Goal: Task Accomplishment & Management: Use online tool/utility

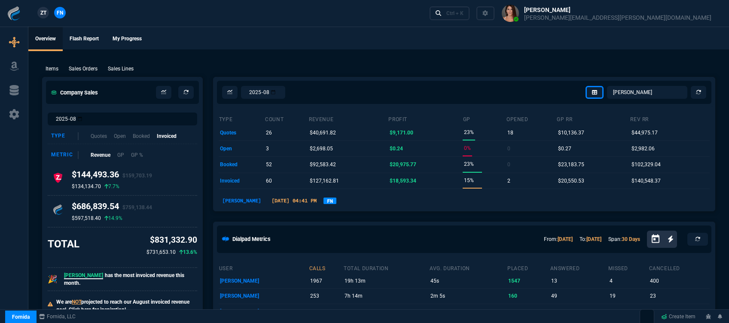
select select "12: [PERSON_NAME]"
click at [633, 93] on select "[PERSON_NAME] Over [PERSON_NAME] [PERSON_NAME] Seti [PERSON_NAME] Wafek [PERSON…" at bounding box center [647, 92] width 80 height 13
click at [608, 86] on select "Omar Brian Over Farzad Vahid Steven Huang Seti Shadab Alicia Bostic Wafek Moham…" at bounding box center [647, 92] width 80 height 13
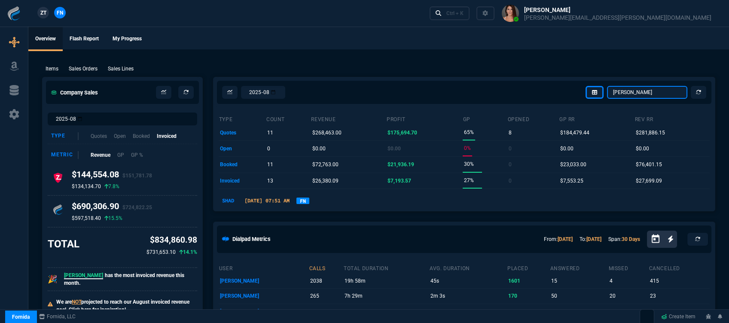
click at [641, 94] on select "Omar Brian Over Farzad Vahid Steven Huang Seti Shadab Alicia Bostic Wafek Moham…" at bounding box center [647, 92] width 80 height 13
select select "12: [PERSON_NAME]"
click at [608, 86] on select "Omar Brian Over Farzad Vahid Steven Huang Seti Shadab Alicia Bostic Wafek Moham…" at bounding box center [647, 92] width 80 height 13
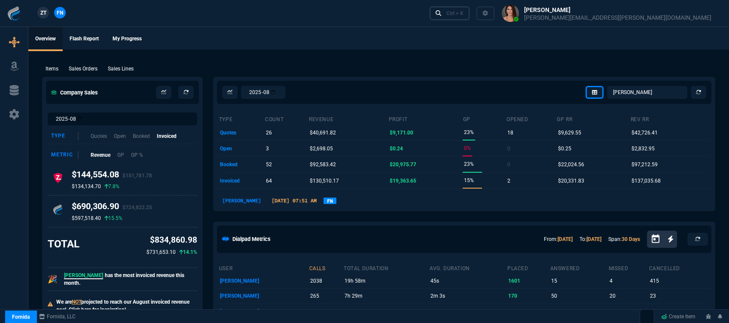
click at [470, 9] on link "Ctrl + K" at bounding box center [450, 12] width 40 height 13
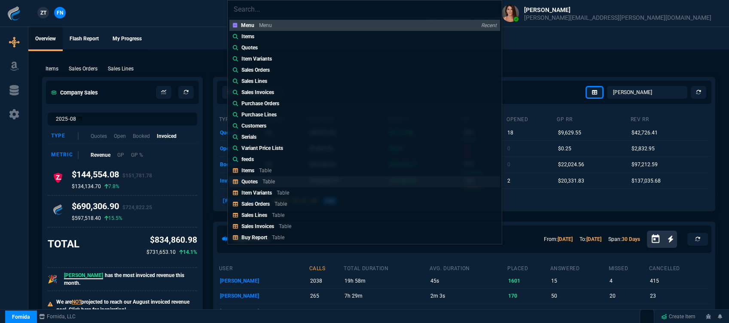
click at [321, 176] on link "Quotes Table" at bounding box center [364, 181] width 271 height 11
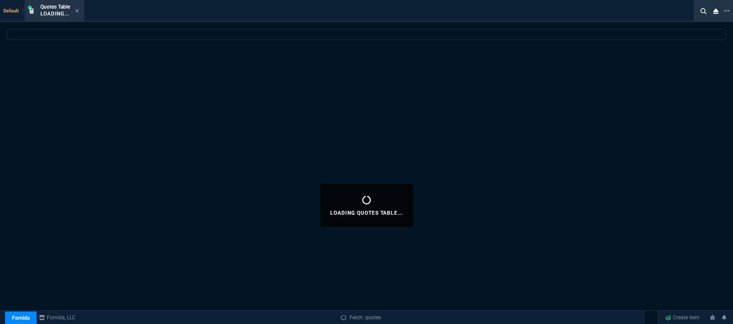
select select
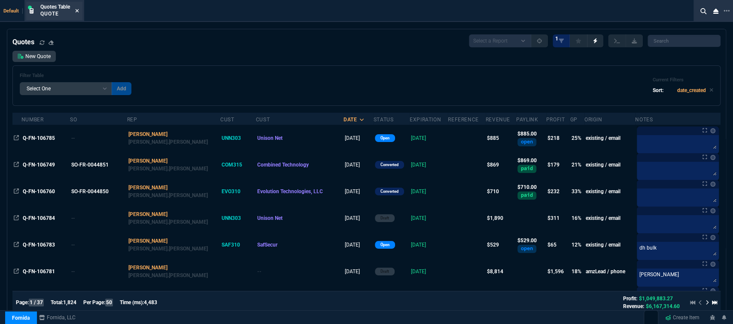
click at [76, 11] on icon at bounding box center [77, 10] width 4 height 5
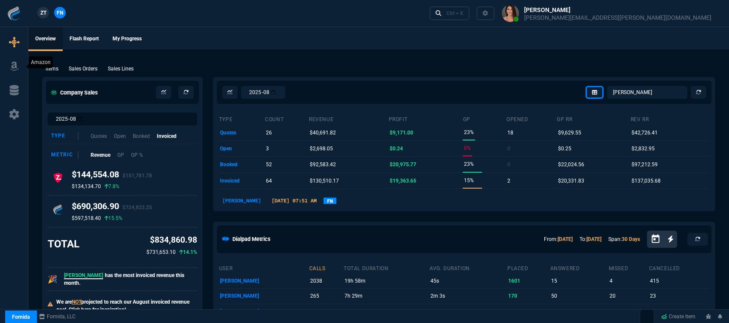
click at [15, 70] on icon at bounding box center [13, 66] width 9 height 9
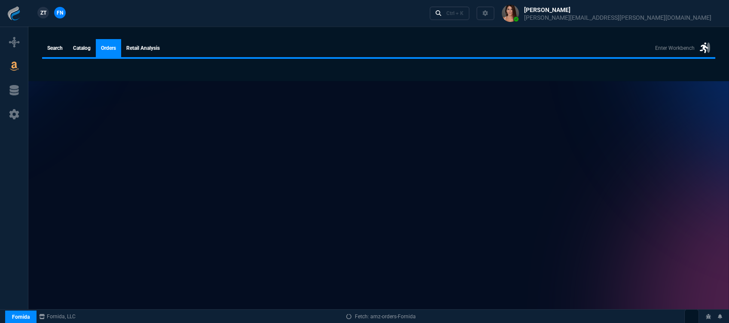
select select
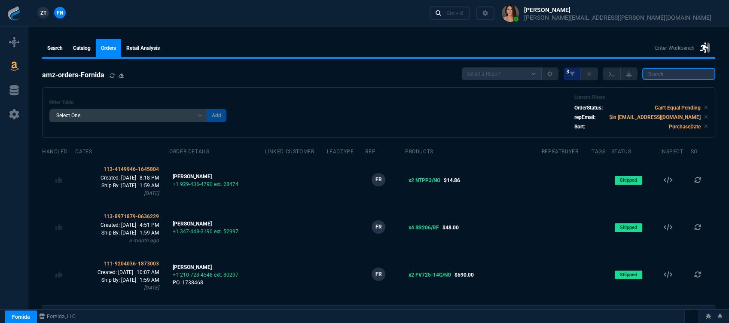
click at [678, 71] on input "search" at bounding box center [678, 74] width 73 height 12
paste input "113-5975362-4745809"
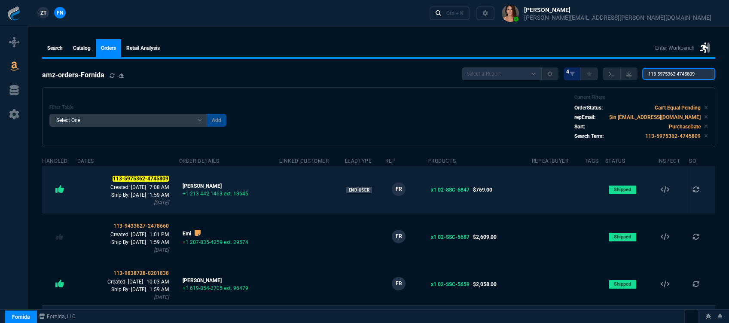
type input "113-5975362-4745809"
click at [512, 195] on td "x1 02-SSC-6847 $769.00" at bounding box center [480, 189] width 104 height 47
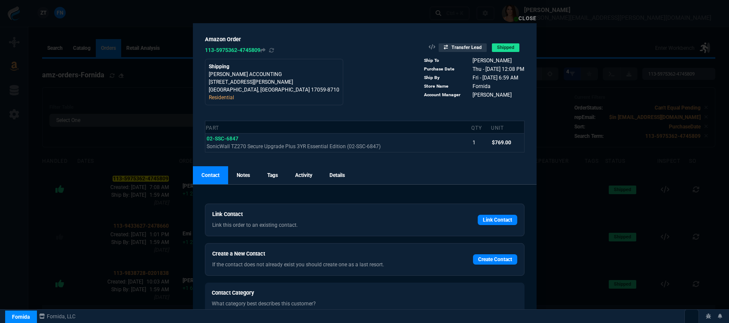
click at [529, 17] on link "Close" at bounding box center [528, 18] width 18 height 6
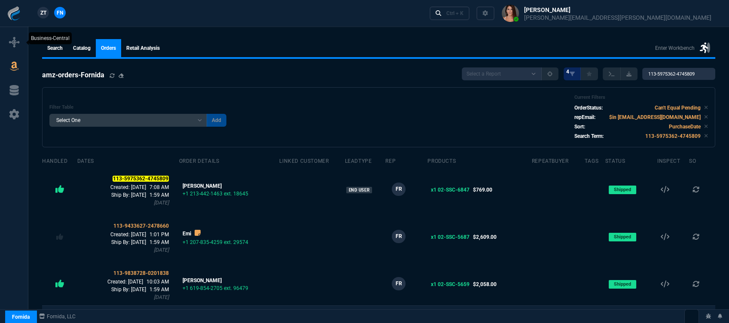
click at [12, 45] on icon at bounding box center [14, 42] width 10 height 10
select select "12: [PERSON_NAME]"
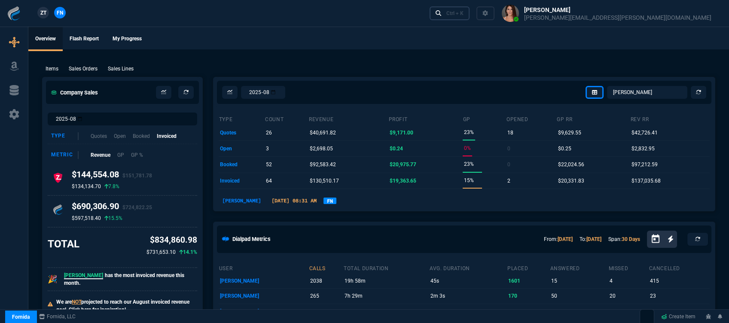
click at [470, 16] on link "Ctrl + K" at bounding box center [450, 12] width 40 height 13
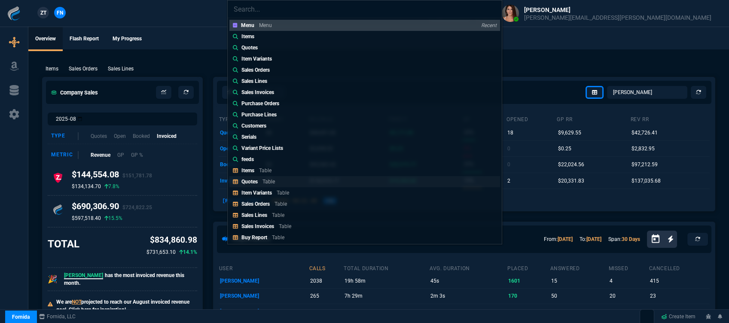
click at [301, 181] on link "Quotes Table" at bounding box center [364, 181] width 271 height 11
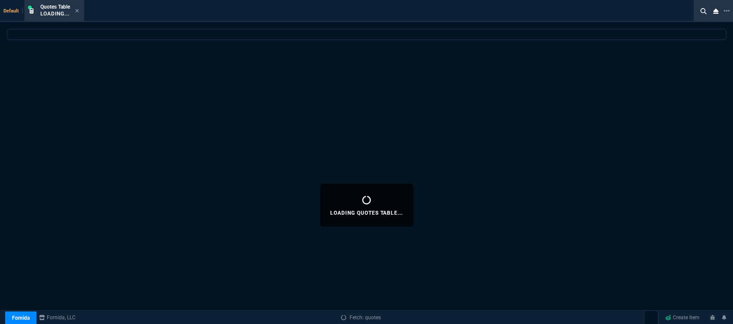
select select
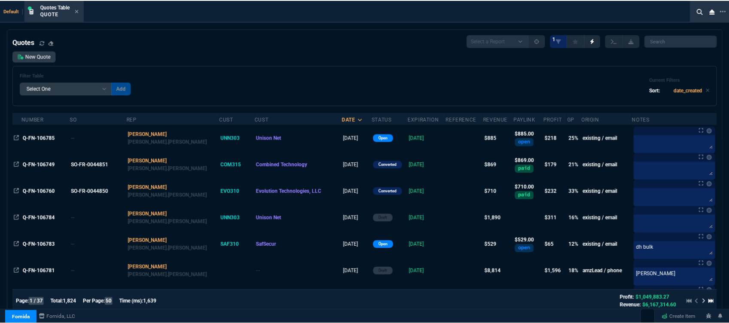
scroll to position [48, 0]
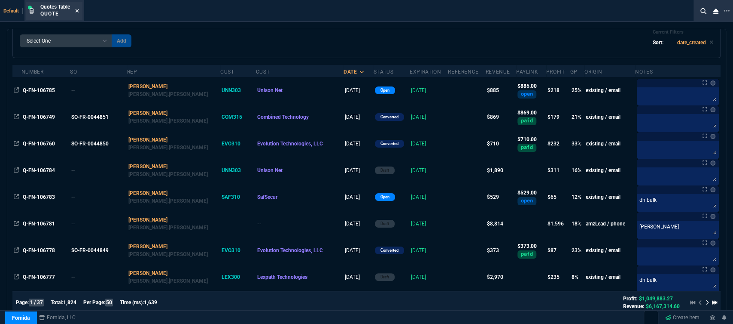
click at [78, 10] on icon at bounding box center [77, 10] width 3 height 3
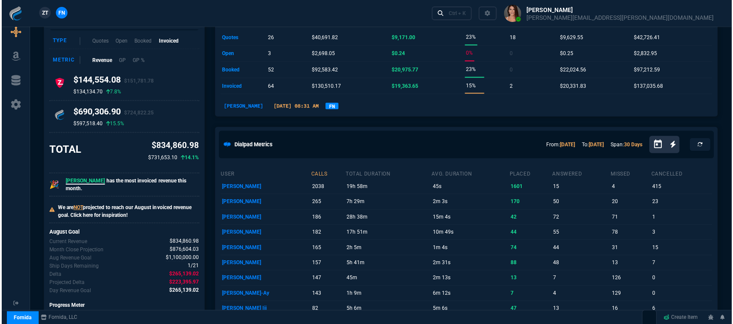
scroll to position [0, 0]
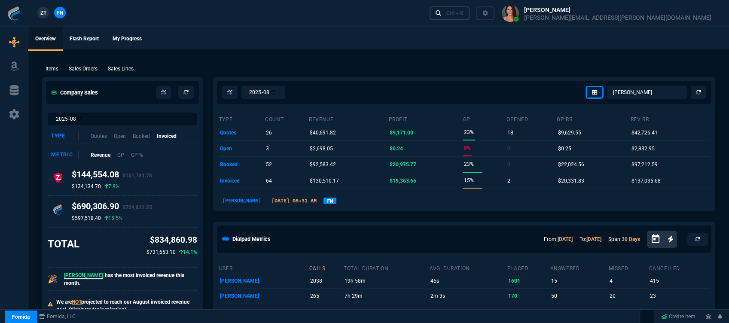
click at [464, 16] on div "Ctrl + K" at bounding box center [454, 13] width 17 height 7
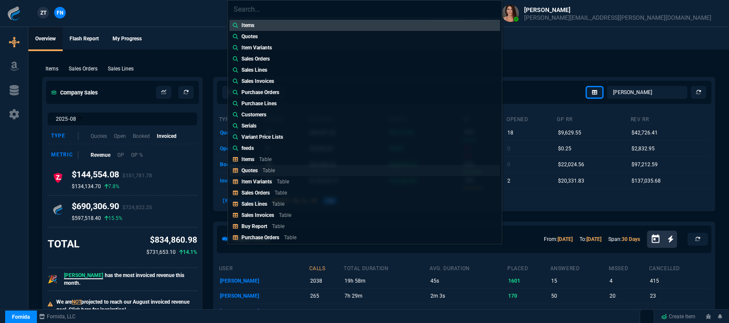
click at [272, 172] on p "Table" at bounding box center [269, 171] width 12 height 6
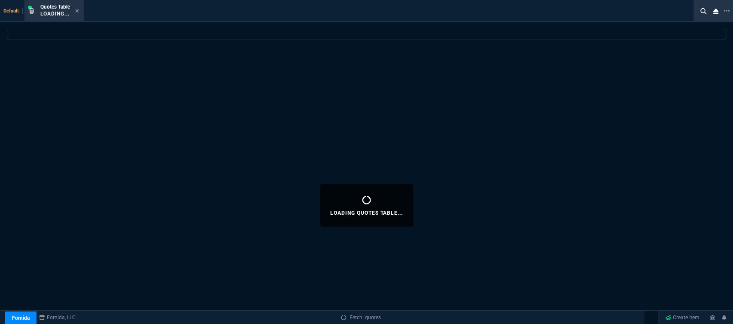
select select
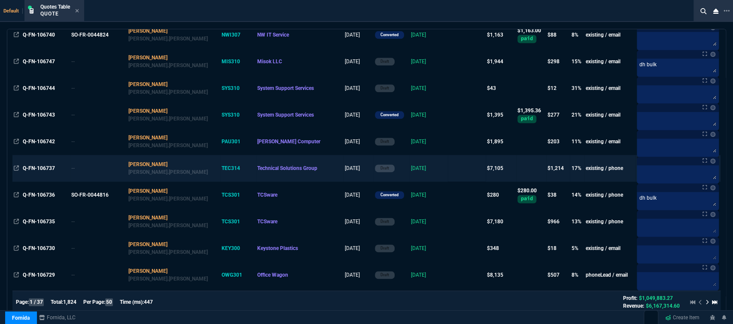
scroll to position [955, 0]
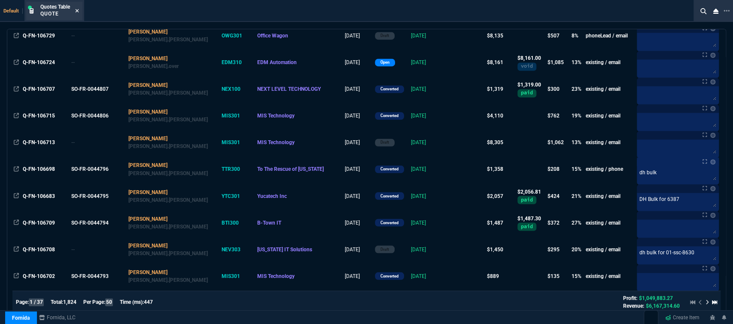
click at [79, 10] on icon at bounding box center [77, 10] width 3 height 3
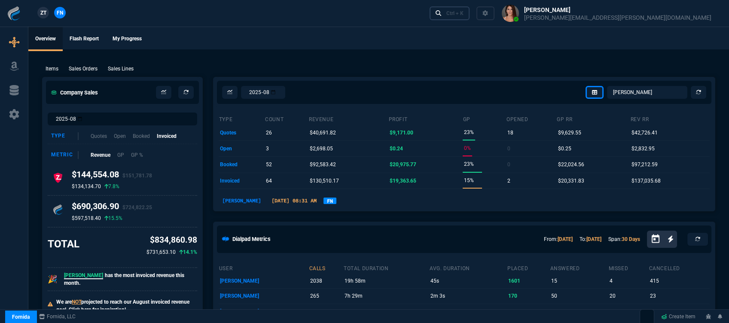
click at [464, 11] on div "Ctrl + K" at bounding box center [454, 13] width 17 height 7
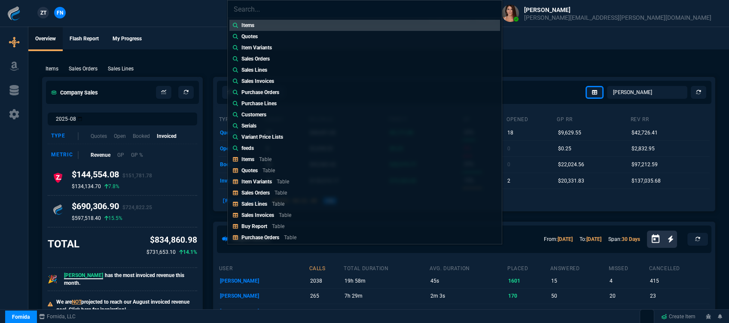
click at [265, 168] on p "Table" at bounding box center [269, 171] width 12 height 6
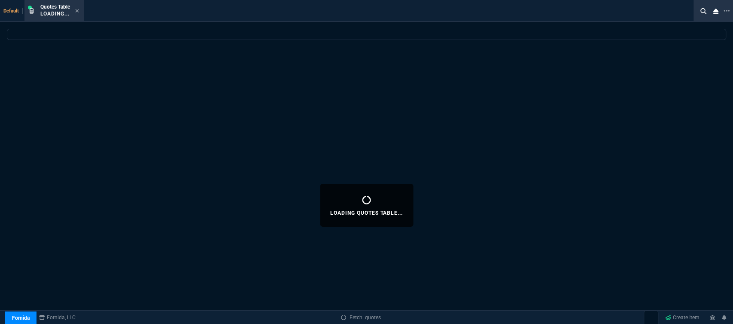
select select
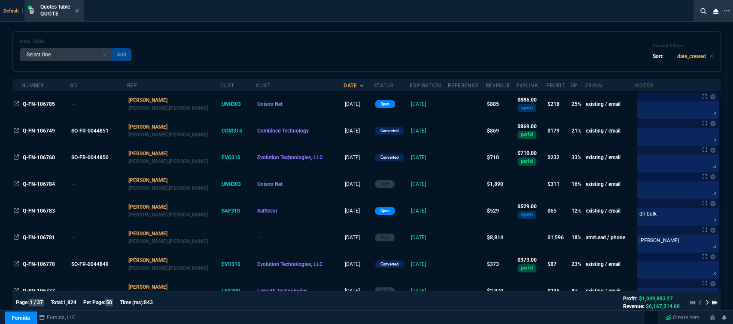
scroll to position [48, 0]
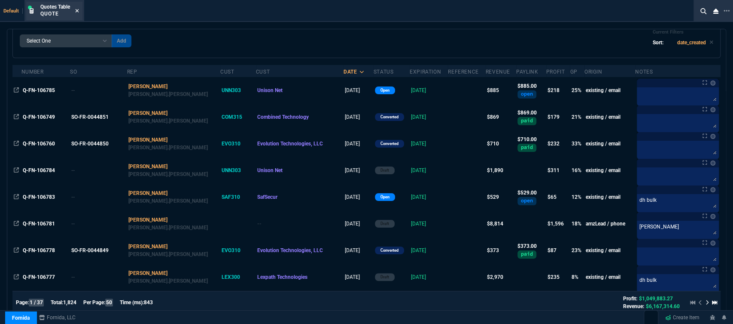
click at [79, 11] on icon at bounding box center [77, 10] width 4 height 5
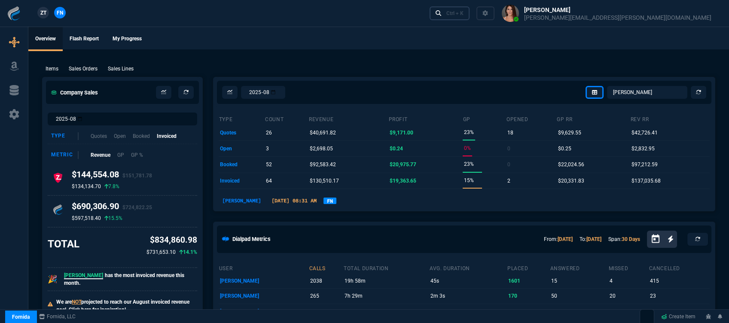
click at [464, 13] on div "Ctrl + K" at bounding box center [454, 13] width 17 height 7
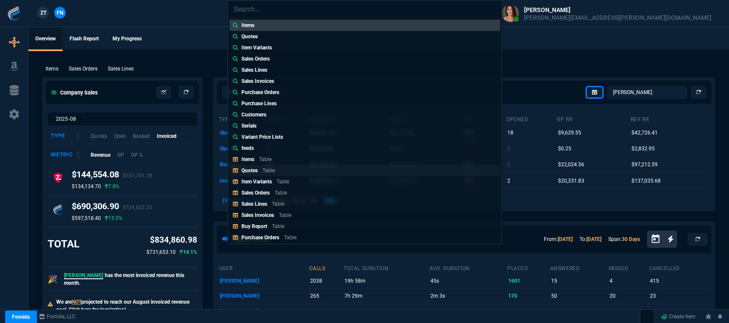
click at [276, 167] on div "Quotes Table" at bounding box center [259, 171] width 37 height 8
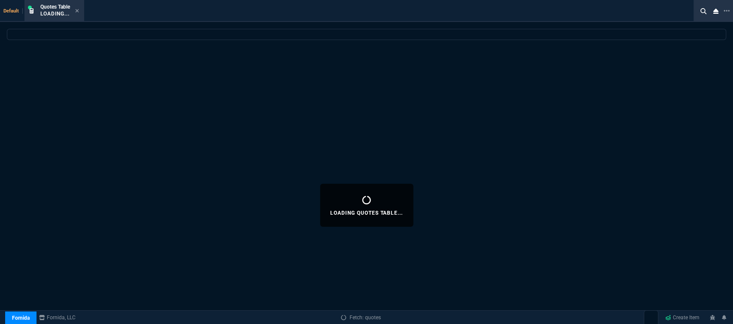
select select
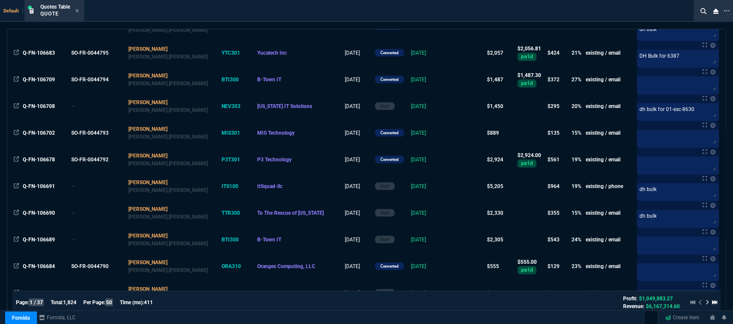
scroll to position [1167, 0]
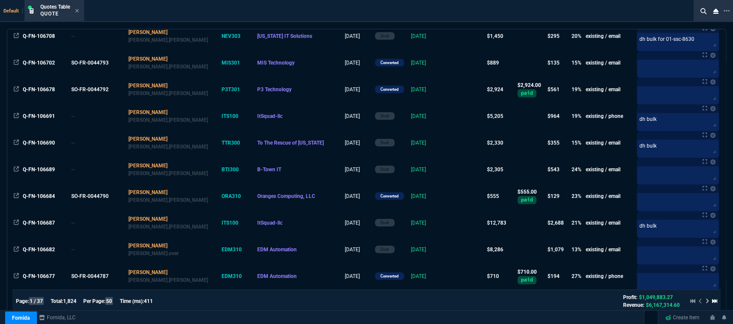
click at [706, 298] on icon at bounding box center [707, 300] width 3 height 5
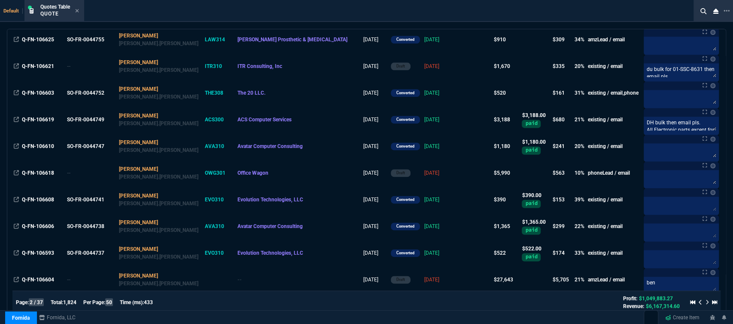
scroll to position [785, 0]
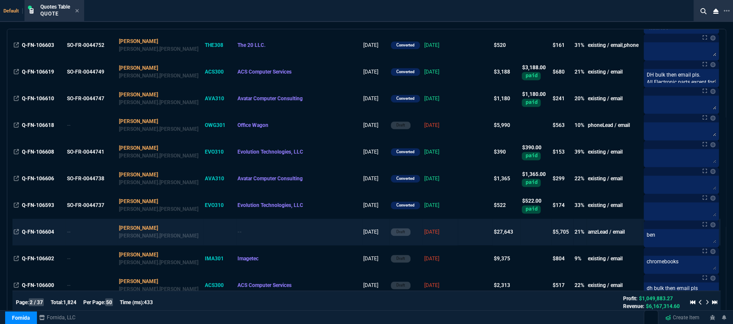
click at [425, 233] on td "[DATE]" at bounding box center [440, 231] width 35 height 27
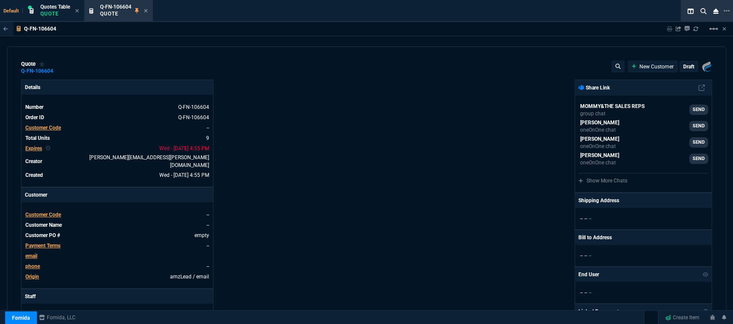
type input "27"
type input "1350"
type input "21"
type input "314"
type input "23"
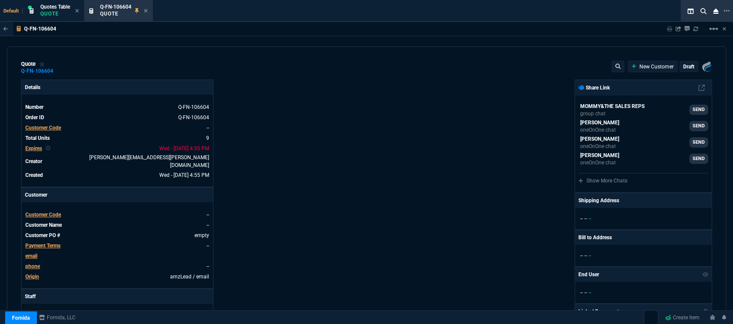
type input "105"
type input "28"
type input "1680"
type input "21"
type input "326"
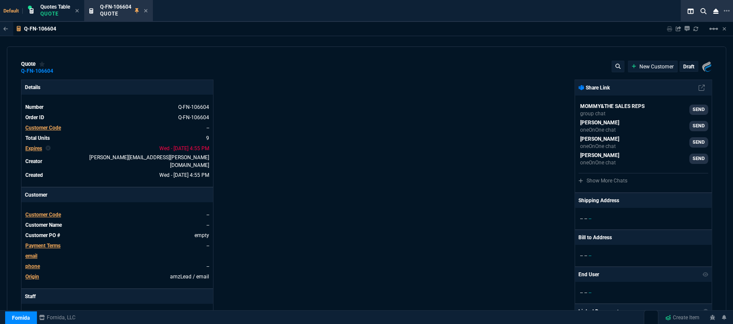
type input "32"
type input "726"
type input "26"
type input "699"
type input "19"
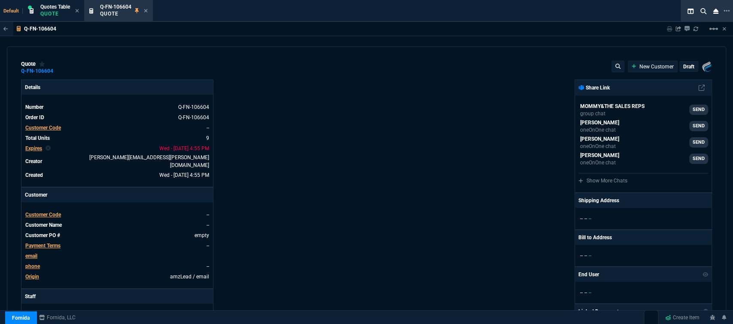
type input "720"
type input "22"
type input "929"
type input "6858.43"
type input "2115"
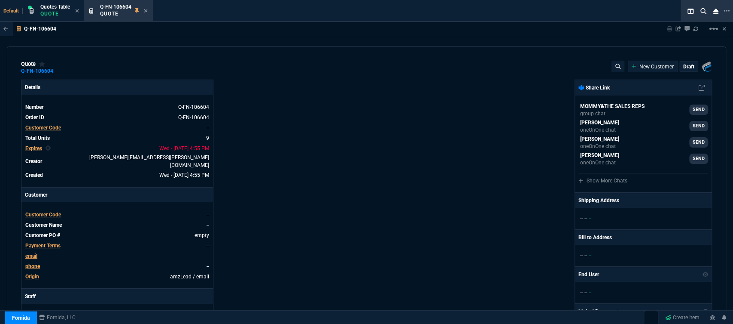
type input "665"
type input "8868"
type input "2246.25"
type input "5476.75"
type input "6021"
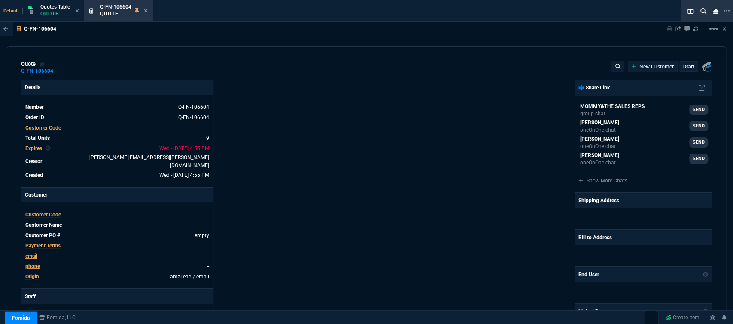
type input "26"
type input "30"
type input "32"
type input "31"
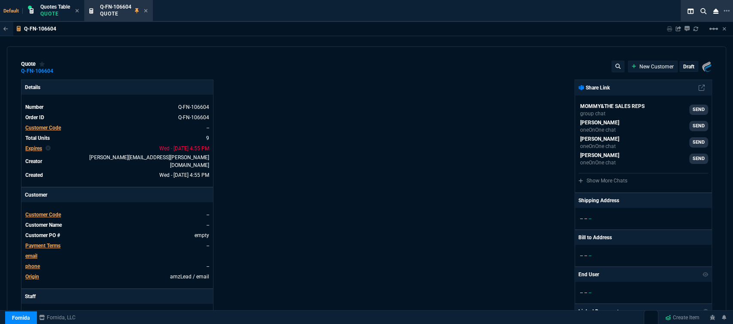
type input "29"
type input "30"
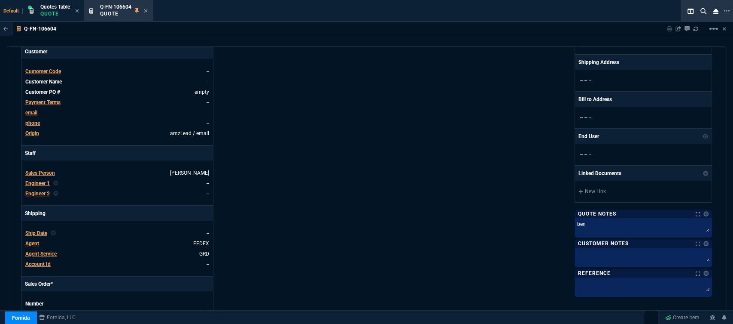
scroll to position [95, 0]
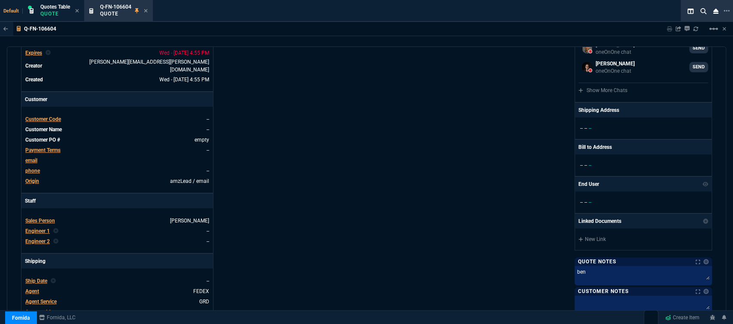
click at [52, 116] on span "Customer Code" at bounding box center [43, 119] width 36 height 6
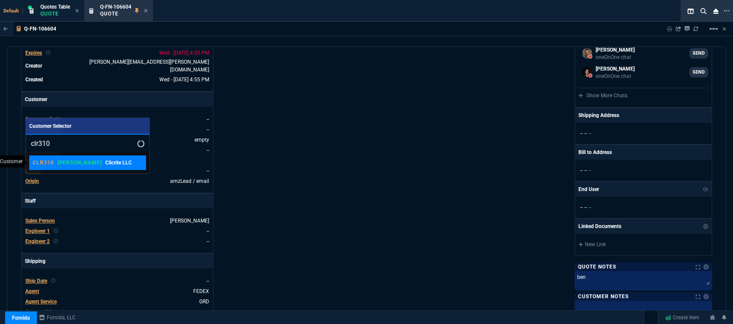
type input "clr310"
click at [74, 164] on div "CLR310 ROSS Clicrite LLC" at bounding box center [82, 163] width 99 height 8
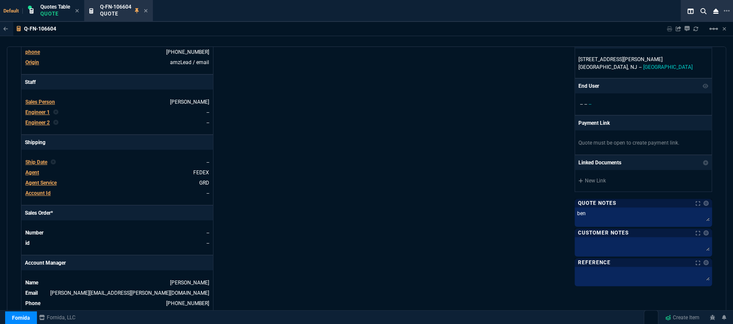
scroll to position [71, 0]
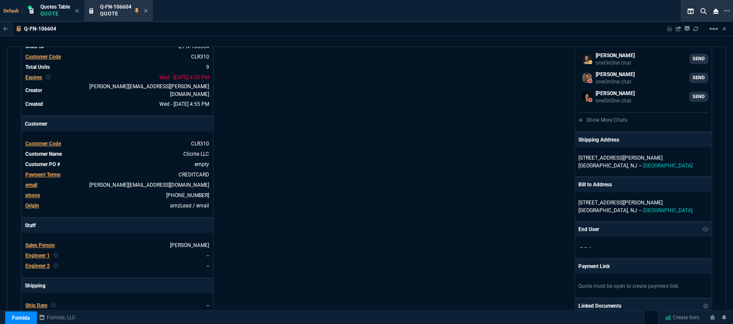
click at [351, 206] on div "Details Number Q-FN-106604 Order ID Q-FN-106604 Customer Code CLR310 Total Unit…" at bounding box center [194, 233] width 346 height 449
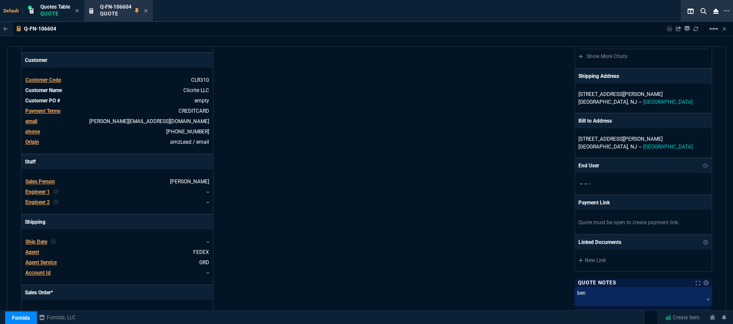
scroll to position [309, 0]
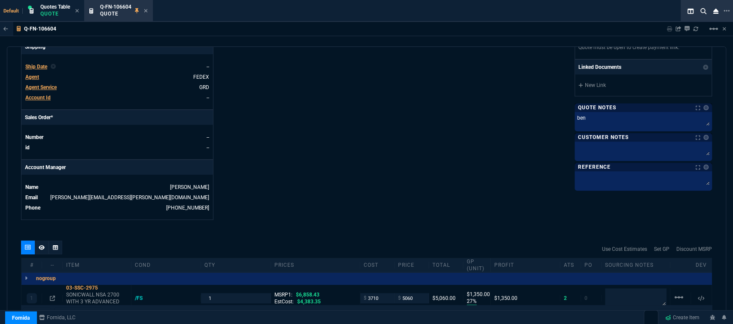
click at [145, 11] on icon at bounding box center [146, 10] width 4 height 5
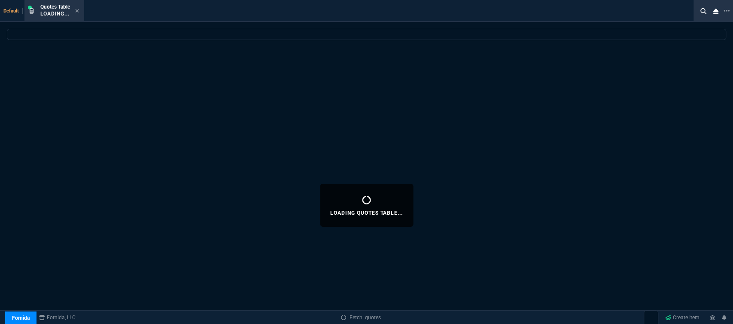
select select
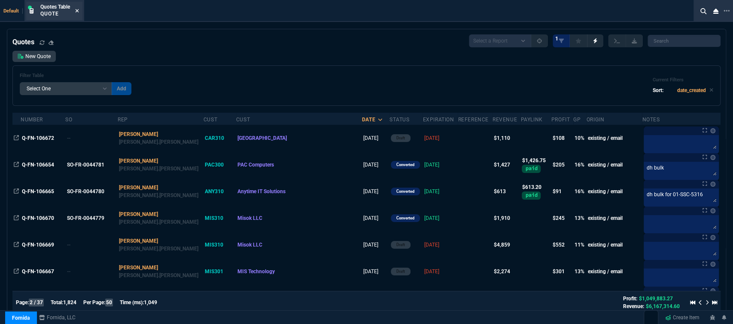
click at [77, 11] on icon at bounding box center [77, 10] width 3 height 3
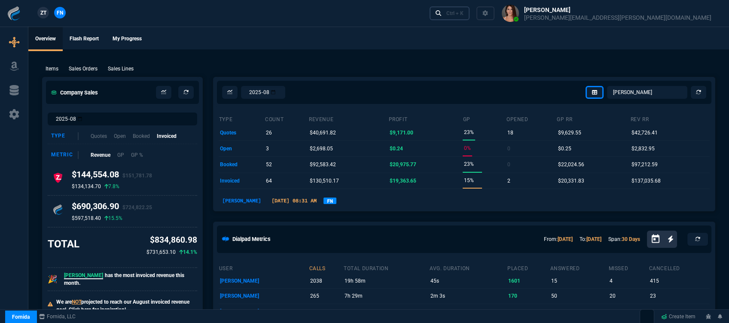
click at [464, 15] on div "Ctrl + K" at bounding box center [454, 13] width 17 height 7
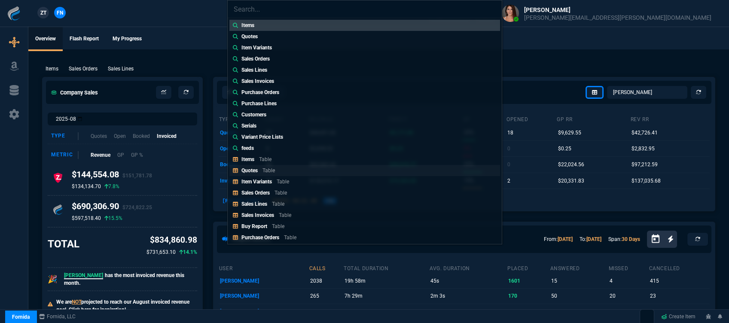
click at [286, 166] on link "Quotes Table" at bounding box center [364, 170] width 271 height 11
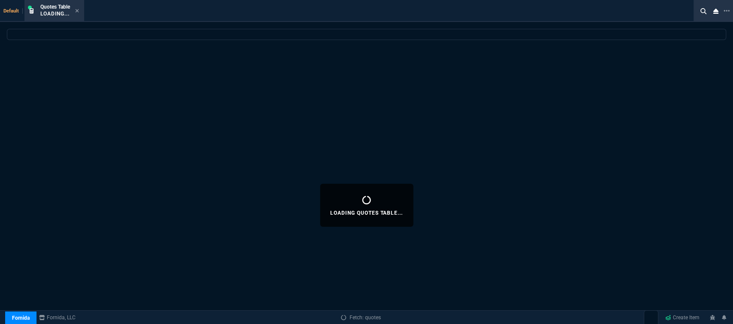
select select
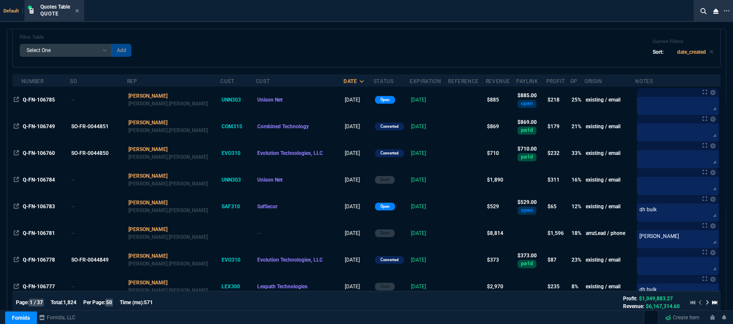
scroll to position [0, 0]
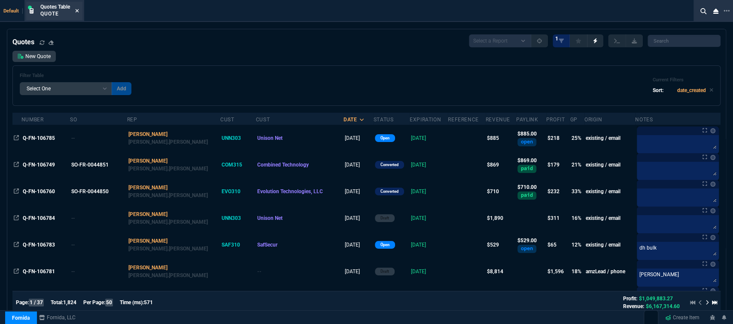
click at [78, 10] on icon at bounding box center [77, 10] width 3 height 3
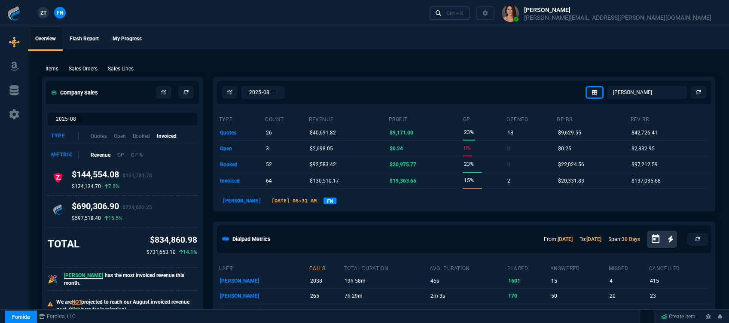
click at [464, 11] on div "Ctrl + K" at bounding box center [454, 13] width 17 height 7
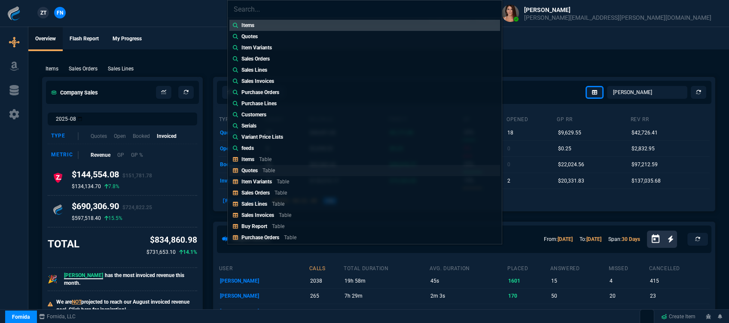
click at [268, 173] on p "Table" at bounding box center [269, 171] width 12 height 6
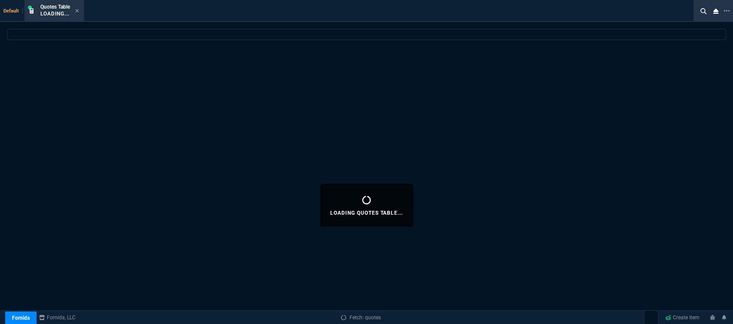
select select
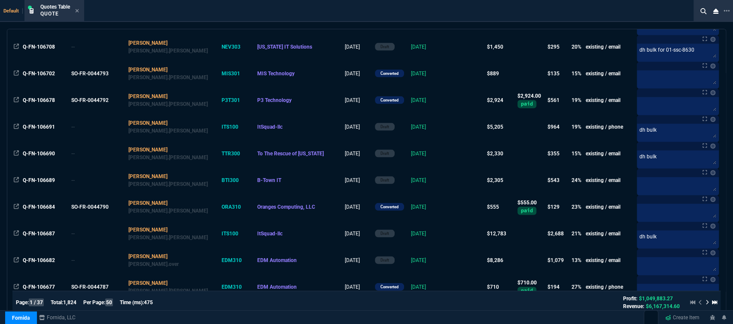
scroll to position [1167, 0]
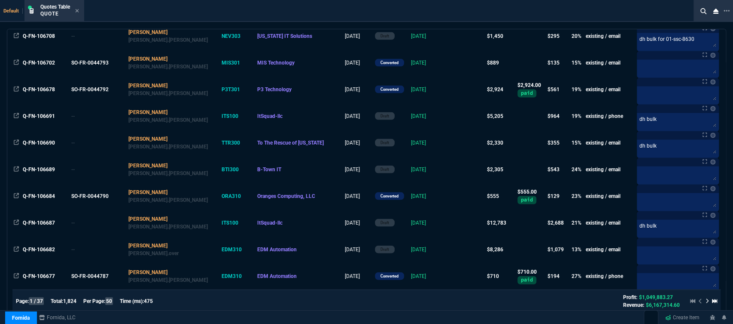
click at [706, 298] on icon at bounding box center [707, 300] width 3 height 5
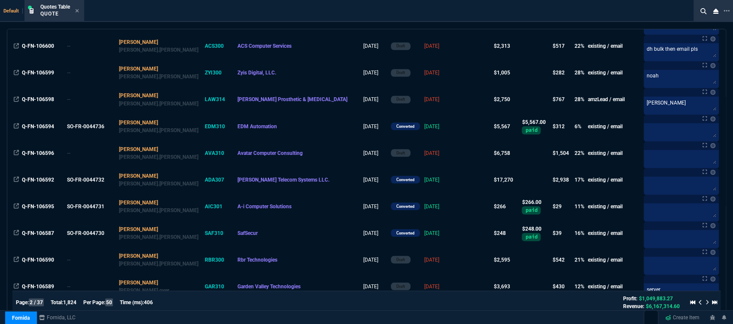
scroll to position [976, 0]
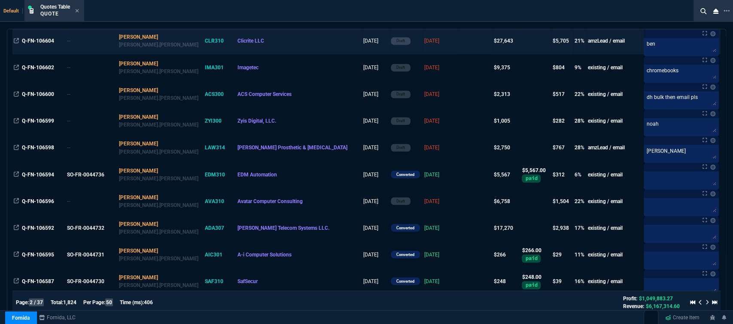
click at [423, 40] on td "[DATE]" at bounding box center [440, 40] width 35 height 27
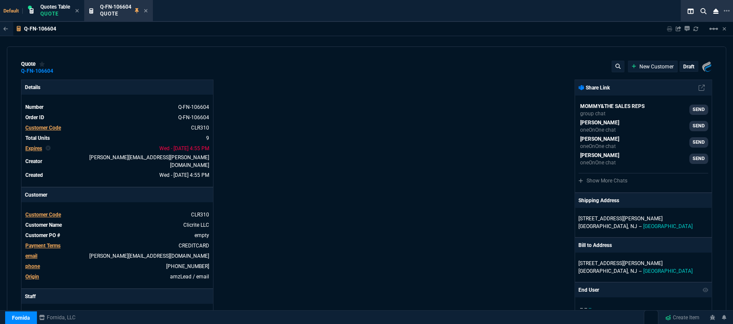
type input "27"
type input "1350"
type input "6858.43"
type input "21"
type input "314"
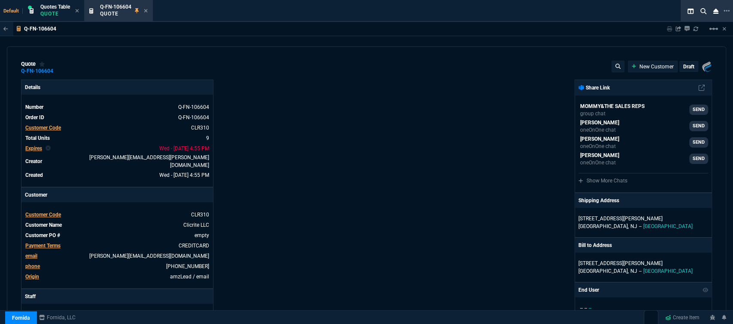
type input "2115"
type input "23"
type input "105"
type input "665"
type input "28"
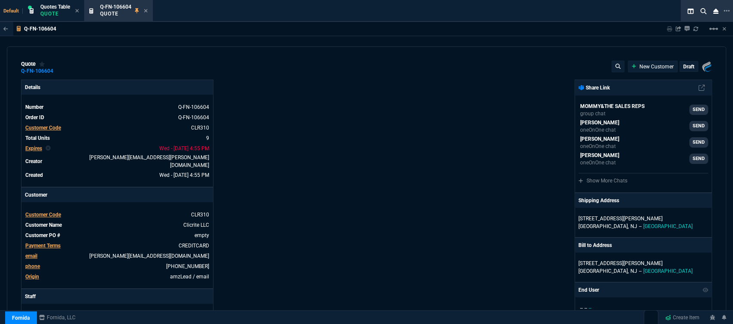
type input "1680"
type input "8868"
type input "21"
type input "326"
type input "2246.25"
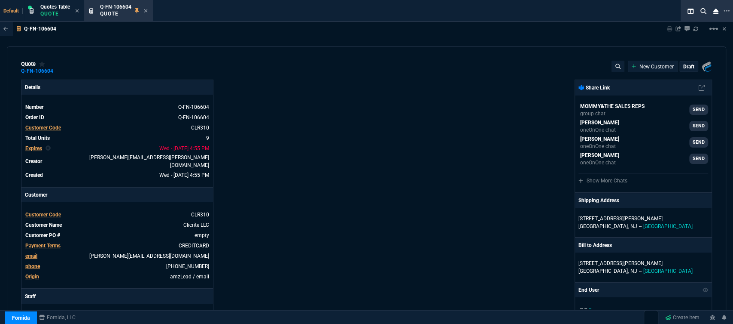
type input "32"
type input "726"
type input "26"
type input "699"
type input "19"
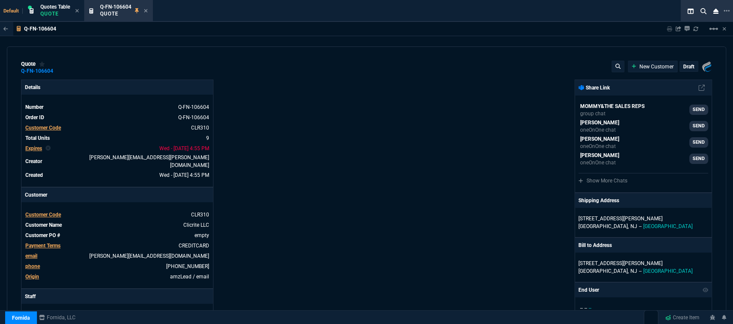
type input "720"
type input "5476.75"
type input "22"
type input "929"
type input "6021"
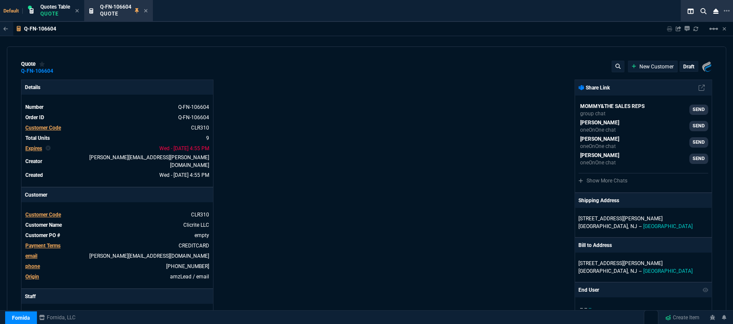
type input "26"
type input "30"
type input "32"
type input "31"
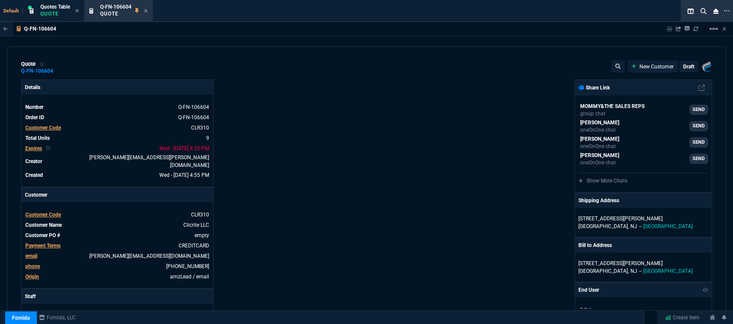
type input "29"
type input "30"
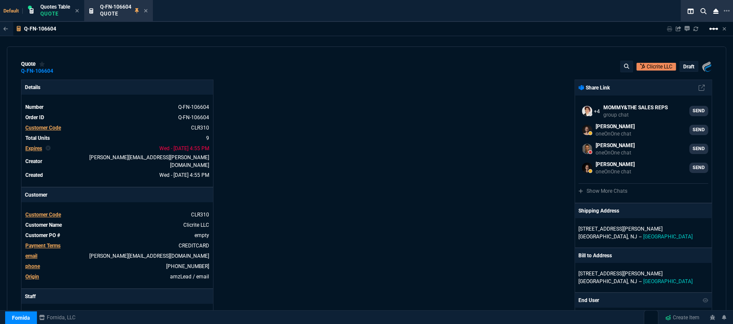
click at [713, 27] on mat-icon "linear_scale" at bounding box center [714, 29] width 10 height 10
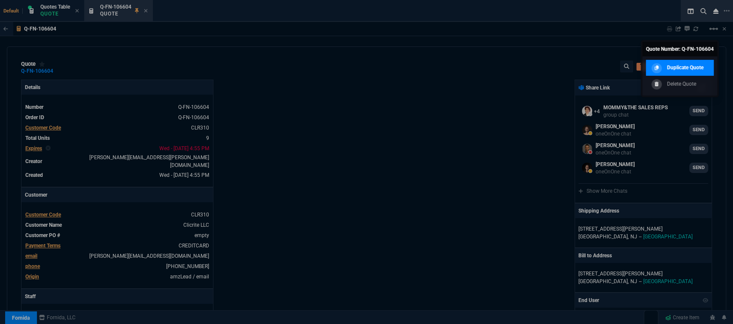
click at [687, 70] on p "Duplicate Quote" at bounding box center [685, 68] width 37 height 8
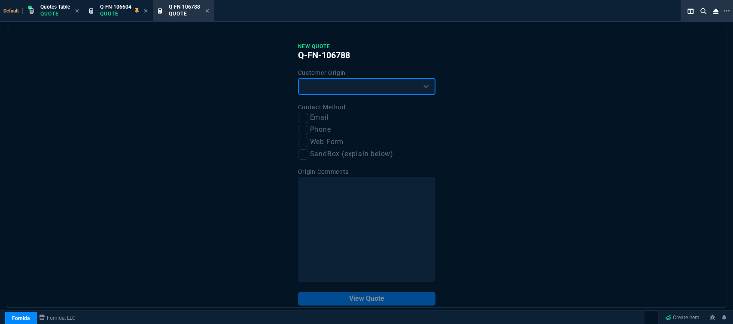
click at [356, 86] on select "Existing Customer Amazon Lead (first order) Website Lead (first order) Called (…" at bounding box center [366, 86] width 137 height 17
select select "existing"
click at [298, 78] on select "Existing Customer Amazon Lead (first order) Website Lead (first order) Called (…" at bounding box center [366, 86] width 137 height 17
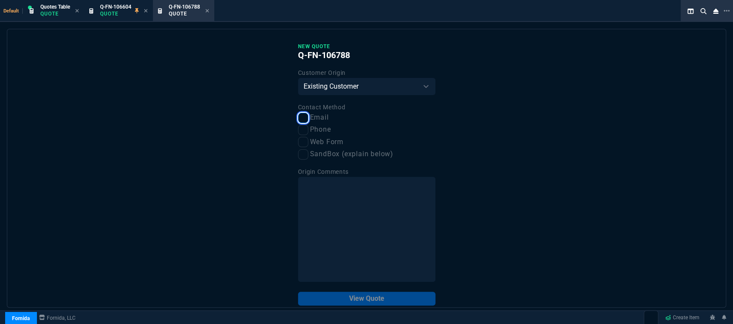
click at [301, 118] on input "Email" at bounding box center [303, 118] width 10 height 10
checkbox input "true"
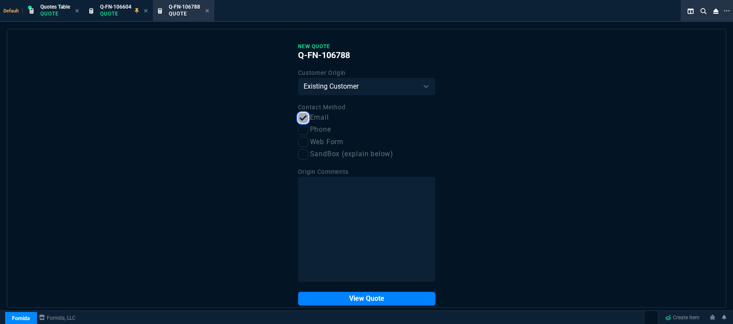
scroll to position [15, 0]
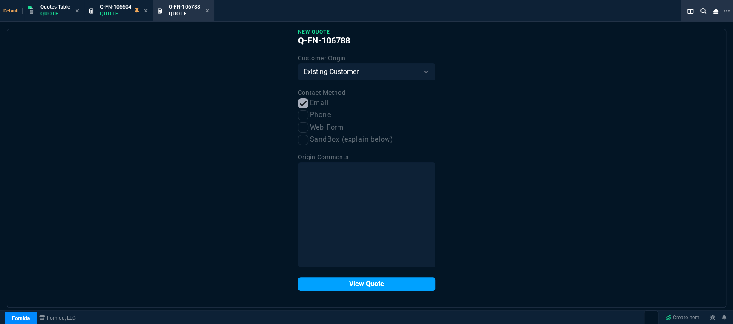
click at [353, 286] on button "View Quote" at bounding box center [366, 284] width 137 height 14
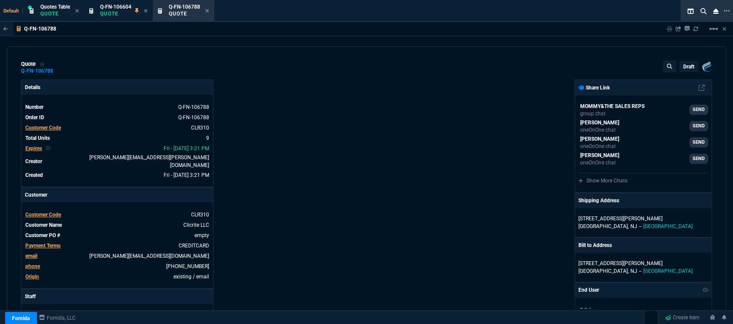
type input "27"
type input "1350"
type input "21"
type input "314"
type input "23"
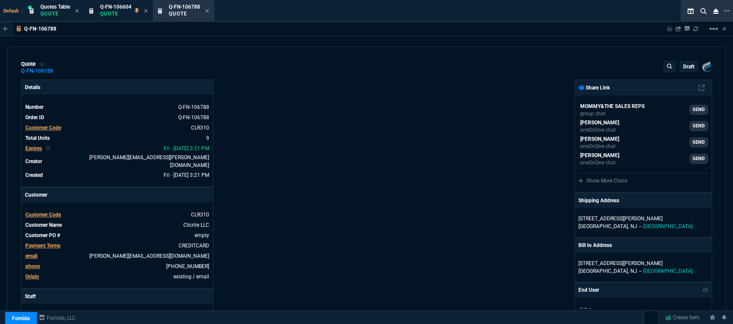
type input "105"
type input "28"
type input "1680"
type input "21"
type input "326"
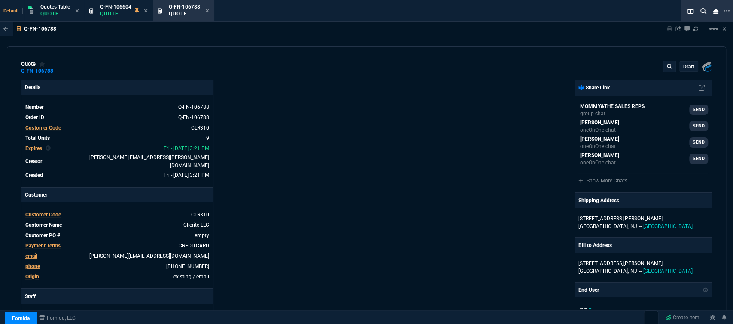
type input "32"
type input "726"
type input "26"
type input "699"
type input "19"
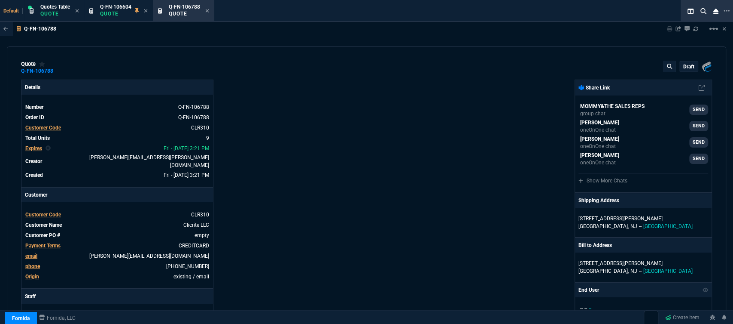
type input "720"
type input "22"
type input "929"
type input "26"
type input "30"
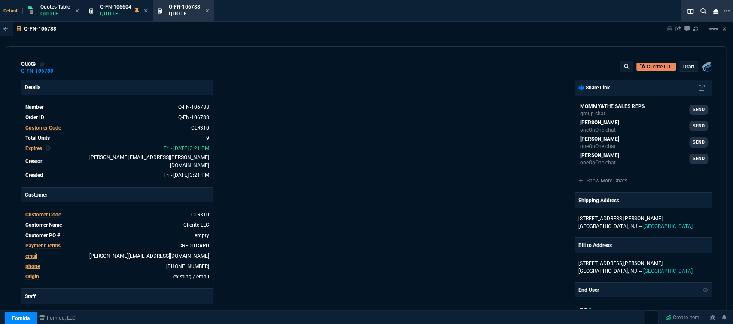
type input "30"
type input "32"
type input "31"
type input "29"
type input "30"
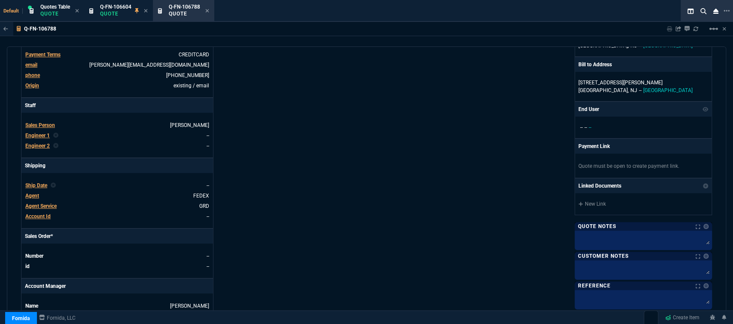
scroll to position [430, 0]
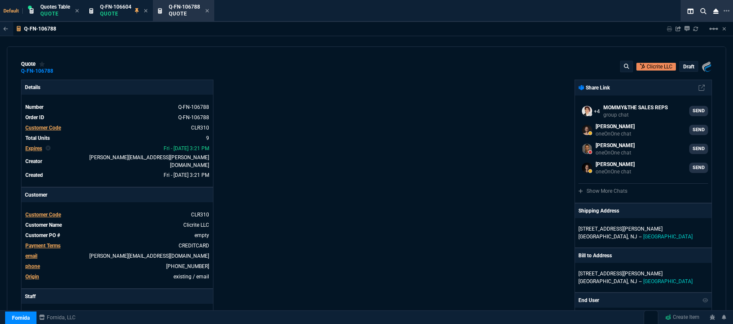
select select "12: [PERSON_NAME]"
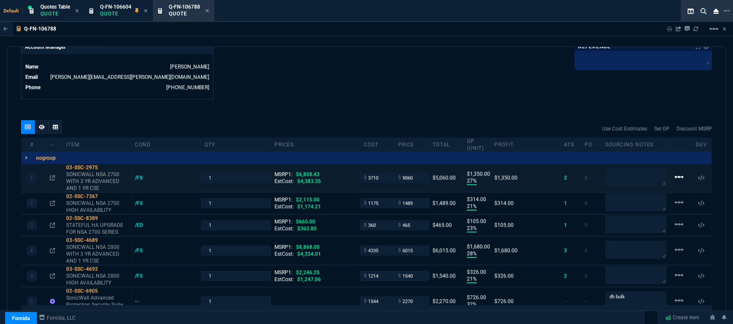
click at [675, 174] on mat-icon "linear_scale" at bounding box center [679, 176] width 10 height 10
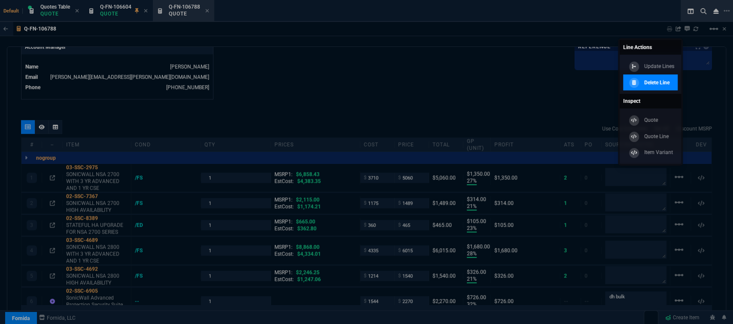
click at [663, 80] on p "Delete Line" at bounding box center [656, 83] width 25 height 8
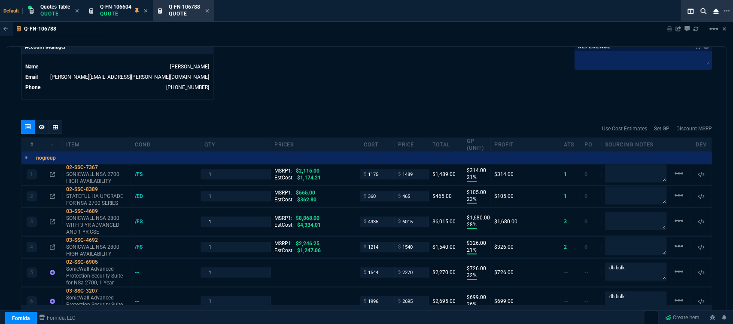
type input "21"
type input "314"
type input "23"
type input "105"
type input "28"
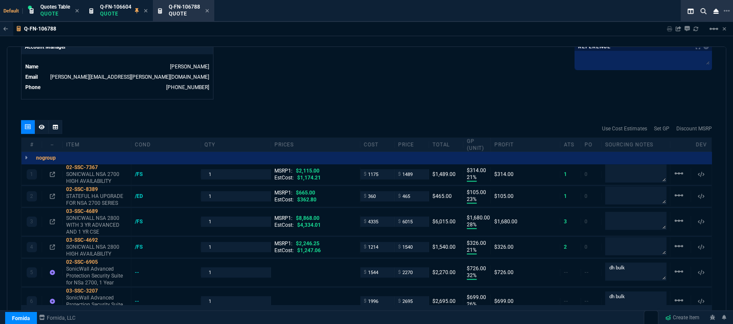
type input "1680"
type input "21"
type input "326"
type input "32"
type input "726"
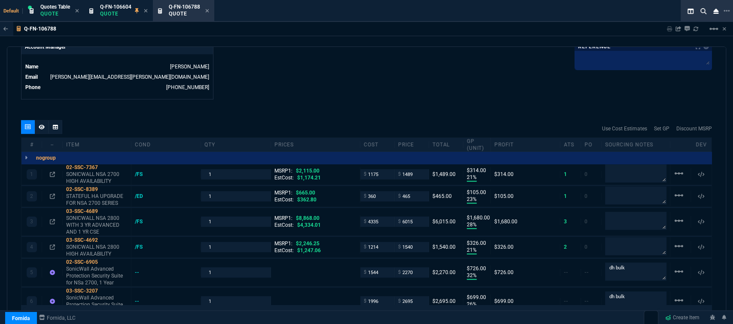
type input "26"
type input "699"
type input "19"
type input "720"
type input "22"
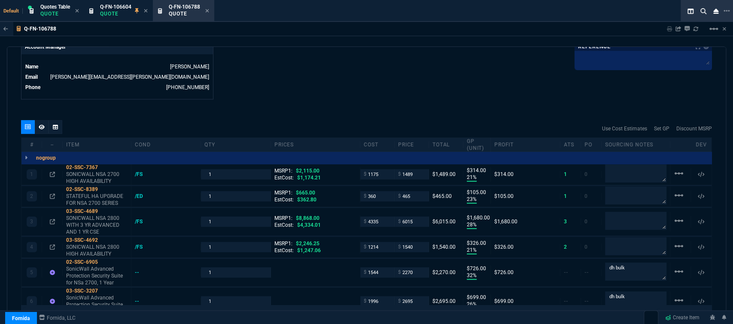
type input "929"
type input "30"
type input "32"
type input "31"
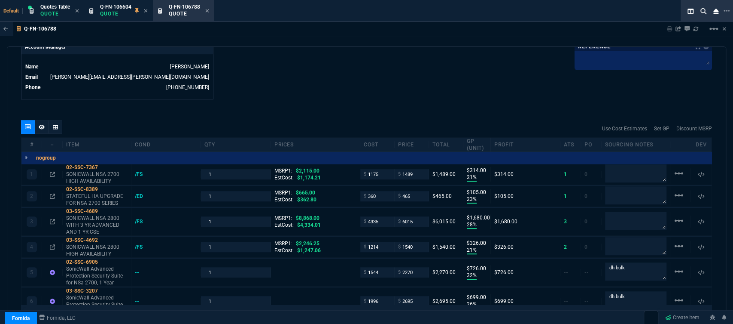
type input "29"
type input "30"
click at [674, 178] on mat-icon "linear_scale" at bounding box center [679, 173] width 10 height 10
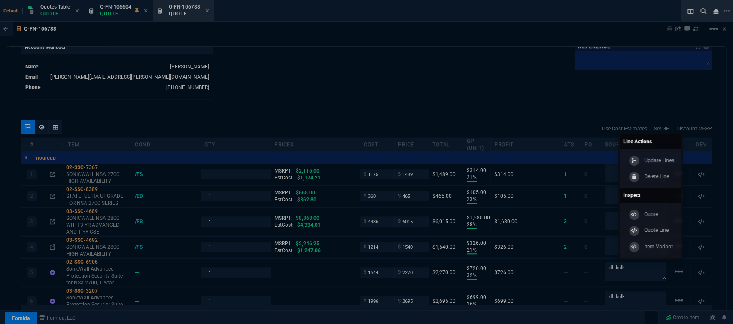
drag, startPoint x: 669, startPoint y: 173, endPoint x: 412, endPoint y: 31, distance: 293.5
click at [669, 172] on p "Delete Line" at bounding box center [656, 176] width 25 height 8
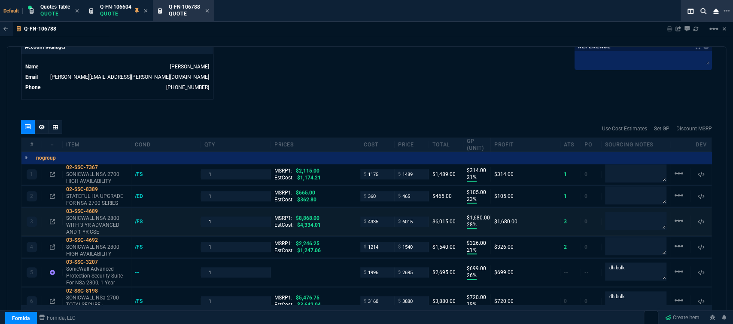
type input "21"
type input "314"
type input "23"
type input "105"
type input "28"
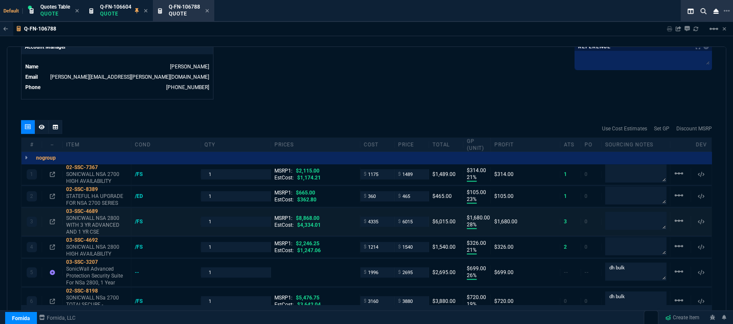
type input "1680"
type input "21"
type input "326"
type input "26"
type input "699"
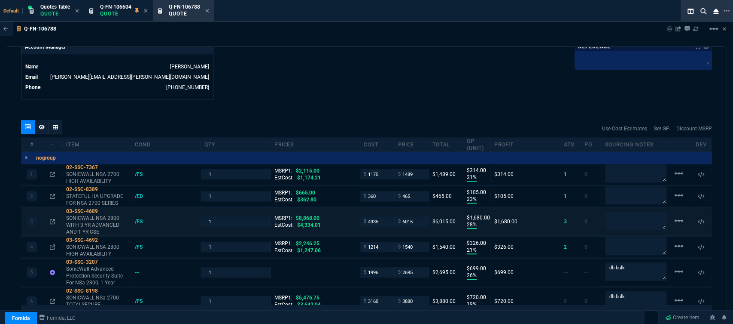
type input "19"
type input "720"
type input "22"
type input "929"
type input "30"
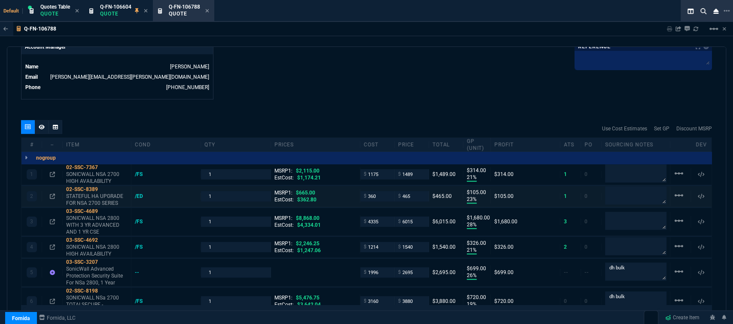
type input "30"
type input "32"
type input "31"
type input "29"
type input "30"
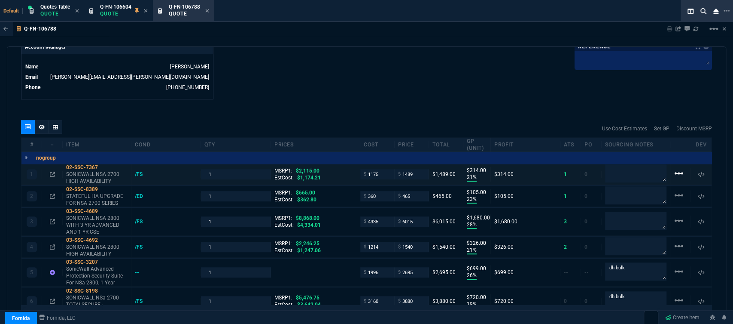
click at [674, 168] on mat-icon "linear_scale" at bounding box center [679, 173] width 10 height 10
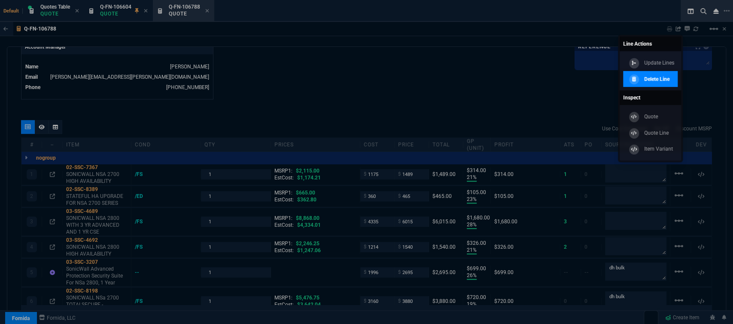
click at [657, 77] on p "Delete Line" at bounding box center [656, 79] width 25 height 8
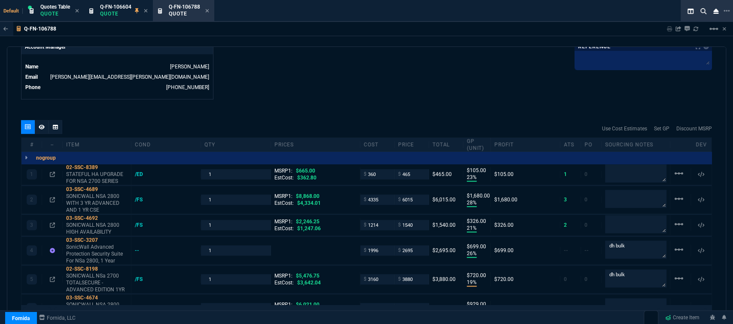
type input "23"
type input "105"
type input "28"
type input "1680"
type input "21"
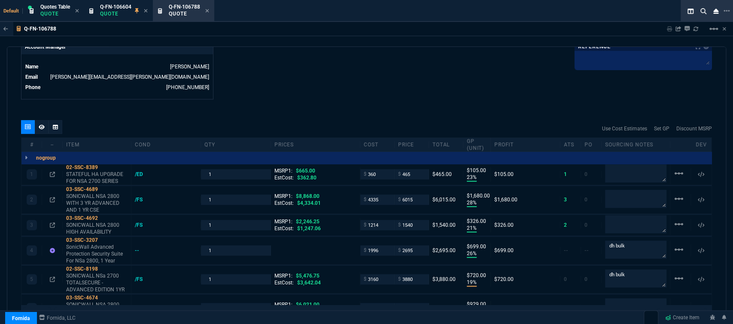
type input "326"
type input "26"
type input "699"
type input "19"
type input "720"
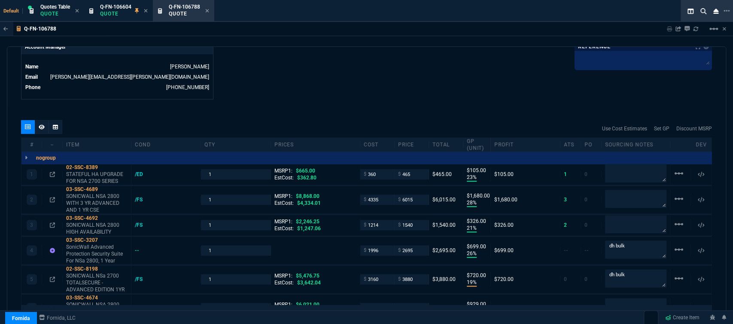
type input "22"
type input "929"
type input "30"
type input "32"
type input "31"
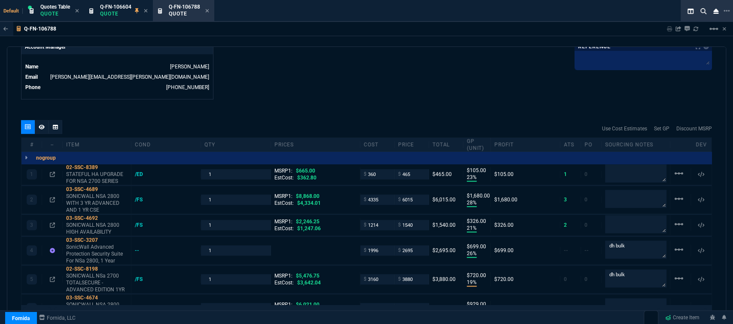
type input "29"
type input "30"
click at [106, 186] on icon at bounding box center [103, 188] width 5 height 5
click at [674, 168] on mat-icon "linear_scale" at bounding box center [679, 173] width 10 height 10
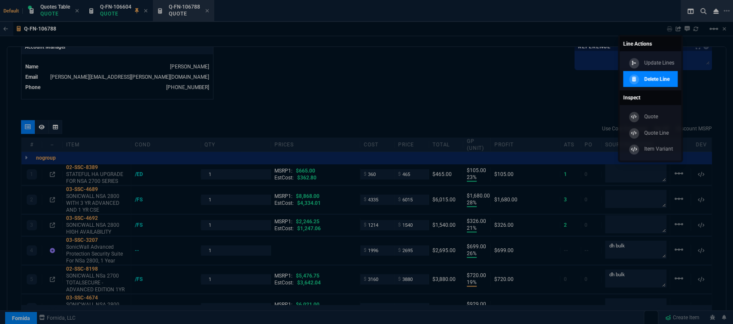
click at [650, 79] on p "Delete Line" at bounding box center [656, 79] width 25 height 8
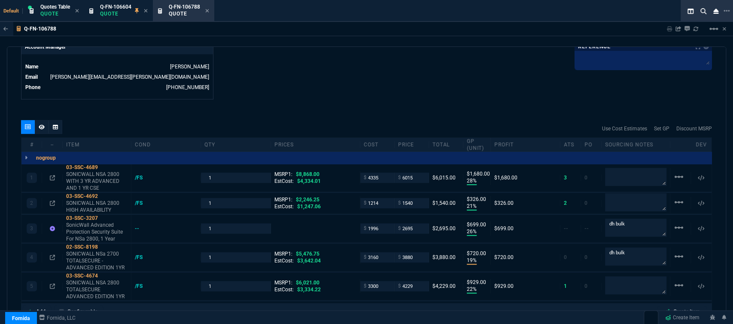
type input "28"
type input "1680"
type input "21"
type input "326"
type input "26"
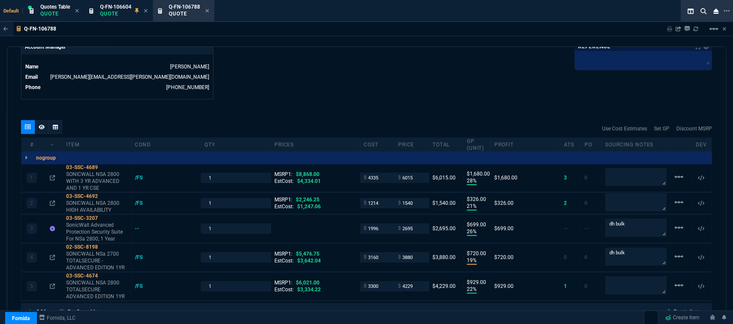
type input "699"
type input "19"
type input "720"
type input "22"
type input "929"
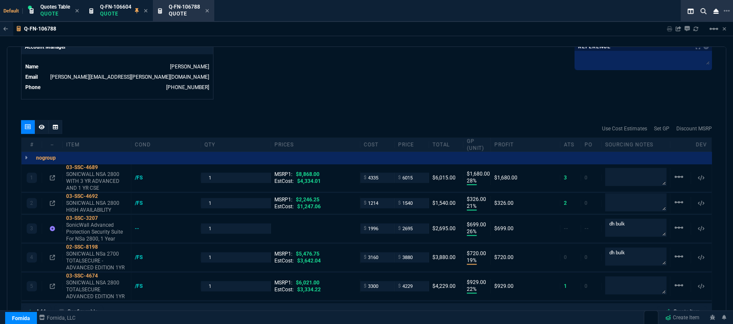
type input "32"
type input "31"
type input "29"
type input "30"
click at [676, 182] on mat-icon "linear_scale" at bounding box center [679, 176] width 10 height 10
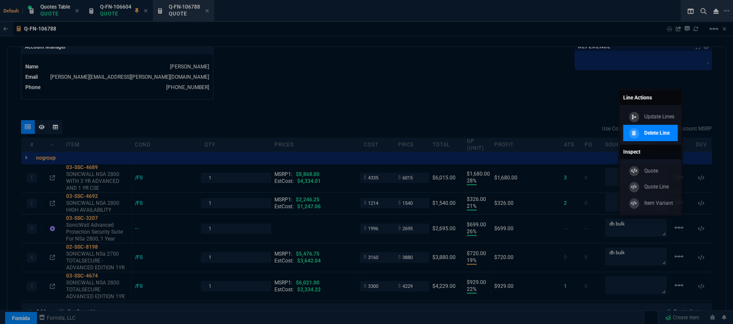
click at [650, 134] on p "Delete Line" at bounding box center [656, 133] width 25 height 8
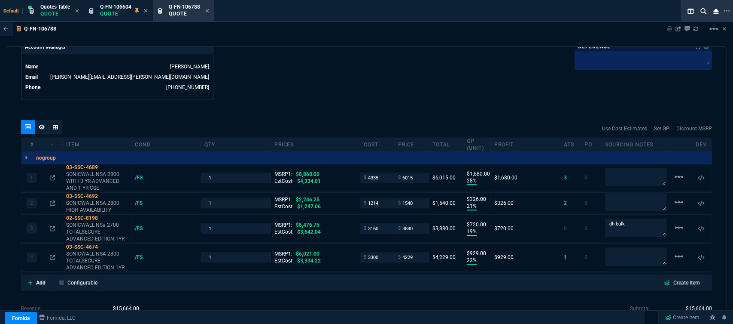
type input "28"
type input "1680"
type input "21"
type input "326"
type input "19"
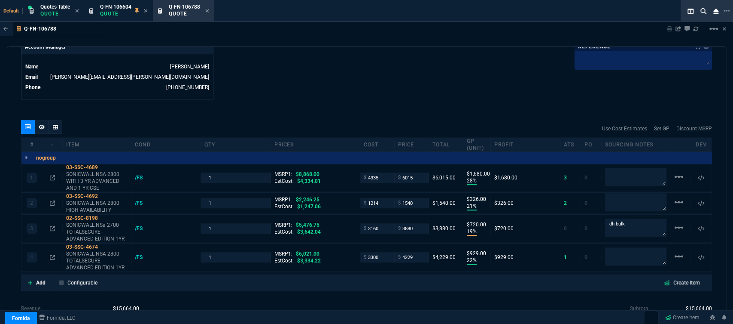
type input "720"
type input "22"
type input "929"
type input "32"
type input "31"
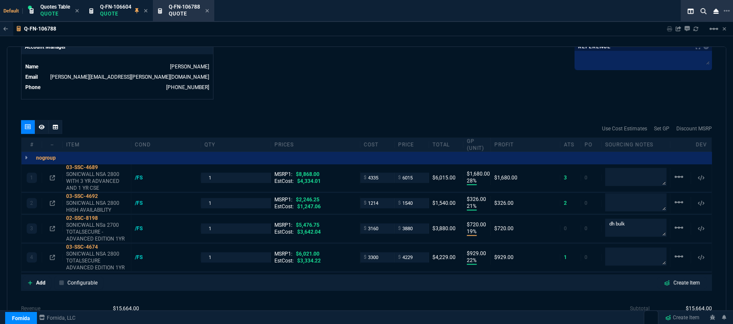
type input "29"
type input "30"
click at [675, 182] on mat-icon "linear_scale" at bounding box center [679, 176] width 10 height 10
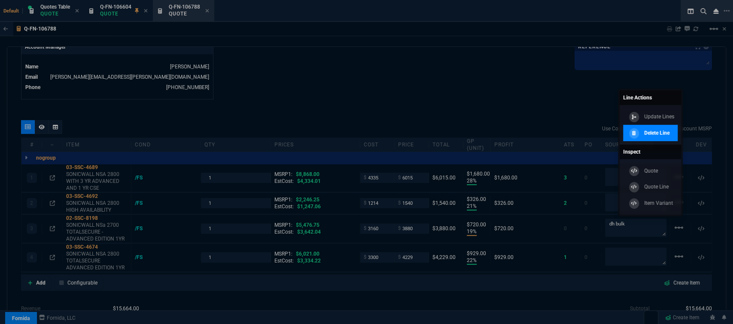
click at [651, 133] on p "Delete Line" at bounding box center [656, 133] width 25 height 8
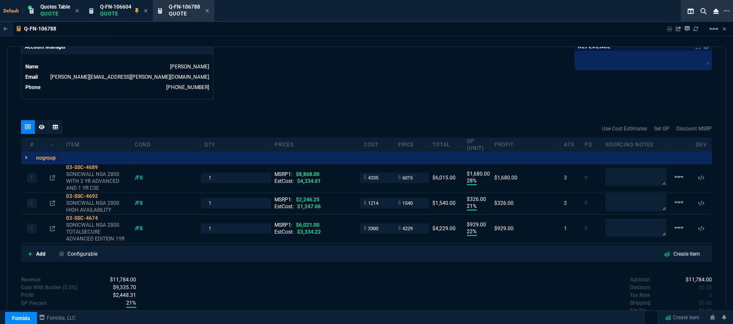
type input "28"
type input "1680"
type input "21"
type input "326"
type input "22"
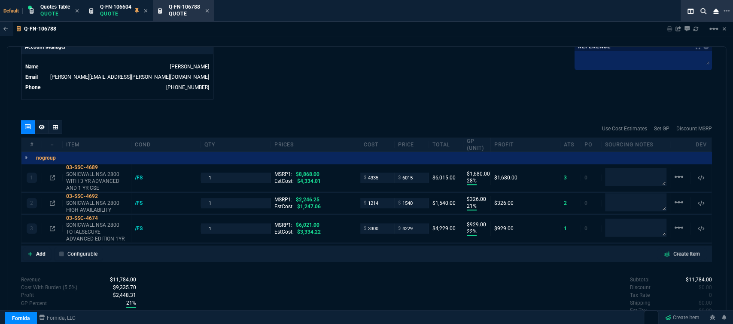
type input "929"
type input "32"
type input "31"
type input "30"
click at [675, 182] on mat-icon "linear_scale" at bounding box center [679, 176] width 10 height 10
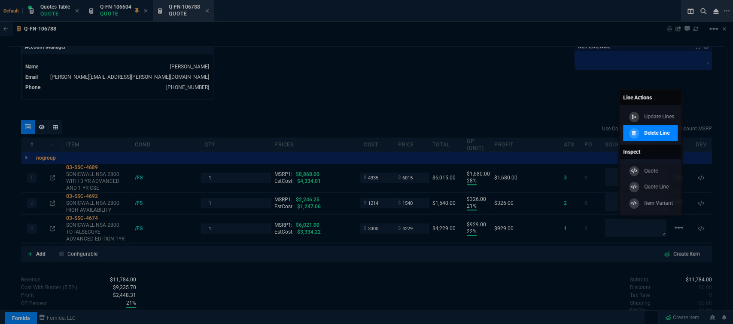
click at [655, 135] on p "Delete Line" at bounding box center [656, 133] width 25 height 8
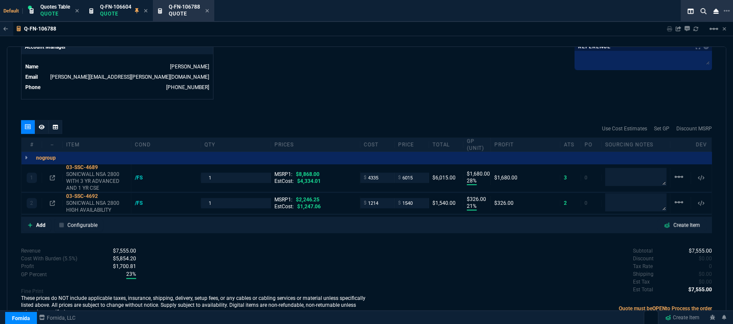
type input "28"
type input "1680"
type input "21"
type input "326"
type input "32"
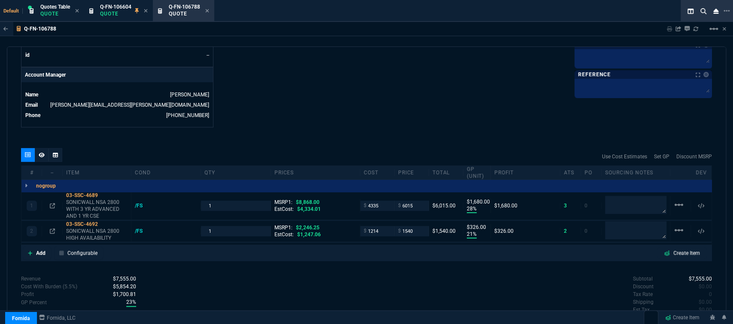
type input "31"
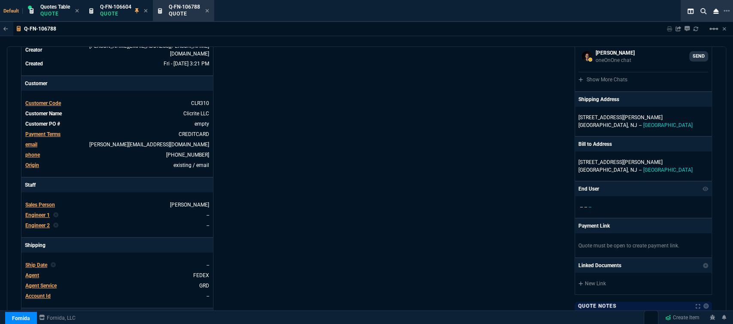
scroll to position [95, 0]
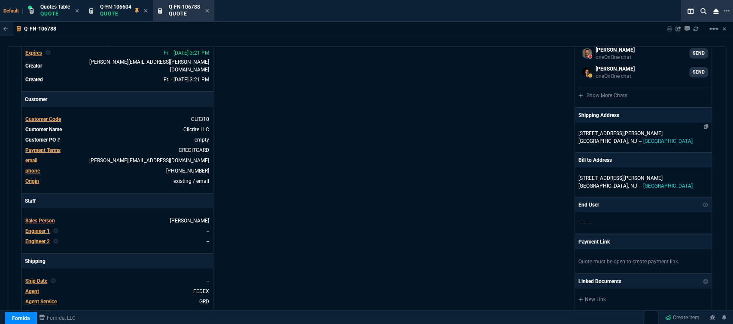
click at [665, 138] on p "Lakewood, NJ -- USA" at bounding box center [644, 141] width 130 height 8
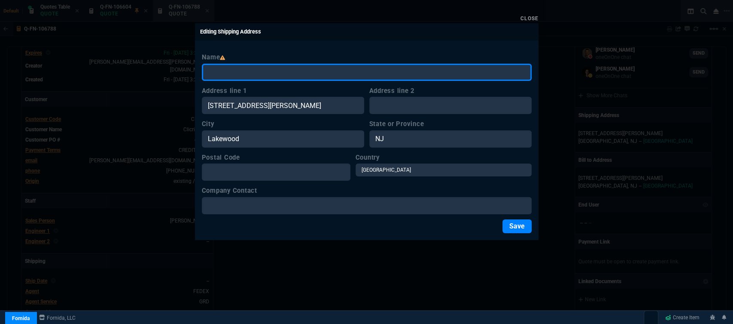
click at [306, 73] on input "Name" at bounding box center [367, 72] width 330 height 17
paste input "Clicrite – Shaya Weinfeld"
type input "Clicrite – Shaya Weinfeld"
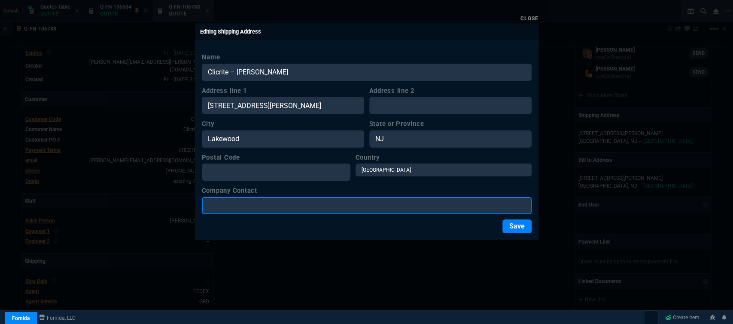
click at [292, 203] on input "Company Contact" at bounding box center [367, 205] width 330 height 17
paste input "Clicrite – Shaya Weinfeld"
click at [238, 204] on input "Clicrite – Shaya Weinfeld" at bounding box center [367, 205] width 330 height 17
type input "Shaya Weinfeld"
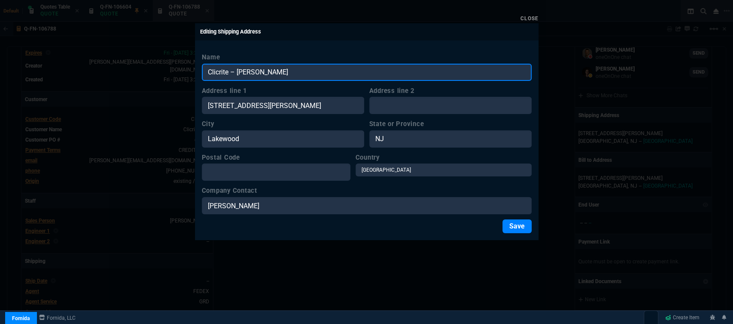
click at [296, 66] on input "Clicrite – Shaya Weinfeld" at bounding box center [367, 72] width 330 height 17
type input "Clicrite"
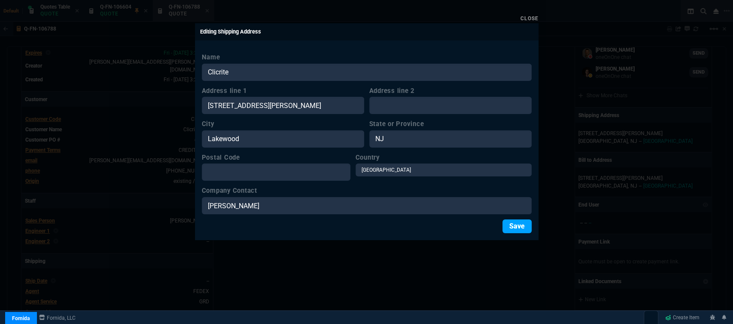
click at [516, 228] on button "Save" at bounding box center [517, 226] width 29 height 14
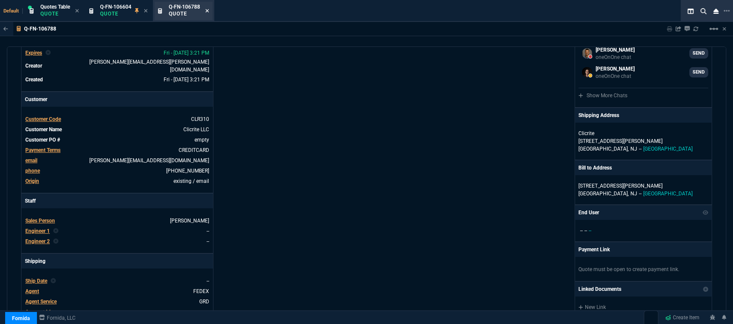
click at [208, 10] on icon at bounding box center [207, 10] width 4 height 5
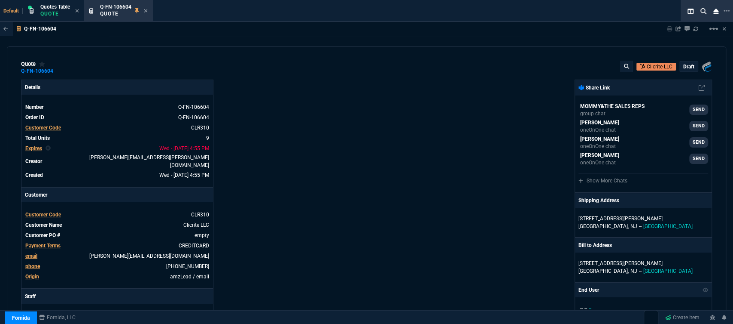
type input "27"
type input "1350"
type input "6858.43"
type input "21"
type input "314"
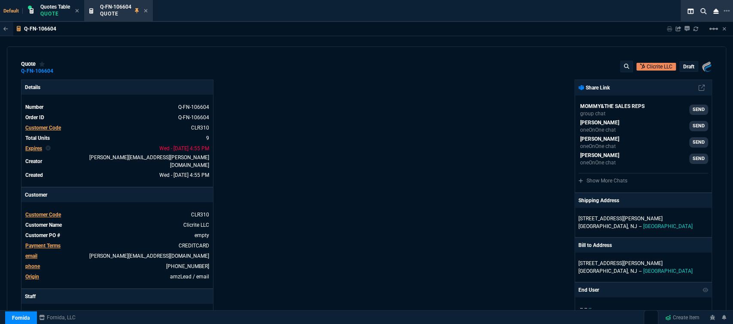
type input "2115"
type input "23"
type input "105"
type input "665"
type input "28"
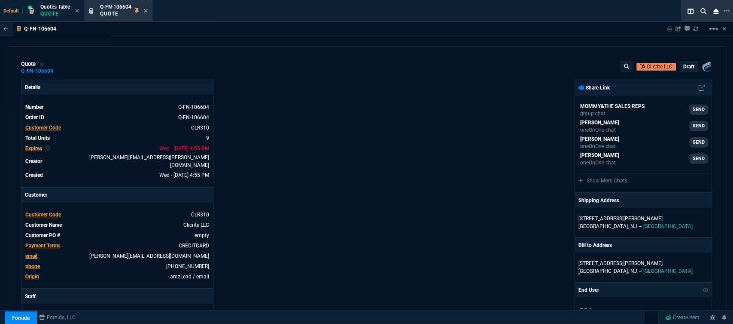
type input "1680"
type input "8868"
type input "21"
type input "326"
type input "2246.25"
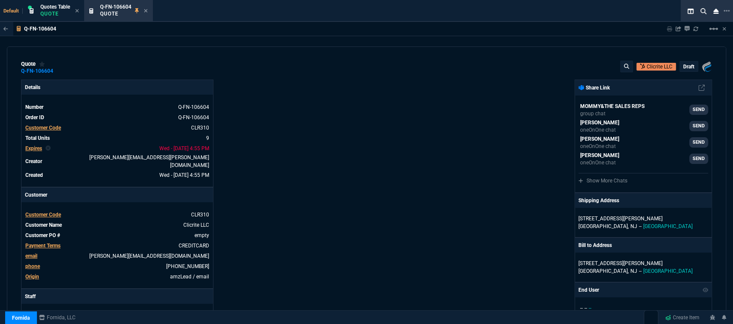
type input "32"
type input "726"
type input "26"
type input "699"
type input "19"
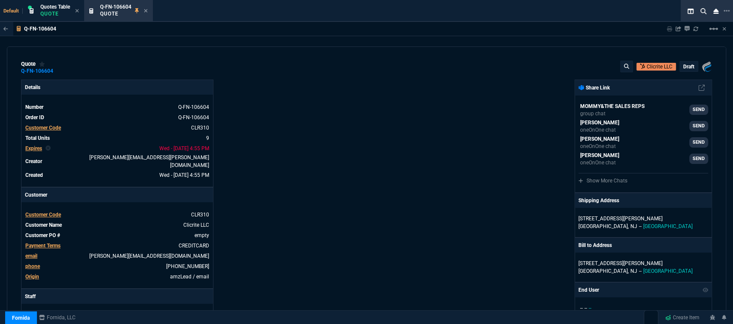
type input "720"
type input "5476.75"
type input "22"
type input "929"
type input "6021"
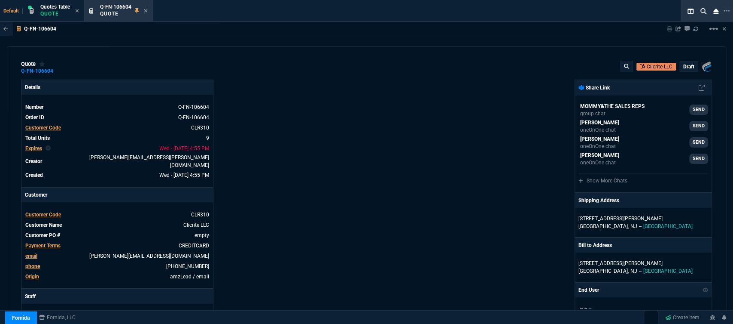
type input "26"
type input "30"
type input "32"
type input "31"
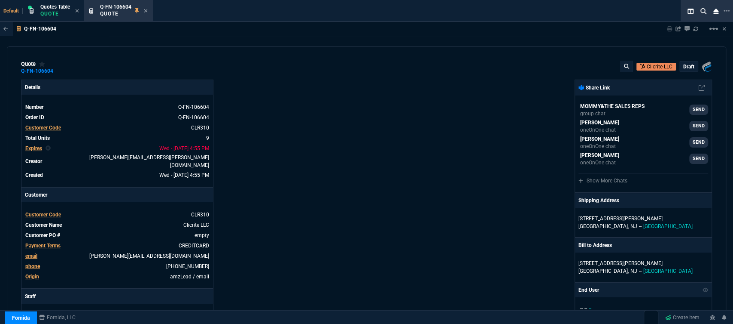
type input "29"
type input "30"
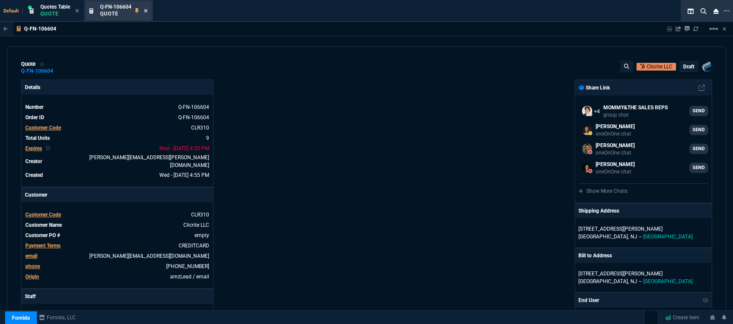
click at [147, 8] on icon at bounding box center [146, 10] width 4 height 5
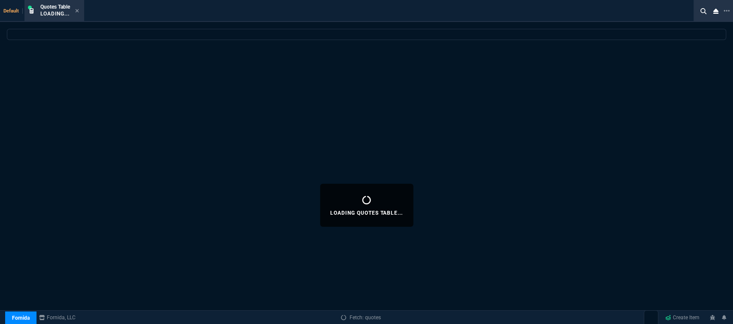
select select
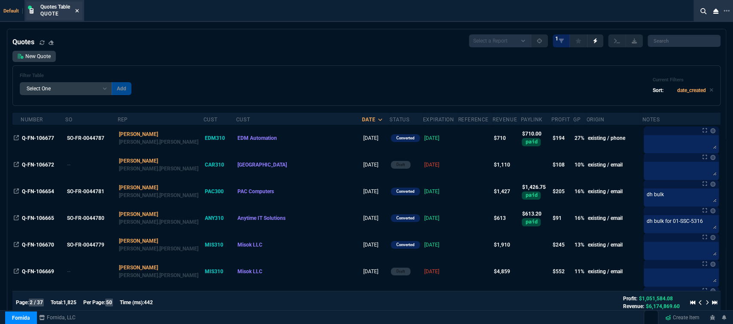
click at [79, 10] on icon at bounding box center [77, 10] width 4 height 5
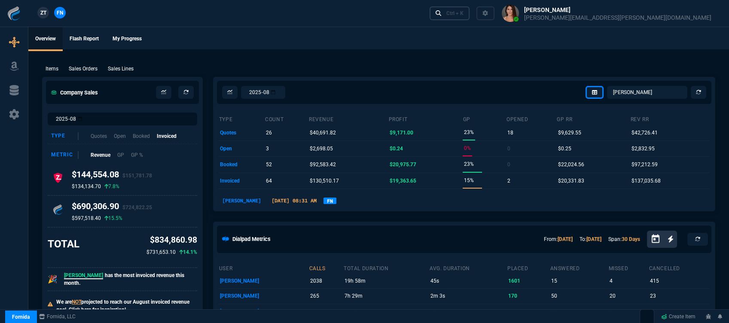
click at [464, 14] on div "Ctrl + K" at bounding box center [454, 13] width 17 height 7
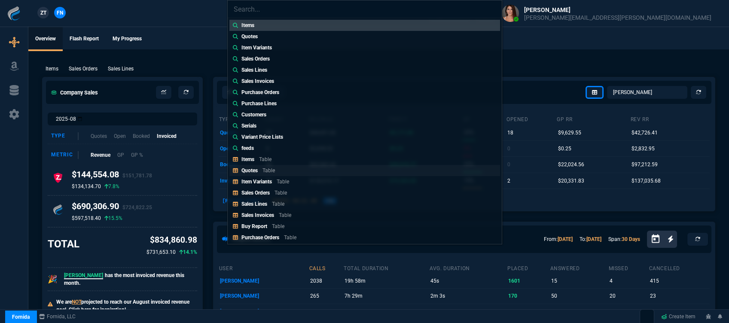
click at [258, 169] on div "Quotes Table" at bounding box center [259, 171] width 37 height 8
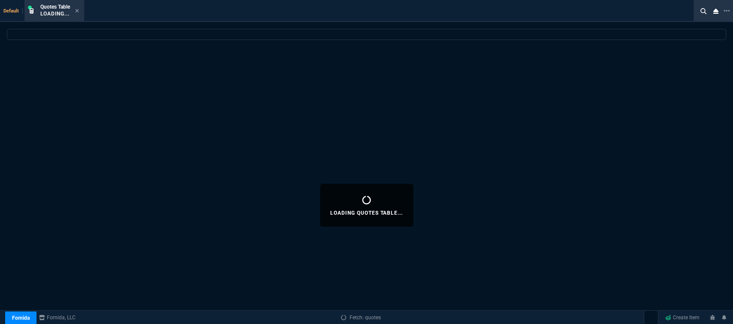
select select
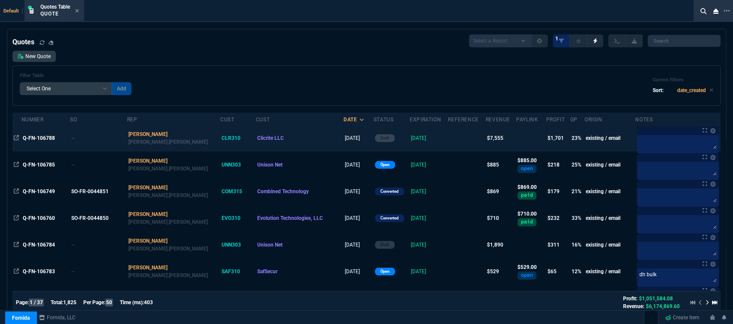
click at [426, 140] on td "[DATE]" at bounding box center [429, 138] width 38 height 27
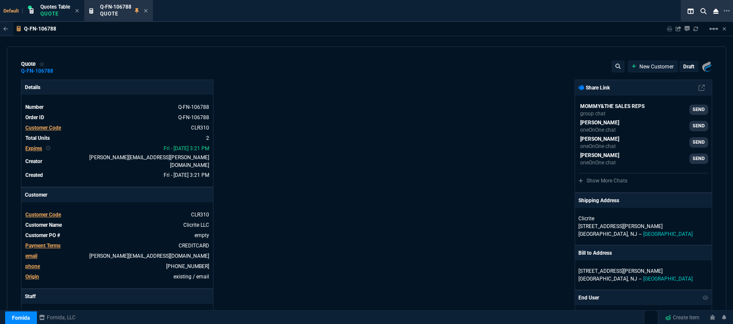
type input "8868"
type input "2246.25"
type input "28"
type input "1680"
type input "21"
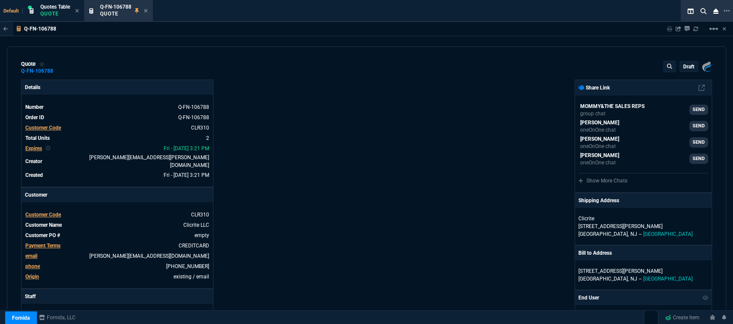
type input "326"
type input "32"
type input "31"
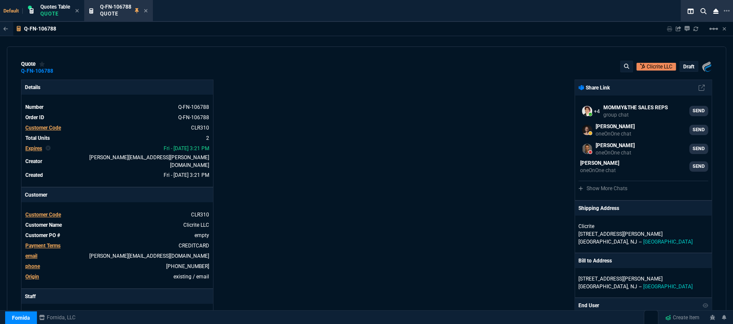
click at [41, 242] on span "Payment Terms" at bounding box center [42, 245] width 35 height 6
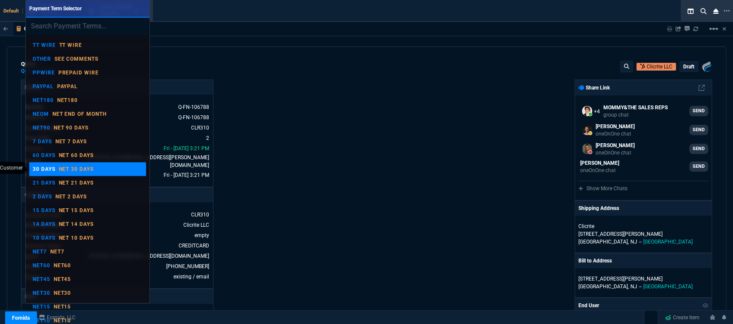
click at [76, 162] on link "30 DAYS Net 30 days" at bounding box center [87, 169] width 117 height 14
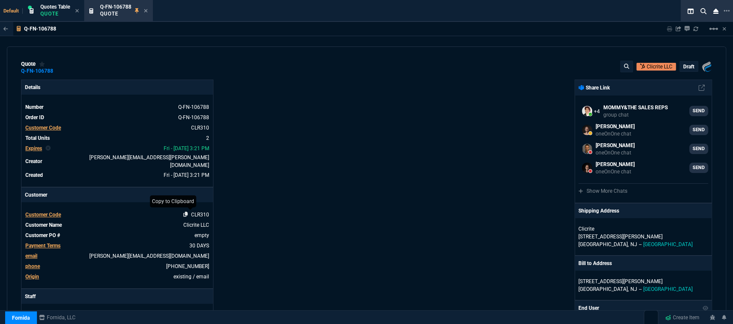
click at [183, 211] on icon at bounding box center [185, 213] width 5 height 5
click at [206, 231] on link "empty" at bounding box center [201, 235] width 16 height 8
click at [314, 182] on div "Details Number Q-FN-106788 Order ID Q-FN-106788 Customer Code CLR310 Total Unit…" at bounding box center [194, 303] width 346 height 449
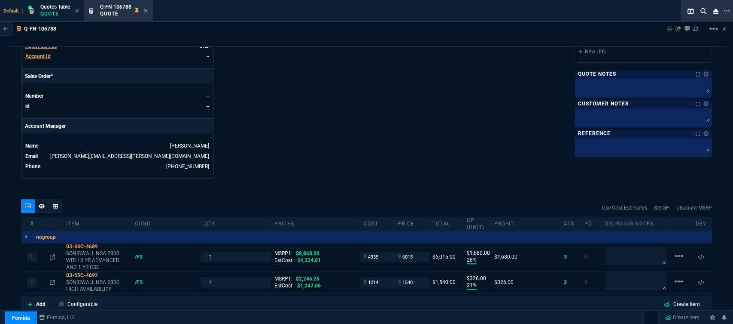
scroll to position [334, 0]
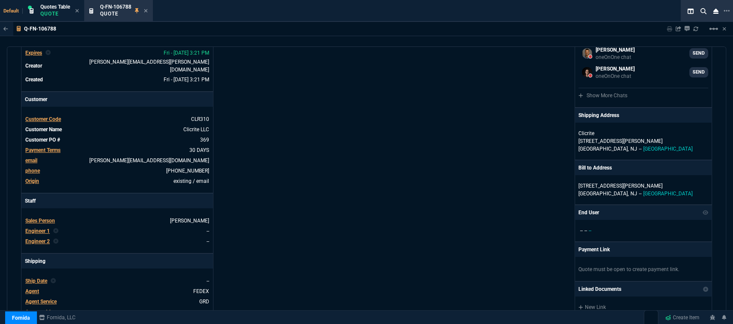
scroll to position [0, 0]
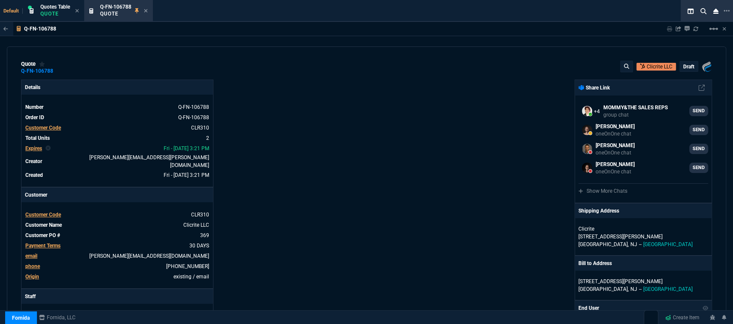
click at [686, 67] on p "draft" at bounding box center [689, 66] width 11 height 7
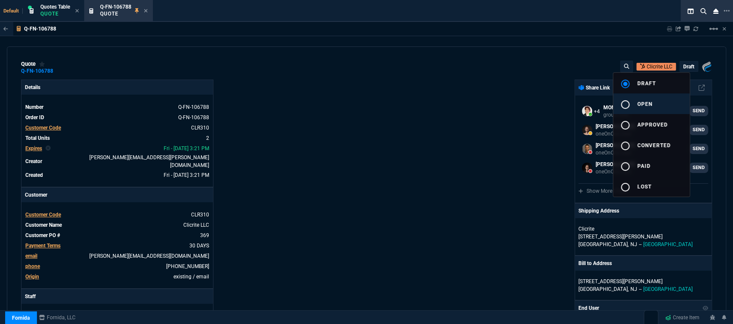
click at [650, 102] on span "open" at bounding box center [645, 104] width 15 height 6
click at [481, 125] on div at bounding box center [366, 162] width 733 height 324
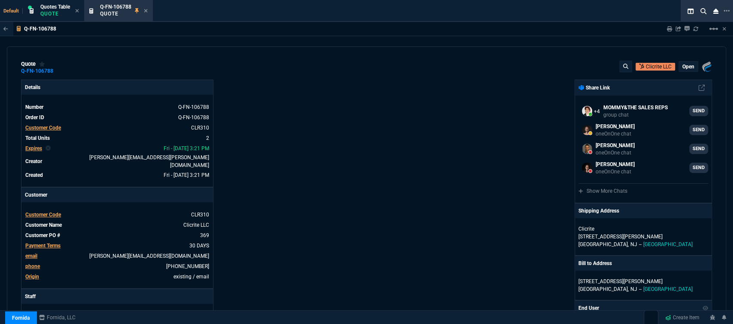
type input "28"
type input "1680"
type input "8868"
type input "21"
type input "326"
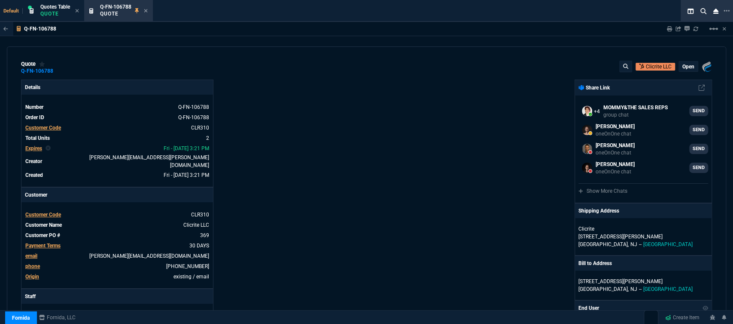
type input "2246.25"
type input "32"
type input "31"
click at [686, 67] on p "open" at bounding box center [689, 66] width 12 height 7
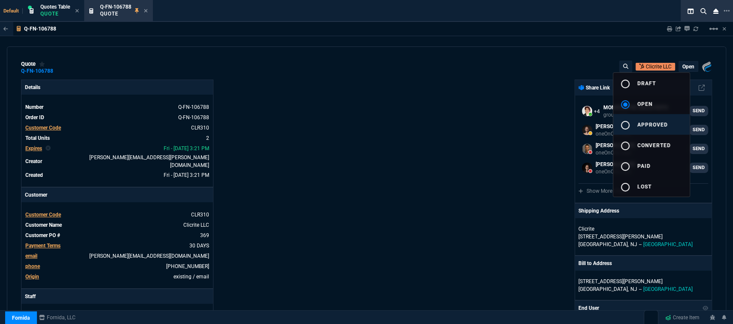
click at [658, 126] on span "approved" at bounding box center [653, 125] width 31 height 6
click at [471, 137] on div at bounding box center [366, 162] width 733 height 324
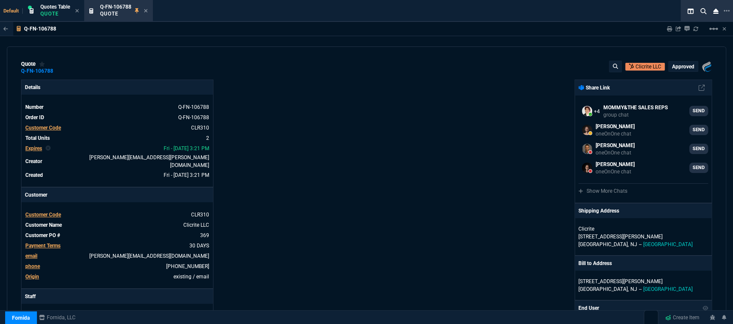
type input "28"
type input "1680"
type input "21"
type input "326"
type input "32"
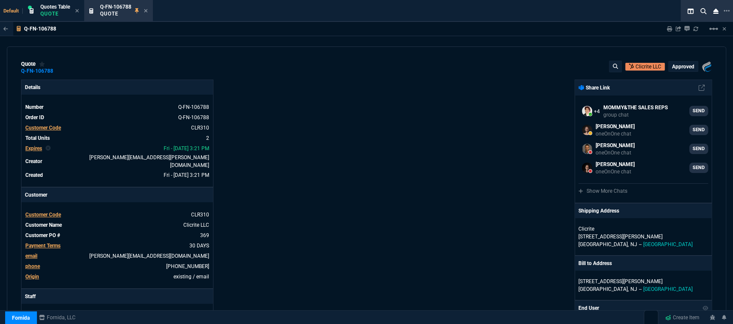
type input "31"
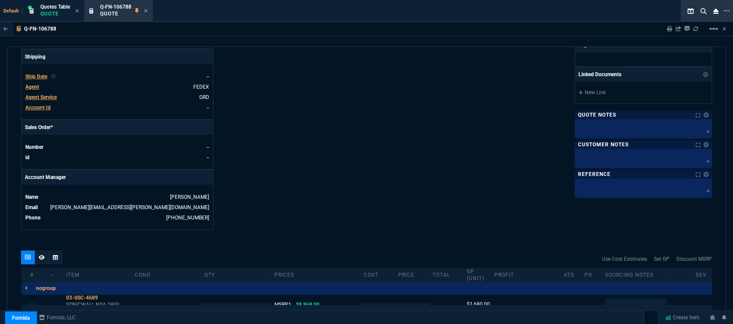
scroll to position [382, 0]
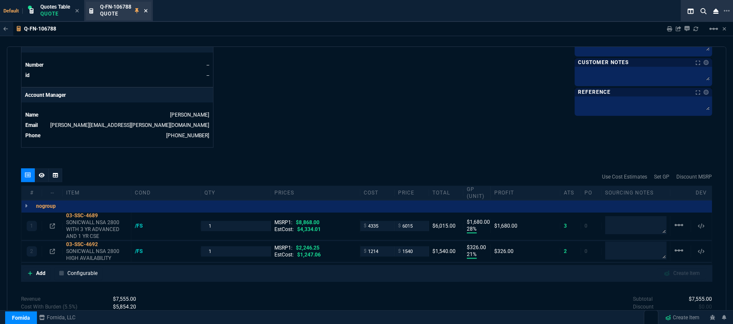
click at [147, 11] on icon at bounding box center [145, 10] width 3 height 3
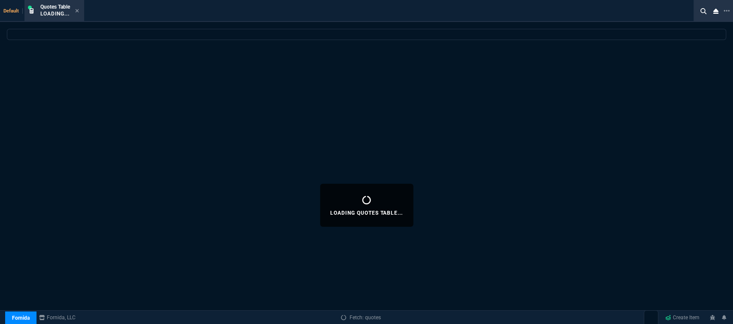
select select
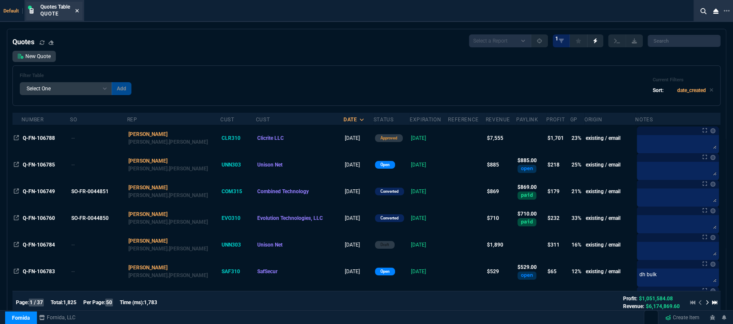
click at [76, 10] on icon at bounding box center [77, 10] width 4 height 5
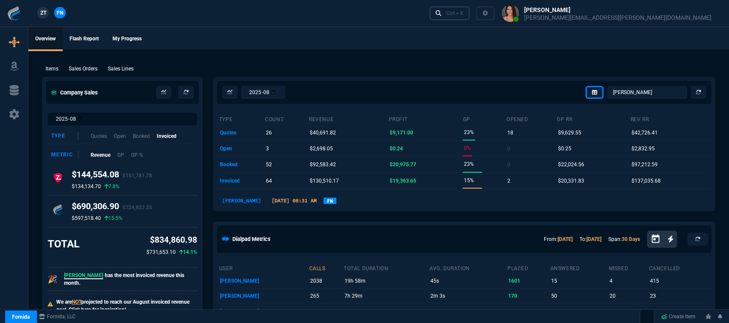
click at [464, 15] on div "Ctrl + K" at bounding box center [454, 13] width 17 height 7
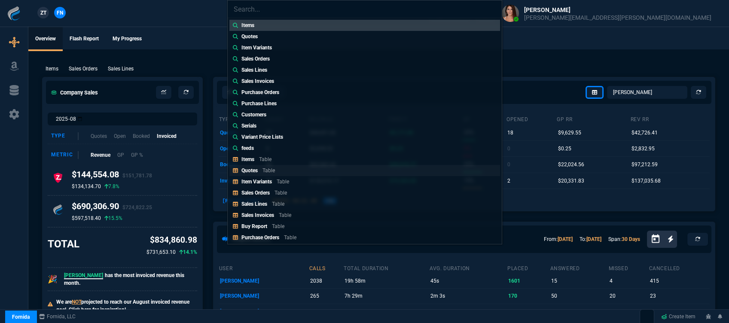
click at [308, 171] on link "Quotes Table" at bounding box center [364, 170] width 271 height 11
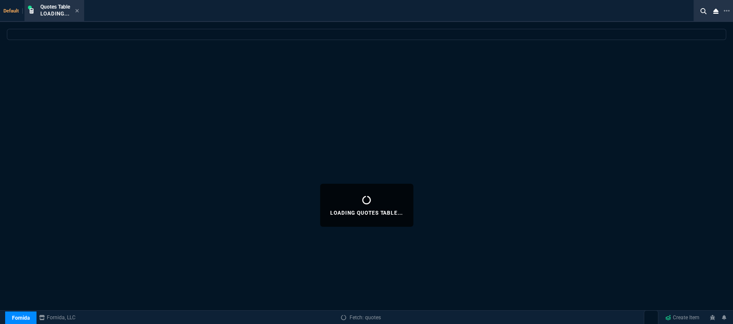
select select
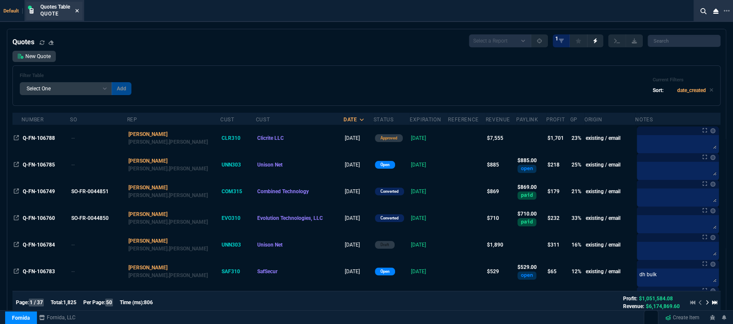
click at [79, 10] on icon at bounding box center [77, 10] width 3 height 3
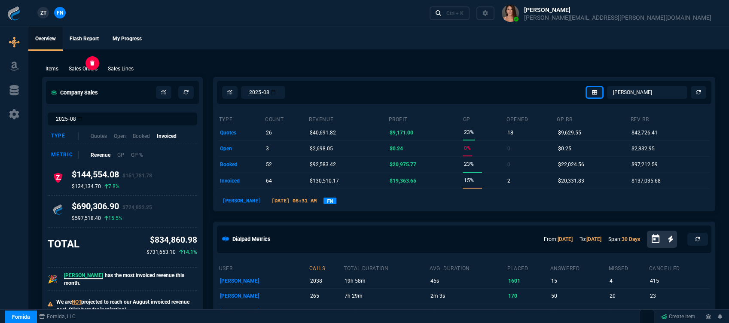
click at [82, 65] on p "Sales Orders" at bounding box center [83, 69] width 29 height 8
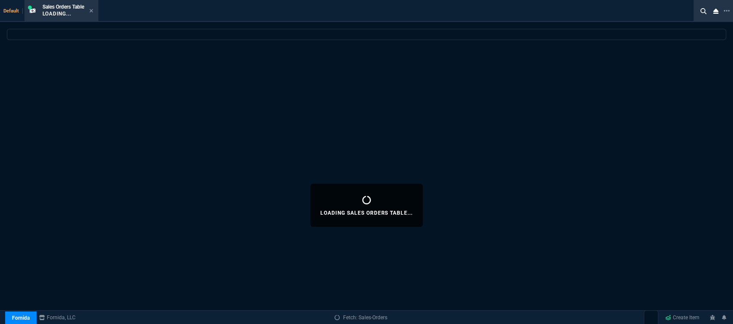
select select
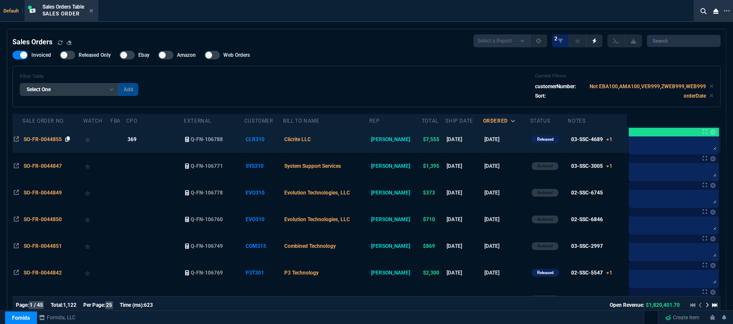
click at [67, 140] on icon at bounding box center [67, 138] width 5 height 5
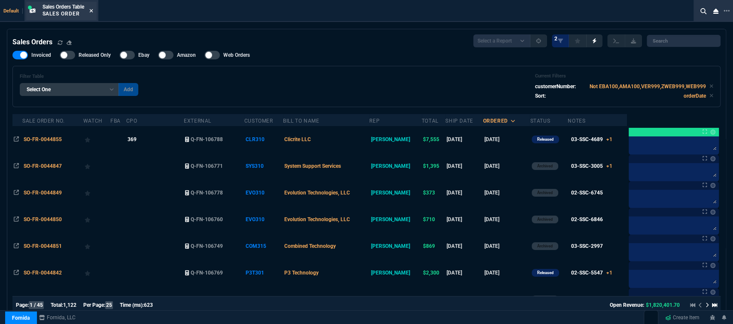
click at [93, 10] on icon at bounding box center [91, 10] width 4 height 5
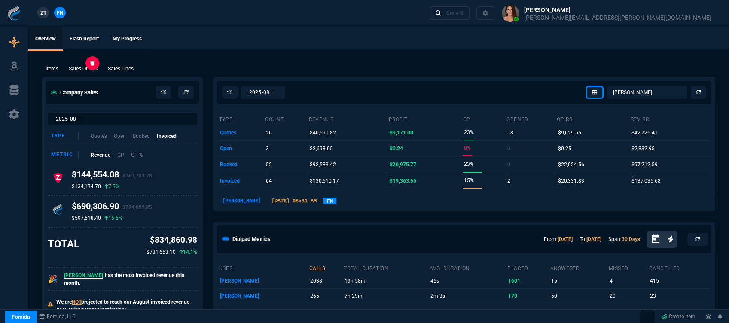
click at [89, 68] on p "Sales Orders" at bounding box center [83, 69] width 29 height 8
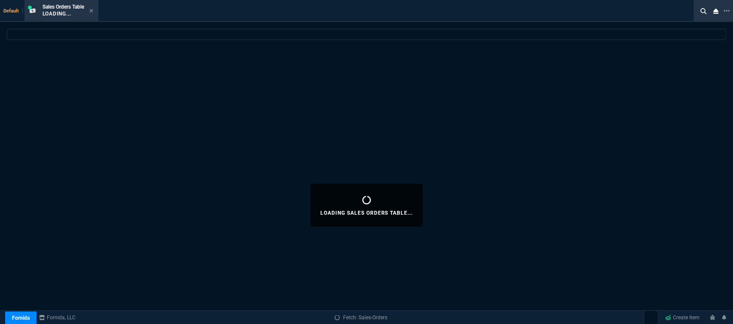
select select
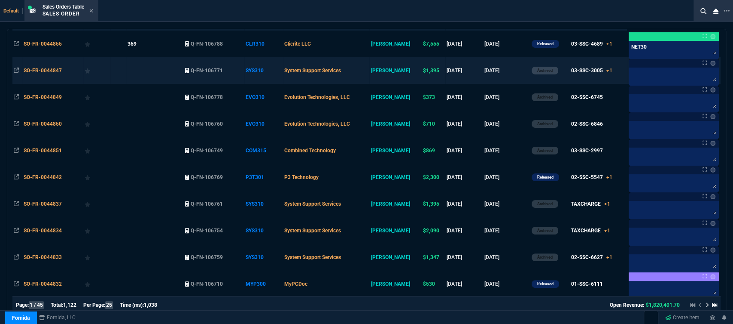
scroll to position [0, 0]
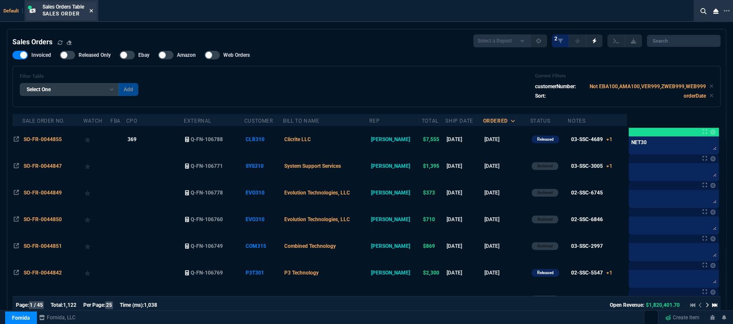
click at [93, 12] on icon at bounding box center [90, 10] width 3 height 3
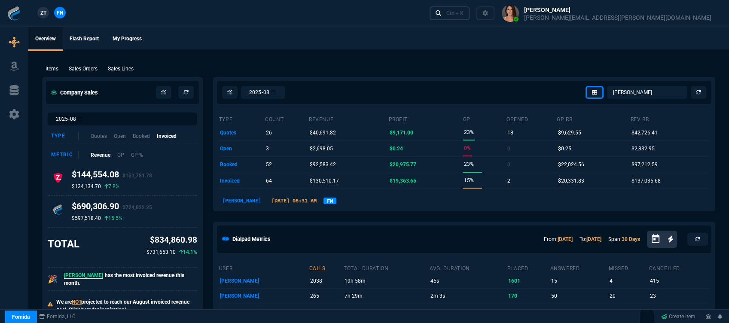
click at [464, 15] on div "Ctrl + K" at bounding box center [454, 13] width 17 height 7
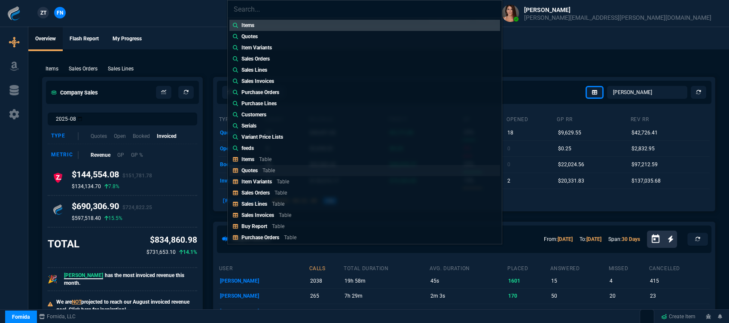
click at [296, 169] on link "Quotes Table" at bounding box center [364, 170] width 271 height 11
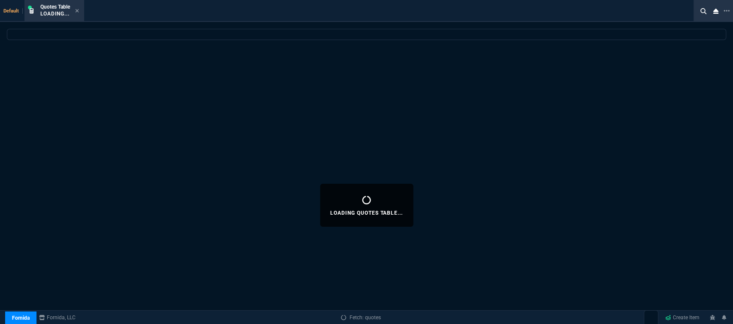
select select
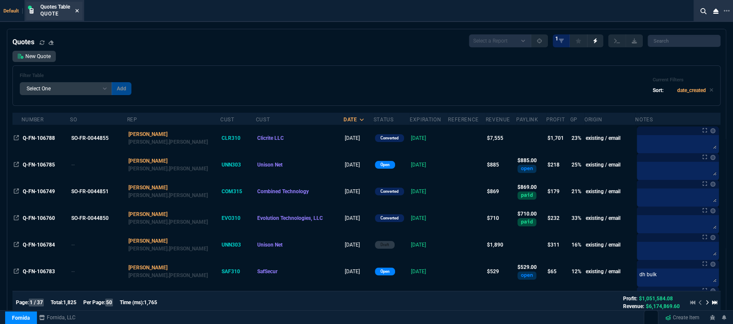
click at [76, 11] on icon at bounding box center [77, 10] width 4 height 5
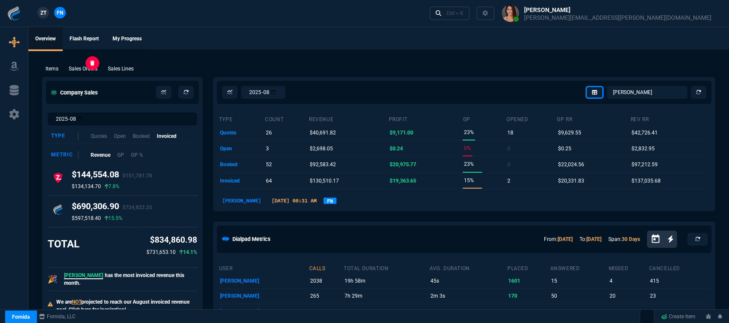
click at [89, 69] on p "Sales Orders" at bounding box center [83, 69] width 29 height 8
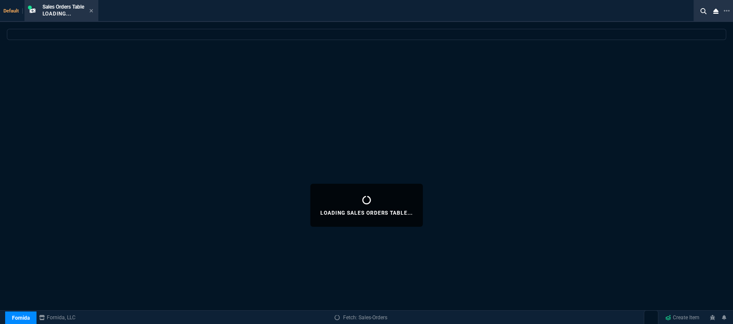
select select
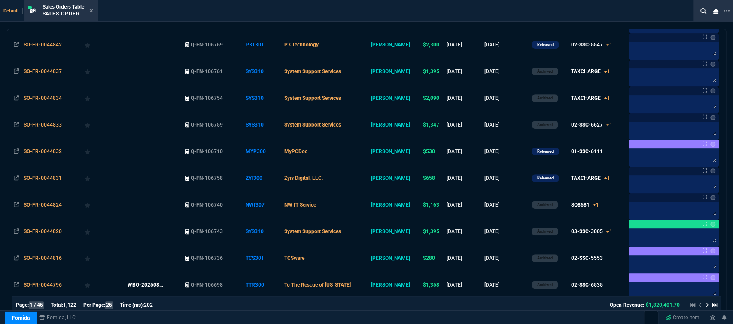
scroll to position [238, 0]
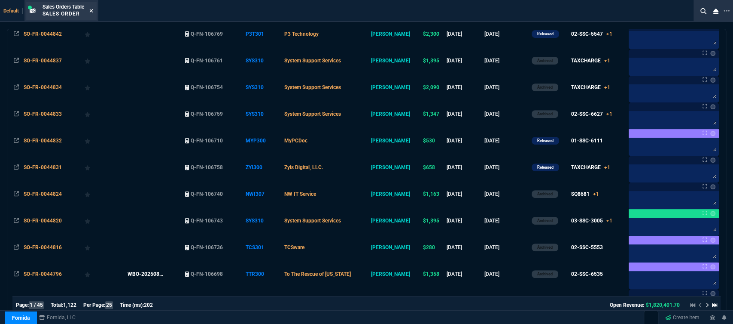
click at [93, 11] on icon at bounding box center [90, 10] width 3 height 3
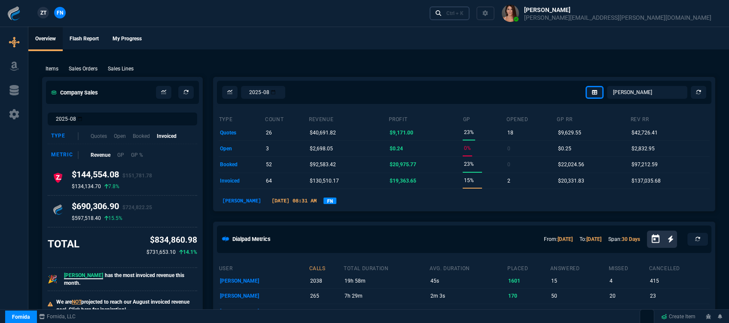
click at [464, 15] on div "Ctrl + K" at bounding box center [454, 13] width 17 height 7
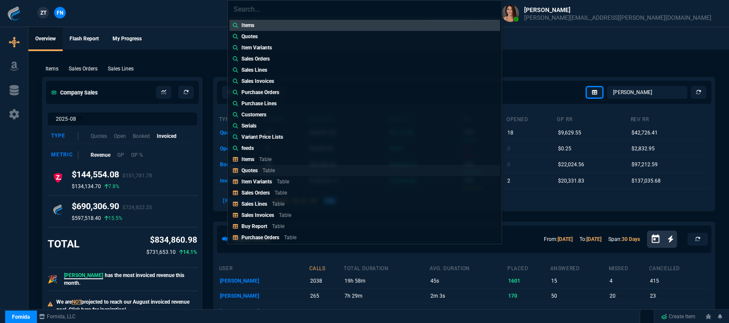
click at [265, 169] on p "Table" at bounding box center [269, 171] width 12 height 6
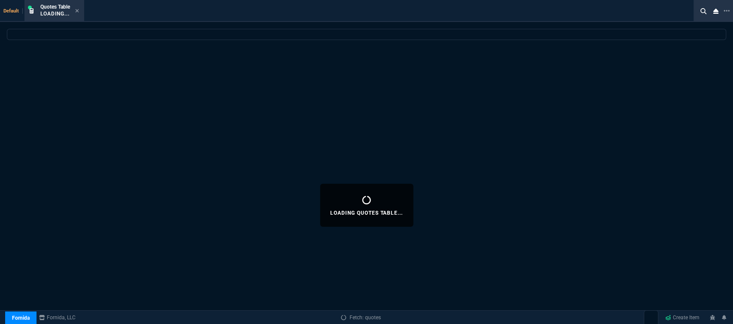
select select
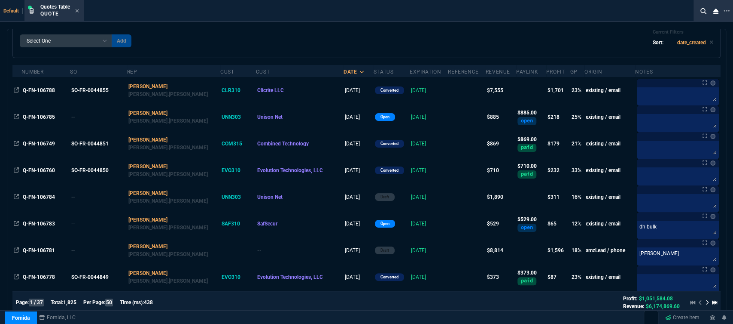
scroll to position [0, 0]
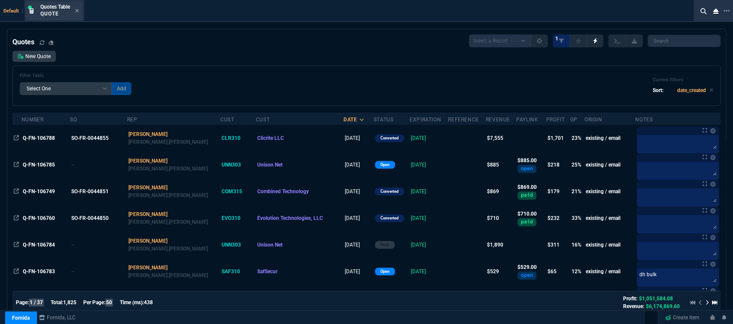
click at [79, 7] on div "Quotes Table Quote" at bounding box center [54, 11] width 56 height 18
click at [79, 12] on icon at bounding box center [77, 10] width 3 height 3
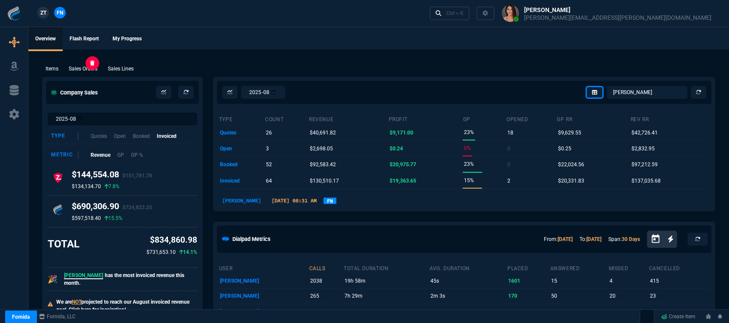
click at [93, 70] on p "Sales Orders" at bounding box center [83, 69] width 29 height 8
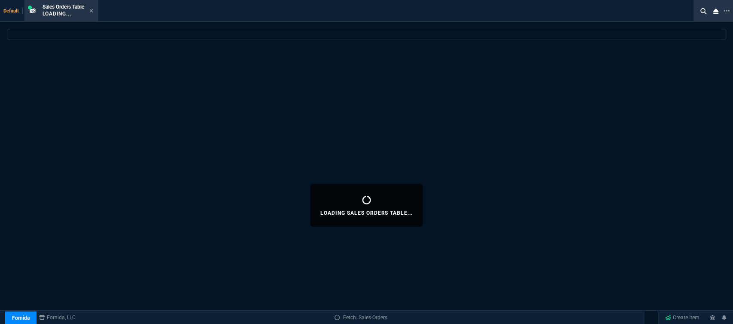
select select
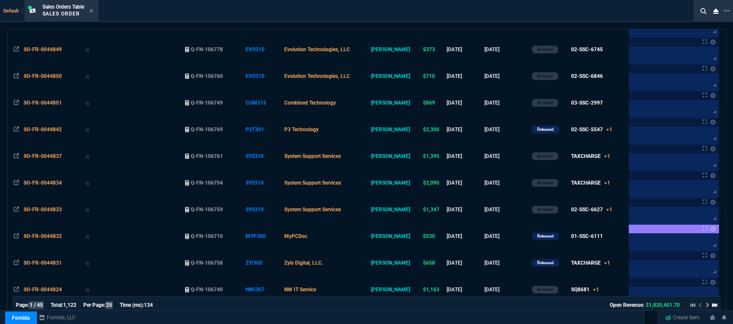
scroll to position [334, 0]
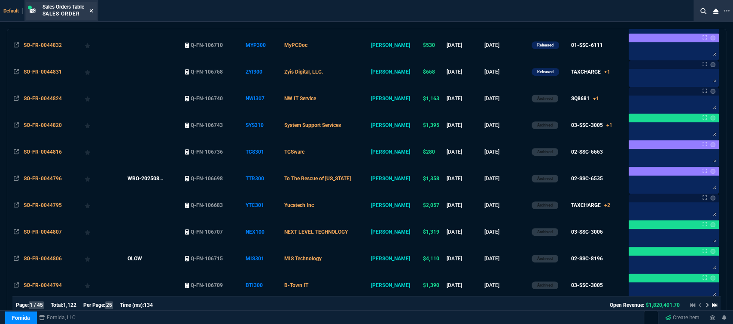
click at [93, 11] on icon at bounding box center [91, 10] width 4 height 5
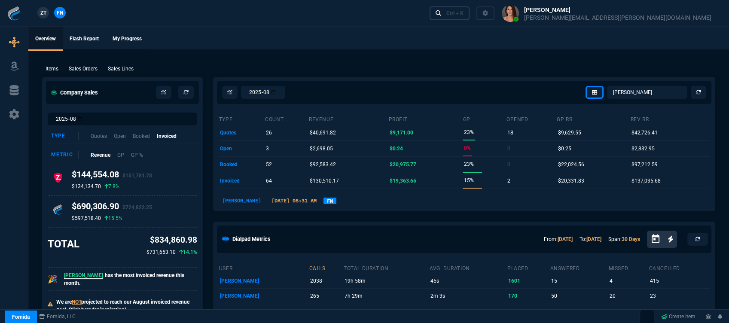
click at [464, 12] on div "Ctrl + K" at bounding box center [454, 13] width 17 height 7
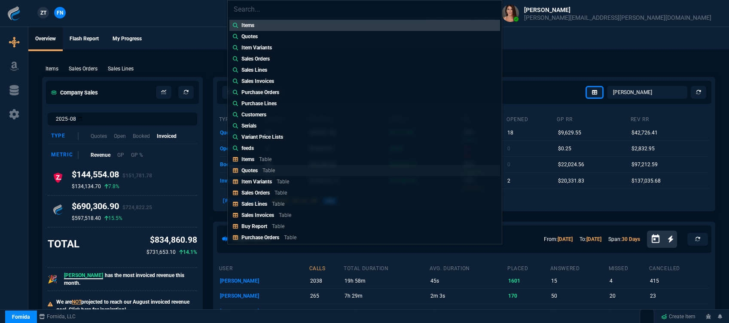
click at [289, 166] on link "Quotes Table" at bounding box center [364, 170] width 271 height 11
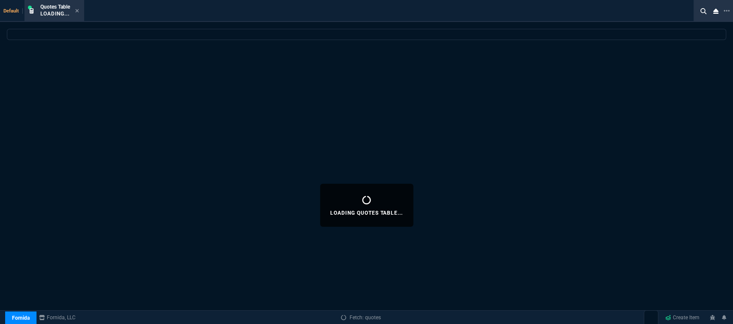
select select
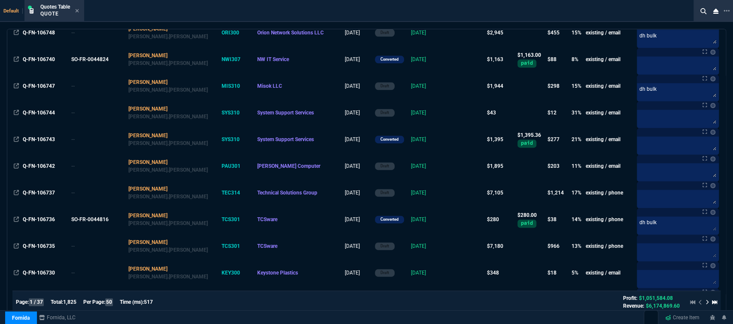
scroll to position [763, 0]
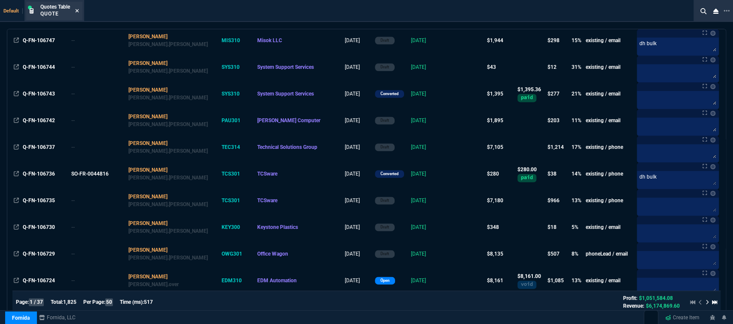
click at [77, 8] on icon at bounding box center [77, 10] width 4 height 5
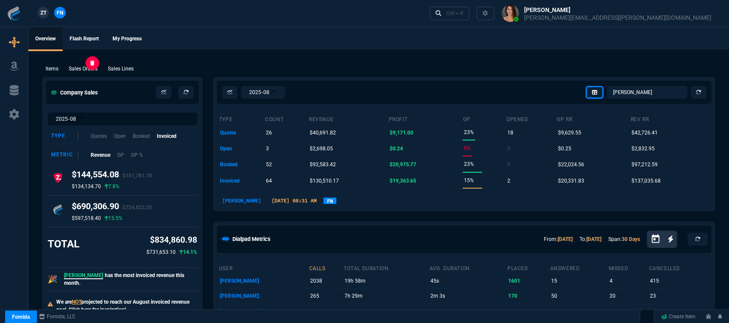
click at [86, 66] on p "Sales Orders" at bounding box center [83, 69] width 29 height 8
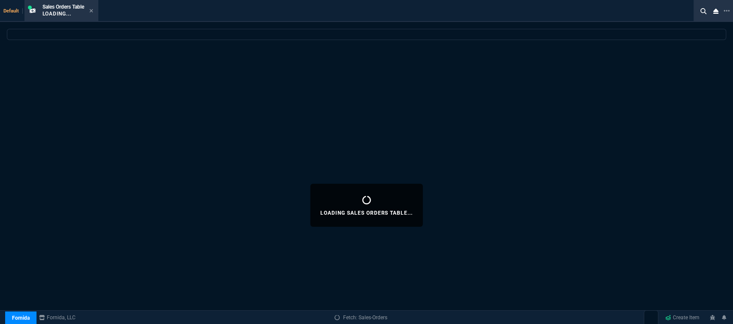
select select
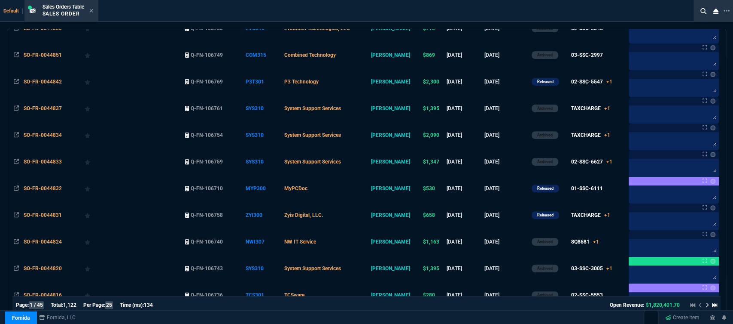
scroll to position [0, 0]
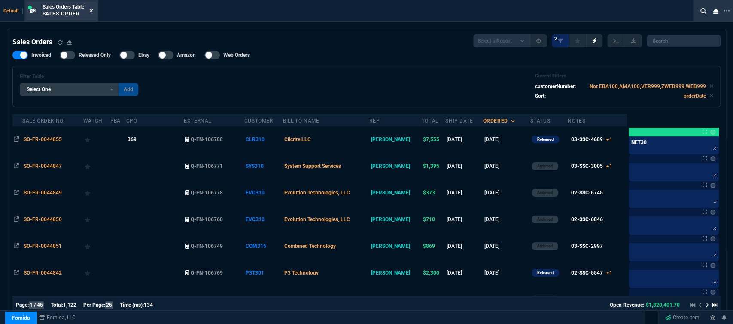
click at [93, 9] on icon at bounding box center [91, 10] width 4 height 5
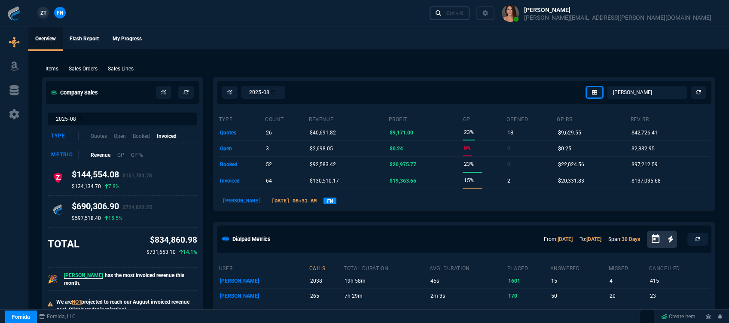
click at [464, 13] on div "Ctrl + K" at bounding box center [454, 13] width 17 height 7
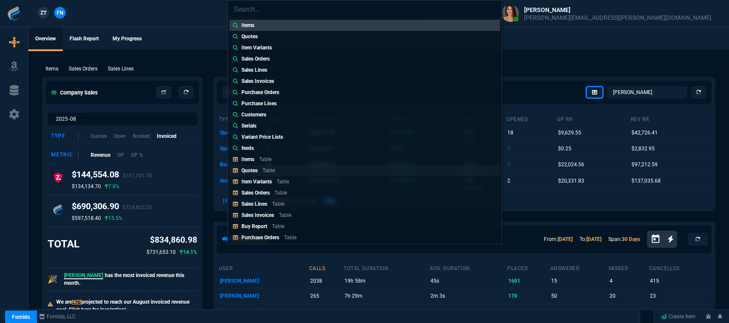
click at [298, 171] on link "Quotes Table" at bounding box center [364, 170] width 271 height 11
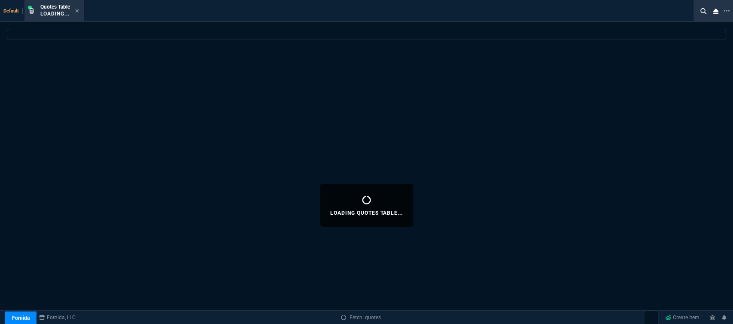
select select
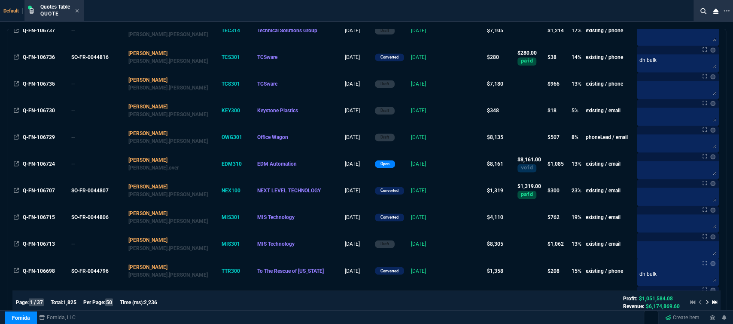
scroll to position [907, 0]
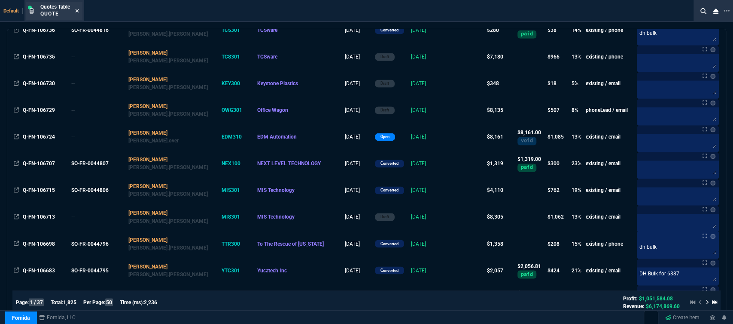
click at [76, 11] on icon at bounding box center [77, 10] width 4 height 5
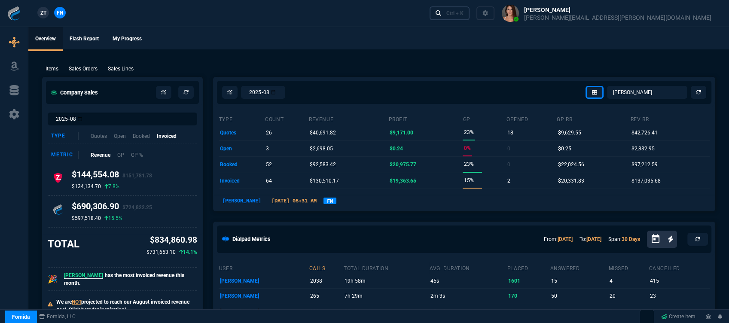
click at [464, 14] on div "Ctrl + K" at bounding box center [454, 13] width 17 height 7
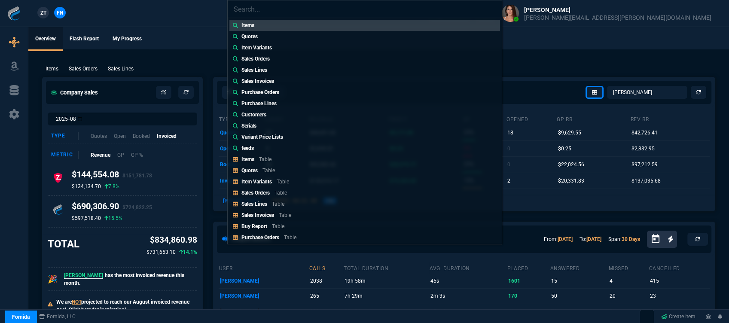
click at [161, 53] on div "Items Quotes Item Variants Sales Orders Sales Lines Sales Invoices Purchase Ord…" at bounding box center [364, 161] width 729 height 323
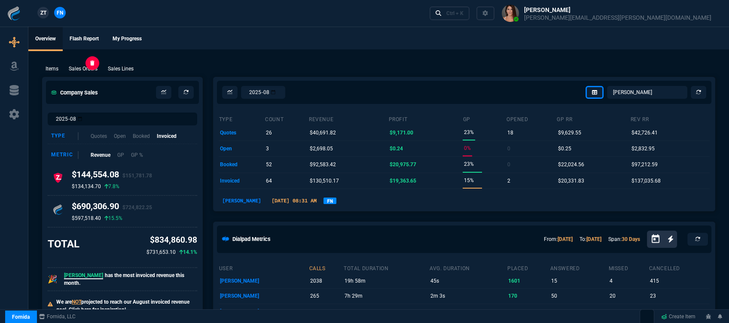
click at [92, 67] on p "Sales Orders" at bounding box center [83, 69] width 29 height 8
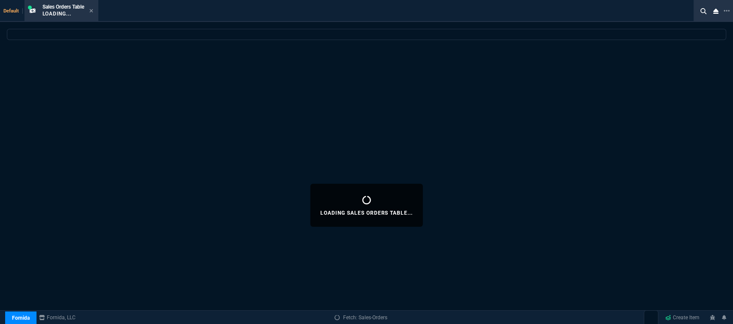
select select
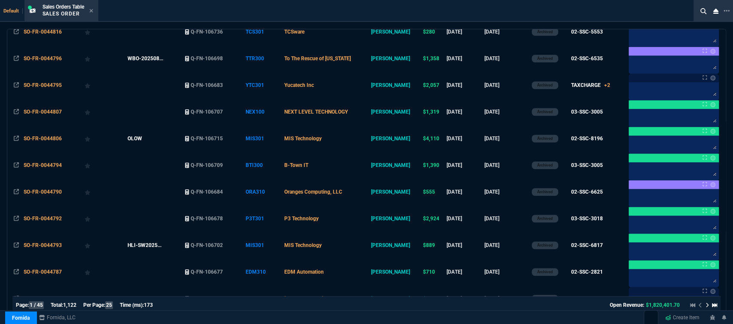
scroll to position [310, 0]
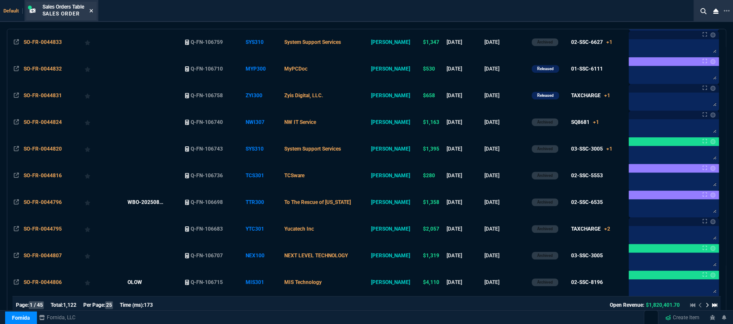
click at [90, 11] on icon at bounding box center [91, 10] width 4 height 5
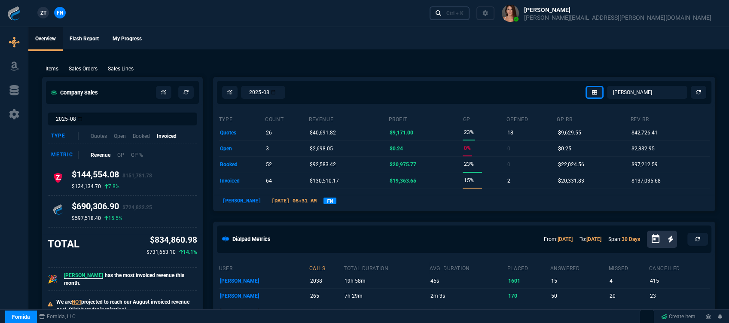
click at [464, 16] on div "Ctrl + K" at bounding box center [454, 13] width 17 height 7
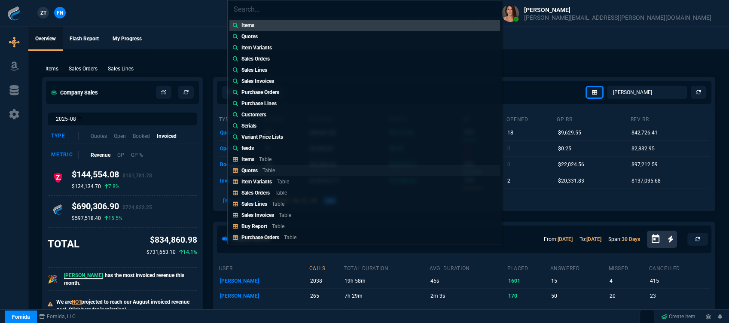
click at [299, 168] on link "Quotes Table" at bounding box center [364, 170] width 271 height 11
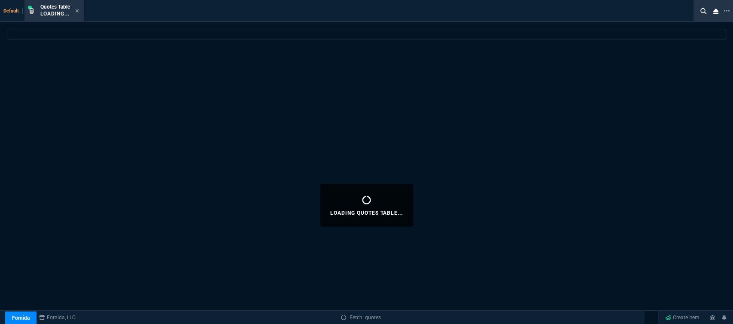
select select
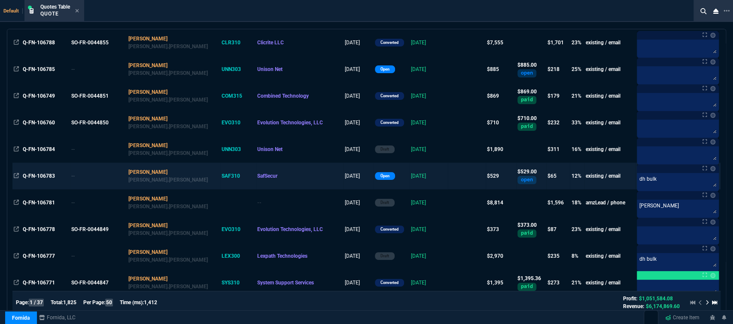
scroll to position [0, 0]
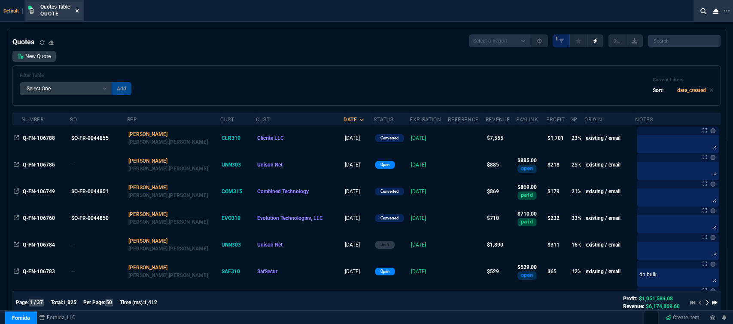
click at [76, 9] on icon at bounding box center [77, 10] width 4 height 5
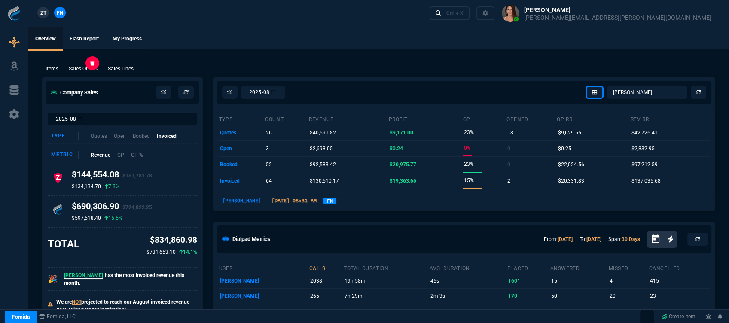
click at [89, 67] on p "Sales Orders" at bounding box center [83, 69] width 29 height 8
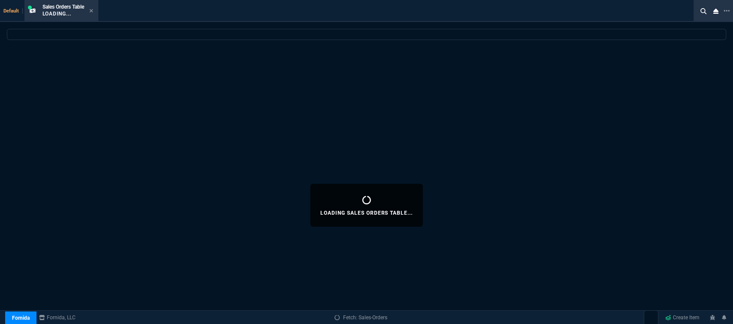
select select
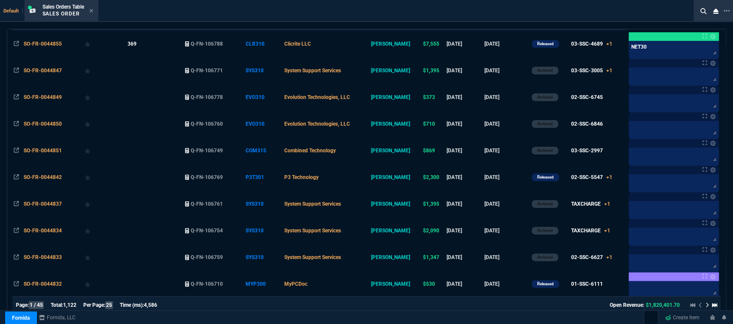
scroll to position [286, 0]
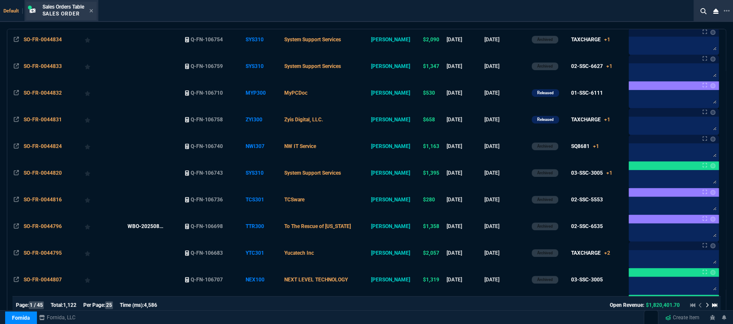
click at [96, 12] on div "Sales Orders Table Sales Order" at bounding box center [61, 11] width 70 height 18
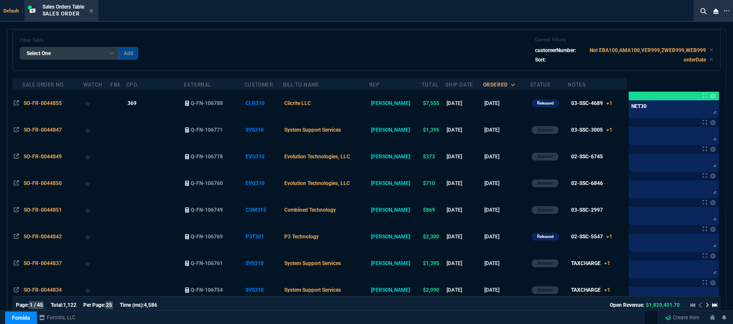
scroll to position [0, 0]
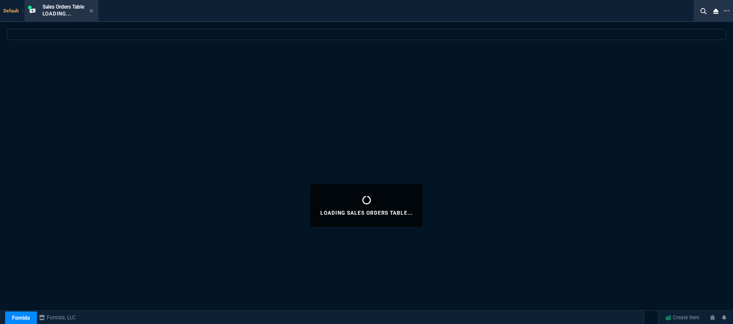
select select "12: [PERSON_NAME]"
select select
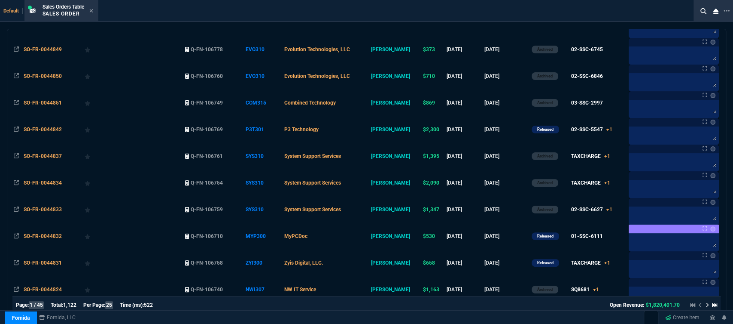
scroll to position [286, 0]
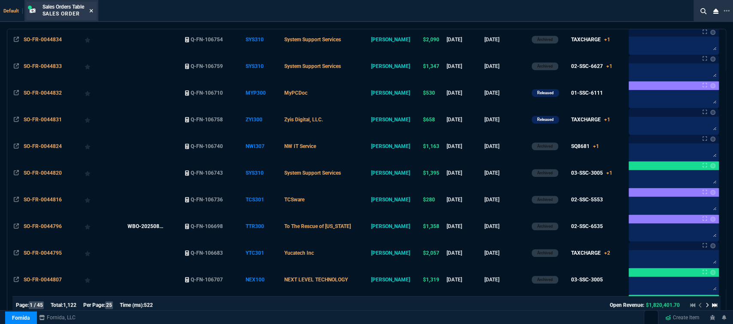
click at [92, 12] on icon at bounding box center [91, 10] width 4 height 5
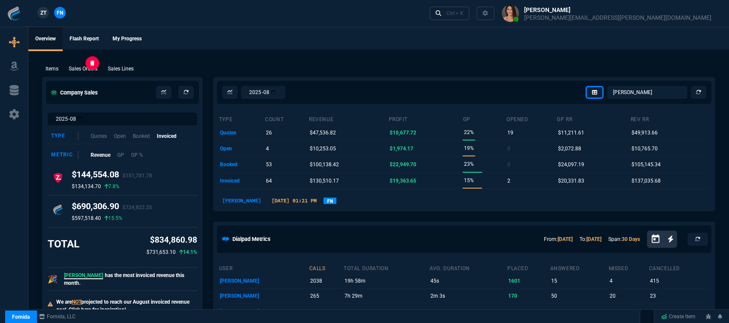
click at [93, 68] on p "Sales Orders" at bounding box center [83, 69] width 29 height 8
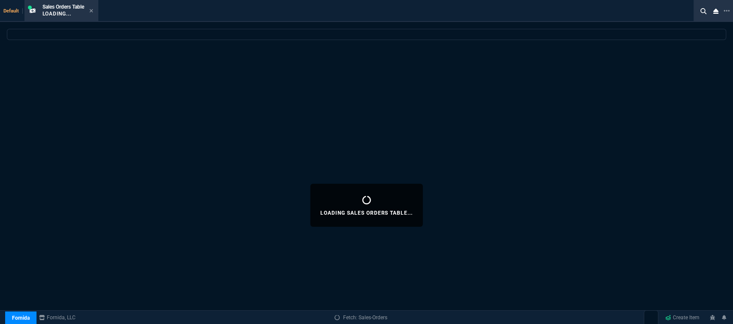
select select
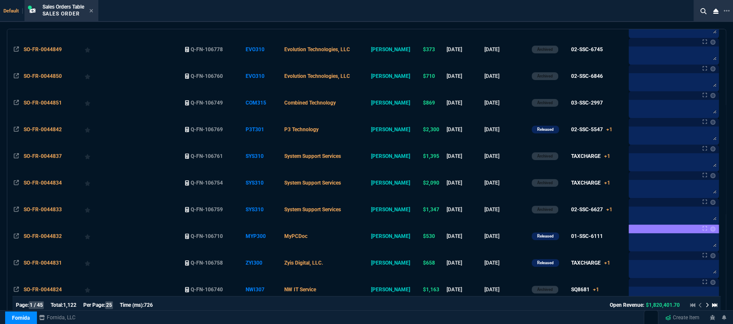
scroll to position [238, 0]
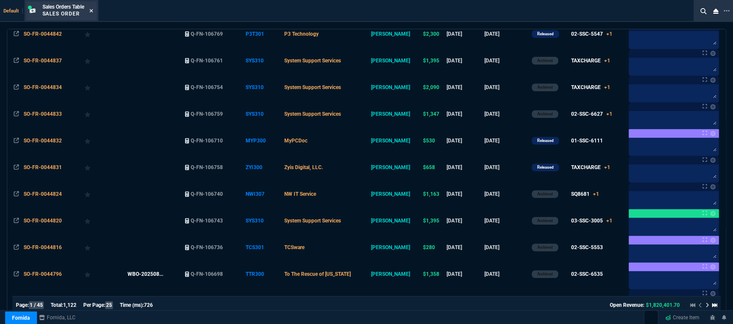
click at [92, 9] on icon at bounding box center [91, 10] width 4 height 5
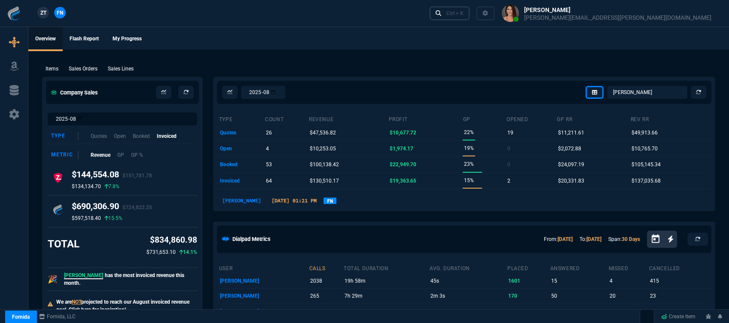
click at [470, 13] on link "Ctrl + K" at bounding box center [450, 12] width 40 height 13
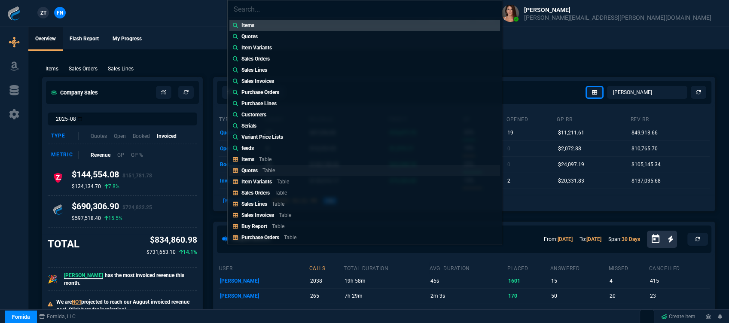
click at [287, 173] on link "Quotes Table" at bounding box center [364, 170] width 271 height 11
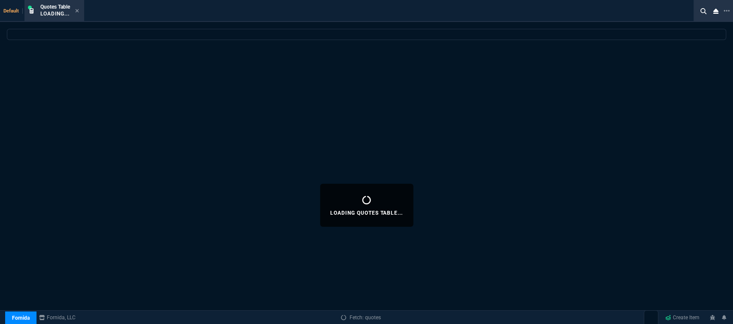
select select
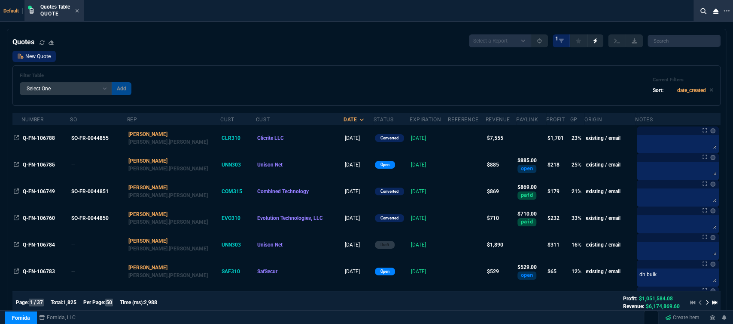
click at [49, 56] on link "New Quote" at bounding box center [33, 56] width 43 height 11
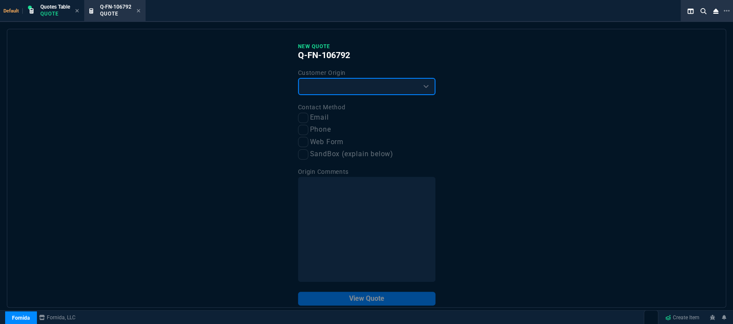
click at [344, 93] on select "Existing Customer Amazon Lead (first order) Website Lead (first order) Called (…" at bounding box center [366, 86] width 137 height 17
click at [298, 78] on select "Existing Customer Amazon Lead (first order) Website Lead (first order) Called (…" at bounding box center [366, 86] width 137 height 17
drag, startPoint x: 345, startPoint y: 88, endPoint x: 345, endPoint y: 94, distance: 6.0
click at [345, 88] on select "Existing Customer Amazon Lead (first order) Website Lead (first order) Called (…" at bounding box center [366, 86] width 137 height 17
select select "existing"
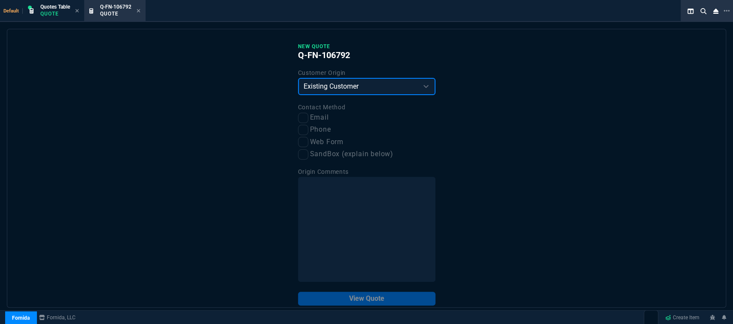
click at [298, 78] on select "Existing Customer Amazon Lead (first order) Website Lead (first order) Called (…" at bounding box center [366, 86] width 137 height 17
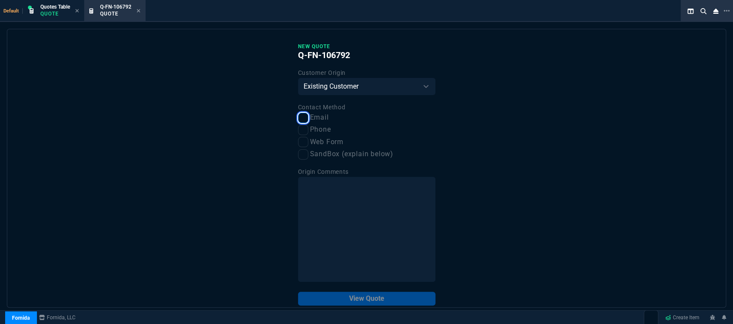
click at [299, 120] on input "Email" at bounding box center [303, 118] width 10 height 10
checkbox input "true"
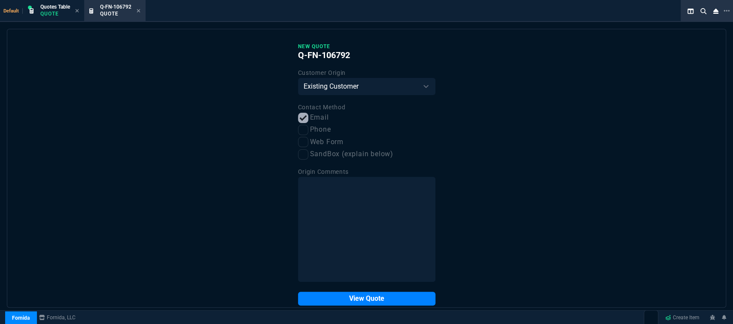
click at [333, 290] on div "New Quote Q-FN-106792 Customer Origin Existing Customer Amazon Lead (first orde…" at bounding box center [366, 174] width 137 height 262
click at [330, 296] on button "View Quote" at bounding box center [366, 298] width 137 height 14
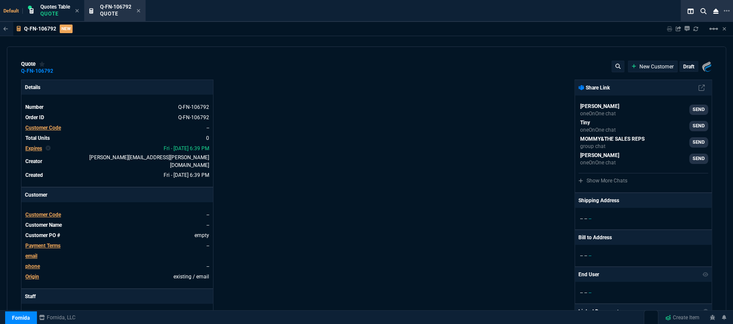
click at [49, 211] on span "Customer Code" at bounding box center [43, 214] width 36 height 6
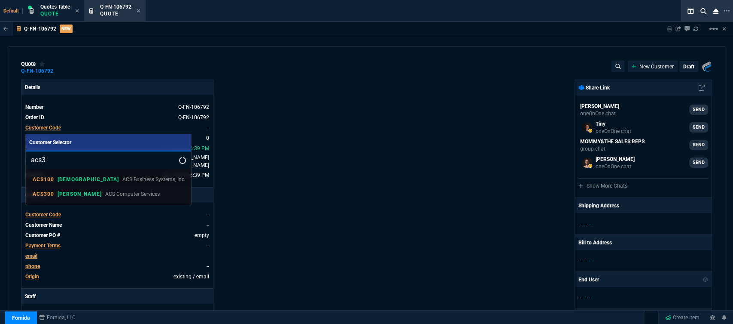
type input "acs3"
click at [105, 191] on p "ACS Computer Services" at bounding box center [132, 194] width 55 height 8
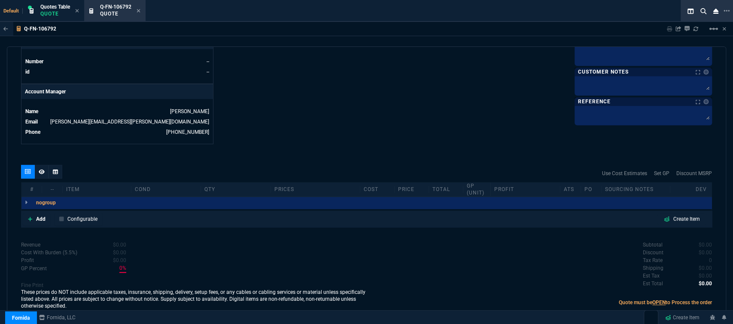
scroll to position [385, 0]
click at [32, 212] on link "Add" at bounding box center [37, 218] width 28 height 13
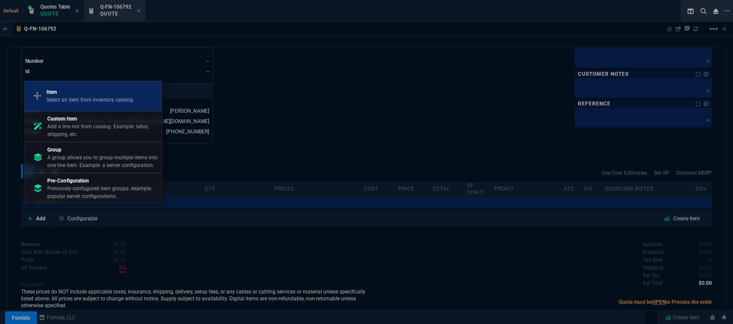
click at [82, 96] on p "Item" at bounding box center [89, 92] width 87 height 8
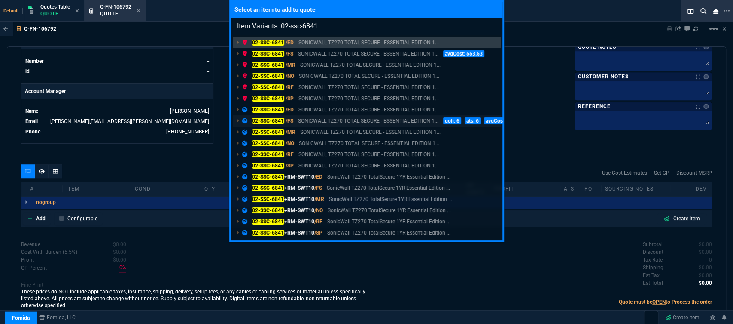
type input "Item Variants: 02-ssc-6841"
click at [385, 119] on p "SONICWALL TZ270 TOTAL SECURE - ESSENTIAL EDITION 1..." at bounding box center [368, 121] width 140 height 8
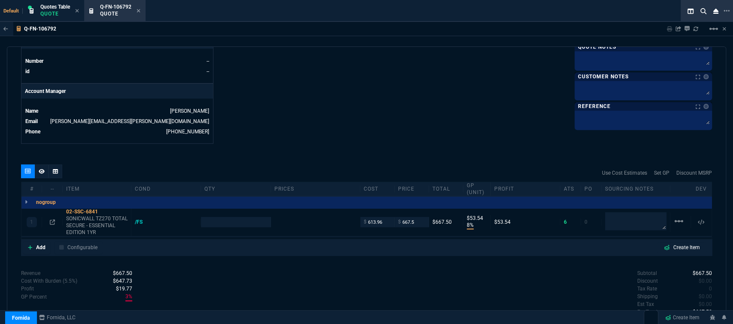
type input "8"
type input "54"
type input "8"
type input "54"
type input "29"
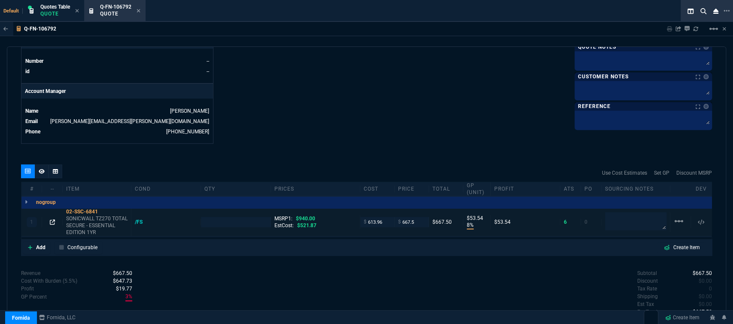
click at [52, 219] on icon at bounding box center [52, 221] width 5 height 5
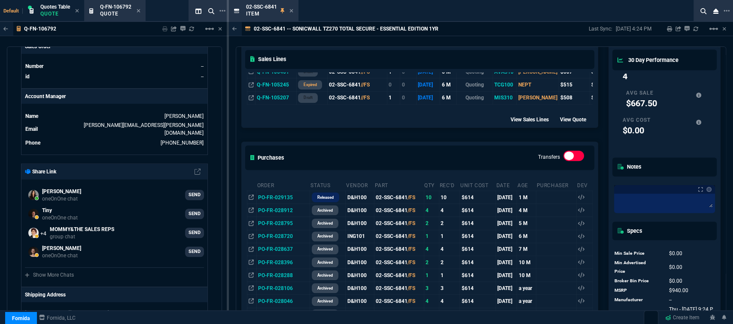
scroll to position [334, 0]
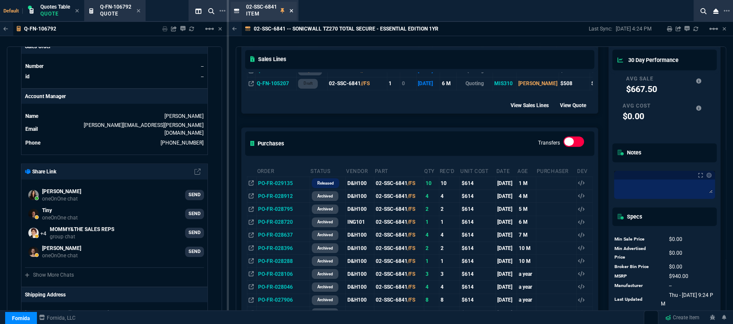
click at [291, 13] on icon at bounding box center [292, 10] width 4 height 5
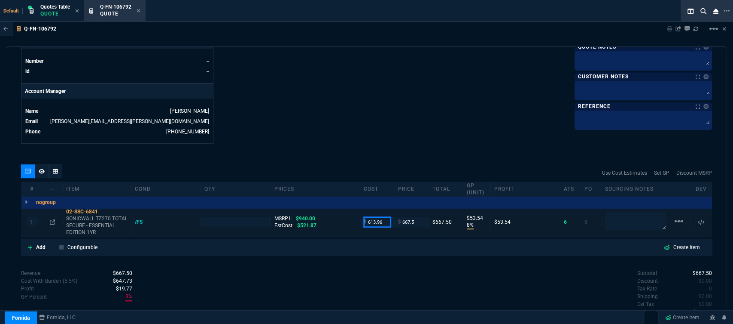
click at [383, 217] on input "613.96" at bounding box center [377, 222] width 27 height 10
type input "521.87"
type input "1"
type input "521.87"
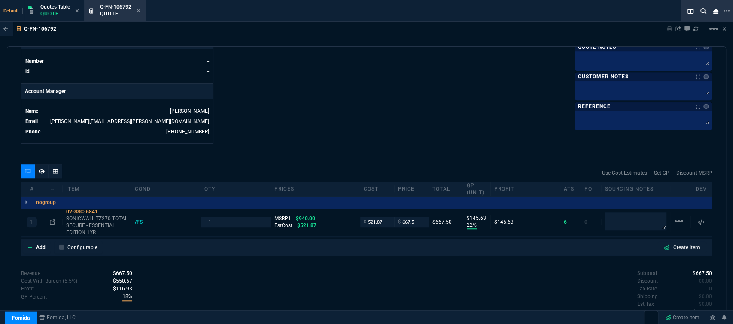
type input "22"
type input "146"
click at [416, 217] on input "667.5" at bounding box center [411, 222] width 27 height 10
type input "670"
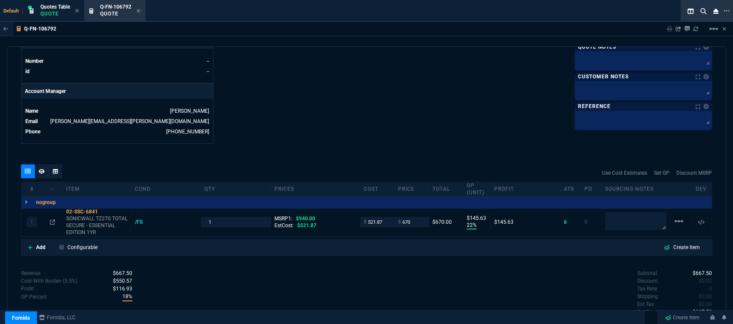
type input "670"
type input "148"
click at [104, 209] on icon at bounding box center [103, 211] width 5 height 5
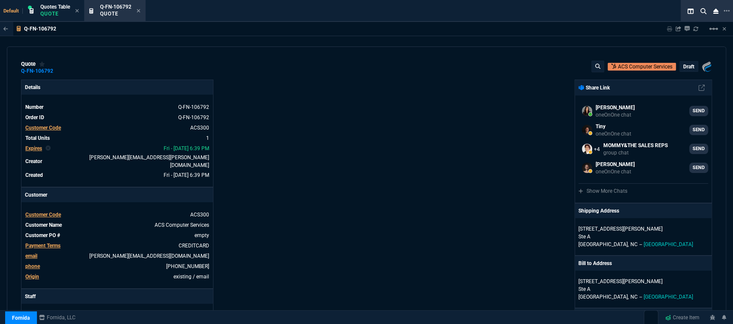
scroll to position [0, 0]
click at [684, 69] on p "draft" at bounding box center [689, 66] width 11 height 7
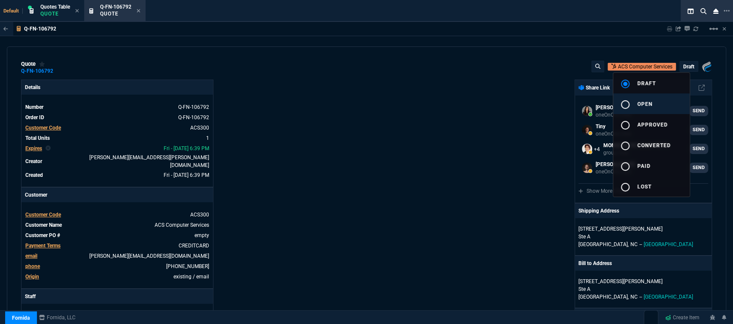
click at [655, 95] on button "radio_button_unchecked open" at bounding box center [652, 103] width 76 height 21
click at [504, 110] on div at bounding box center [366, 162] width 733 height 324
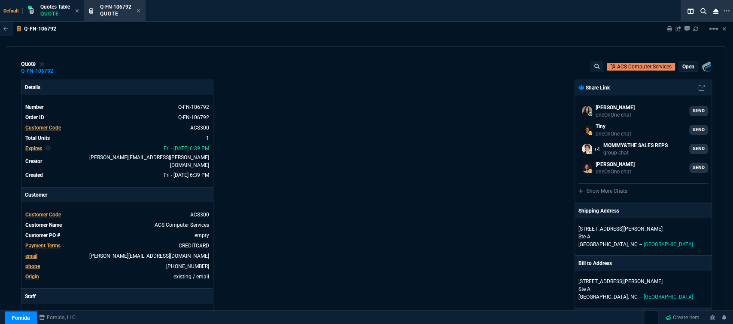
type input "940"
type input "22"
type input "148"
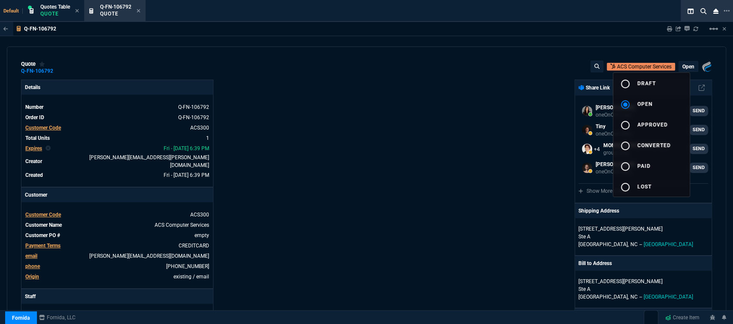
type input "29"
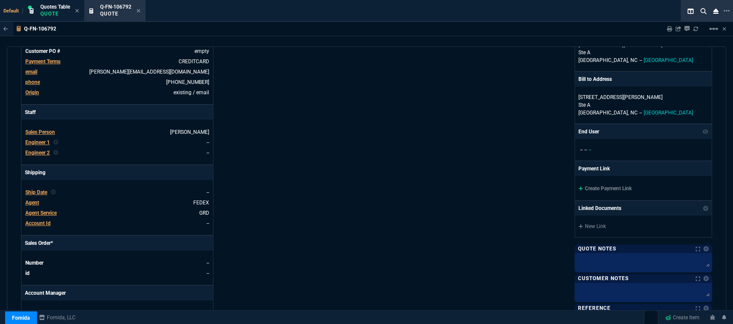
scroll to position [191, 0]
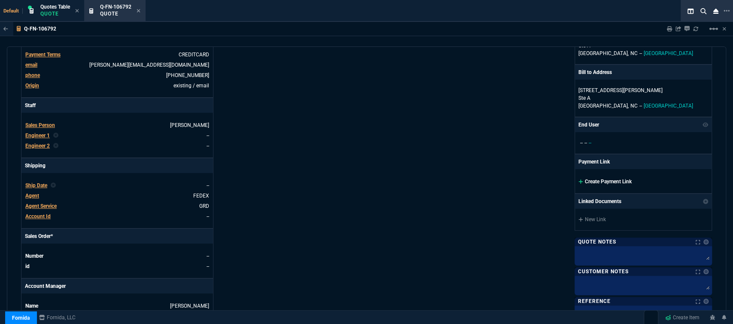
click at [579, 181] on icon at bounding box center [581, 181] width 4 height 4
click at [579, 179] on icon at bounding box center [581, 181] width 4 height 4
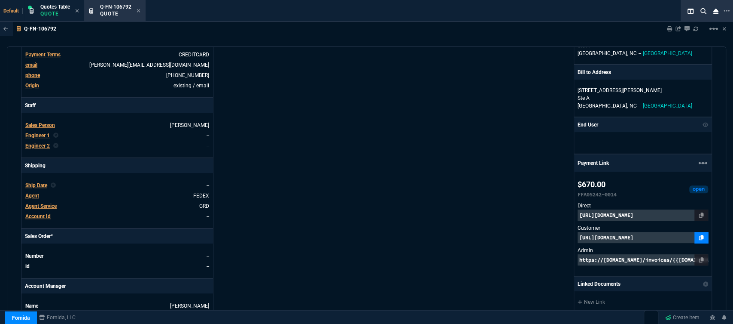
click at [699, 236] on icon at bounding box center [701, 237] width 5 height 5
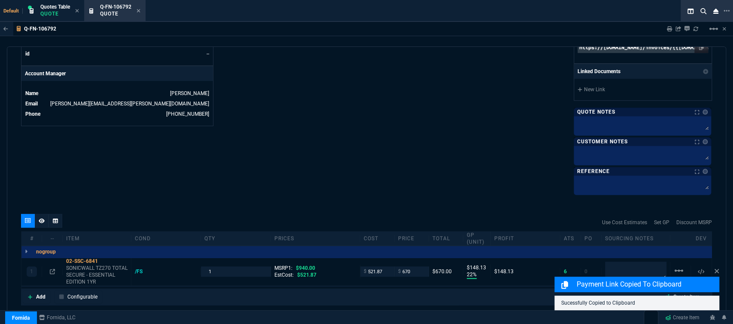
scroll to position [486, 0]
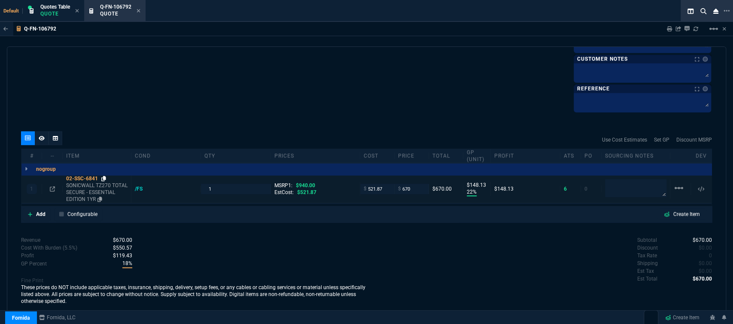
click at [103, 178] on icon at bounding box center [103, 178] width 5 height 5
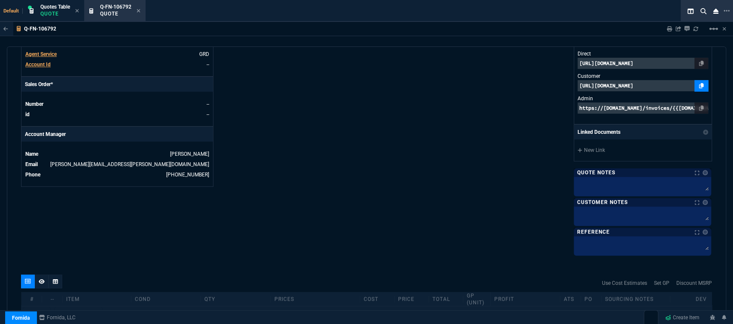
click at [699, 84] on icon at bounding box center [701, 85] width 5 height 5
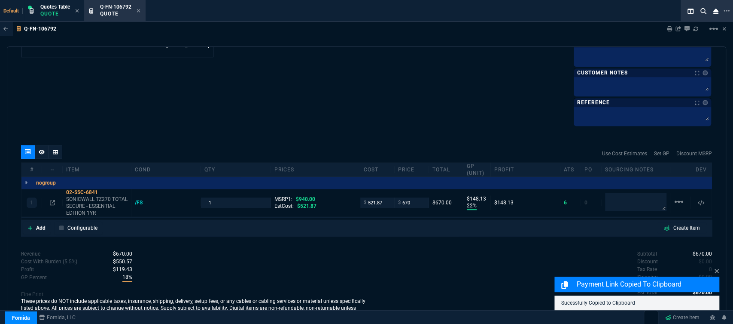
scroll to position [486, 0]
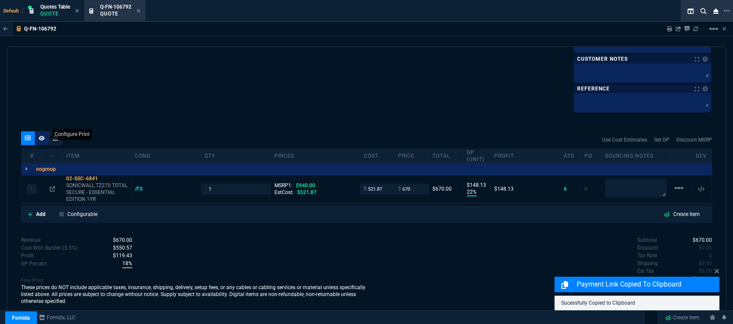
click at [40, 135] on icon at bounding box center [42, 137] width 6 height 5
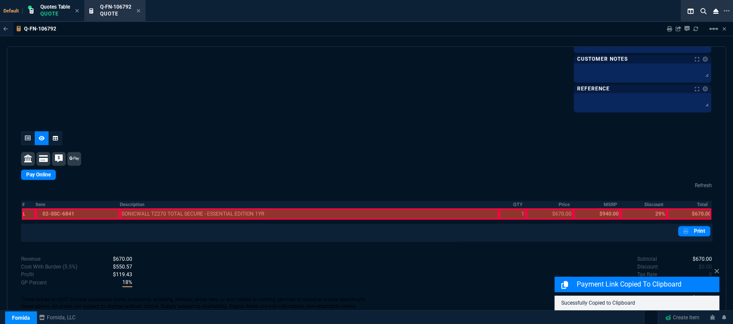
click at [55, 214] on div at bounding box center [78, 213] width 84 height 11
click at [206, 212] on div at bounding box center [310, 213] width 380 height 11
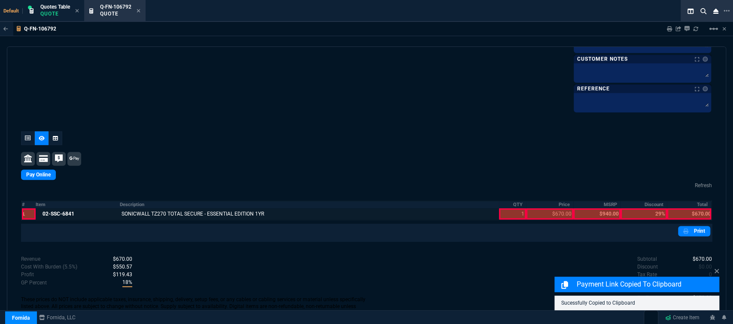
click at [505, 214] on div at bounding box center [512, 213] width 27 height 11
click at [556, 215] on div at bounding box center [549, 213] width 47 height 11
click at [688, 217] on div at bounding box center [689, 213] width 44 height 11
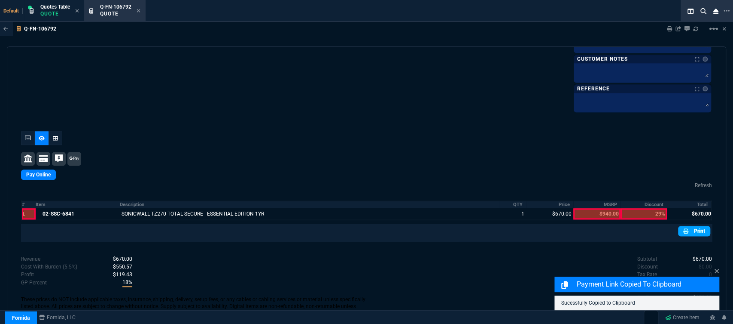
click at [696, 230] on link "Print" at bounding box center [694, 231] width 32 height 10
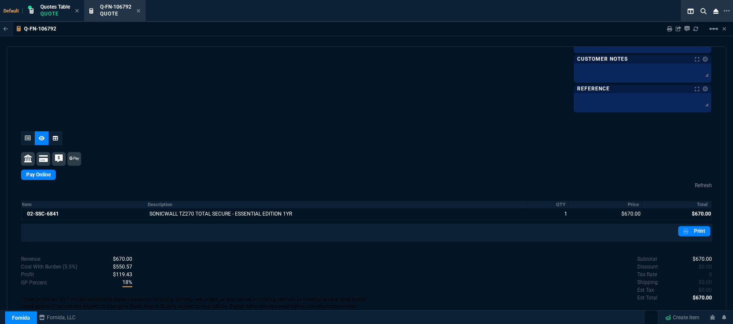
scroll to position [497, 0]
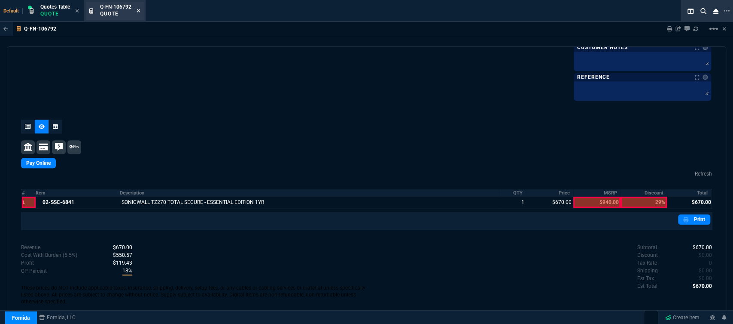
click at [137, 12] on icon at bounding box center [139, 10] width 4 height 5
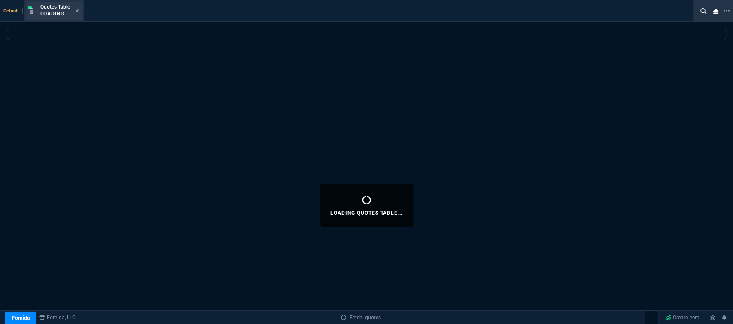
select select
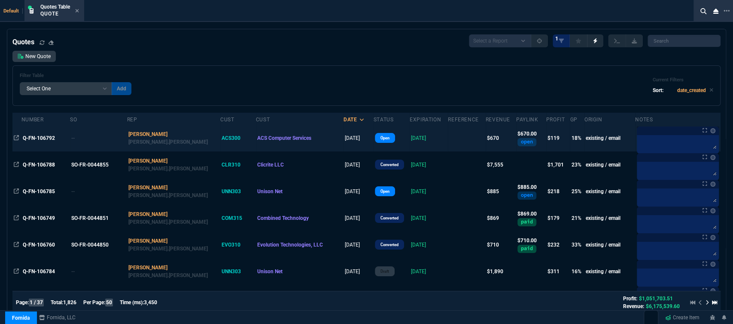
click at [419, 134] on td "[DATE]" at bounding box center [429, 138] width 38 height 27
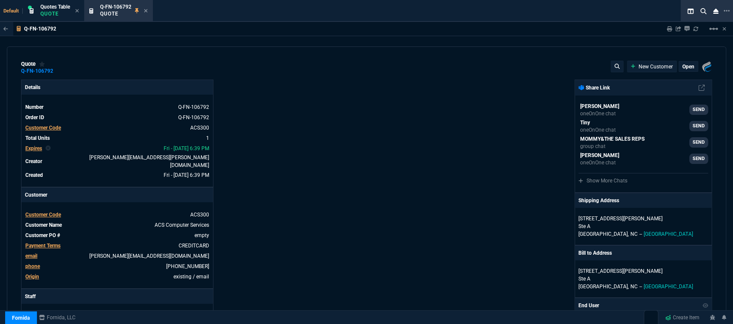
type input "940"
type input "22"
type input "148"
type input "29"
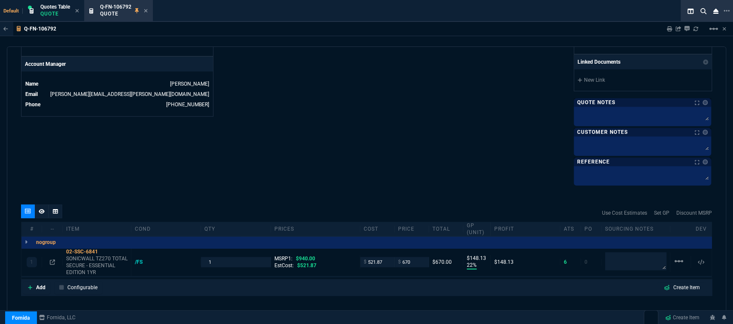
scroll to position [486, 0]
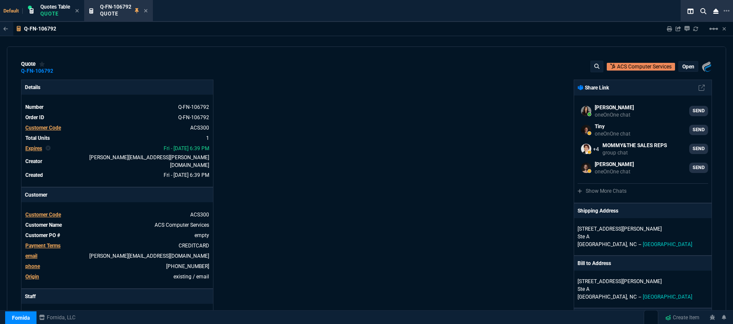
select select "12: [PERSON_NAME]"
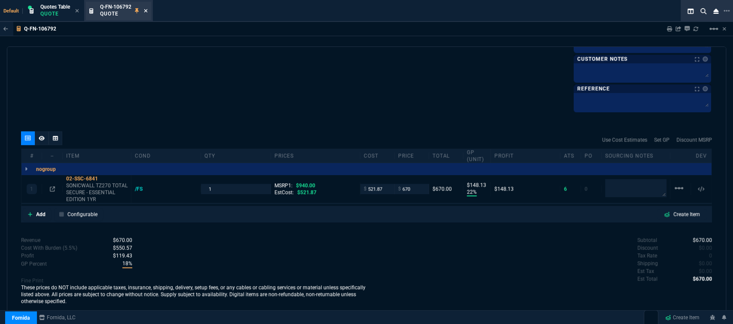
click at [146, 12] on icon at bounding box center [146, 10] width 4 height 5
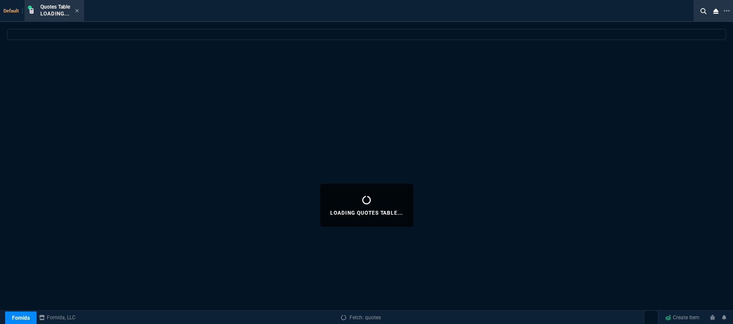
click at [79, 11] on icon at bounding box center [77, 10] width 4 height 5
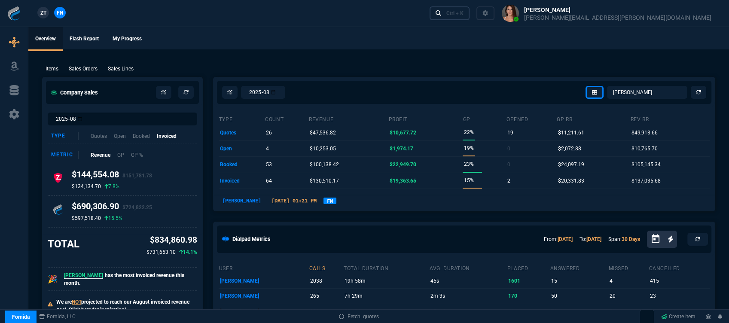
click at [470, 18] on link "Ctrl + K" at bounding box center [450, 12] width 40 height 13
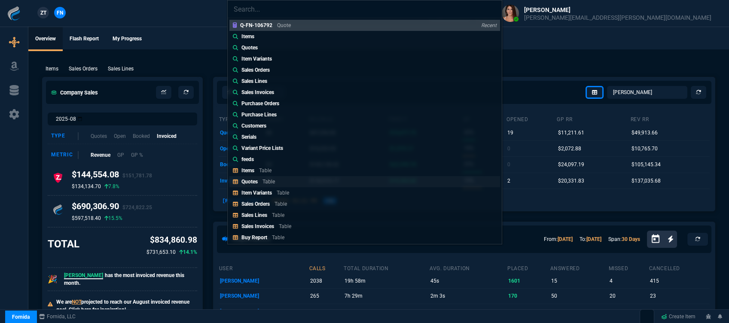
click at [265, 182] on p "Table" at bounding box center [269, 182] width 12 height 6
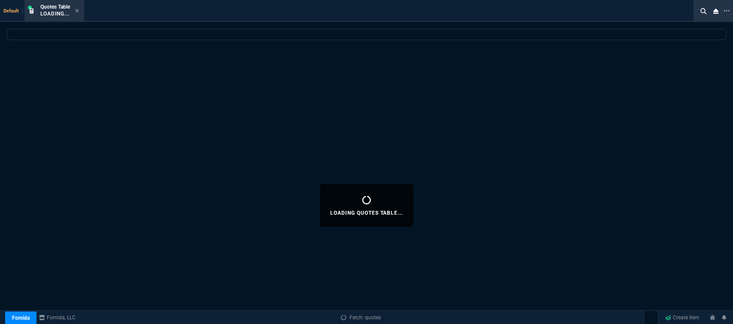
select select
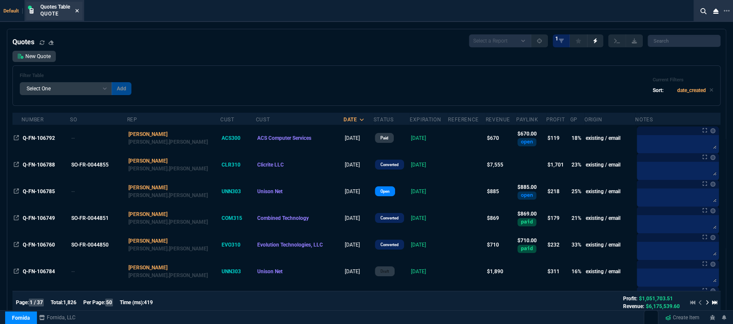
click at [76, 12] on icon at bounding box center [77, 10] width 4 height 5
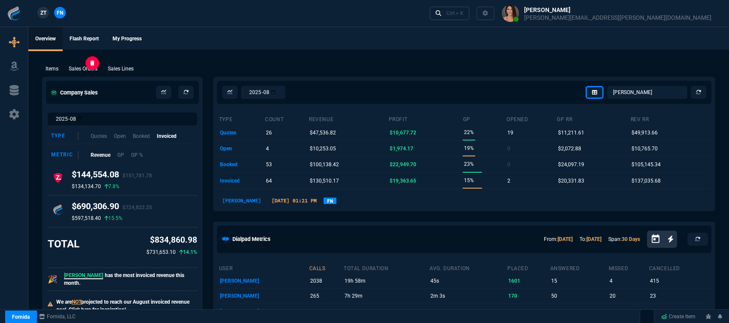
click at [86, 71] on p "Sales Orders" at bounding box center [83, 69] width 29 height 8
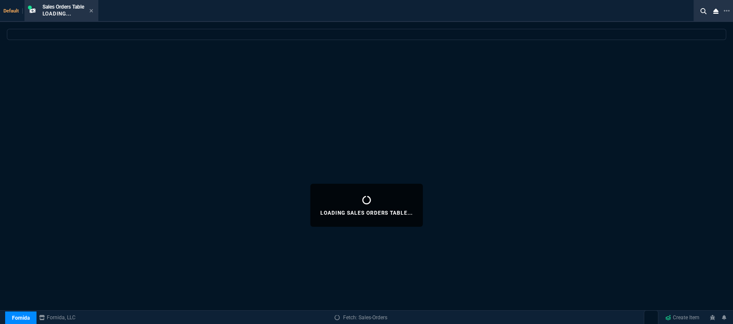
select select
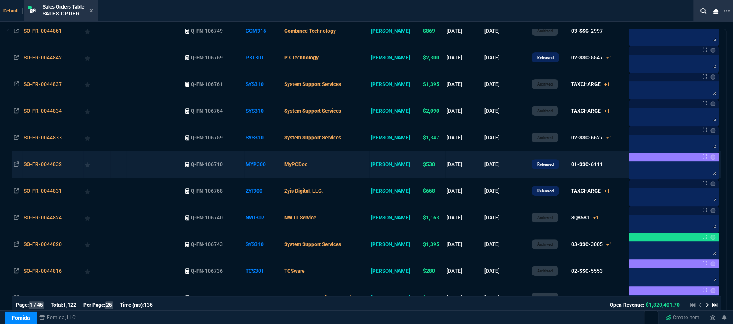
scroll to position [0, 0]
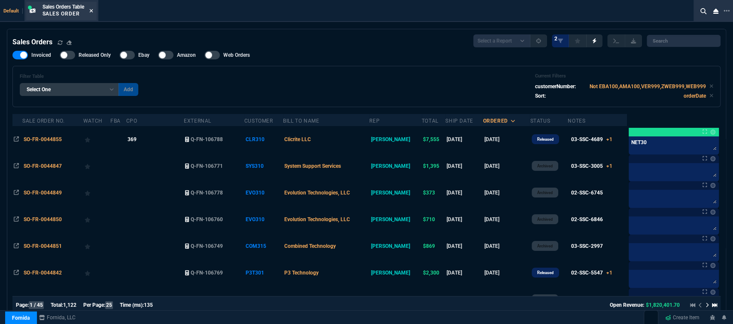
click at [91, 8] on fa-icon at bounding box center [91, 11] width 4 height 6
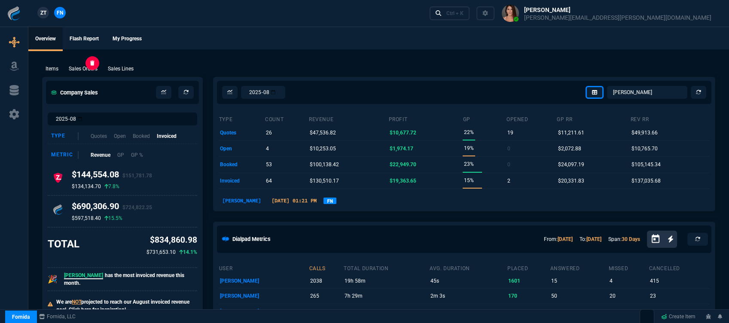
click at [88, 66] on p "Sales Orders" at bounding box center [83, 69] width 29 height 8
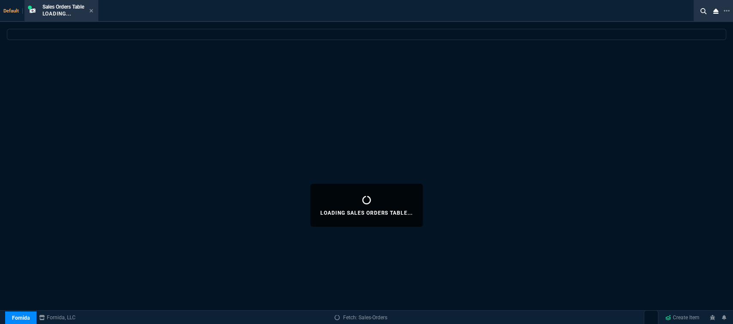
select select
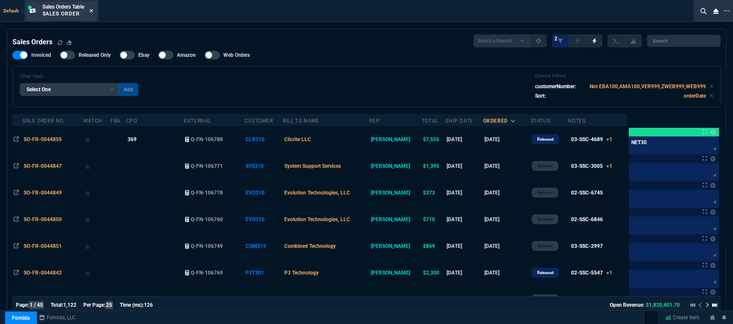
click at [92, 9] on icon at bounding box center [91, 10] width 4 height 5
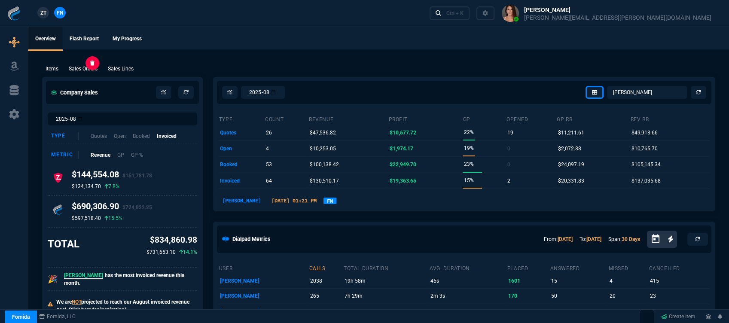
click at [90, 66] on p "Sales Orders" at bounding box center [83, 69] width 29 height 8
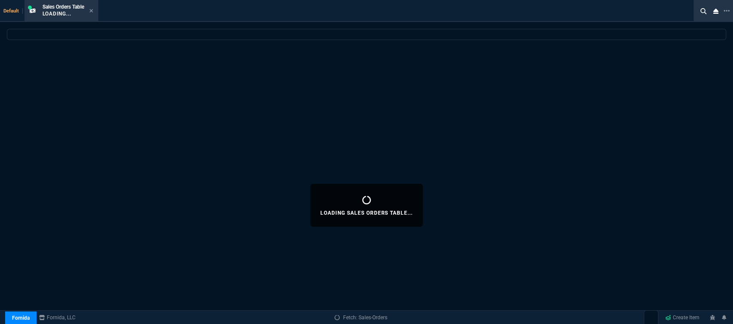
select select
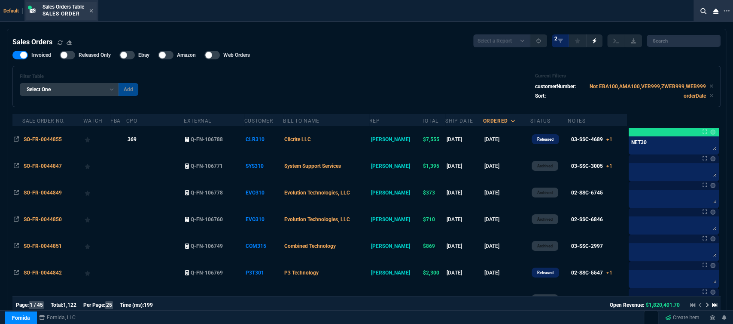
click at [93, 7] on div "Sales Orders Table Sales Order" at bounding box center [68, 10] width 51 height 15
click at [91, 10] on icon at bounding box center [91, 10] width 4 height 5
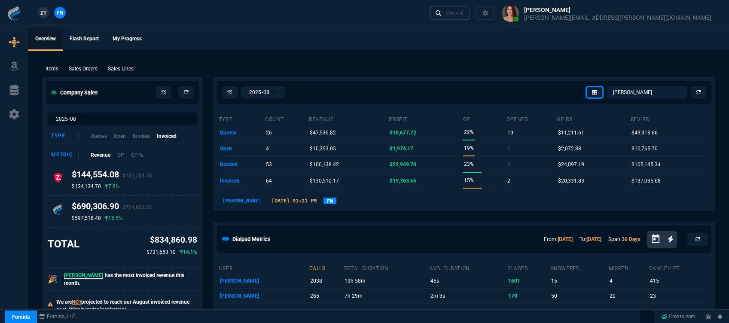
click at [470, 14] on link "Ctrl + K" at bounding box center [450, 12] width 40 height 13
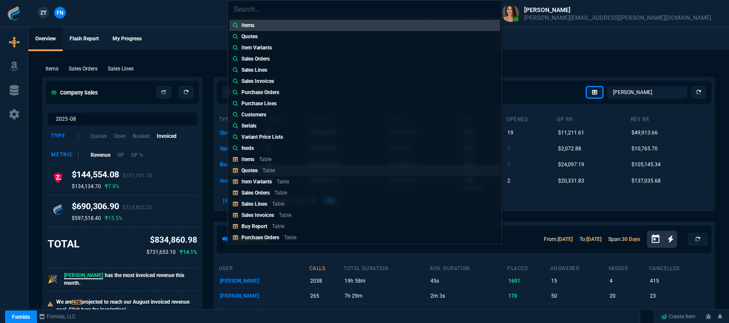
click at [243, 174] on link "Quotes Table" at bounding box center [364, 170] width 271 height 11
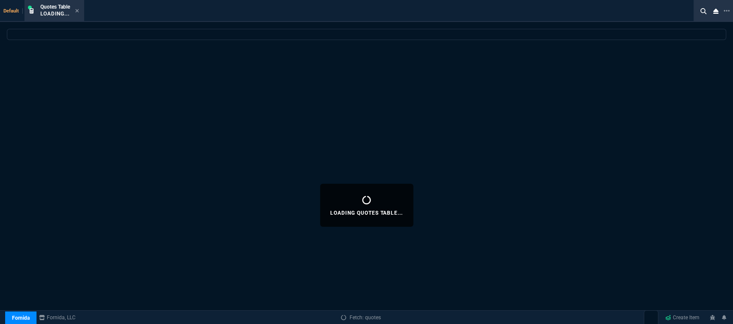
select select
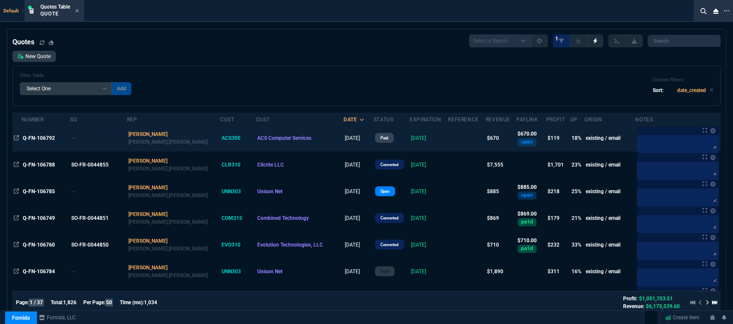
click at [448, 137] on td at bounding box center [466, 138] width 37 height 27
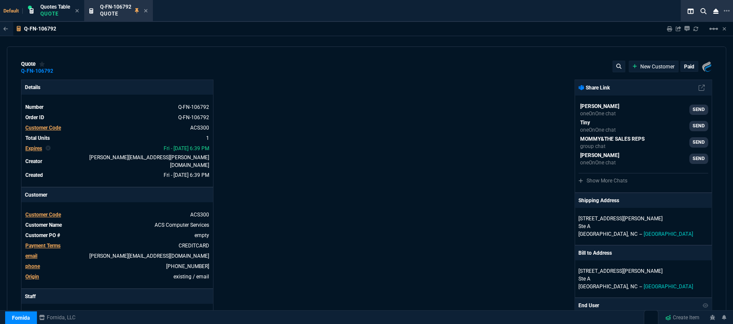
type input "22"
type input "148"
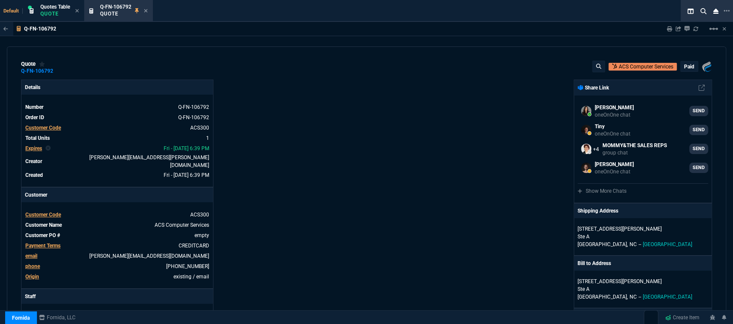
type input "940"
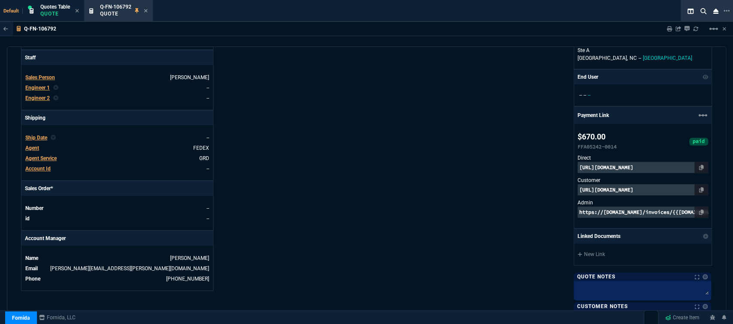
type input "29"
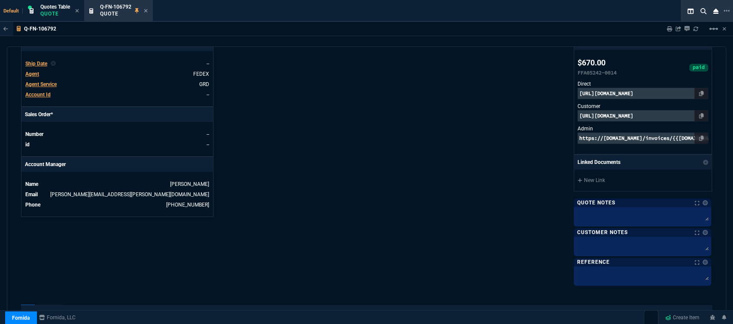
scroll to position [382, 0]
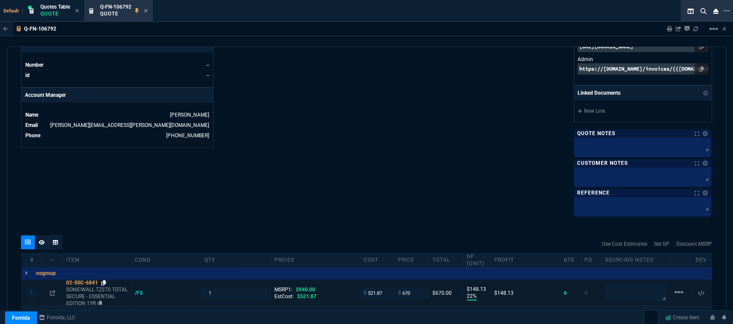
click at [104, 283] on icon at bounding box center [103, 282] width 5 height 5
click at [144, 11] on div "Q-FN-106792 Quote" at bounding box center [124, 10] width 48 height 15
click at [150, 12] on div "Q-FN-106792 Quote" at bounding box center [118, 11] width 65 height 18
click at [147, 8] on fa-icon at bounding box center [146, 11] width 4 height 6
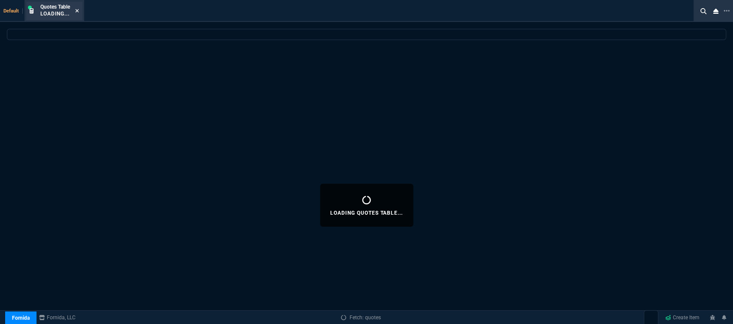
click at [78, 9] on icon at bounding box center [77, 10] width 4 height 5
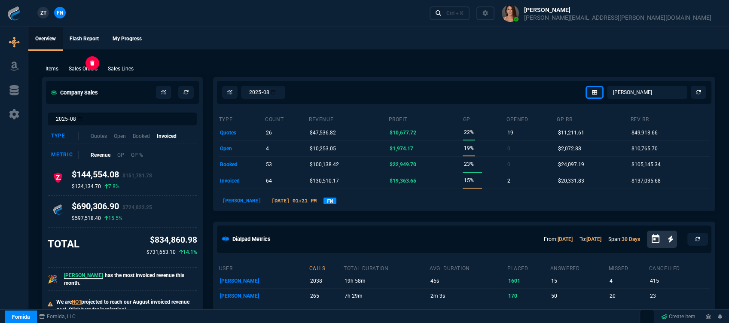
click at [81, 68] on p "Sales Orders" at bounding box center [83, 69] width 29 height 8
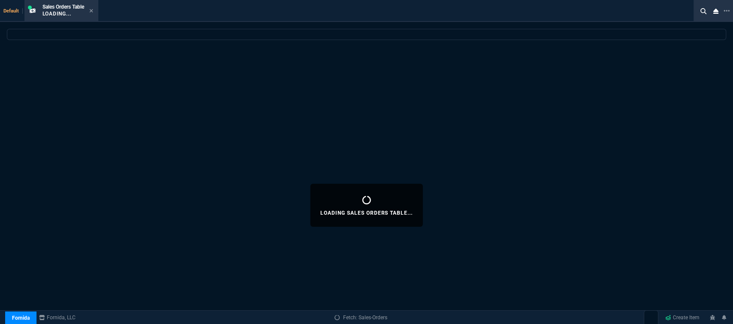
select select
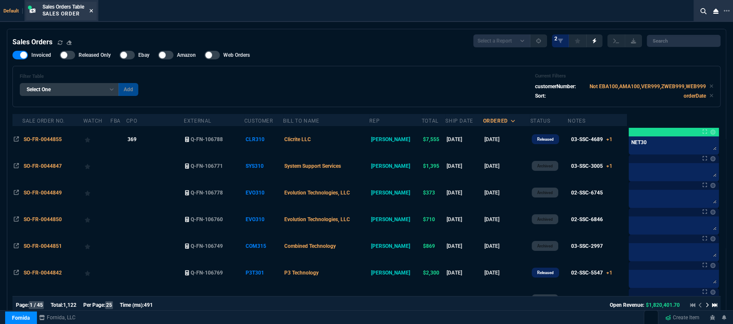
click at [93, 9] on fa-icon at bounding box center [91, 11] width 4 height 6
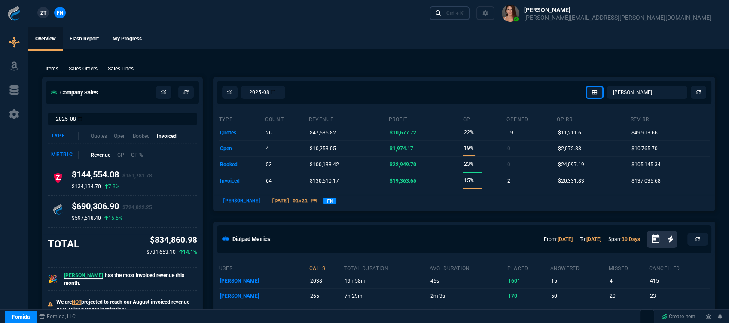
click at [464, 12] on div "Ctrl + K" at bounding box center [454, 13] width 17 height 7
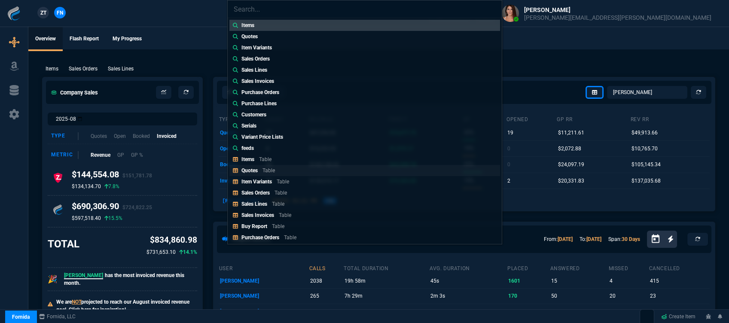
click at [290, 169] on link "Quotes Table" at bounding box center [364, 170] width 271 height 11
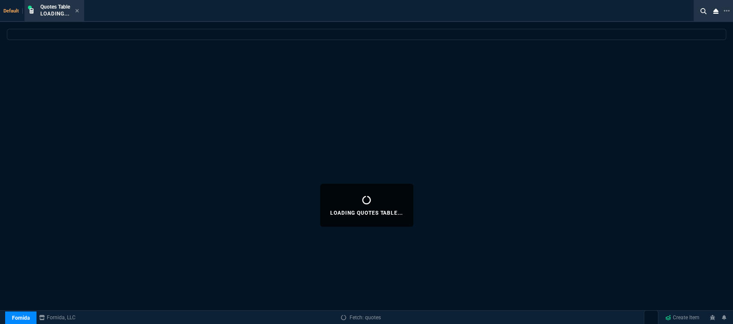
select select
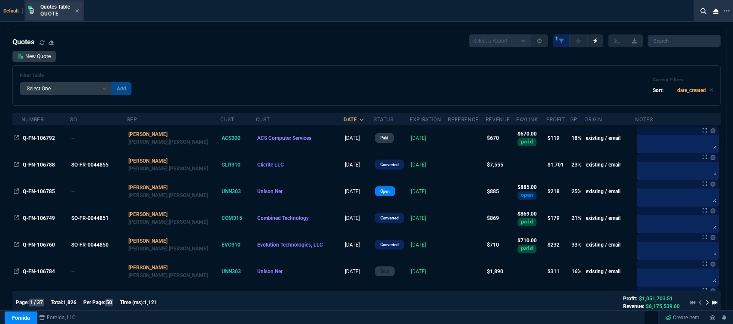
click at [79, 11] on div "Quotes Table Quote" at bounding box center [54, 11] width 56 height 18
click at [77, 11] on icon at bounding box center [77, 10] width 3 height 3
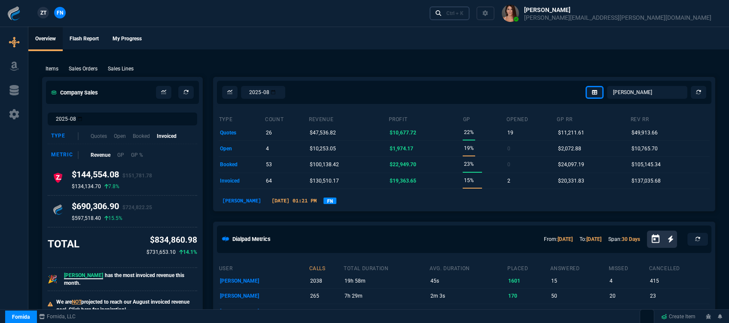
click at [464, 16] on div "Ctrl + K" at bounding box center [454, 13] width 17 height 7
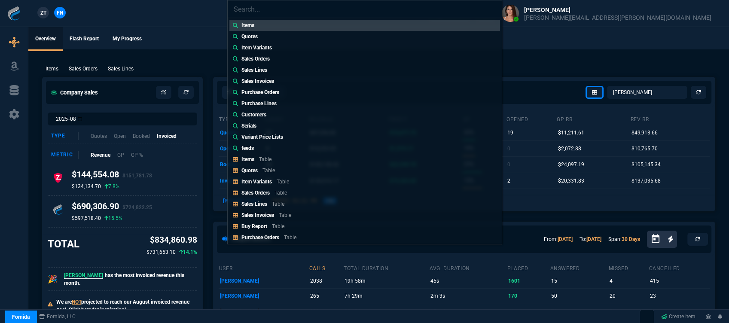
click at [185, 29] on div "Items Quotes Item Variants Sales Orders Sales Lines Sales Invoices Purchase Ord…" at bounding box center [364, 161] width 729 height 323
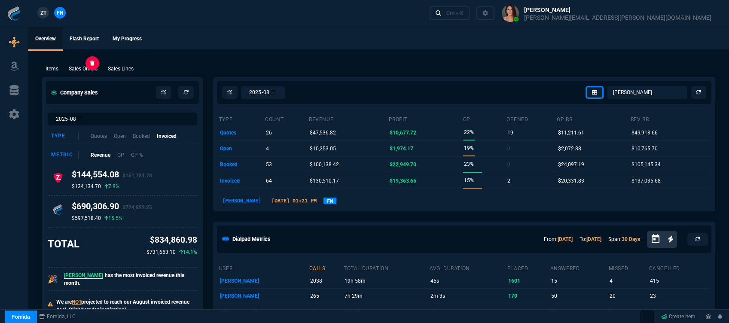
click at [82, 69] on p "Sales Orders" at bounding box center [83, 69] width 29 height 8
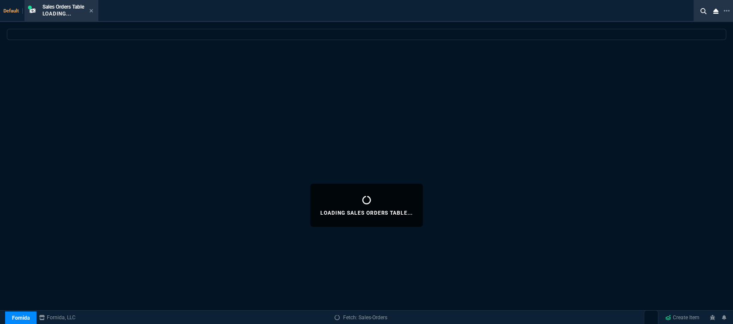
select select
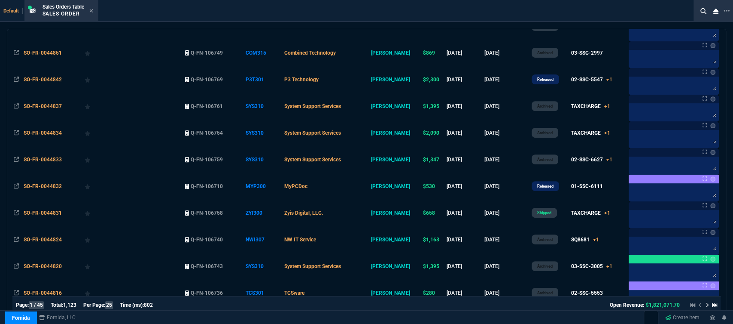
scroll to position [238, 0]
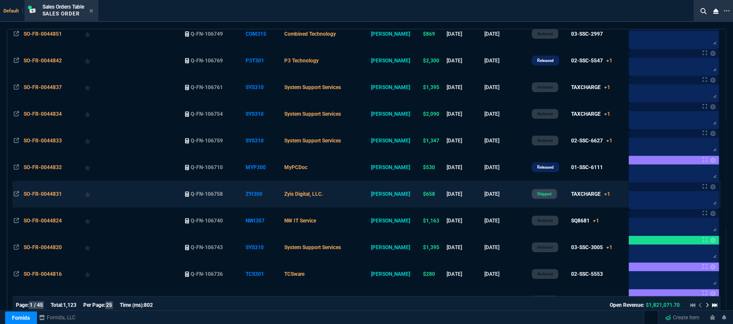
click at [370, 197] on td "Zyis Digital, LLC." at bounding box center [326, 193] width 86 height 27
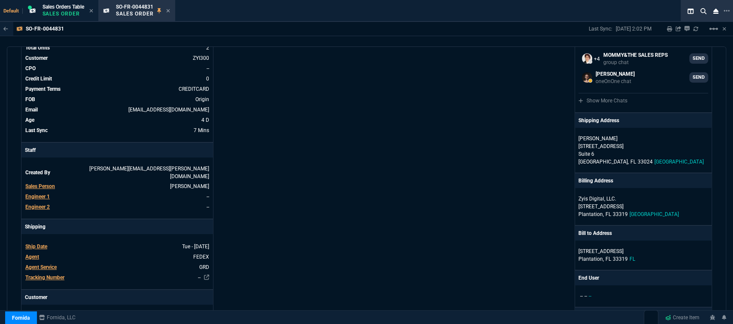
scroll to position [95, 0]
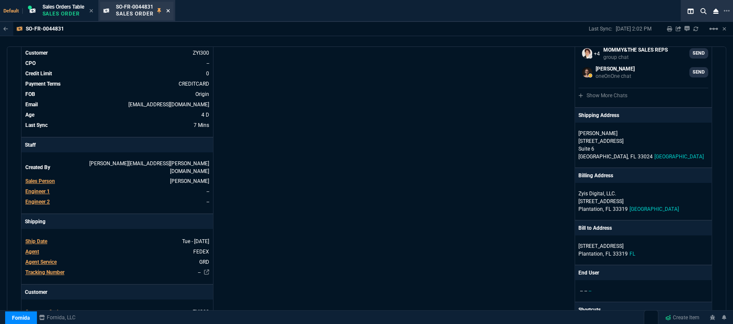
click at [170, 9] on icon at bounding box center [168, 10] width 4 height 5
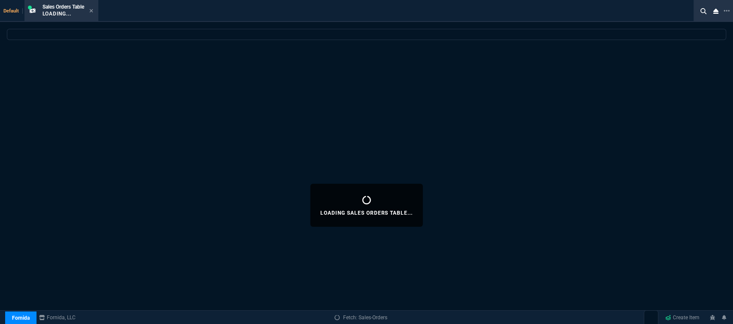
select select
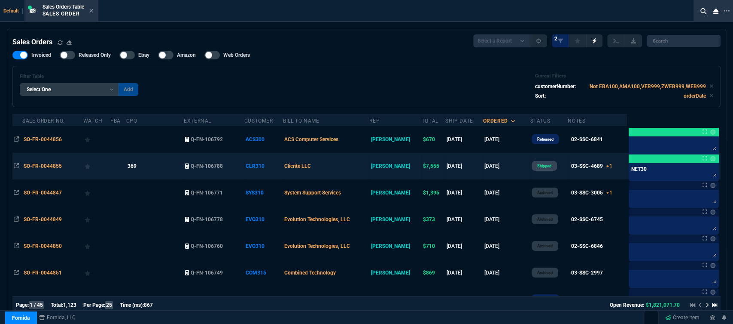
click at [350, 171] on td "Clicrite LLC" at bounding box center [326, 166] width 86 height 27
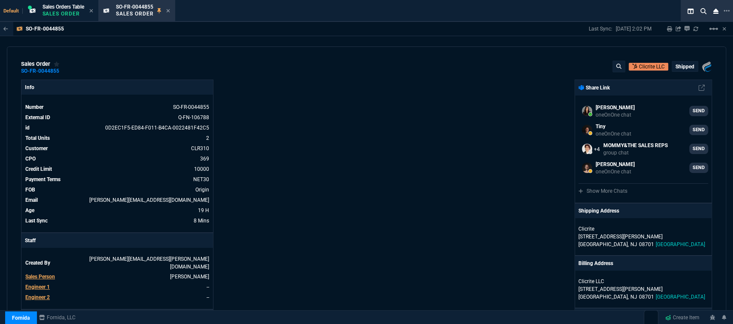
scroll to position [191, 0]
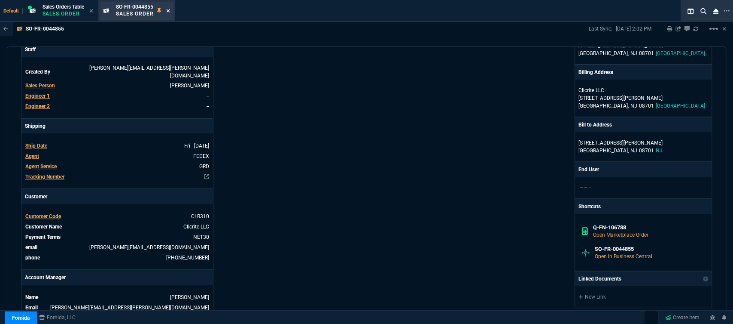
click at [170, 12] on icon at bounding box center [168, 10] width 4 height 5
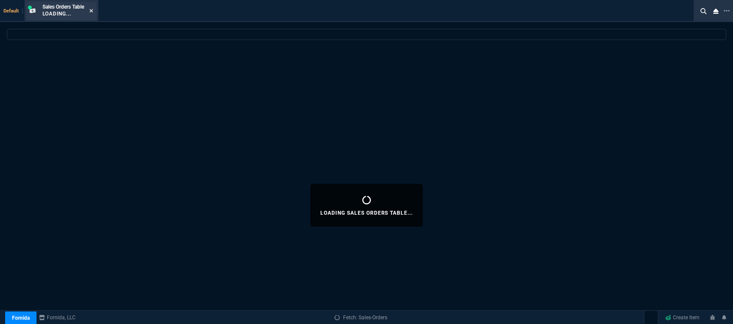
click at [93, 11] on icon at bounding box center [90, 10] width 3 height 3
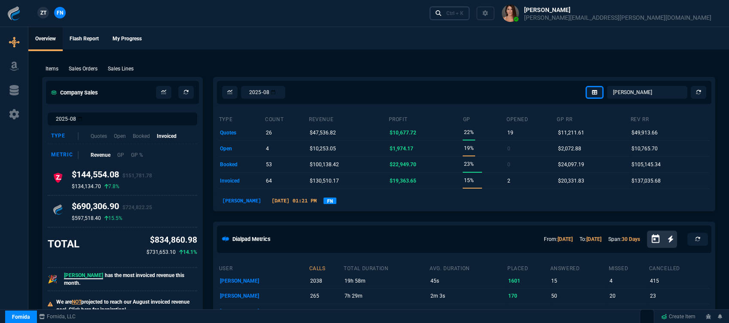
click at [464, 13] on div "Ctrl + K" at bounding box center [454, 13] width 17 height 7
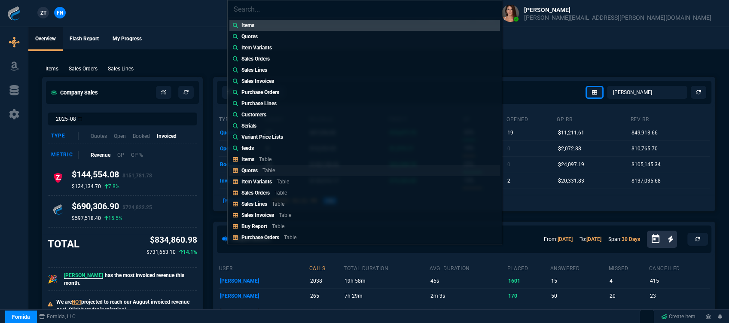
click at [301, 166] on link "Quotes Table" at bounding box center [364, 170] width 271 height 11
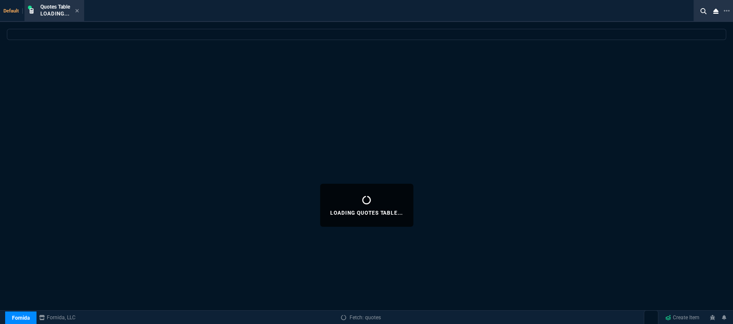
select select
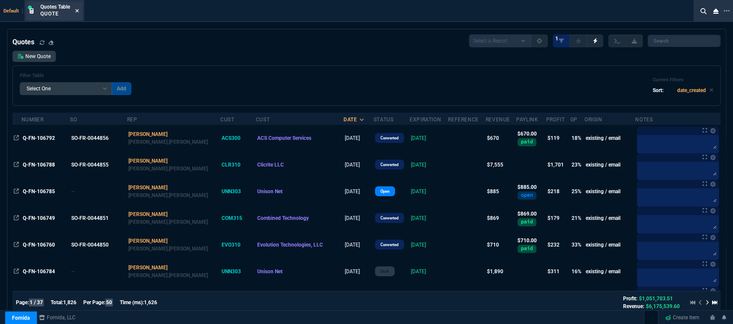
click at [77, 8] on icon at bounding box center [77, 10] width 4 height 5
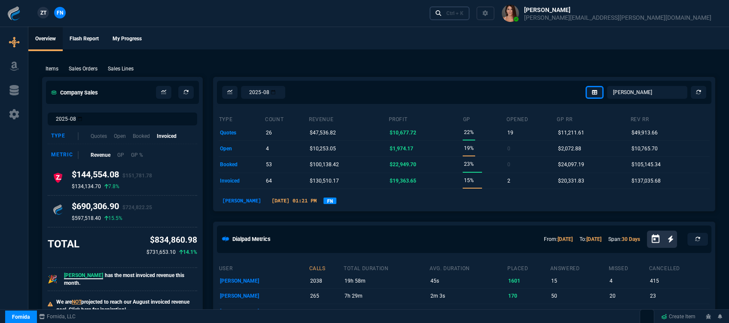
click at [464, 10] on div "Ctrl + K" at bounding box center [454, 13] width 17 height 7
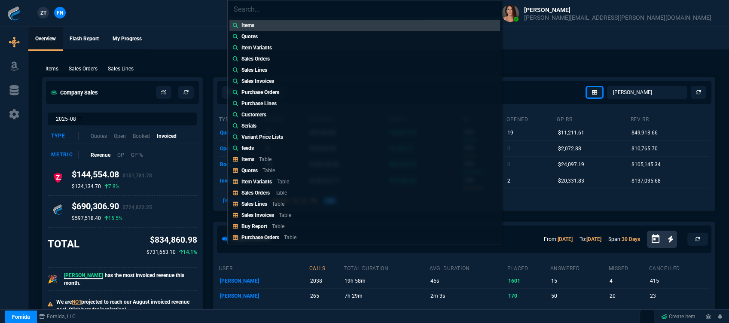
click at [172, 30] on div "Items Quotes Item Variants Sales Orders Sales Lines Sales Invoices Purchase Ord…" at bounding box center [364, 161] width 729 height 323
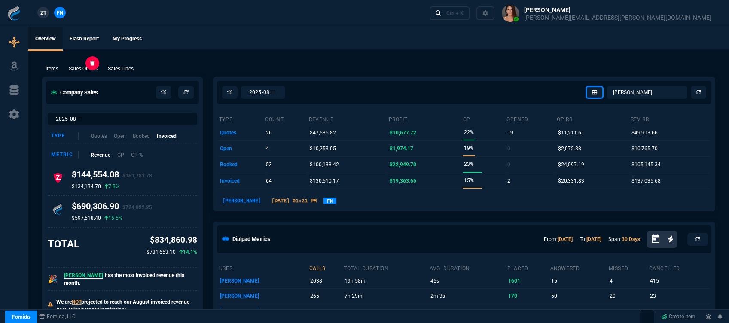
click at [83, 69] on p "Sales Orders" at bounding box center [83, 69] width 29 height 8
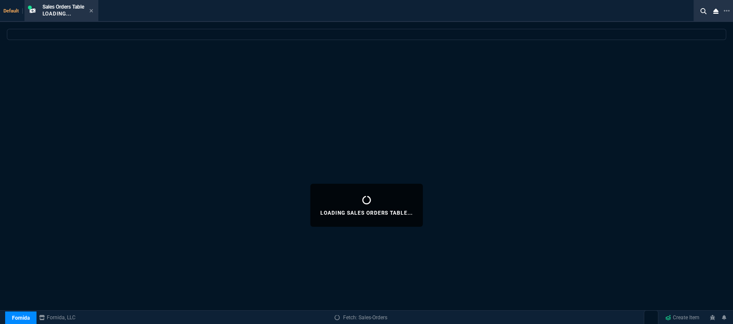
select select
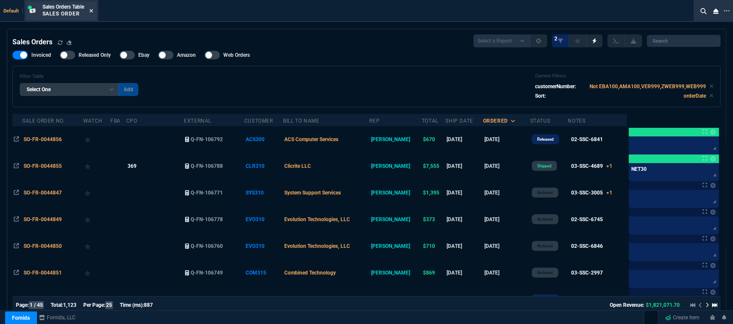
click at [93, 10] on icon at bounding box center [90, 10] width 3 height 3
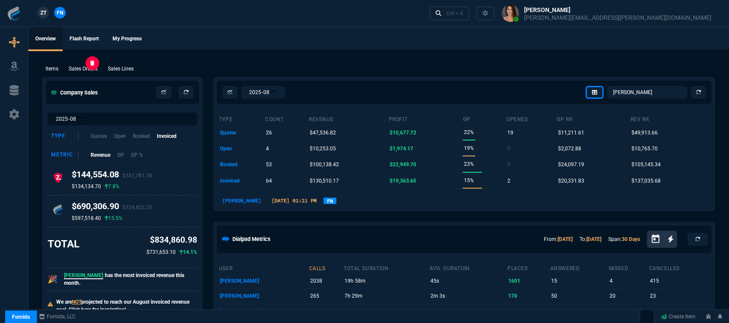
click at [88, 70] on p "Sales Orders" at bounding box center [83, 69] width 29 height 8
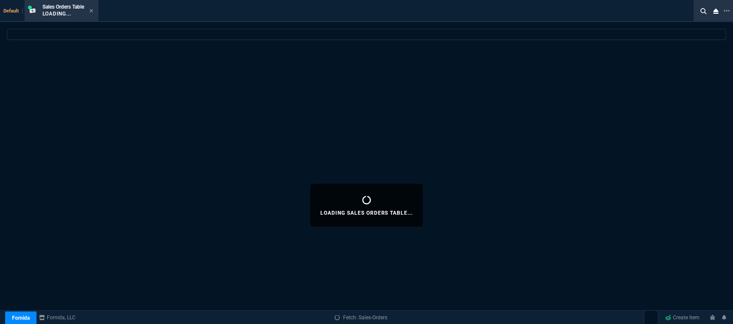
select select
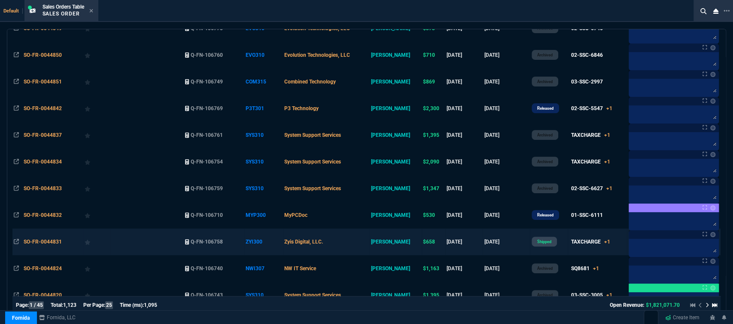
click at [364, 244] on td "Zyis Digital, LLC." at bounding box center [326, 241] width 86 height 27
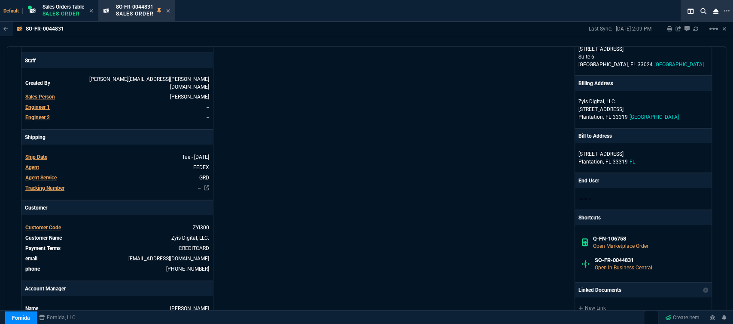
scroll to position [238, 0]
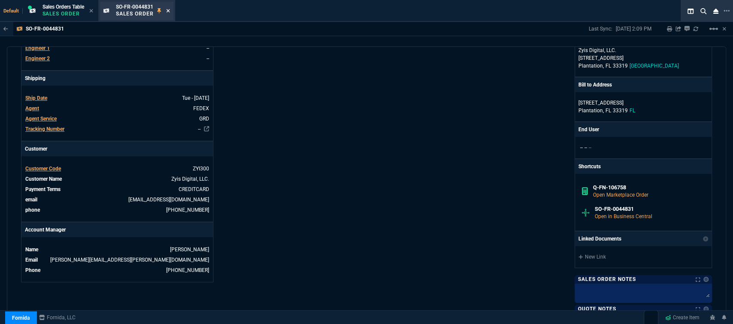
click at [169, 10] on icon at bounding box center [167, 10] width 3 height 3
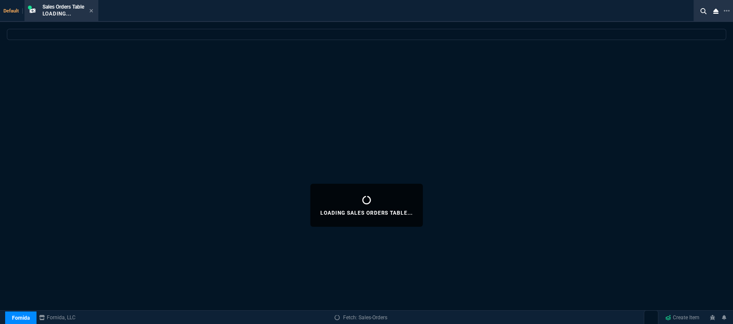
select select
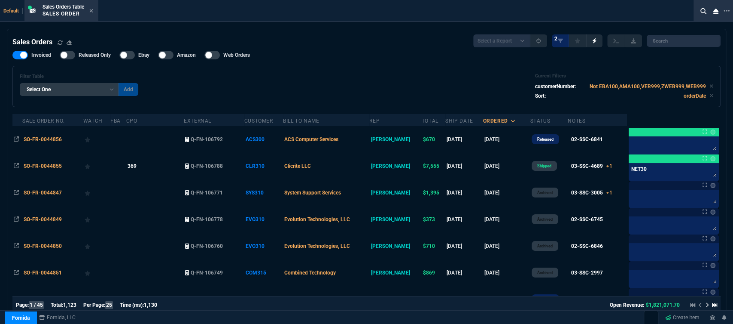
click at [373, 60] on div "Invoiced Released Only Ebay Amazon Web Orders Filter Table Select One Add Filte…" at bounding box center [366, 79] width 709 height 56
click at [92, 11] on icon at bounding box center [91, 10] width 4 height 5
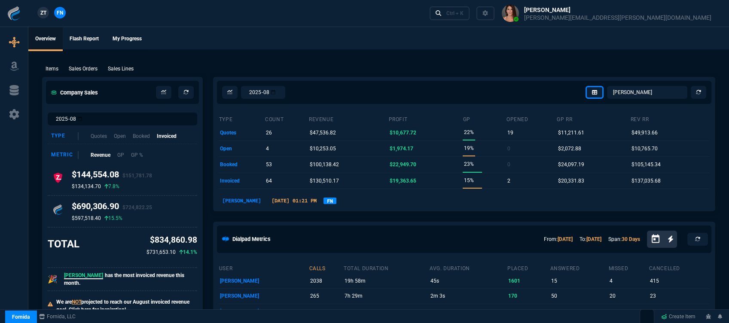
click at [86, 65] on p "Sales Orders" at bounding box center [83, 69] width 29 height 8
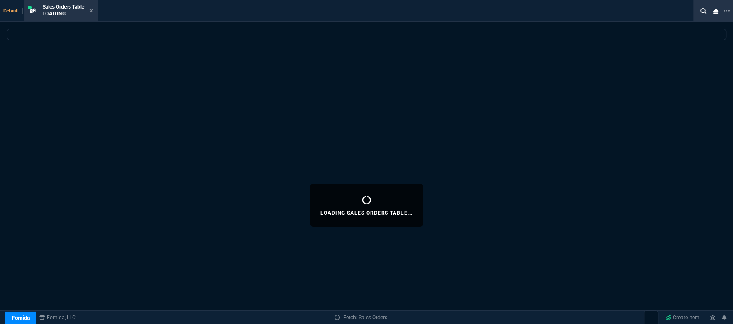
select select
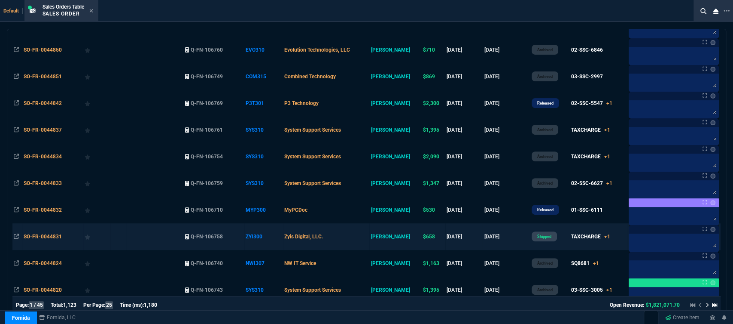
scroll to position [286, 0]
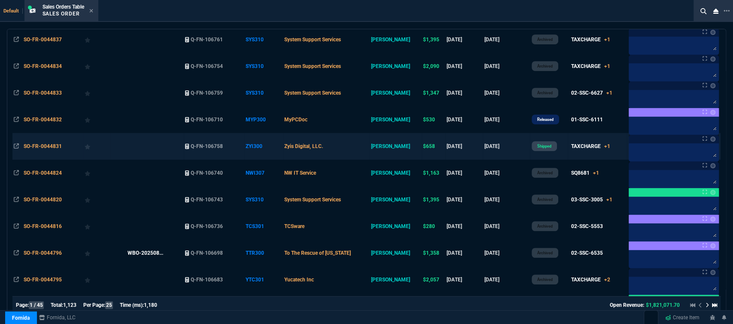
click at [361, 144] on td "Zyis Digital, LLC." at bounding box center [326, 146] width 86 height 27
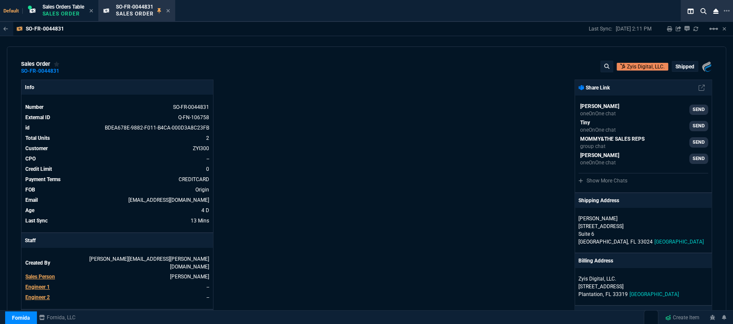
scroll to position [191, 0]
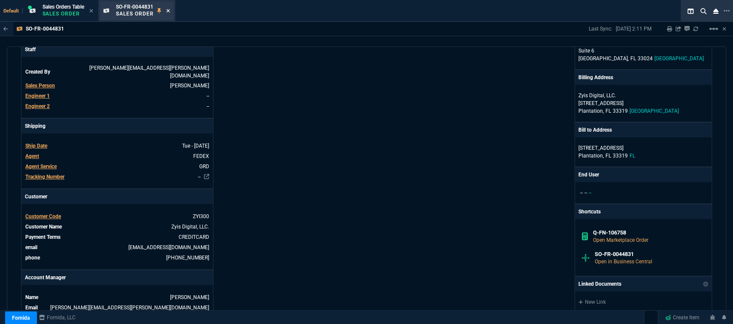
click at [169, 9] on icon at bounding box center [168, 10] width 4 height 5
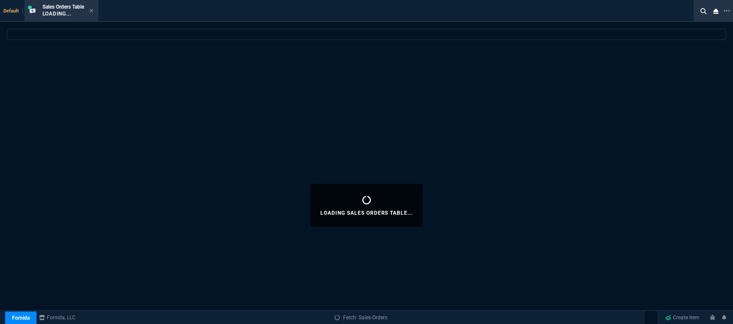
select select
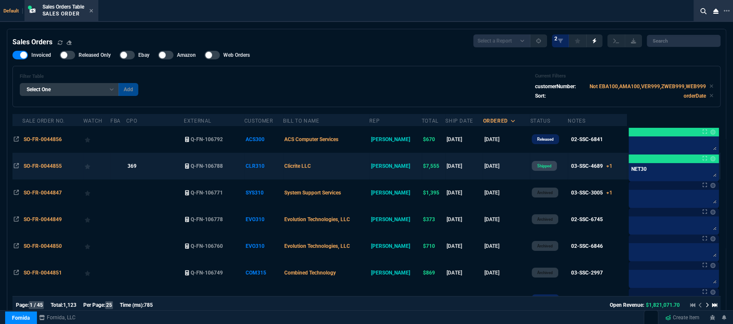
click at [356, 168] on td "Clicrite LLC" at bounding box center [326, 166] width 86 height 27
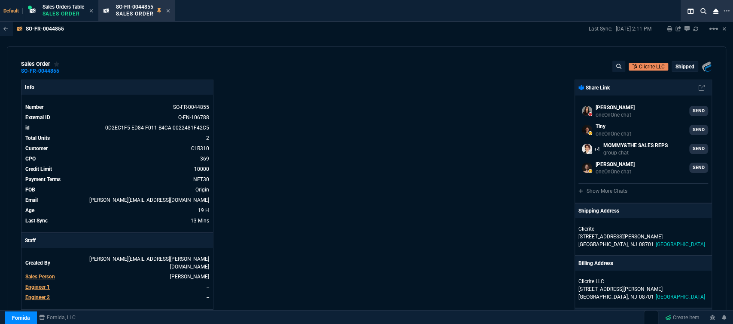
scroll to position [95, 0]
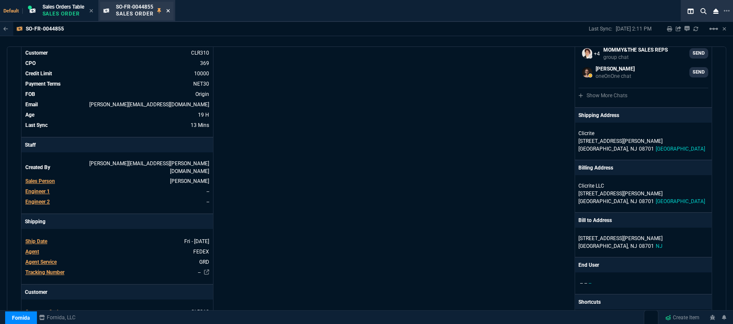
click at [168, 11] on icon at bounding box center [168, 10] width 4 height 5
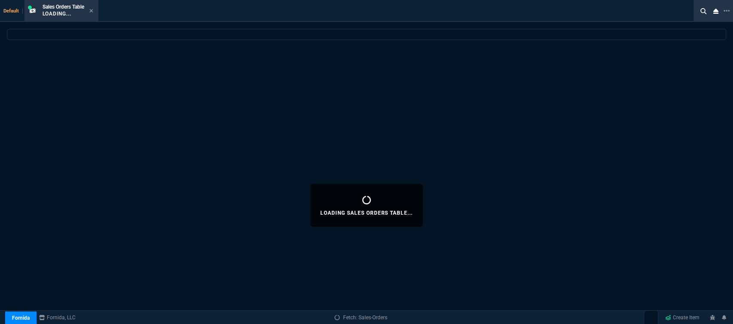
select select
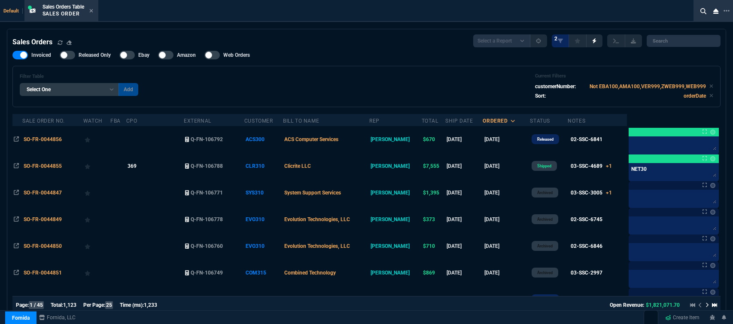
select select "12: [PERSON_NAME]"
select select
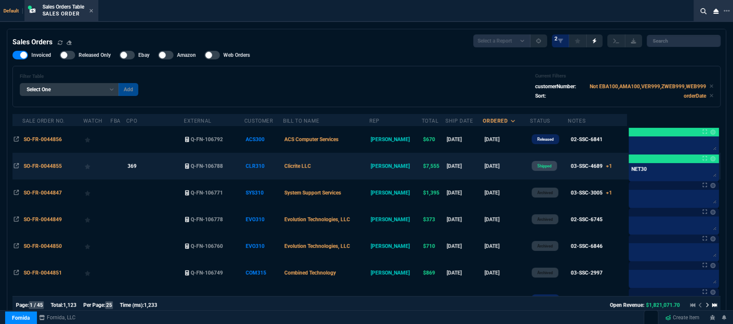
click at [357, 162] on td "Clicrite LLC" at bounding box center [326, 166] width 86 height 27
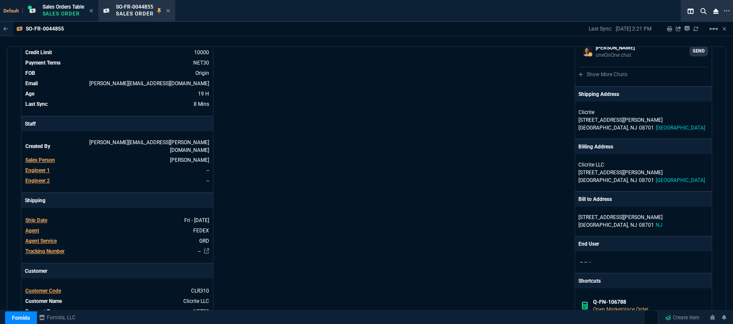
scroll to position [191, 0]
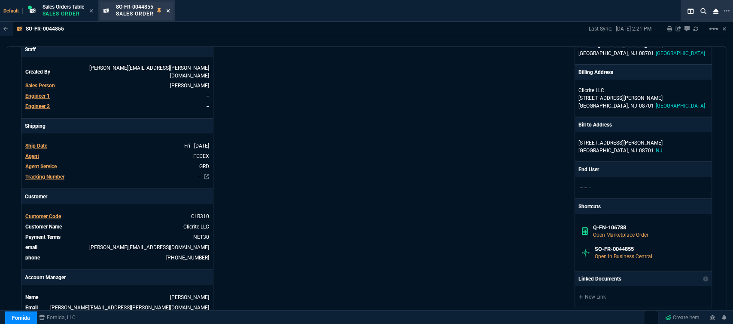
click at [170, 9] on icon at bounding box center [167, 10] width 3 height 3
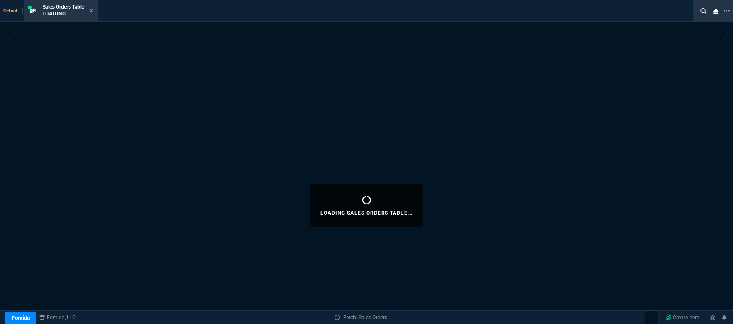
select select
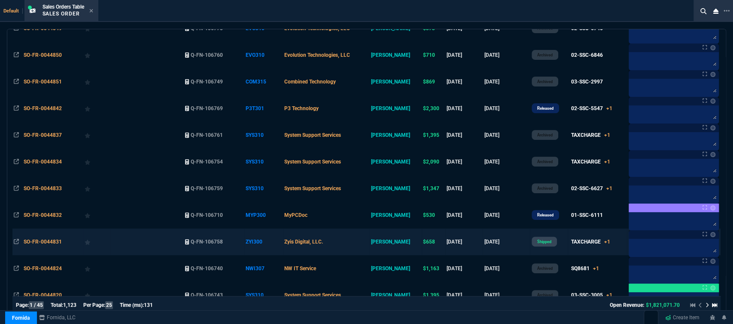
click at [359, 239] on td "Zyis Digital, LLC." at bounding box center [326, 241] width 86 height 27
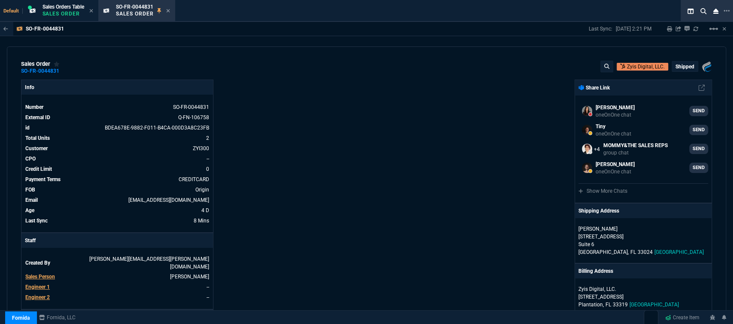
scroll to position [143, 0]
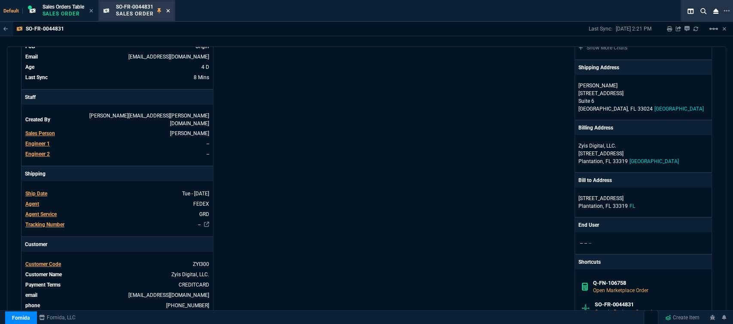
click at [170, 10] on icon at bounding box center [168, 10] width 4 height 5
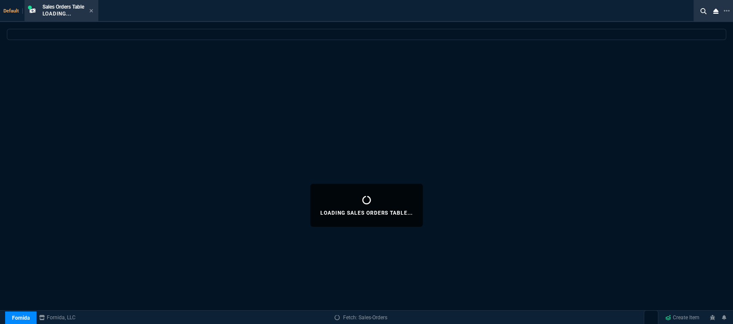
select select
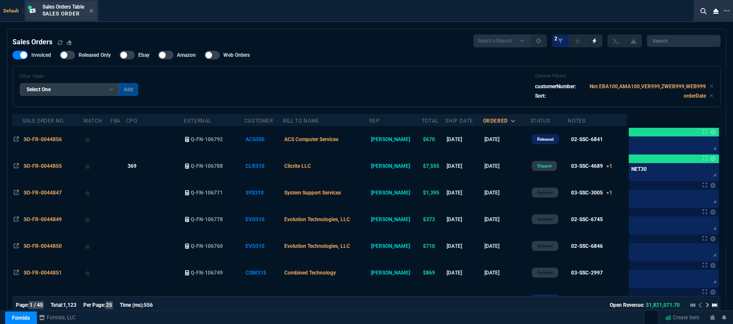
click at [95, 10] on div "Sales Orders Table Sales Order" at bounding box center [61, 11] width 70 height 18
click at [92, 10] on icon at bounding box center [91, 10] width 4 height 5
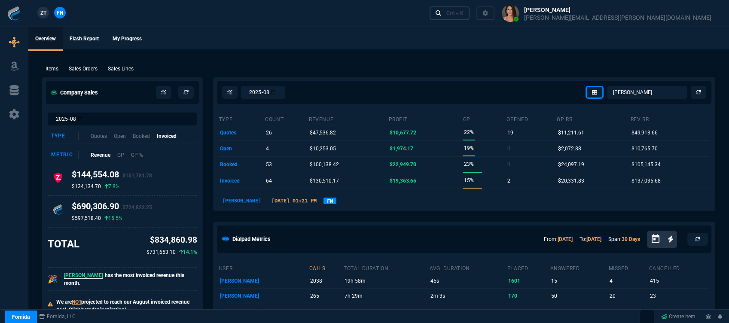
click at [464, 13] on div "Ctrl + K" at bounding box center [454, 13] width 17 height 7
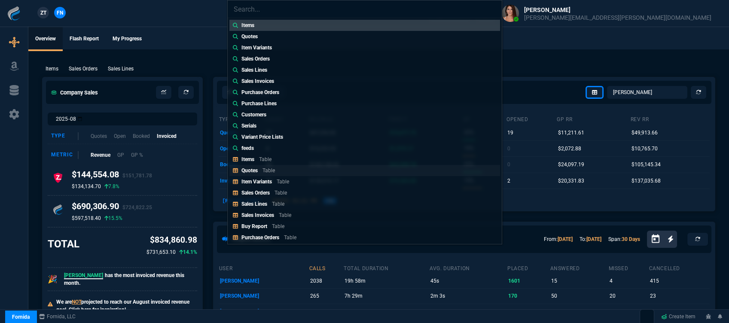
click at [287, 171] on link "Quotes Table" at bounding box center [364, 170] width 271 height 11
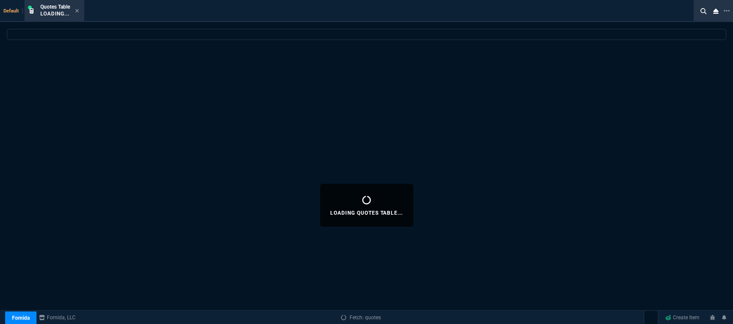
select select
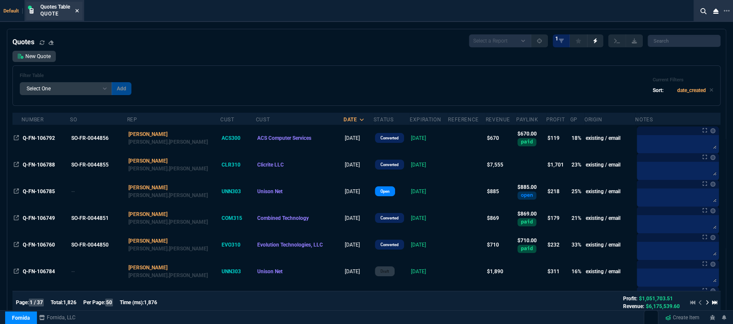
click at [79, 9] on icon at bounding box center [77, 10] width 4 height 5
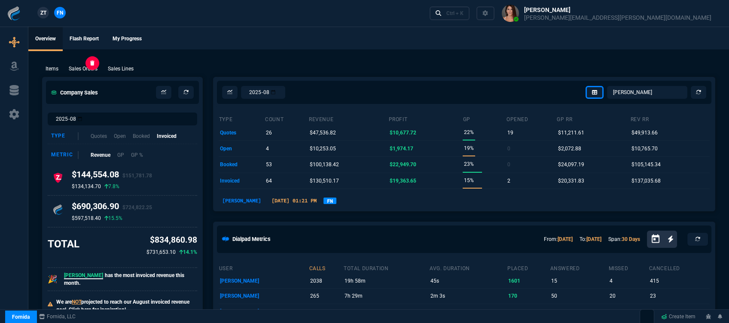
click at [79, 66] on p "Sales Orders" at bounding box center [83, 69] width 29 height 8
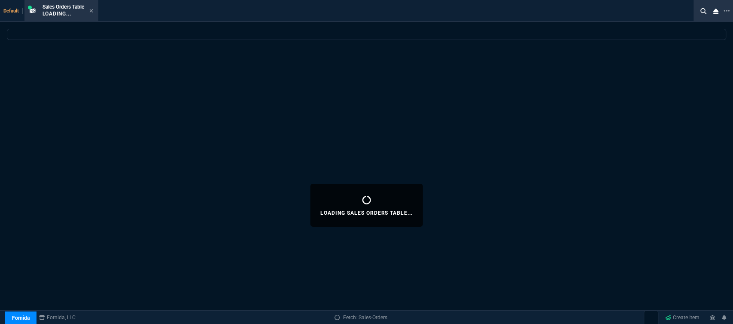
select select
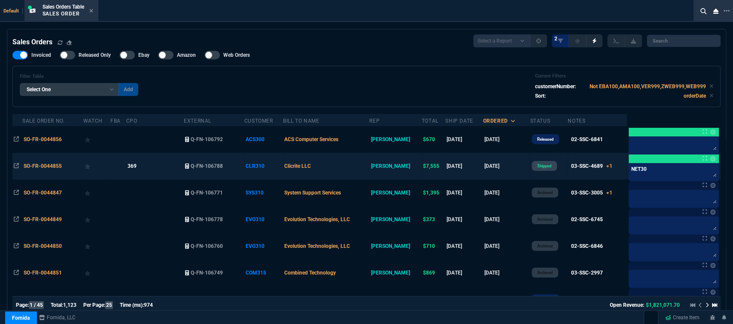
click at [361, 167] on td "Clicrite LLC" at bounding box center [326, 166] width 86 height 27
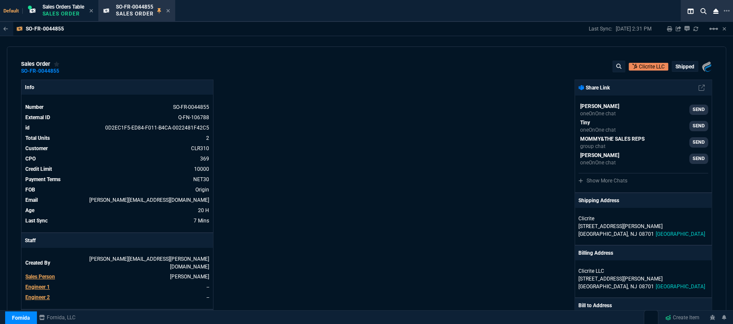
scroll to position [238, 0]
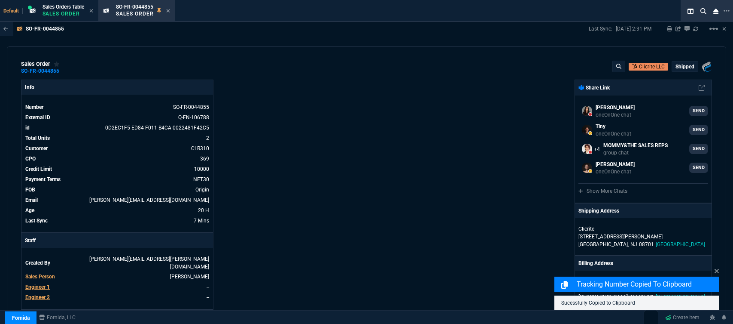
select select "12: [PERSON_NAME]"
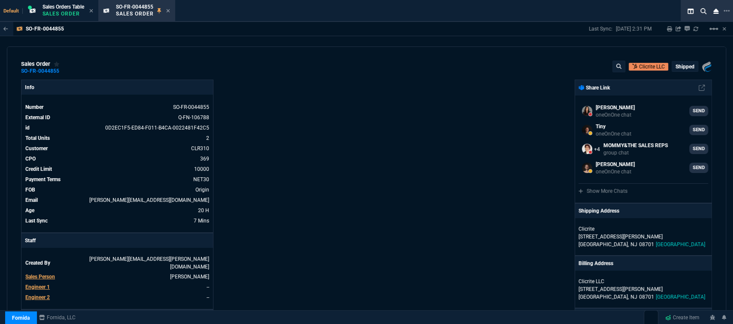
scroll to position [238, 0]
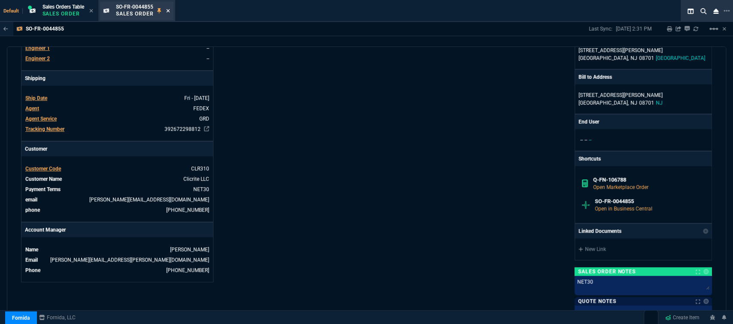
click at [168, 11] on icon at bounding box center [168, 10] width 4 height 5
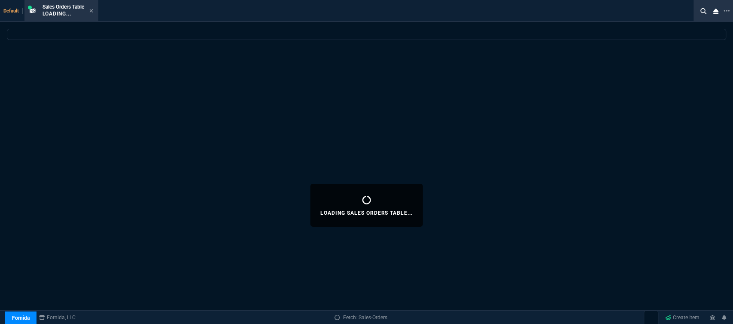
select select
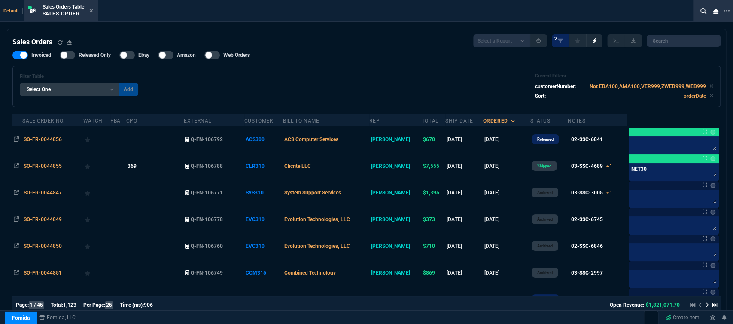
scroll to position [143, 0]
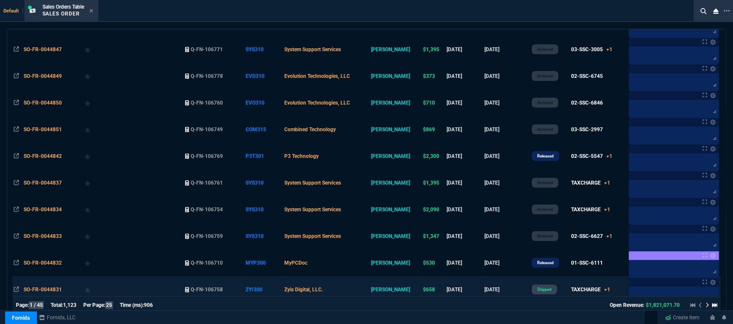
click at [358, 283] on td "Zyis Digital, LLC." at bounding box center [326, 289] width 86 height 27
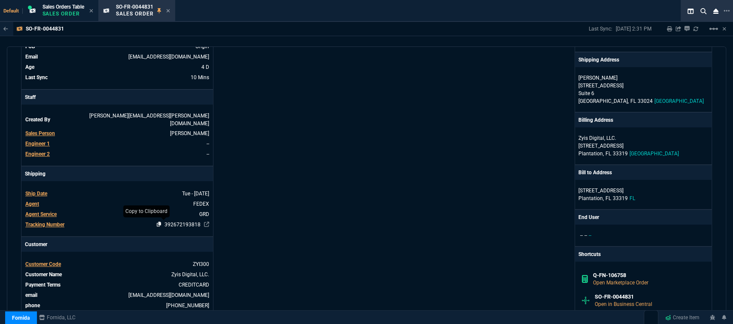
click at [157, 221] on icon at bounding box center [159, 223] width 5 height 5
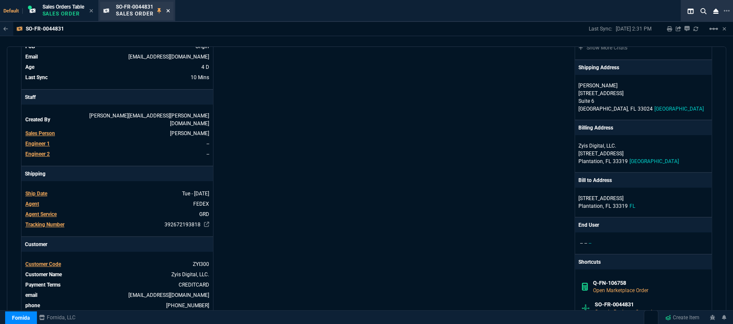
click at [170, 10] on icon at bounding box center [167, 10] width 3 height 3
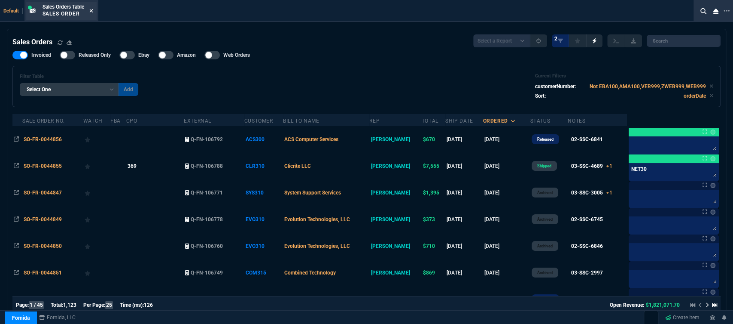
click at [93, 8] on fa-icon at bounding box center [91, 11] width 4 height 6
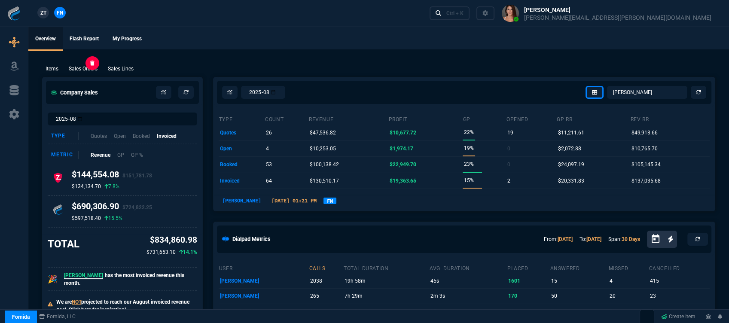
click at [90, 67] on p "Sales Orders" at bounding box center [83, 69] width 29 height 8
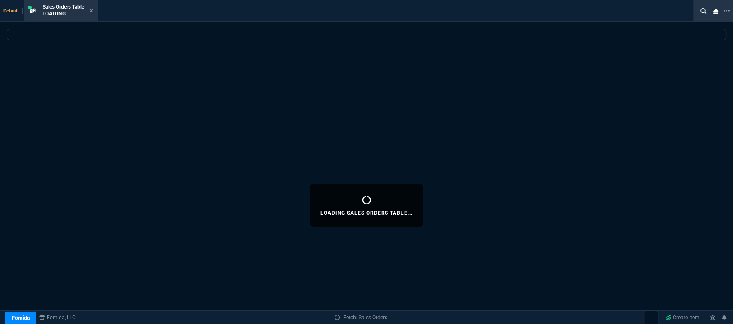
select select
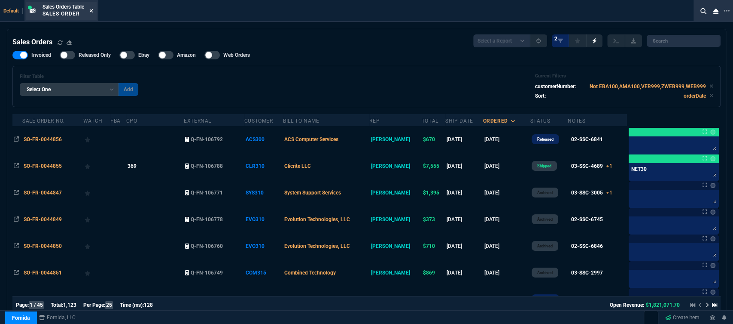
click at [93, 11] on icon at bounding box center [91, 10] width 4 height 5
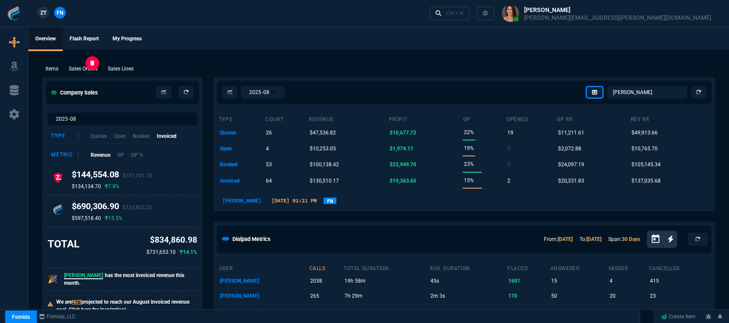
click at [89, 70] on p "Sales Orders" at bounding box center [83, 69] width 29 height 8
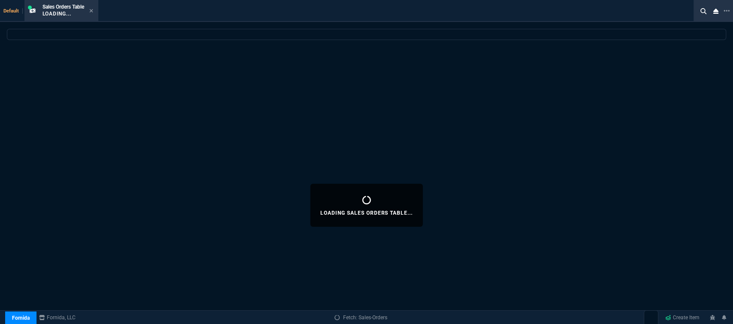
select select
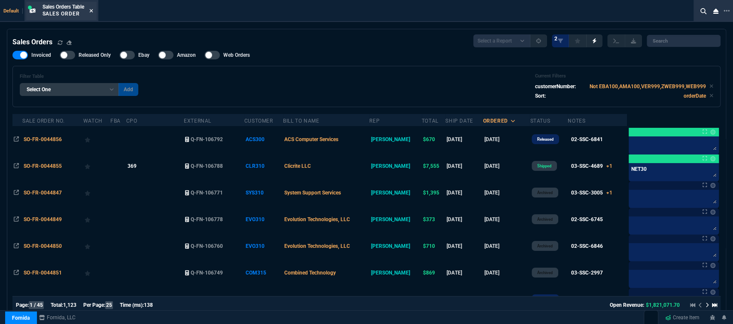
click at [93, 9] on icon at bounding box center [91, 10] width 4 height 5
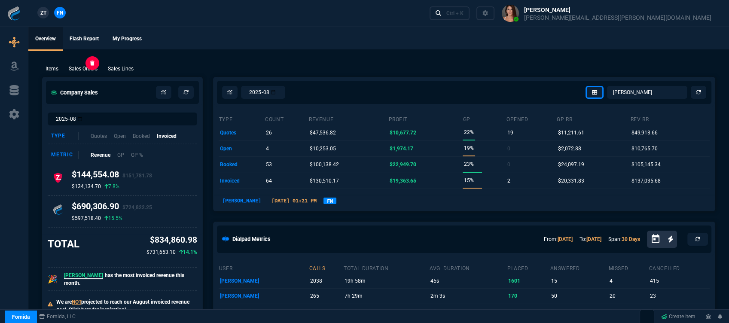
click at [92, 70] on p "Sales Orders" at bounding box center [83, 69] width 29 height 8
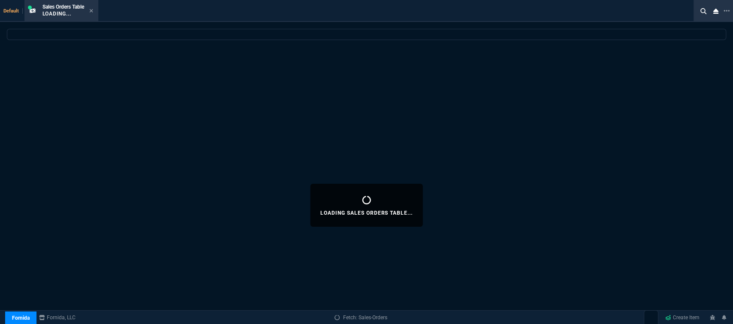
select select
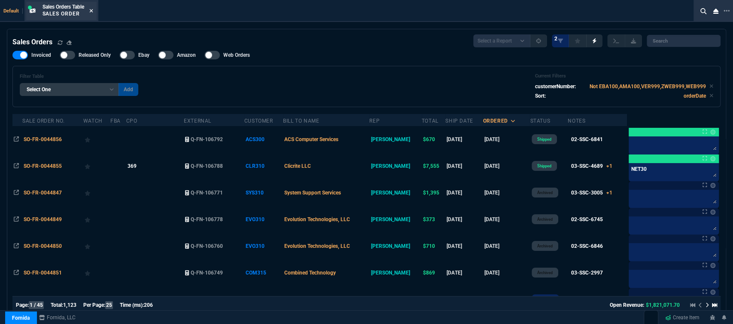
click at [93, 10] on icon at bounding box center [91, 10] width 4 height 5
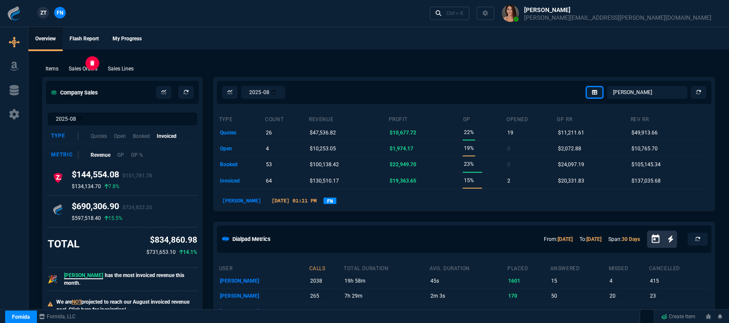
click at [94, 68] on p "Sales Orders" at bounding box center [83, 69] width 29 height 8
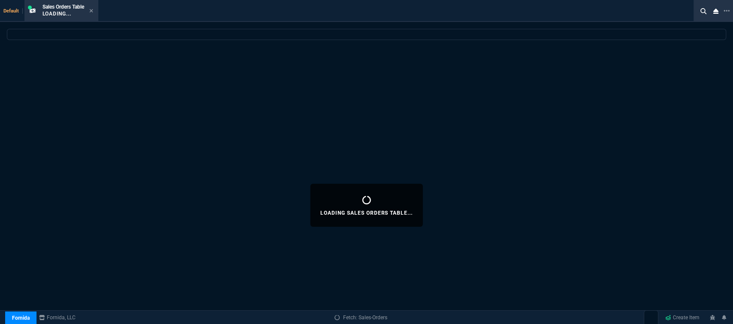
select select
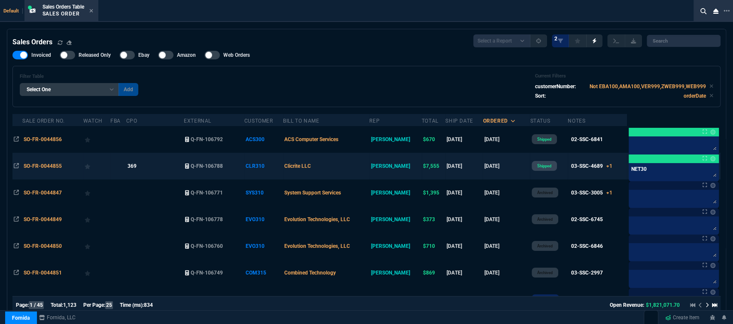
click at [352, 168] on td "Clicrite LLC" at bounding box center [326, 166] width 86 height 27
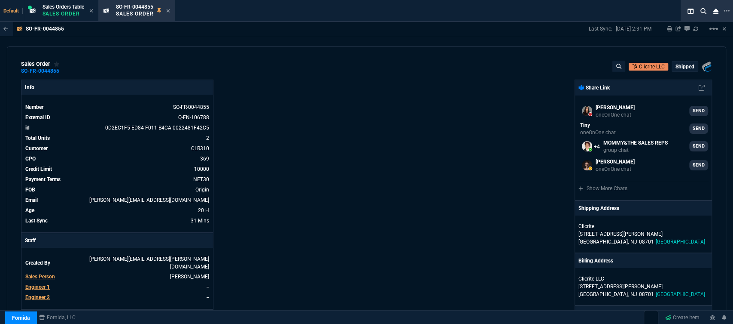
scroll to position [191, 0]
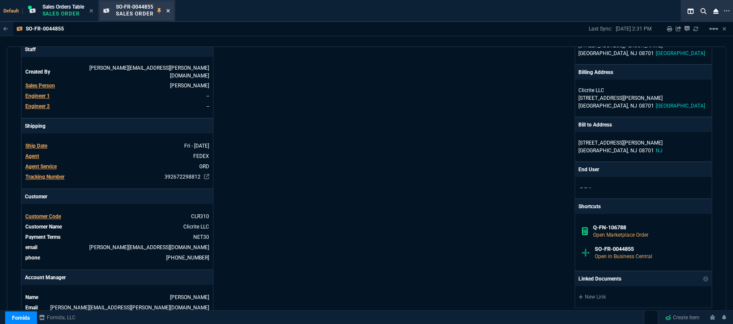
click at [169, 11] on icon at bounding box center [167, 10] width 3 height 3
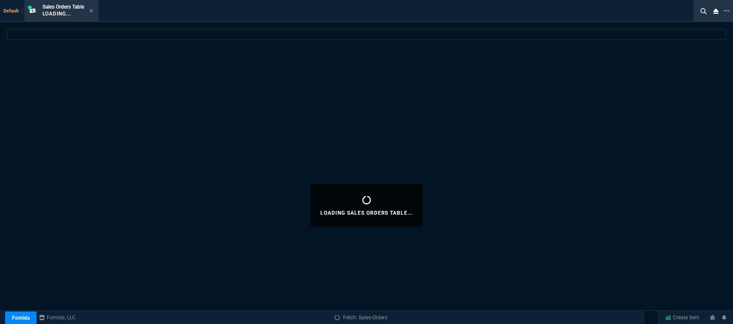
select select
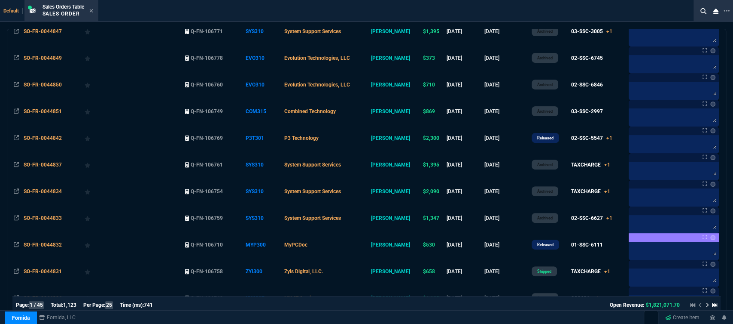
scroll to position [286, 0]
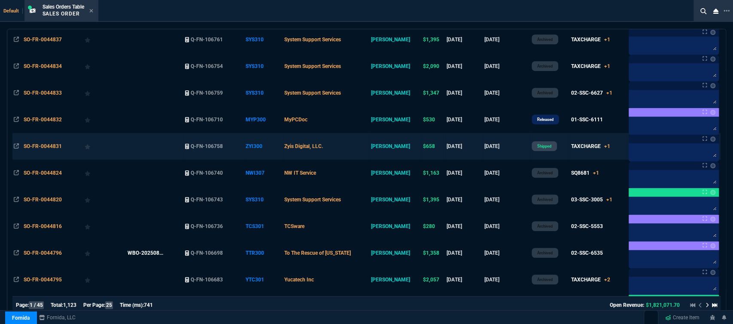
click at [361, 157] on td "Zyis Digital, LLC." at bounding box center [326, 146] width 86 height 27
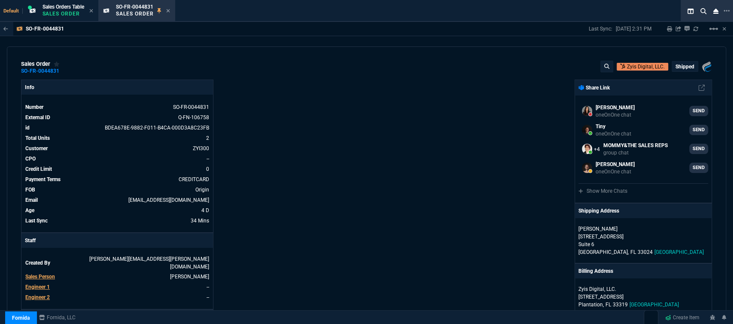
drag, startPoint x: 168, startPoint y: 13, endPoint x: 174, endPoint y: 2, distance: 12.3
click at [168, 13] on icon at bounding box center [168, 10] width 4 height 5
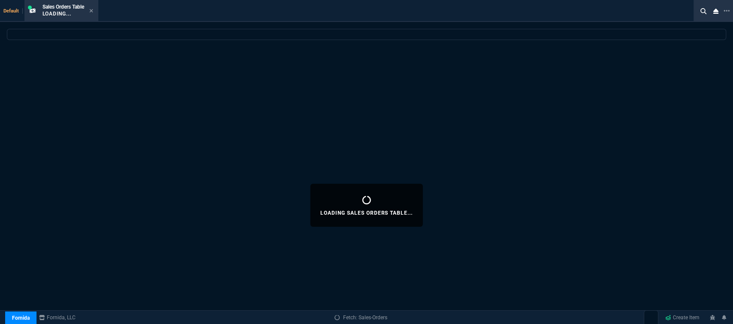
select select
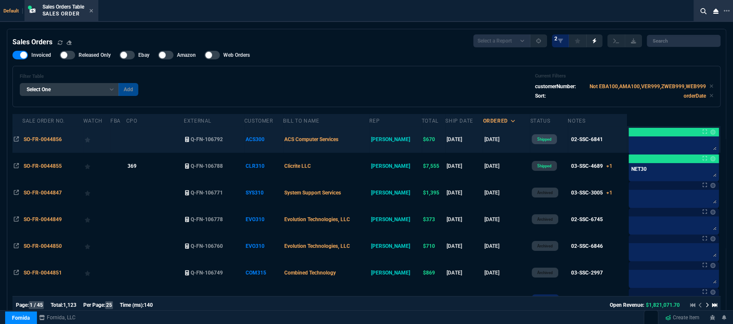
click at [370, 140] on td "ACS Computer Services" at bounding box center [326, 139] width 86 height 27
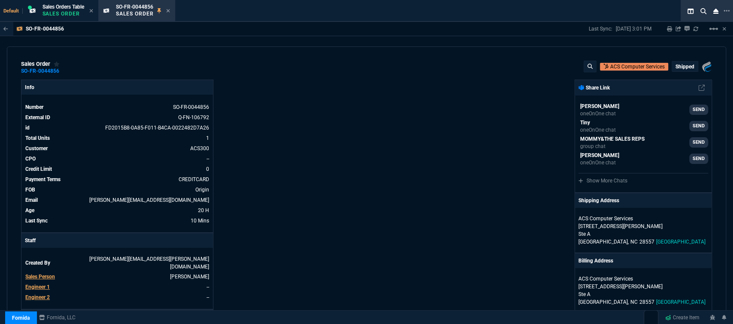
scroll to position [143, 0]
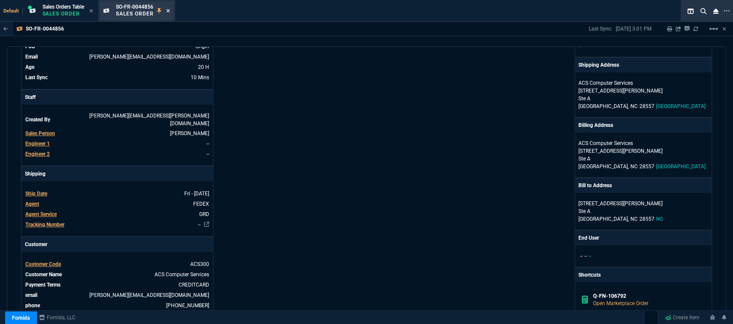
click at [168, 11] on icon at bounding box center [168, 10] width 4 height 5
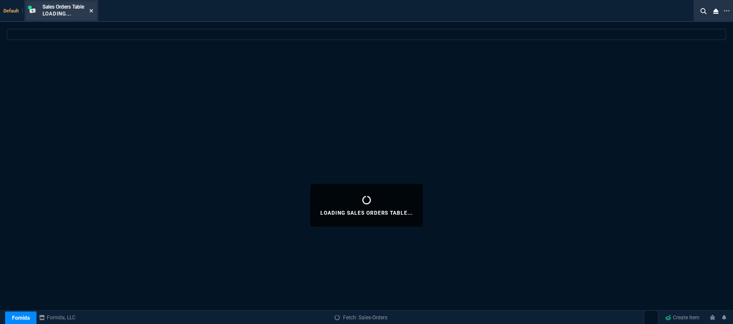
click at [92, 9] on icon at bounding box center [91, 10] width 4 height 5
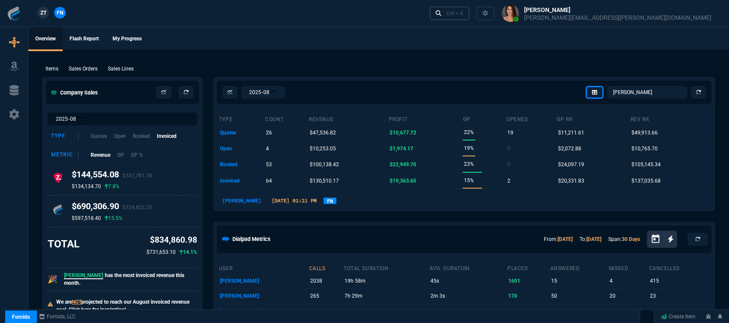
click at [464, 11] on div "Ctrl + K" at bounding box center [454, 13] width 17 height 7
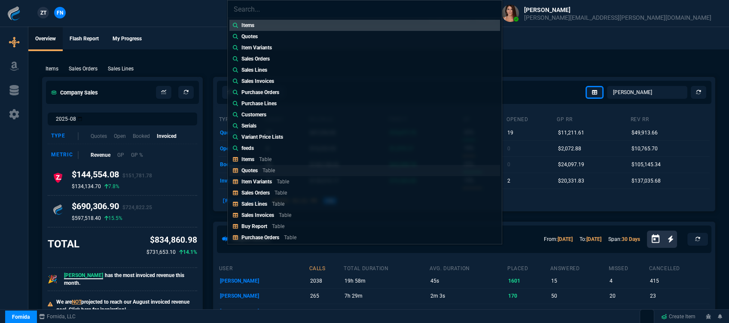
click at [263, 173] on p "Table" at bounding box center [269, 171] width 12 height 6
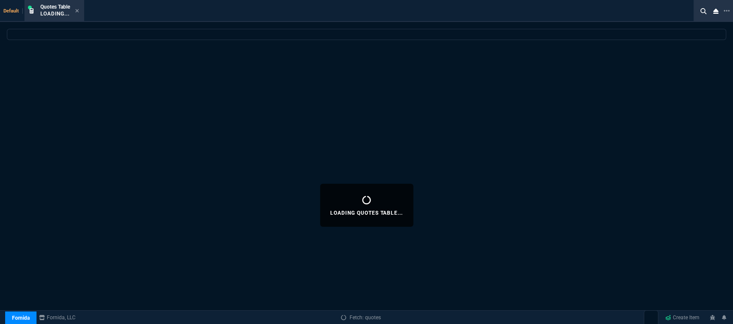
select select
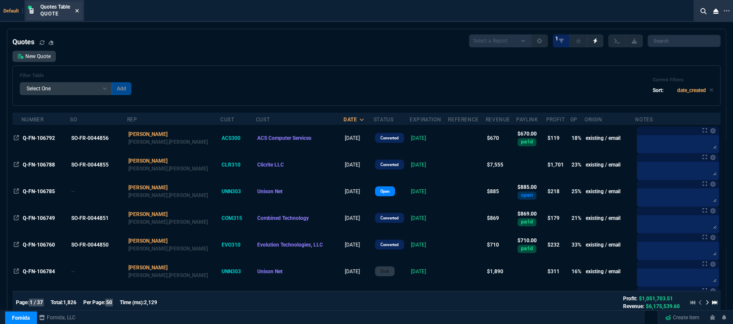
click at [78, 10] on icon at bounding box center [77, 10] width 4 height 5
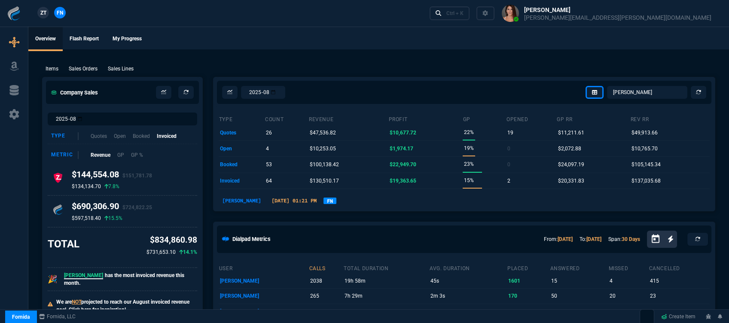
click at [86, 63] on div "Items Sales Orders Sales Lines Add Link" at bounding box center [378, 68] width 673 height 10
click at [86, 66] on p "Sales Orders" at bounding box center [83, 69] width 29 height 8
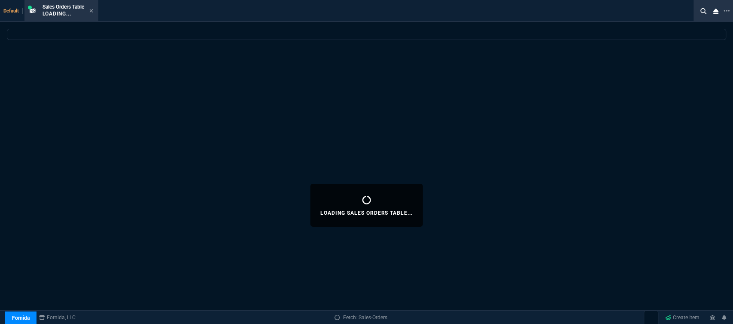
select select
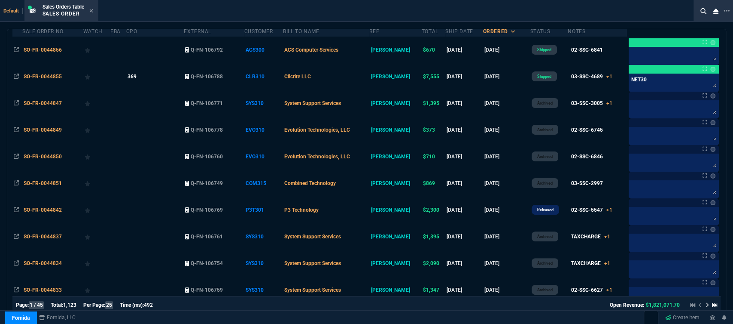
scroll to position [0, 0]
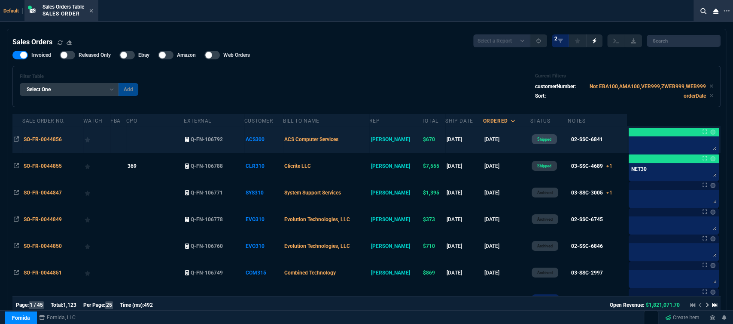
click at [364, 135] on td "ACS Computer Services" at bounding box center [326, 139] width 86 height 27
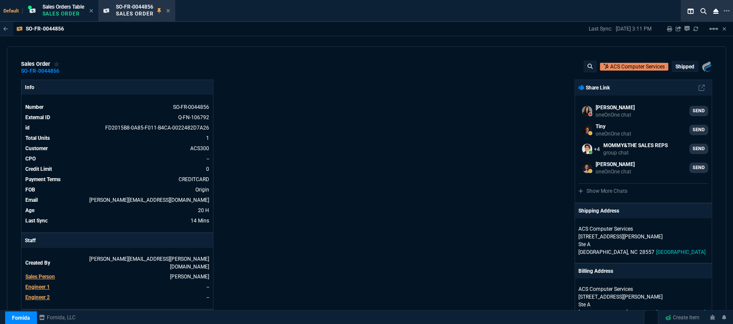
scroll to position [143, 0]
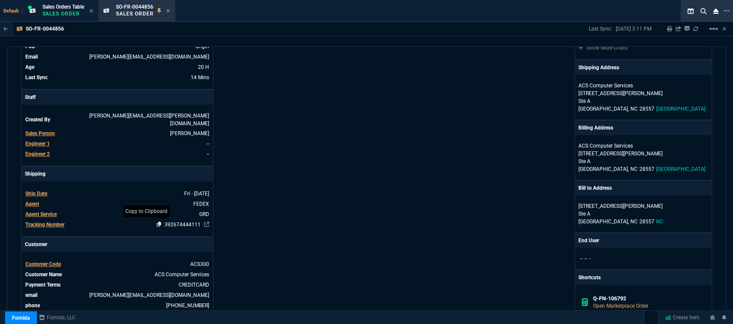
click at [157, 221] on icon at bounding box center [159, 223] width 5 height 5
click at [170, 11] on icon at bounding box center [168, 10] width 4 height 5
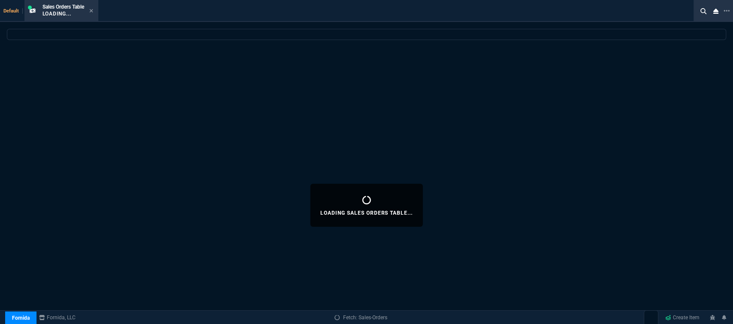
click at [93, 13] on icon at bounding box center [91, 10] width 4 height 5
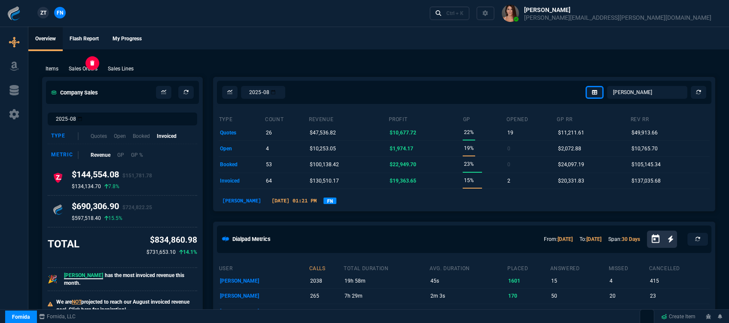
click at [72, 70] on p "Sales Orders" at bounding box center [83, 69] width 29 height 8
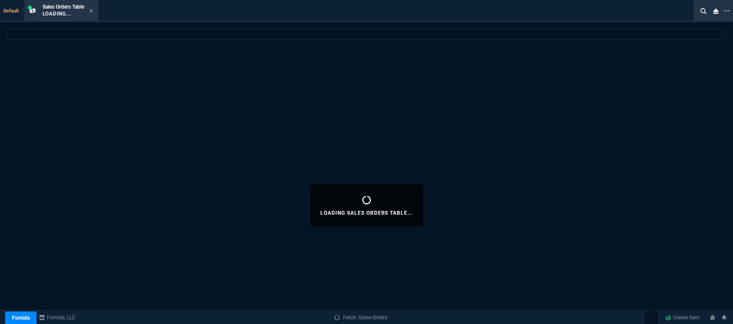
select select
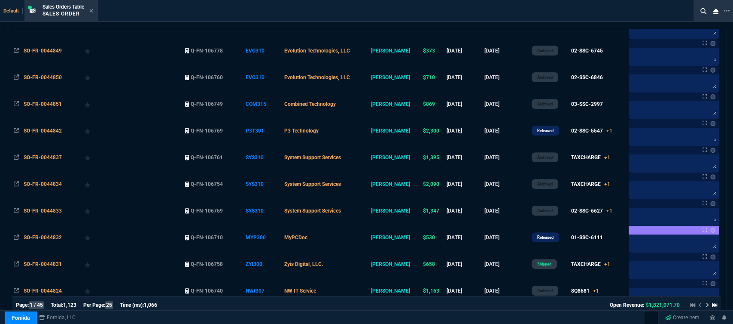
scroll to position [191, 0]
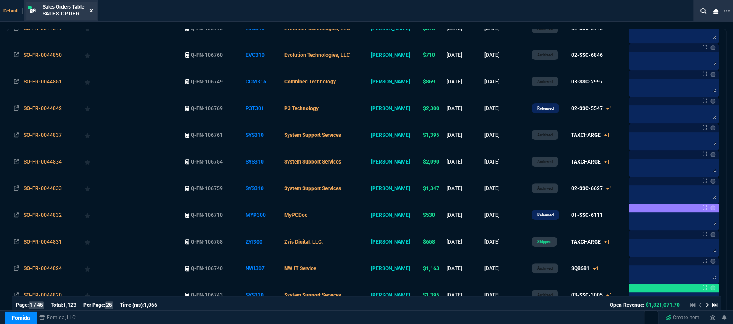
click at [93, 12] on icon at bounding box center [90, 10] width 3 height 3
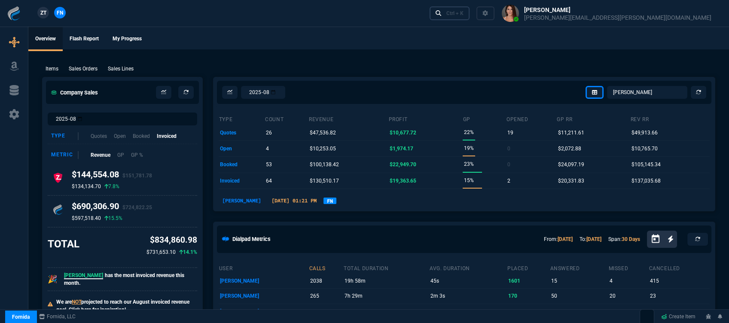
click at [464, 15] on div "Ctrl + K" at bounding box center [454, 13] width 17 height 7
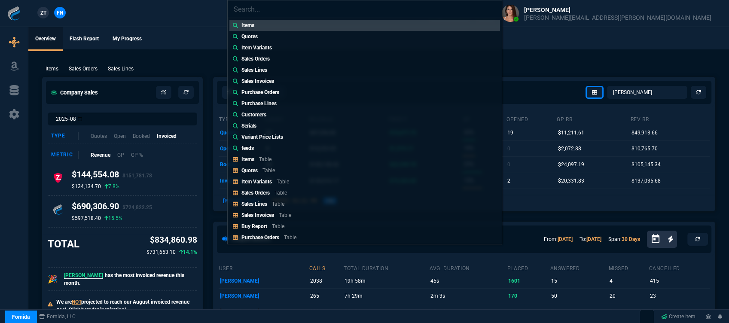
click at [524, 52] on div "Items Quotes Item Variants Sales Orders Sales Lines Sales Invoices Purchase Ord…" at bounding box center [364, 161] width 729 height 323
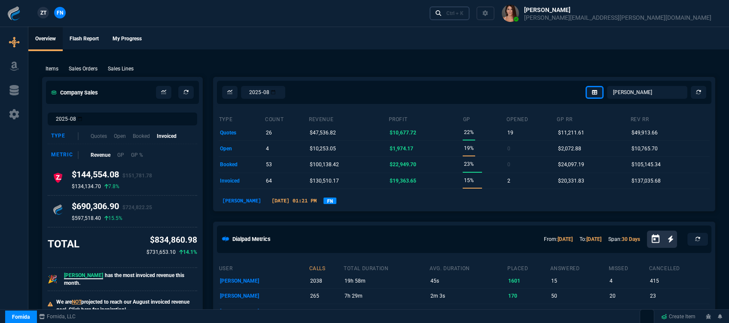
click at [464, 14] on div "Ctrl + K" at bounding box center [454, 13] width 17 height 7
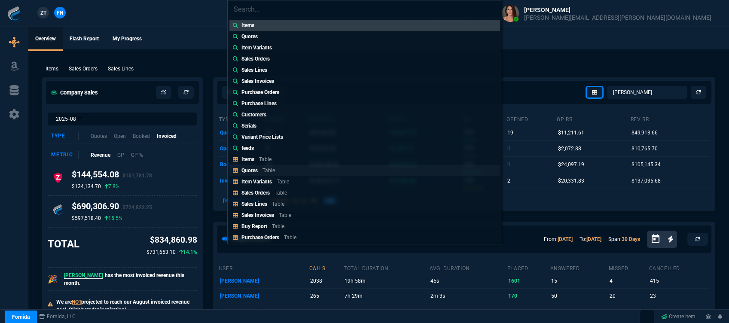
click at [266, 171] on p "Table" at bounding box center [269, 171] width 12 height 6
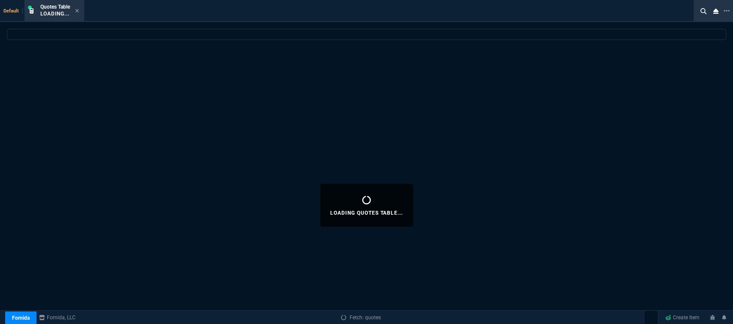
select select
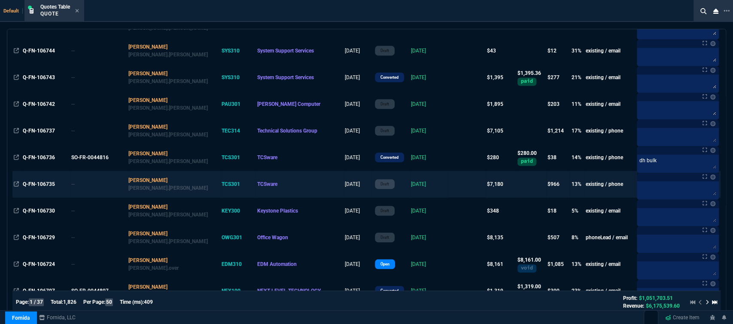
scroll to position [859, 0]
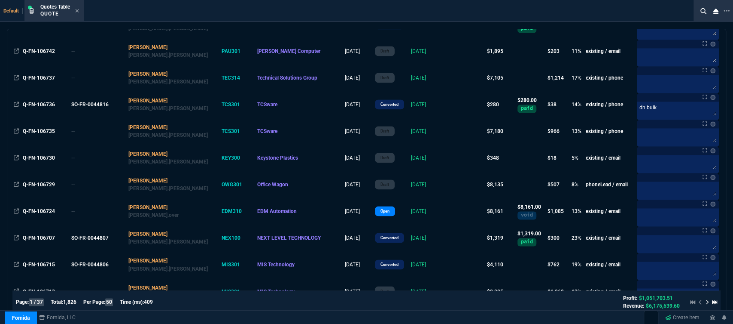
click at [76, 11] on icon at bounding box center [77, 10] width 4 height 5
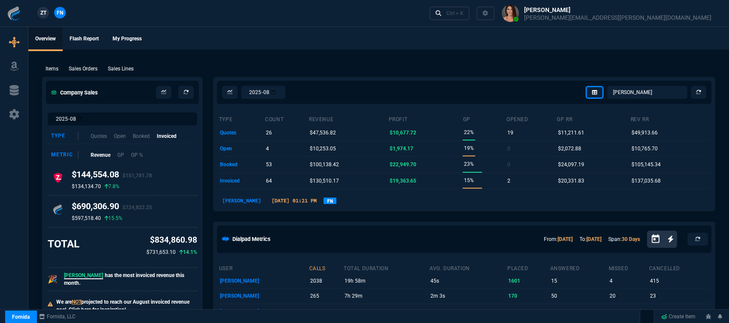
click at [72, 63] on div "Items Sales Orders Sales Lines Add Link" at bounding box center [378, 68] width 673 height 10
click at [75, 67] on p "Sales Orders" at bounding box center [83, 69] width 29 height 8
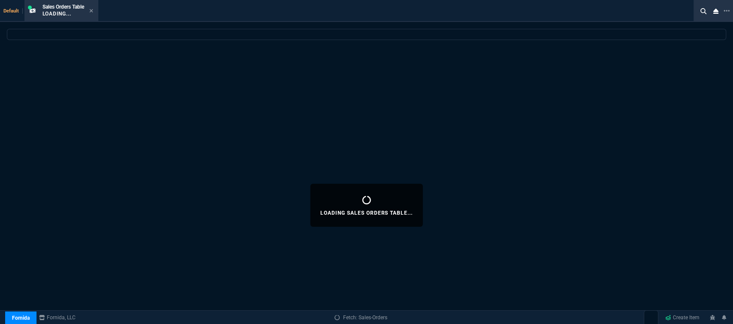
select select
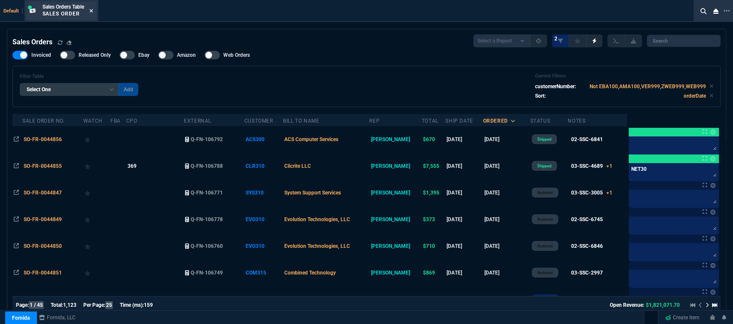
click at [92, 10] on icon at bounding box center [90, 10] width 3 height 3
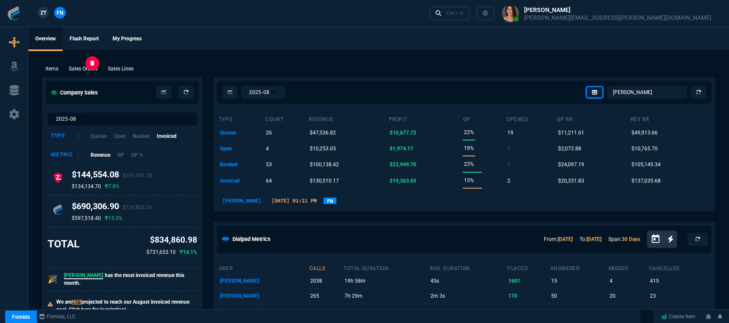
click at [79, 65] on p "Sales Orders" at bounding box center [83, 69] width 29 height 8
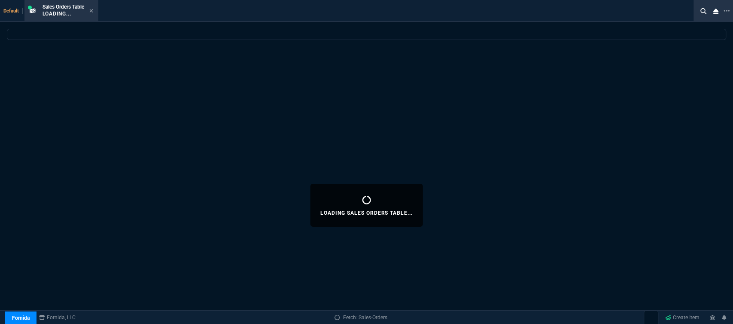
select select
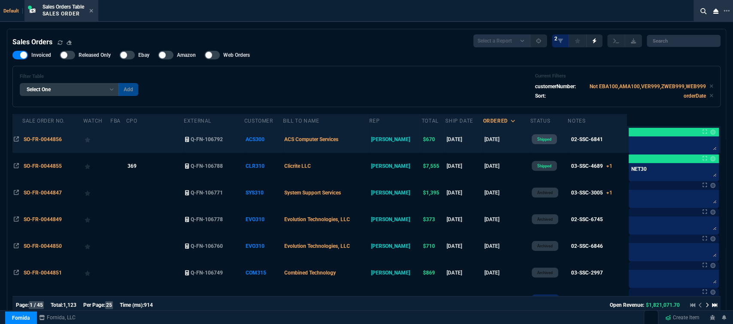
click at [364, 144] on td "ACS Computer Services" at bounding box center [326, 139] width 86 height 27
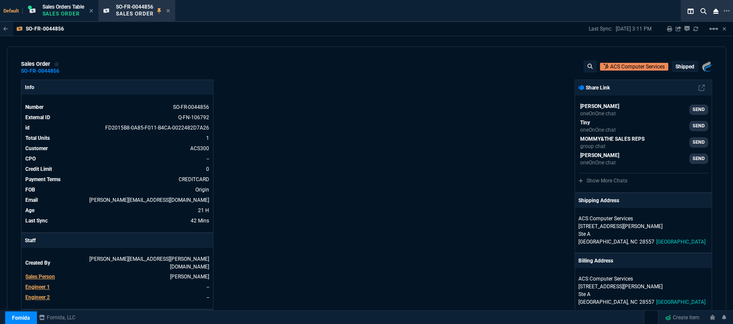
scroll to position [238, 0]
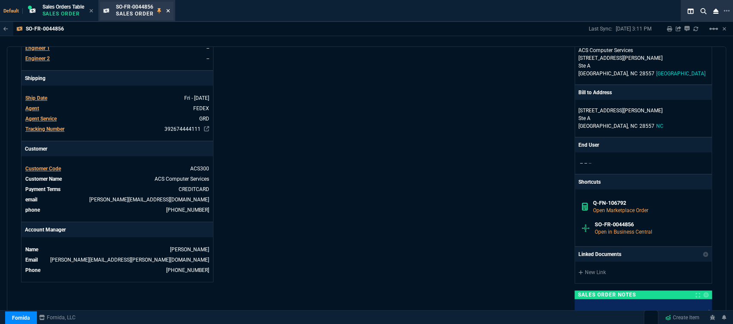
click at [170, 10] on icon at bounding box center [167, 10] width 3 height 3
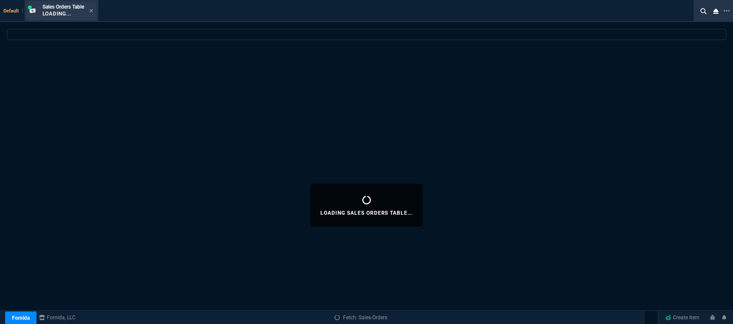
select select
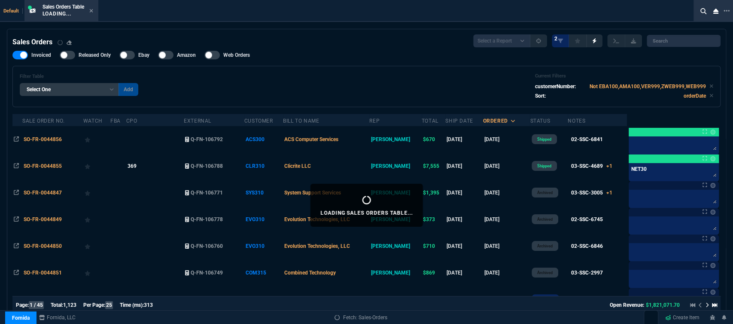
click at [92, 10] on icon at bounding box center [90, 10] width 3 height 3
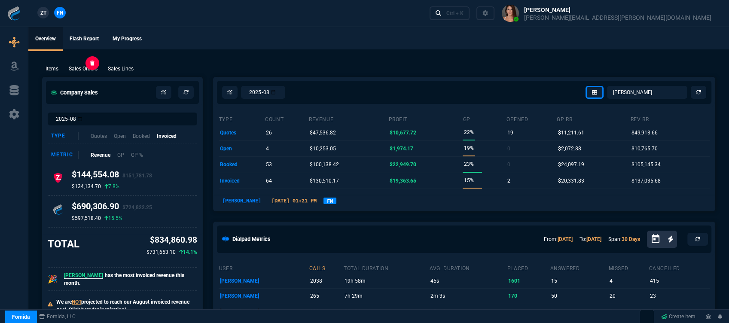
click at [87, 68] on p "Sales Orders" at bounding box center [83, 69] width 29 height 8
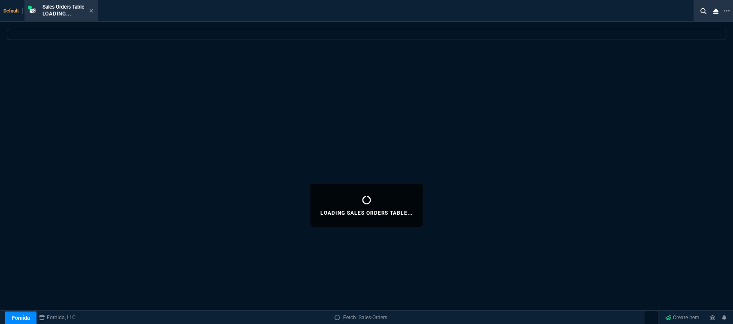
select select
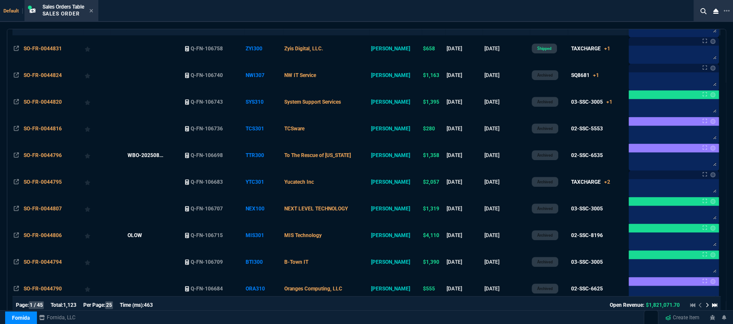
scroll to position [430, 0]
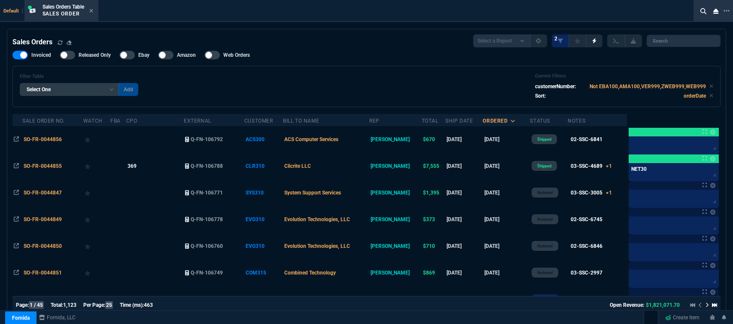
select select "12: [PERSON_NAME]"
select select
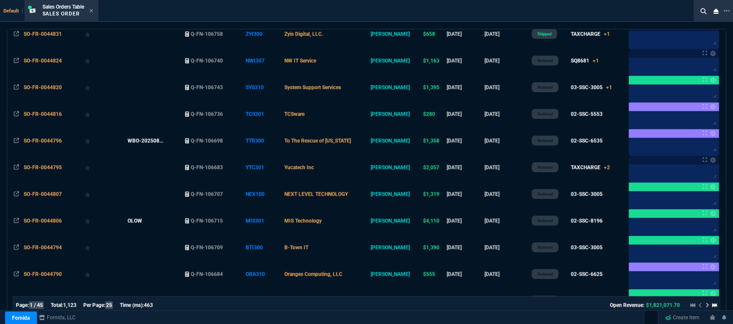
scroll to position [382, 0]
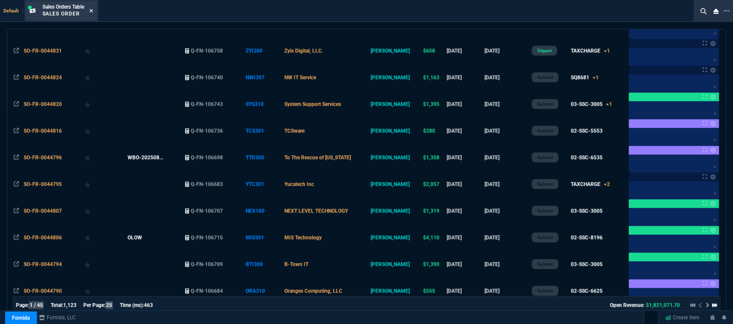
click at [90, 11] on icon at bounding box center [91, 10] width 4 height 5
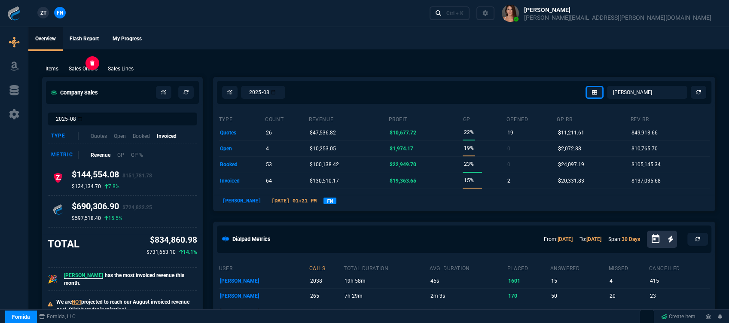
click at [86, 70] on p "Sales Orders" at bounding box center [83, 69] width 29 height 8
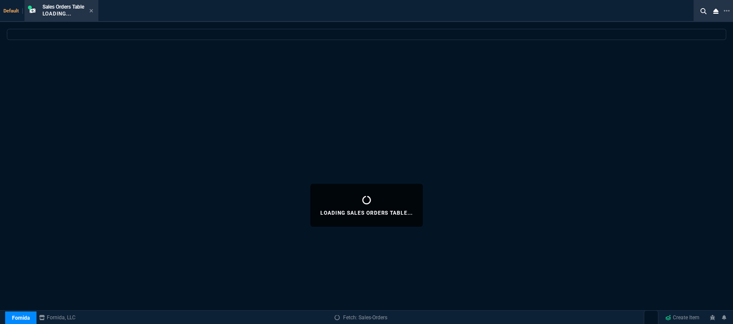
select select
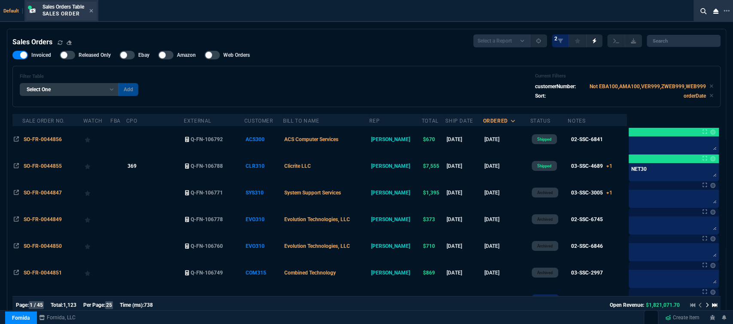
click at [95, 11] on div "Sales Orders Table Sales Order" at bounding box center [61, 11] width 70 height 18
click at [90, 11] on icon at bounding box center [91, 10] width 4 height 5
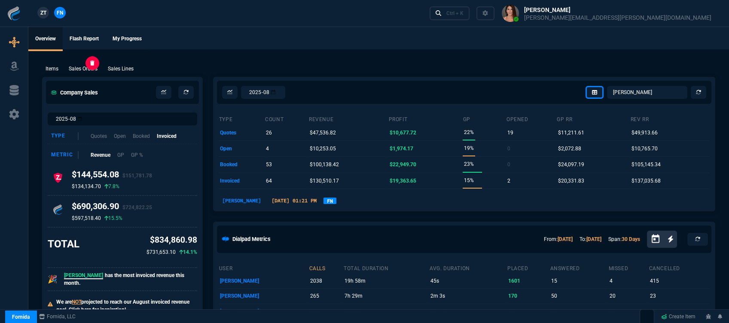
click at [88, 69] on p "Sales Orders" at bounding box center [83, 69] width 29 height 8
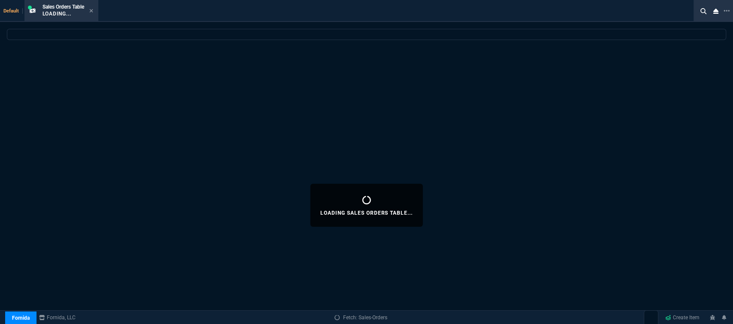
select select
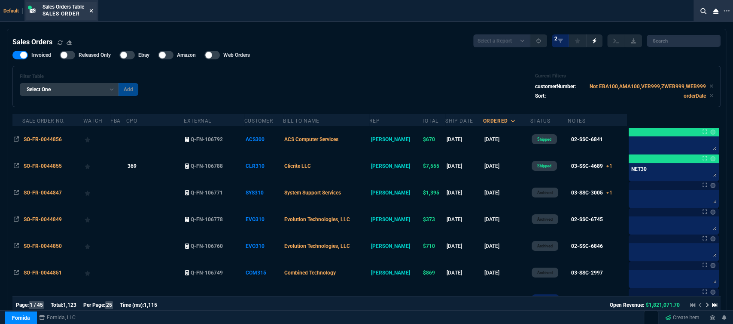
click at [93, 9] on icon at bounding box center [90, 10] width 3 height 3
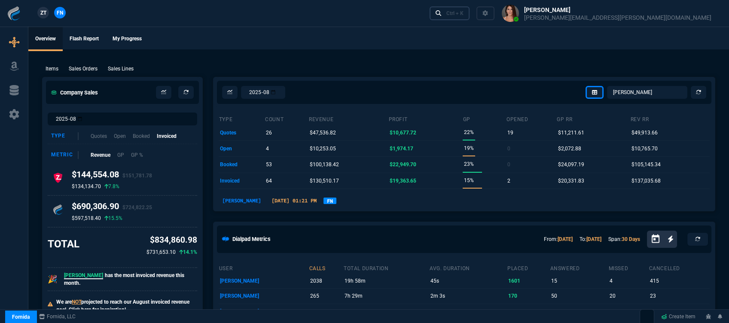
click at [464, 12] on div "Ctrl + K" at bounding box center [454, 13] width 17 height 7
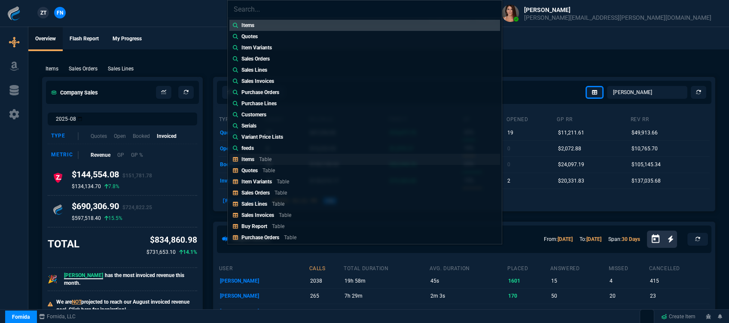
click at [268, 164] on link "Items Table" at bounding box center [364, 159] width 271 height 11
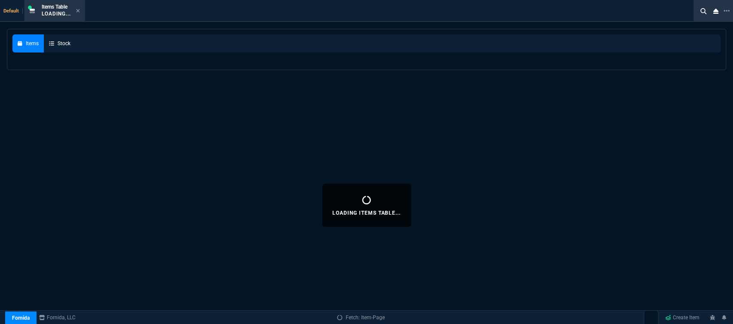
select select
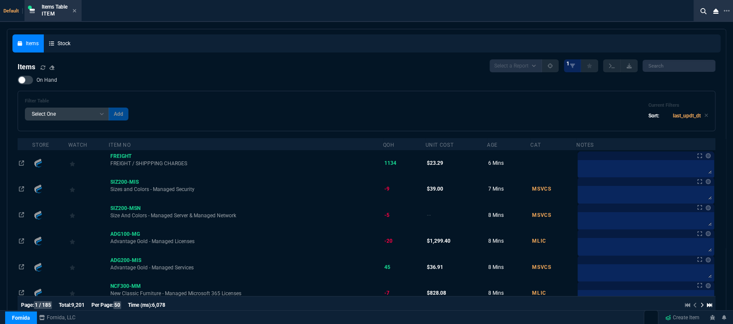
click at [76, 11] on icon at bounding box center [74, 10] width 3 height 3
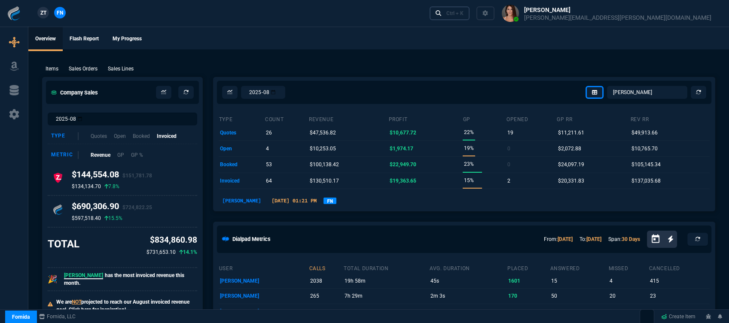
click at [464, 13] on div "Ctrl + K" at bounding box center [454, 13] width 17 height 7
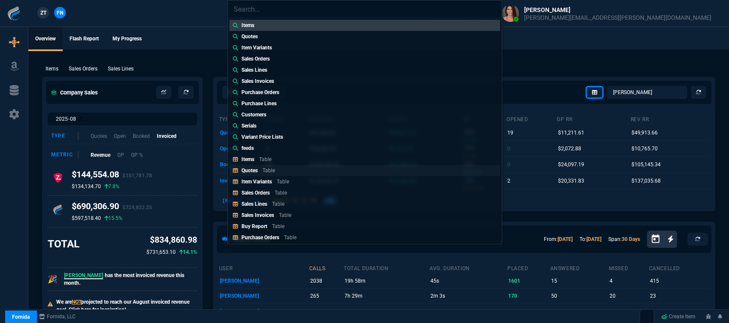
click at [272, 168] on p "Table" at bounding box center [269, 171] width 12 height 6
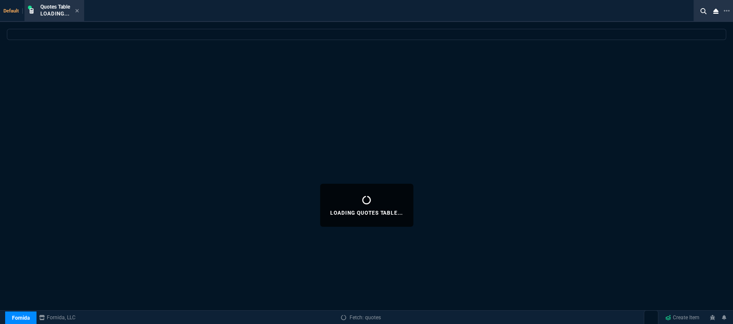
select select
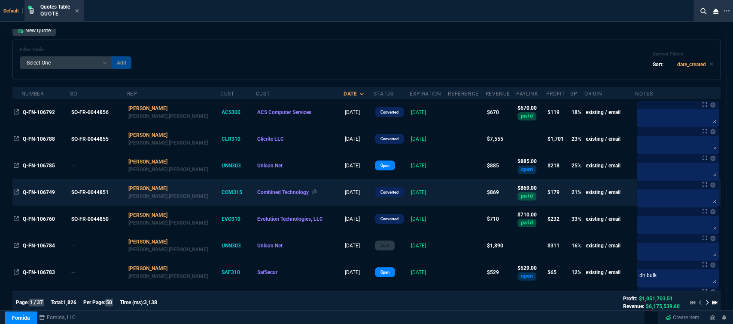
scroll to position [0, 0]
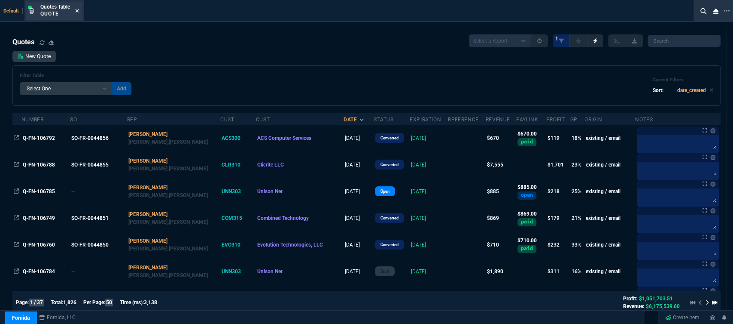
click at [77, 8] on icon at bounding box center [77, 10] width 4 height 5
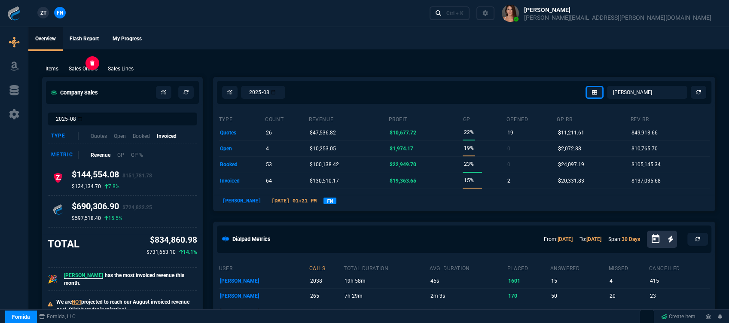
click at [74, 66] on p "Sales Orders" at bounding box center [83, 69] width 29 height 8
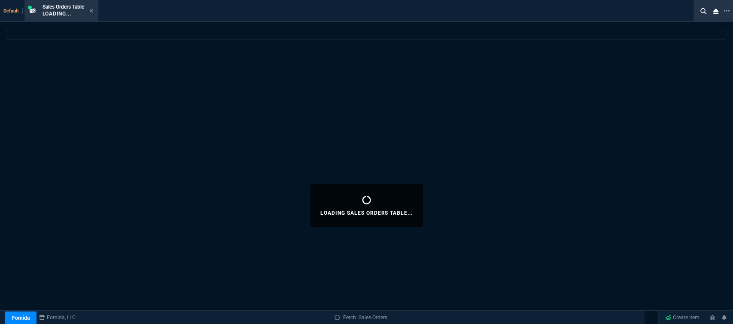
select select
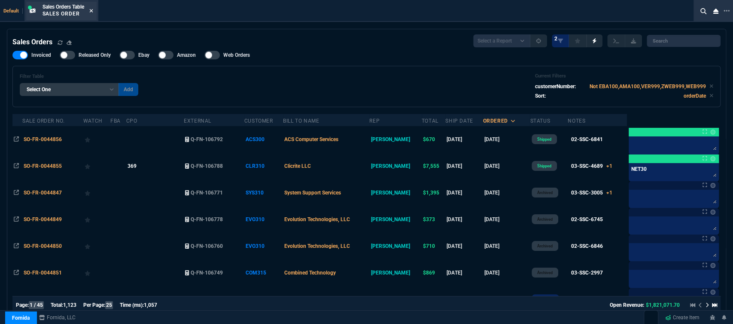
click at [93, 8] on fa-icon at bounding box center [91, 11] width 4 height 6
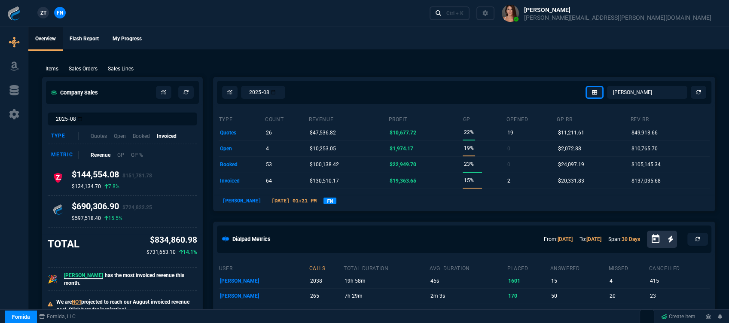
click at [454, 21] on div "ZT FN Ctrl + K" at bounding box center [364, 13] width 729 height 27
click at [69, 70] on p "Sales Orders" at bounding box center [83, 69] width 29 height 8
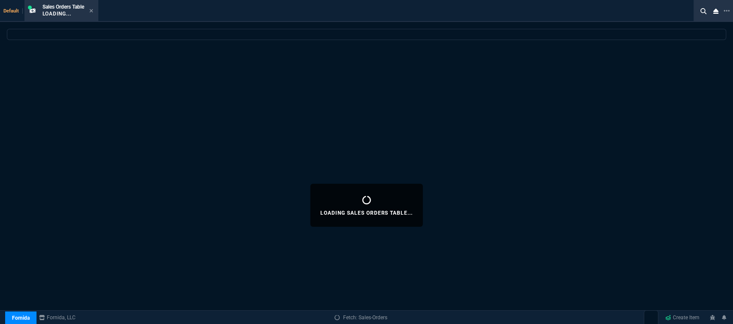
select select
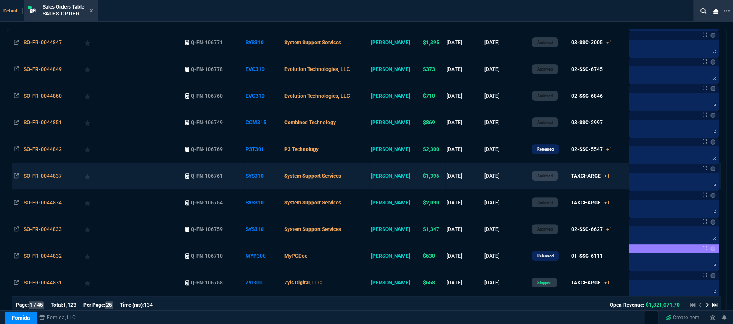
scroll to position [238, 0]
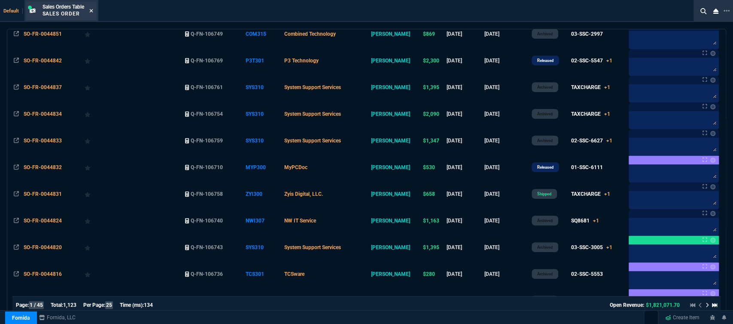
click at [93, 10] on icon at bounding box center [90, 10] width 3 height 3
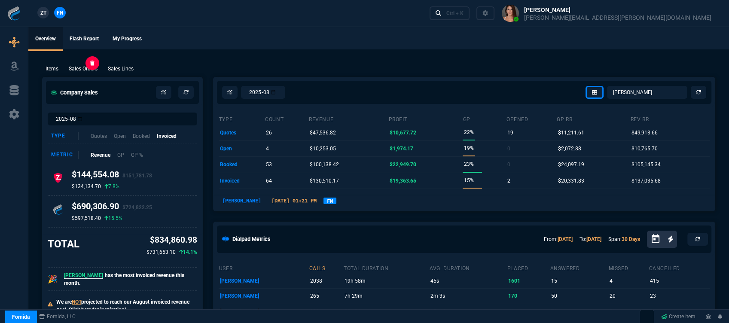
click at [96, 72] on p "Sales Orders" at bounding box center [83, 69] width 29 height 8
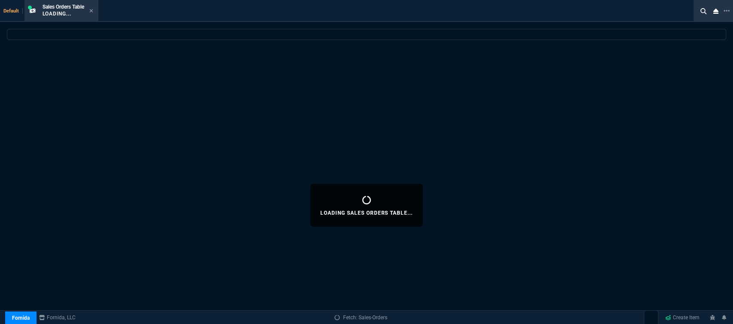
select select
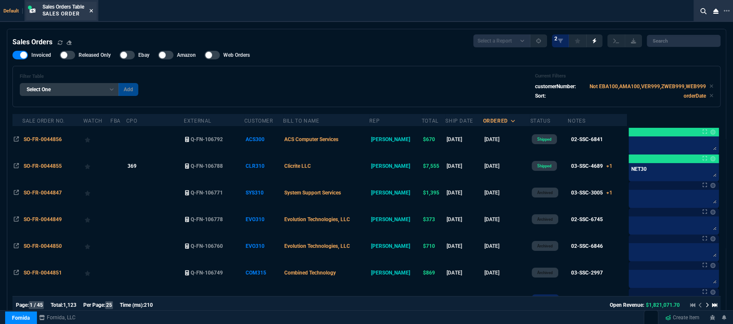
click at [92, 10] on icon at bounding box center [90, 10] width 3 height 3
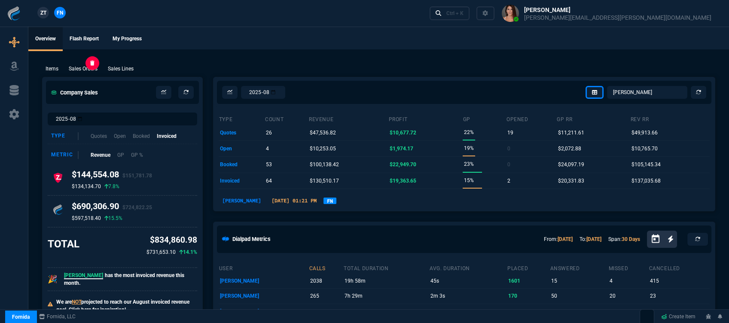
click at [82, 66] on p "Sales Orders" at bounding box center [83, 69] width 29 height 8
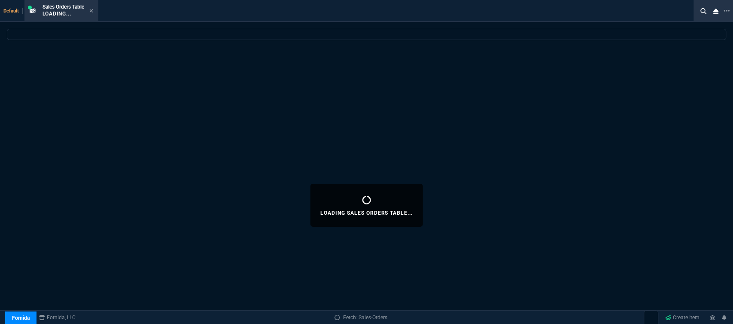
select select
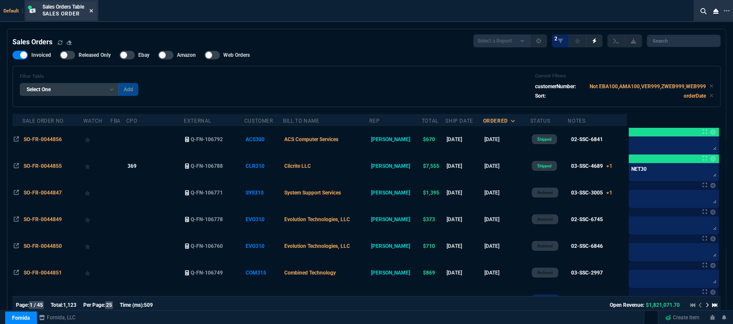
click at [92, 11] on icon at bounding box center [90, 10] width 3 height 3
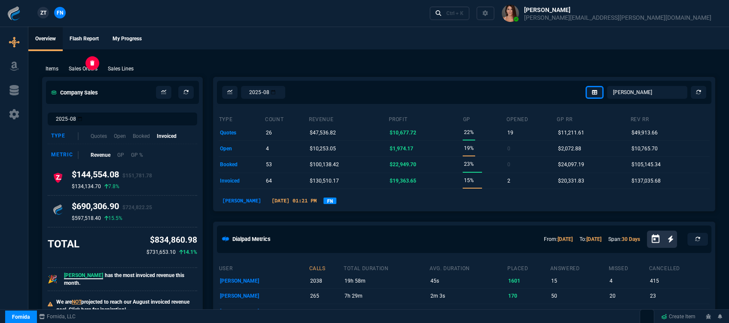
click at [82, 70] on p "Sales Orders" at bounding box center [83, 69] width 29 height 8
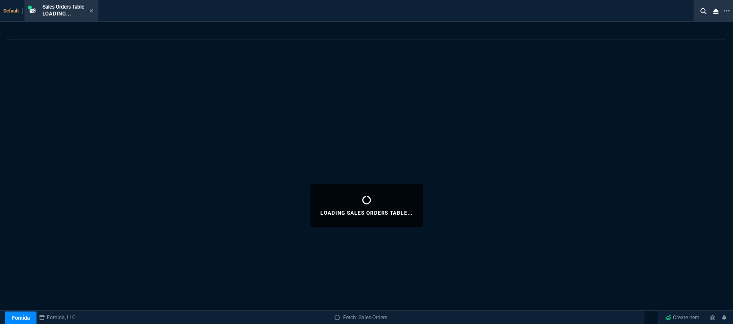
select select
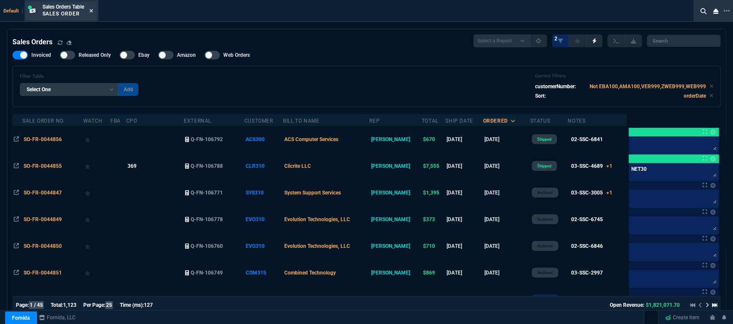
click at [92, 8] on nx-icon at bounding box center [91, 11] width 4 height 7
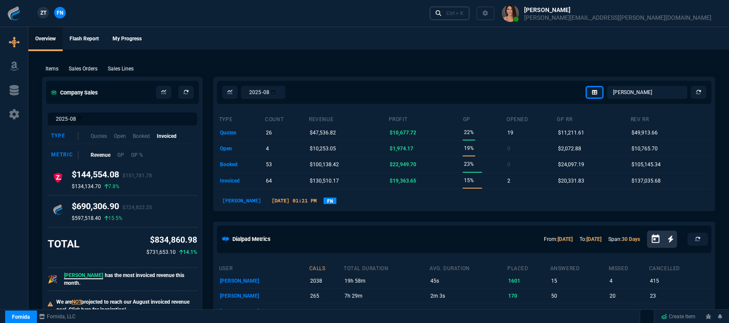
click at [464, 15] on div "Ctrl + K" at bounding box center [454, 13] width 17 height 7
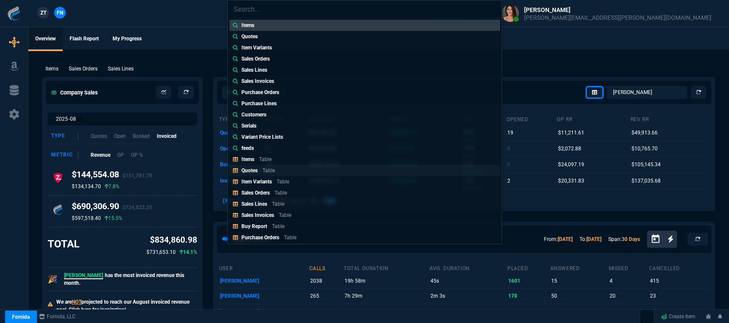
click at [268, 168] on p "Table" at bounding box center [269, 171] width 12 height 6
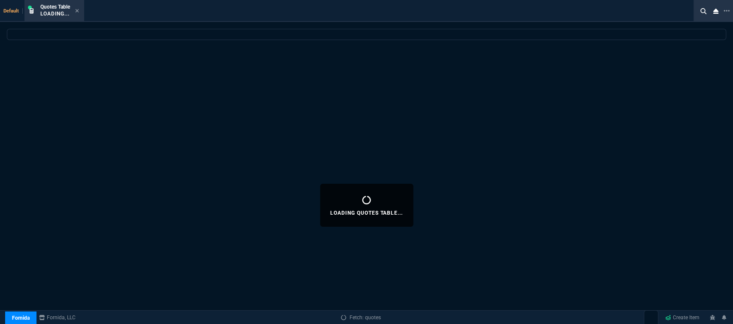
select select
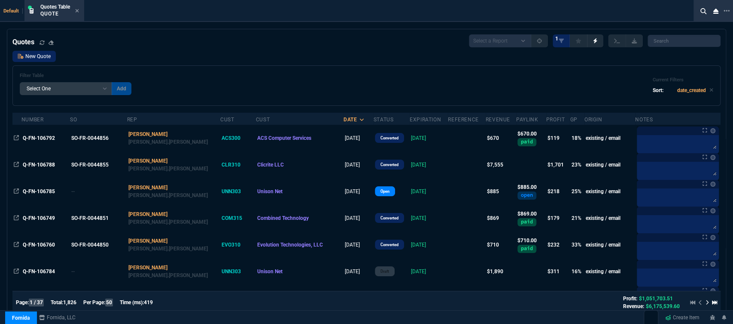
click at [42, 55] on link "New Quote" at bounding box center [33, 56] width 43 height 11
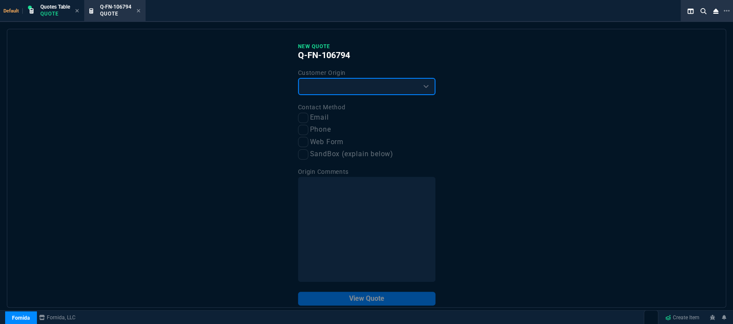
click at [321, 90] on select "Existing Customer Amazon Lead (first order) Website Lead (first order) Called (…" at bounding box center [366, 86] width 137 height 17
select select "existing"
click at [298, 78] on select "Existing Customer Amazon Lead (first order) Website Lead (first order) Called (…" at bounding box center [366, 86] width 137 height 17
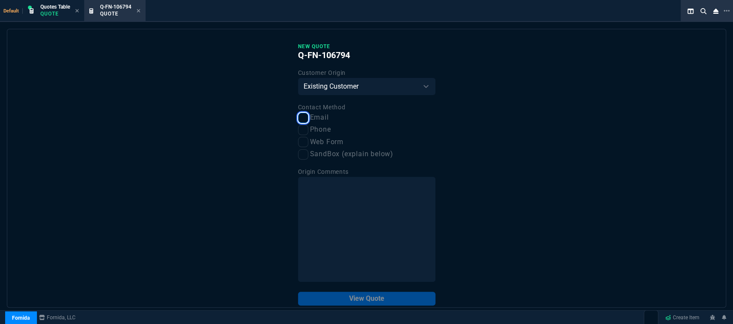
click at [300, 120] on input "Email" at bounding box center [303, 118] width 10 height 10
checkbox input "true"
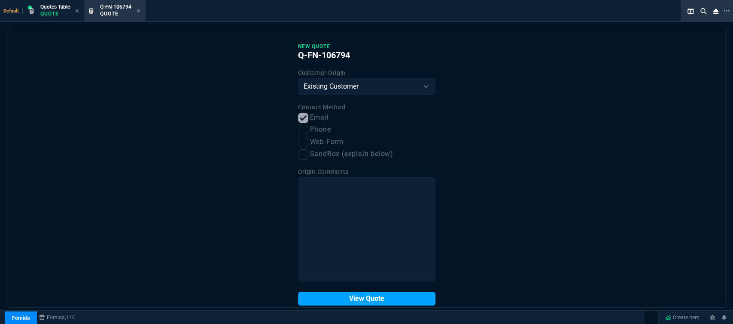
click at [361, 300] on button "View Quote" at bounding box center [366, 298] width 137 height 14
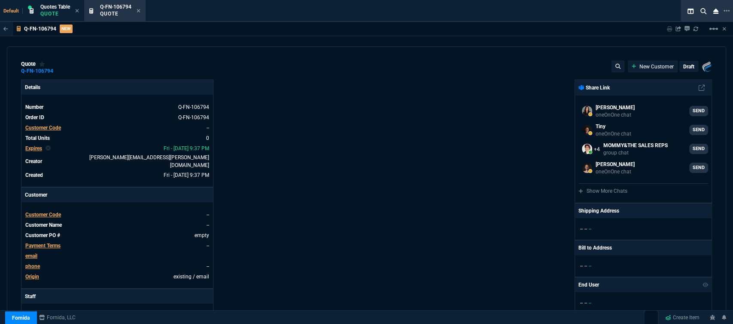
click at [43, 211] on span "Customer Code" at bounding box center [43, 214] width 36 height 6
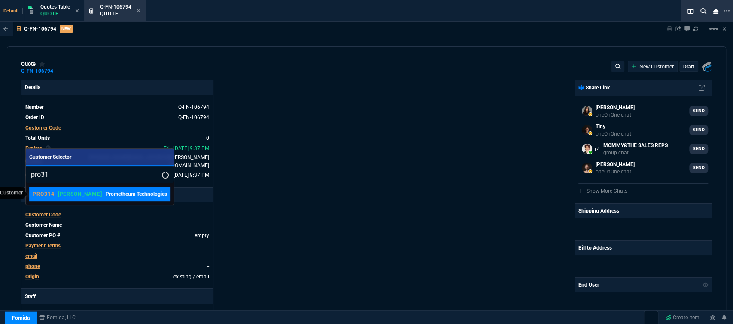
type input "pro31"
click at [114, 197] on p "Prometheum Technologies" at bounding box center [136, 194] width 61 height 8
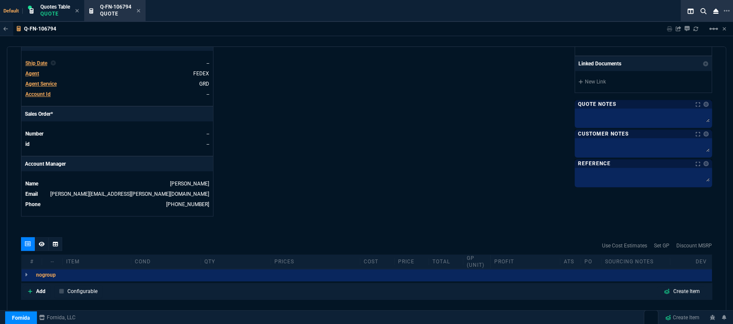
scroll to position [385, 0]
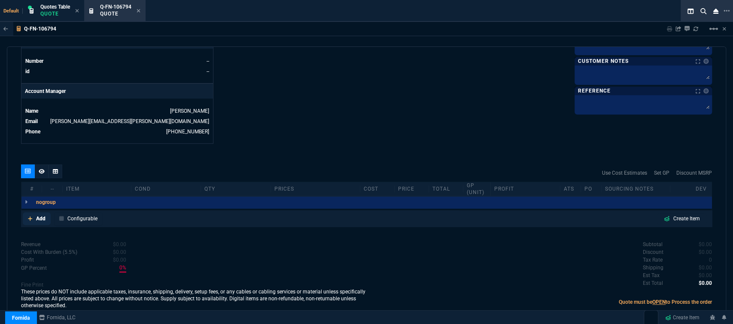
click at [28, 216] on icon at bounding box center [30, 218] width 4 height 4
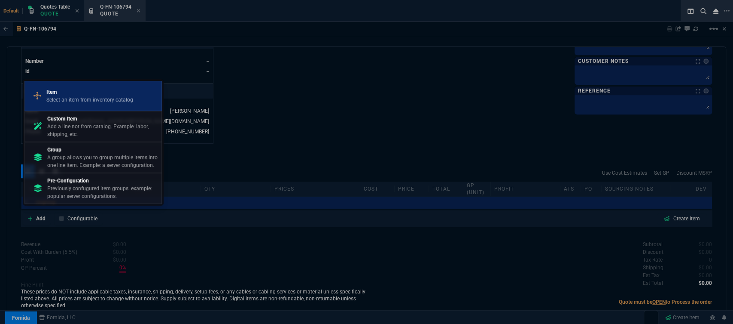
click at [103, 101] on p "Select an item from inventory catalog" at bounding box center [89, 100] width 87 height 8
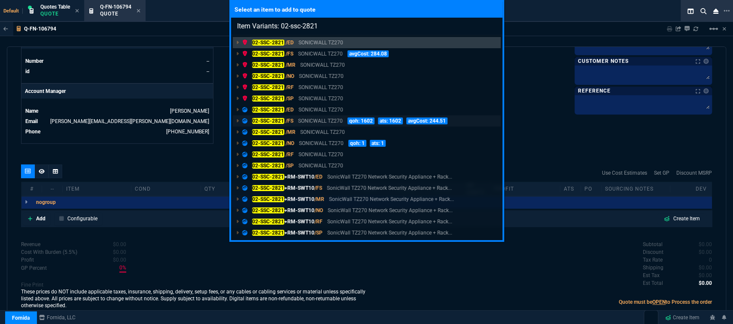
type input "Item Variants: 02-ssc-2821"
click at [327, 117] on p "SONICWALL TZ270" at bounding box center [320, 121] width 45 height 8
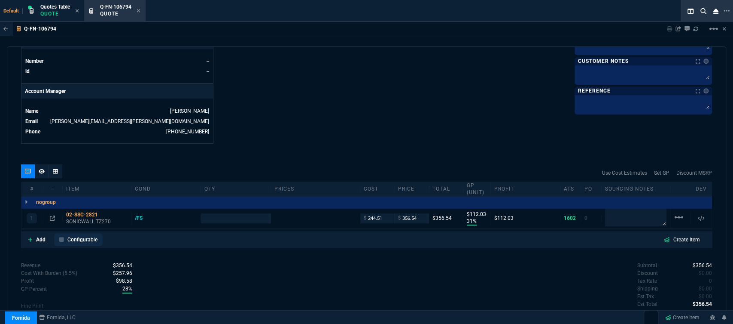
type input "31"
type input "112"
click at [88, 218] on p "SONICWALL TZ270" at bounding box center [96, 221] width 61 height 7
type input "499"
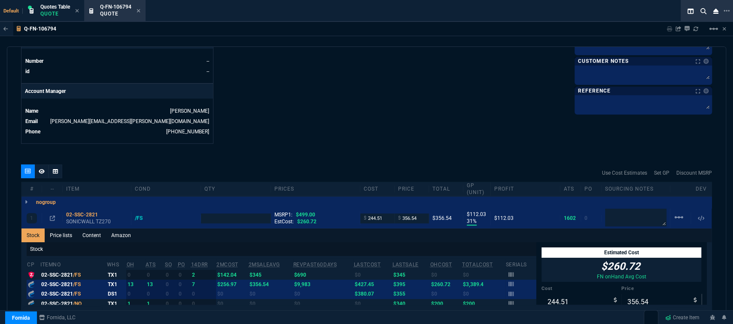
type input "29"
click at [98, 228] on link "Content" at bounding box center [91, 235] width 29 height 14
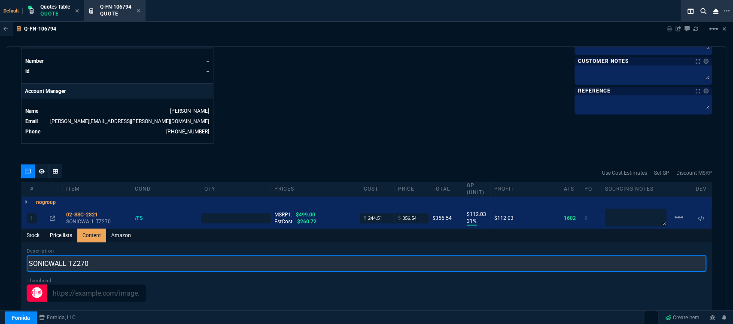
click at [158, 259] on input "SONICWALL TZ270" at bounding box center [367, 262] width 680 height 17
type input "SONICWALL TZ270 NETWORK SECURITY APPLIANCE"
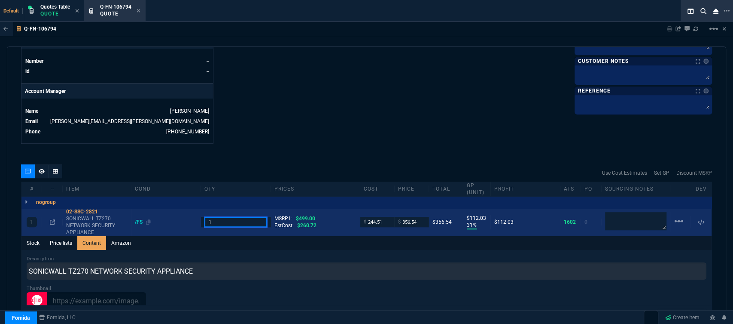
click at [186, 214] on div "1 02-SSC-2821 SONICWALL TZ270 NETWORK SECURITY APPLIANCE /FS 1 MSRP1: $499.00 E…" at bounding box center [366, 222] width 690 height 28
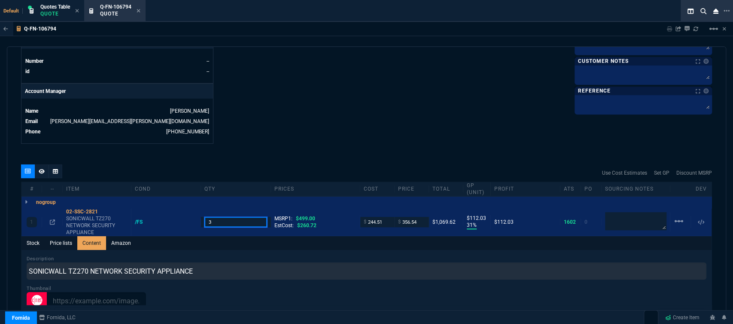
type input "3"
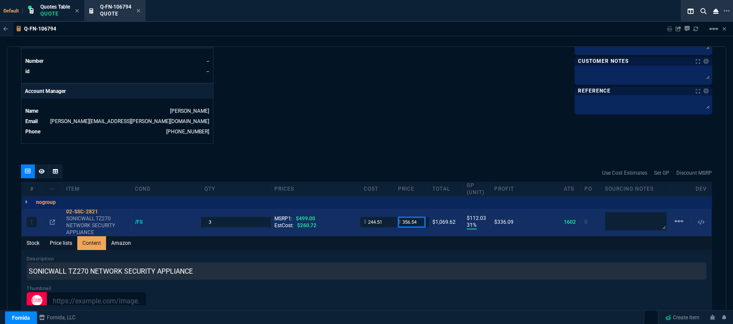
click at [421, 217] on input "356.54" at bounding box center [411, 222] width 27 height 10
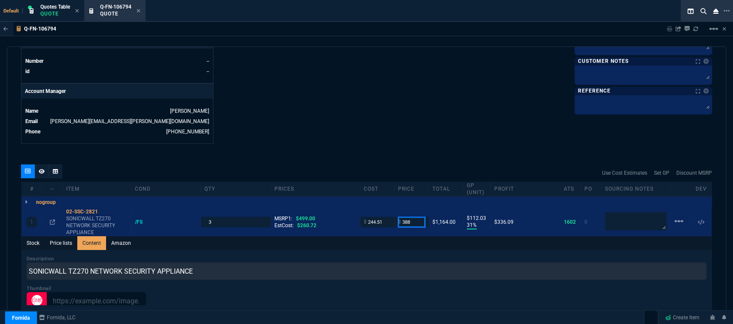
type input "388"
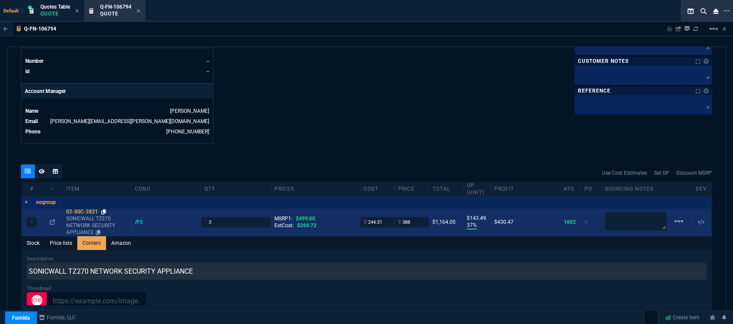
click at [105, 209] on icon at bounding box center [103, 211] width 5 height 5
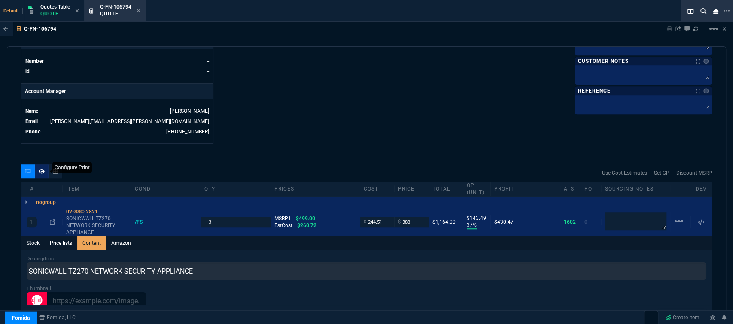
click at [41, 168] on icon at bounding box center [42, 170] width 6 height 5
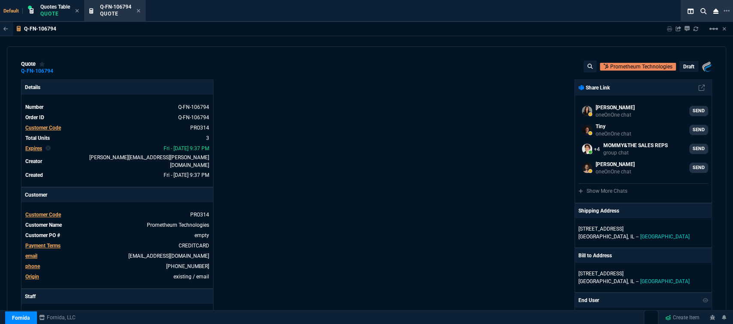
click at [686, 66] on p "draft" at bounding box center [689, 66] width 11 height 7
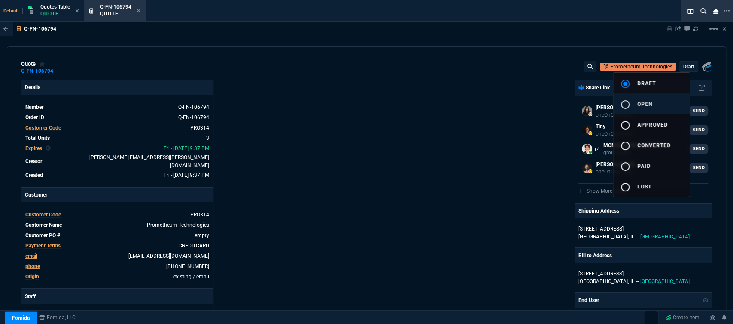
click at [660, 103] on button "radio_button_unchecked open" at bounding box center [652, 103] width 76 height 21
click at [425, 134] on div at bounding box center [366, 162] width 733 height 324
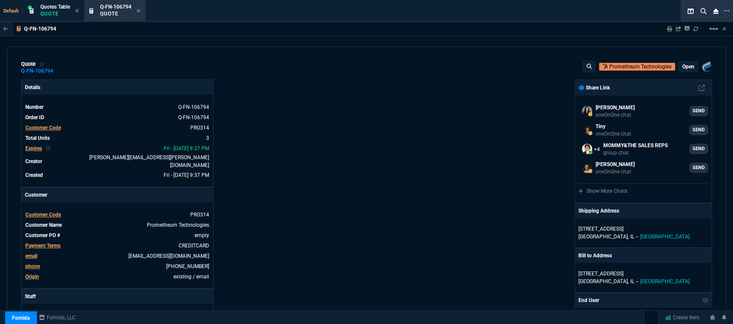
type input "499"
type input "37"
type input "143"
type input "22"
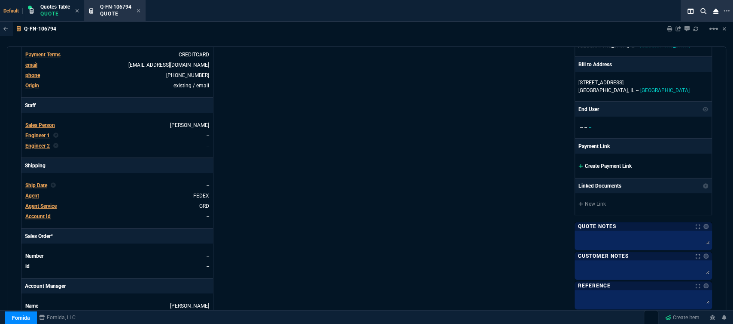
click at [579, 166] on icon at bounding box center [581, 165] width 5 height 5
click at [579, 163] on icon at bounding box center [581, 165] width 5 height 5
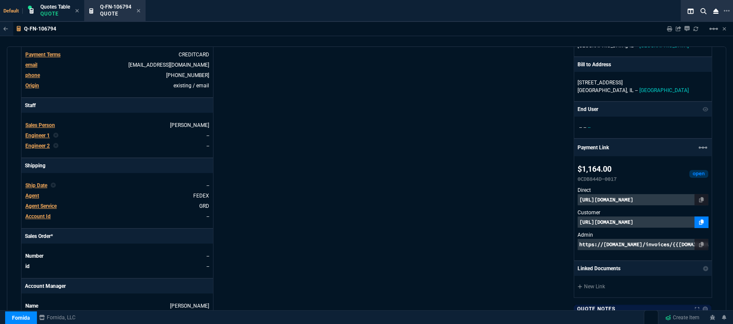
click at [699, 218] on nx-icon at bounding box center [701, 221] width 5 height 7
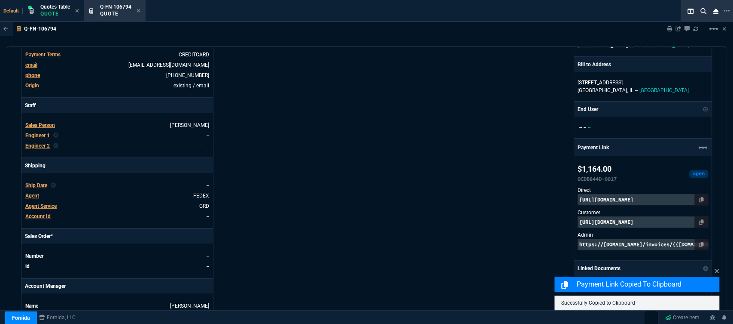
drag, startPoint x: 721, startPoint y: 170, endPoint x: 728, endPoint y: 287, distance: 117.1
click at [728, 287] on div "Q-FN-106794 Sharing Q-FN-106794 Link Dev Link Share on Teams linear_scale quote…" at bounding box center [366, 192] width 733 height 341
click at [387, 178] on div "Fornida, LLC 2609 Technology Dr Suite 300 Plano, TX 75074 Share Link Sarah Cost…" at bounding box center [540, 139] width 346 height 501
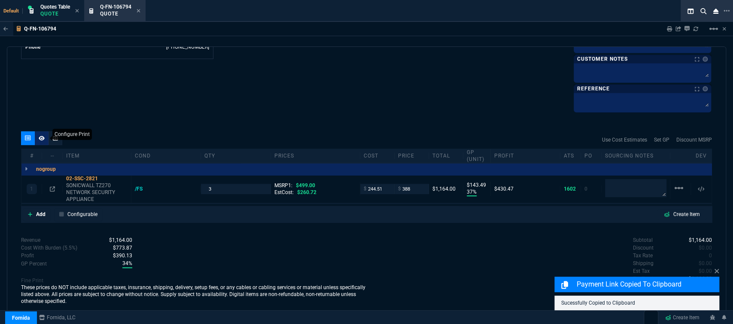
click at [44, 136] on icon at bounding box center [42, 137] width 6 height 5
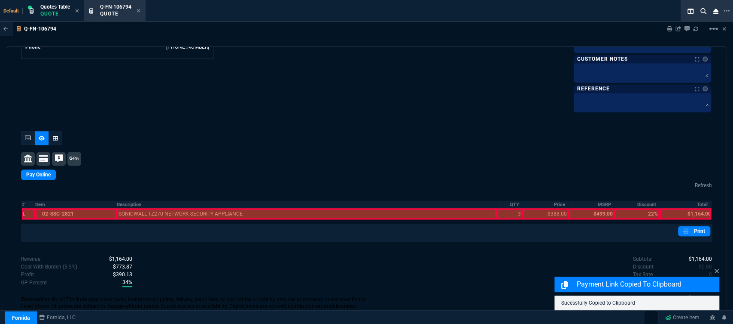
click at [92, 212] on div at bounding box center [76, 213] width 82 height 11
click at [154, 216] on div at bounding box center [307, 213] width 380 height 11
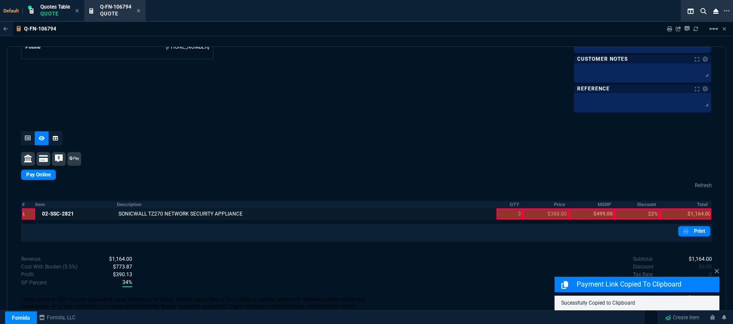
click at [505, 212] on div at bounding box center [510, 213] width 26 height 11
click at [539, 214] on div at bounding box center [546, 213] width 46 height 11
click at [681, 216] on div at bounding box center [686, 213] width 52 height 11
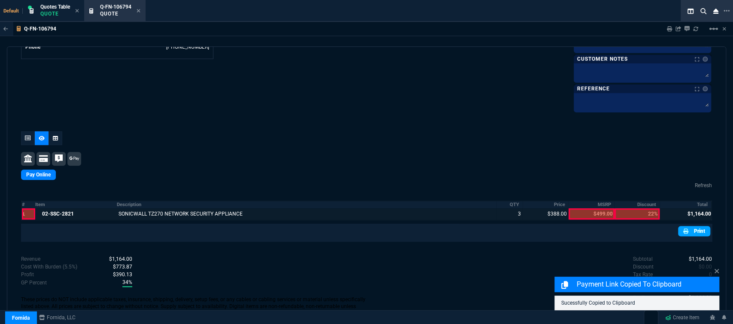
click at [694, 232] on link "Print" at bounding box center [694, 231] width 32 height 10
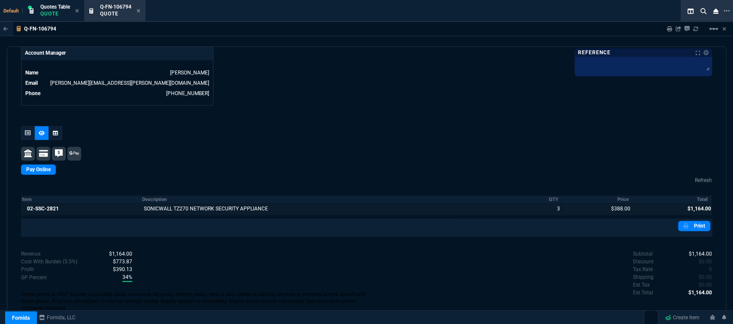
scroll to position [393, 0]
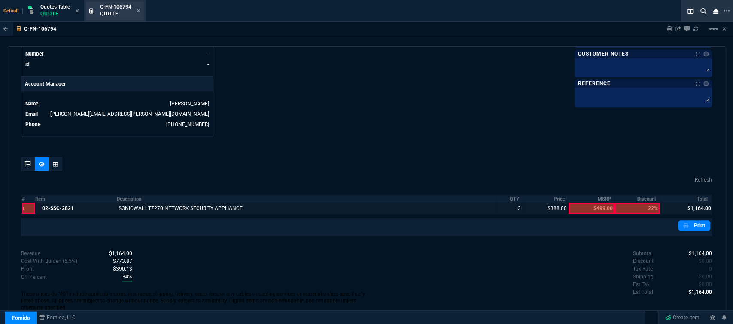
click at [140, 7] on div "Q-FN-106794 Quote" at bounding box center [120, 10] width 40 height 15
click at [139, 14] on fa-icon at bounding box center [139, 11] width 4 height 6
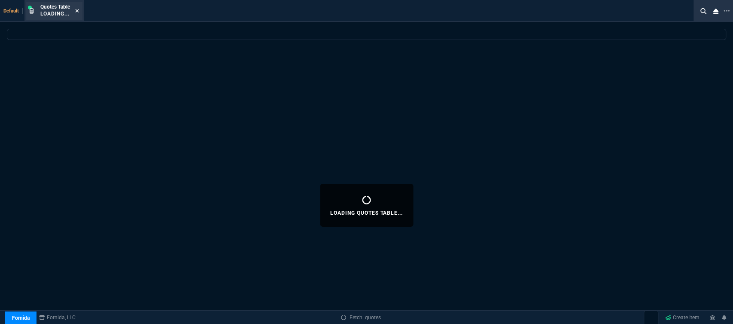
click at [79, 10] on icon at bounding box center [77, 10] width 3 height 3
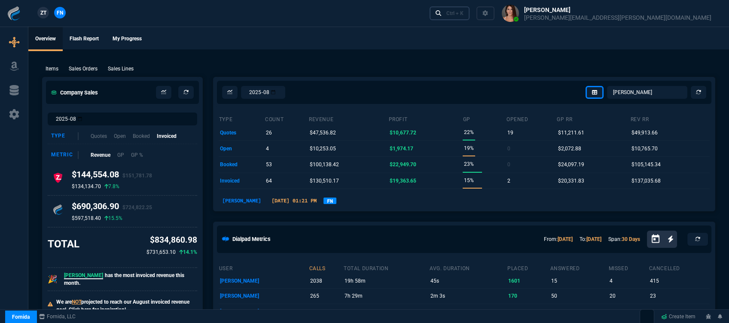
click at [470, 16] on link "Ctrl + K" at bounding box center [450, 12] width 40 height 13
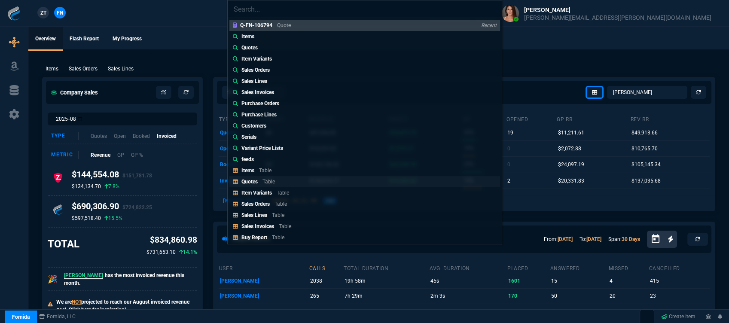
click at [275, 179] on div "Quotes Table" at bounding box center [259, 182] width 37 height 8
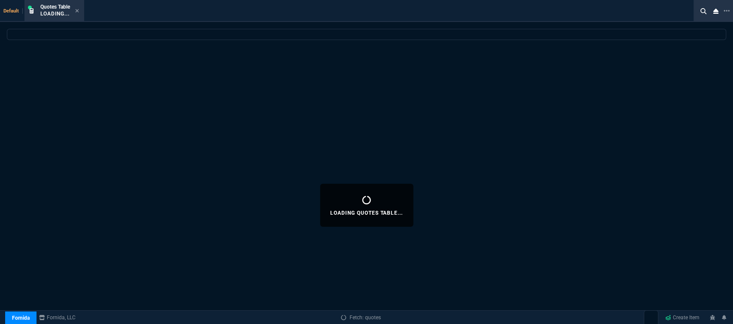
select select
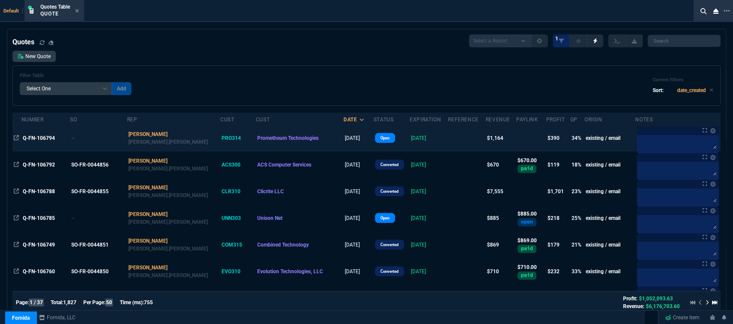
click at [448, 140] on td at bounding box center [466, 138] width 37 height 27
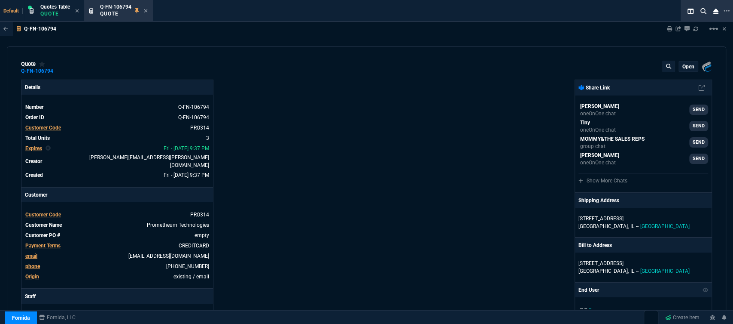
type input "37"
type input "143"
type input "22"
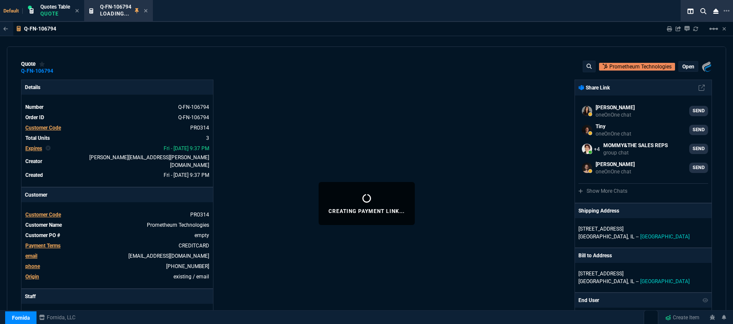
select select "12: [PERSON_NAME]"
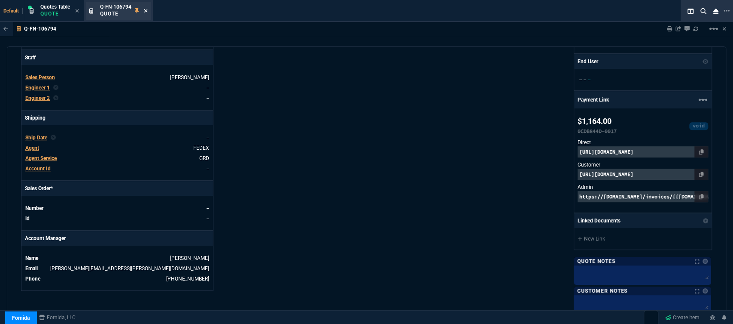
click at [147, 12] on icon at bounding box center [146, 10] width 4 height 5
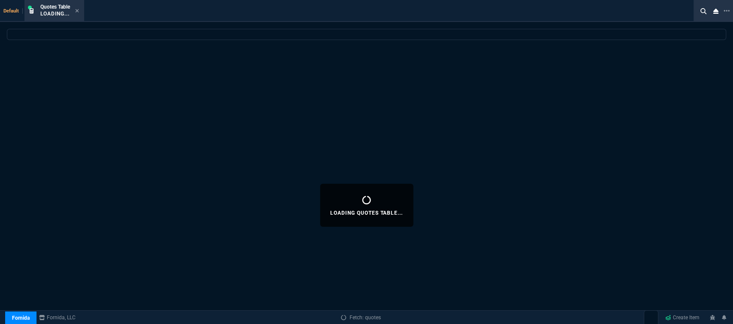
select select
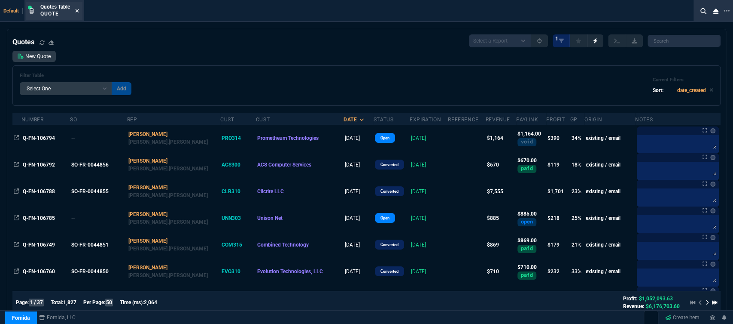
click at [77, 12] on icon at bounding box center [77, 10] width 4 height 5
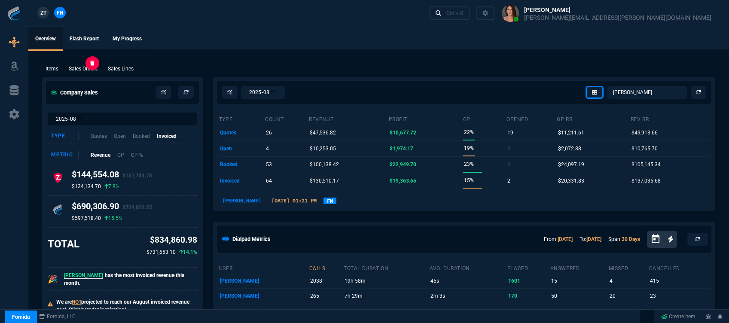
click at [96, 72] on p "Sales Orders" at bounding box center [83, 69] width 29 height 8
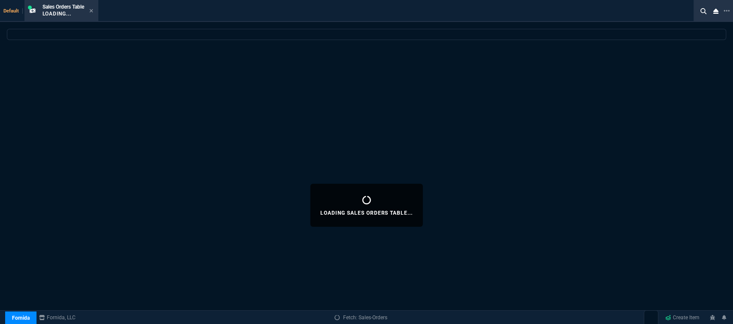
select select
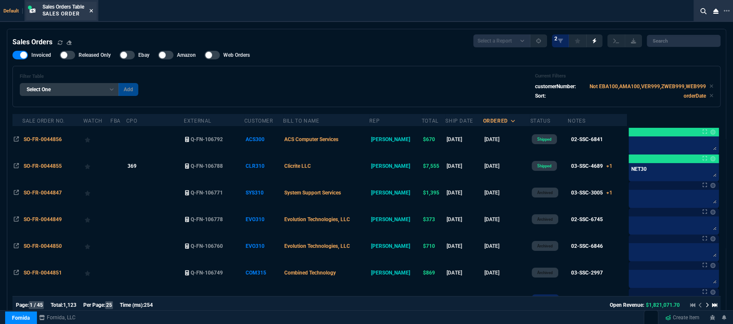
click at [93, 13] on icon at bounding box center [91, 10] width 4 height 5
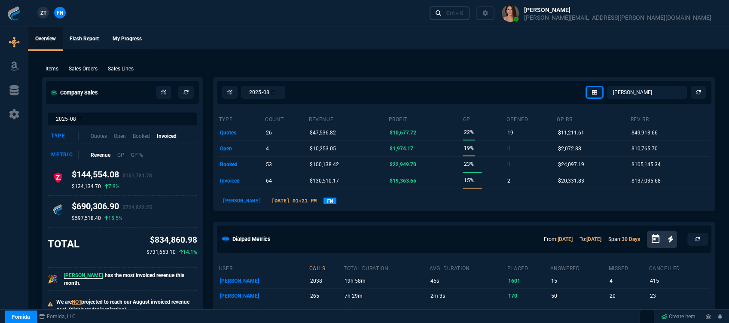
click at [464, 15] on div "Ctrl + K" at bounding box center [454, 13] width 17 height 7
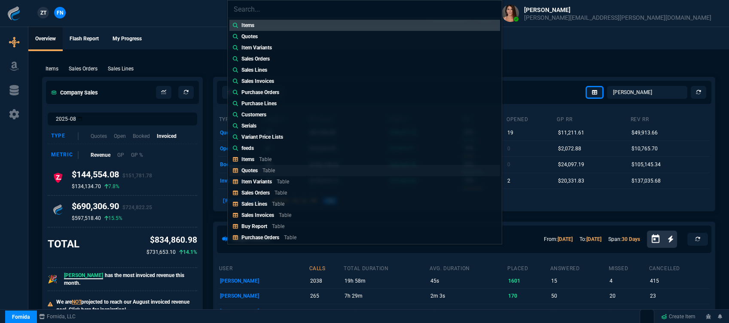
click at [261, 171] on div "Quotes Table" at bounding box center [259, 171] width 37 height 8
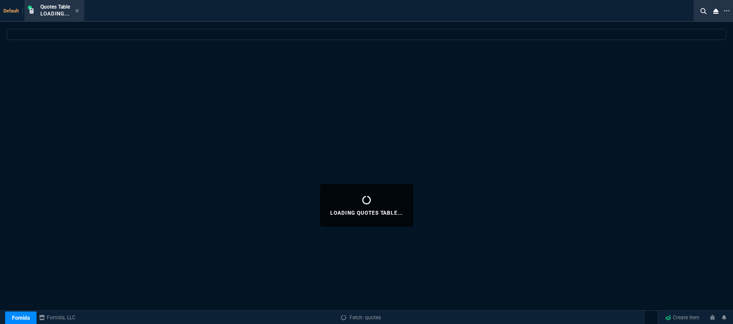
select select
select select "12: [PERSON_NAME]"
select select
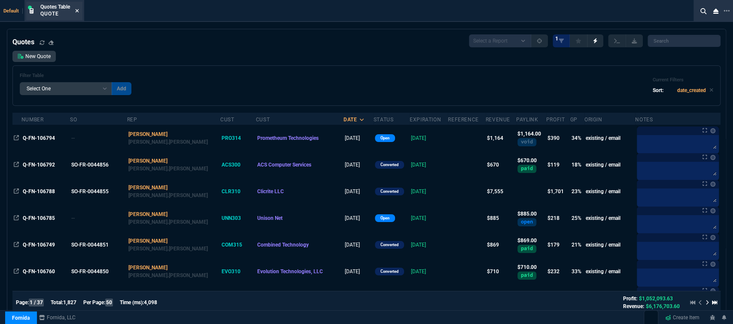
click at [78, 9] on icon at bounding box center [77, 10] width 4 height 5
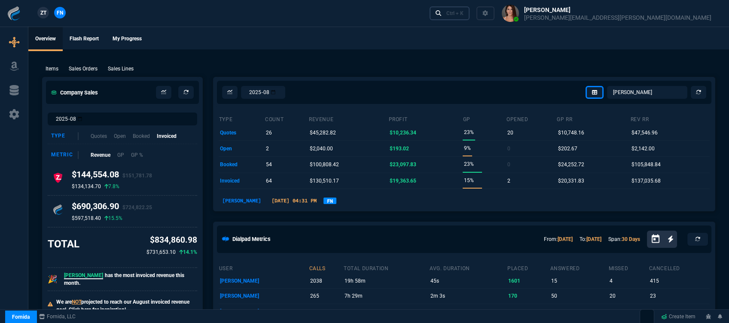
click at [464, 11] on div "Ctrl + K" at bounding box center [454, 13] width 17 height 7
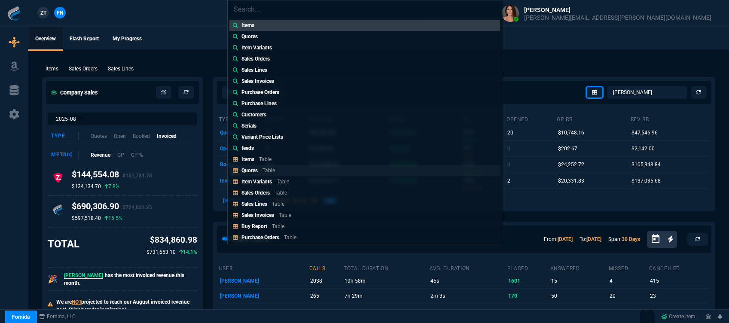
click at [256, 168] on p "Quotes" at bounding box center [249, 171] width 16 height 6
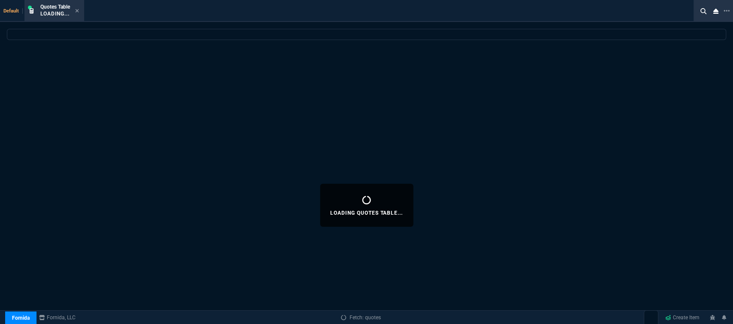
select select
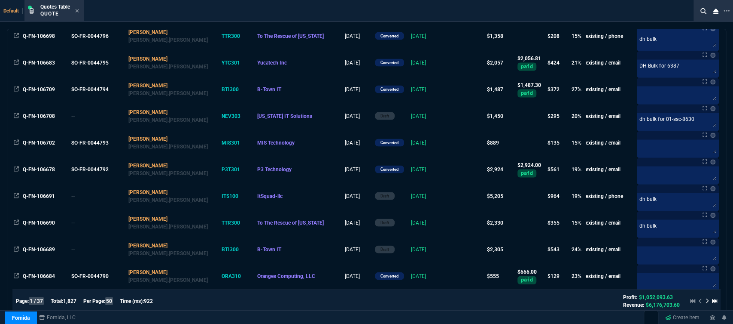
scroll to position [881, 0]
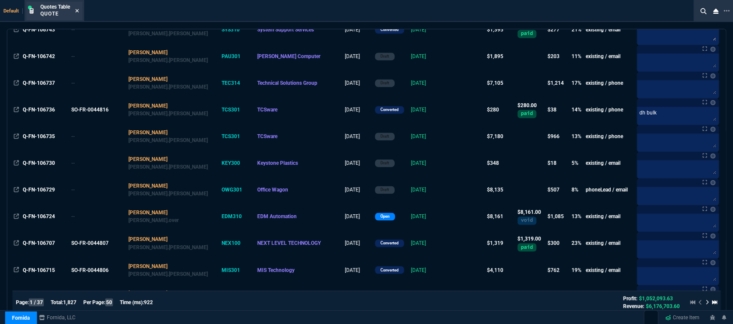
click at [79, 8] on icon at bounding box center [77, 10] width 4 height 5
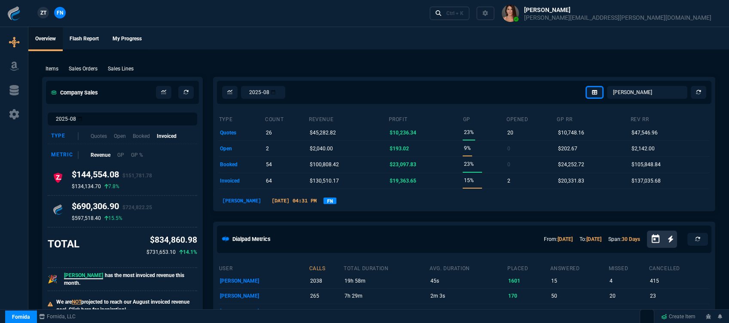
click at [80, 67] on p "Sales Orders" at bounding box center [83, 69] width 29 height 8
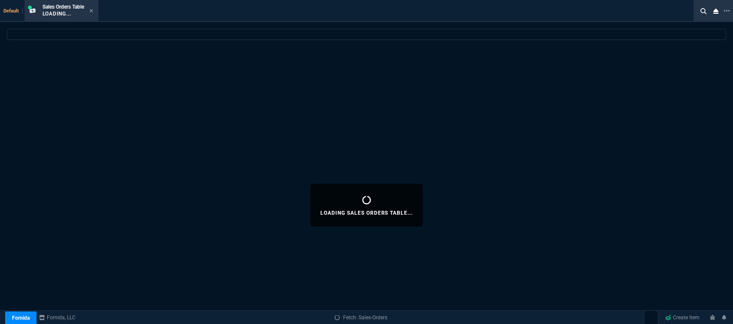
select select
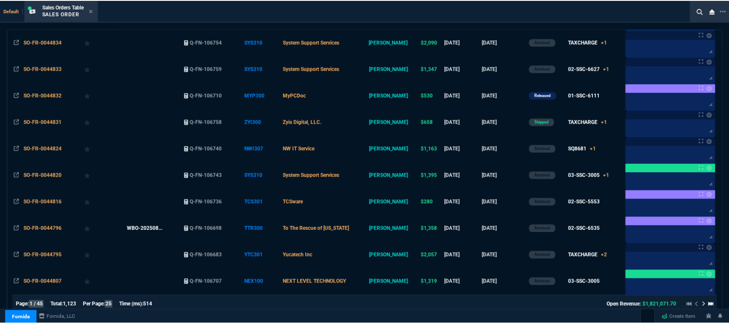
scroll to position [72, 0]
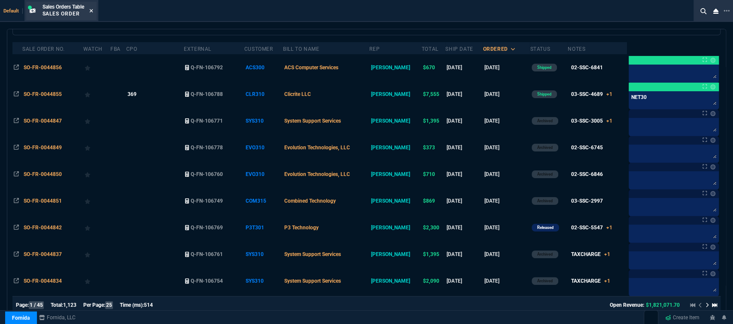
click at [92, 10] on icon at bounding box center [90, 10] width 3 height 3
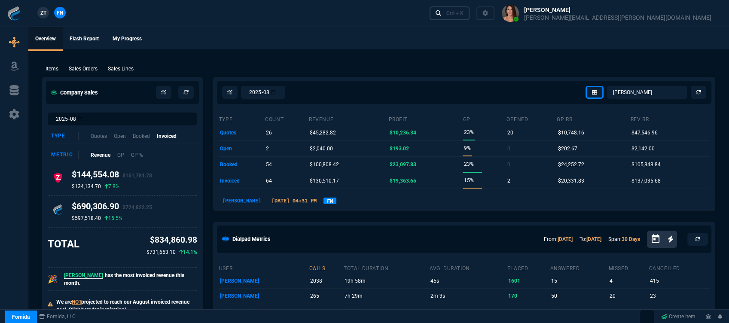
click at [470, 7] on link "Ctrl + K" at bounding box center [450, 12] width 40 height 13
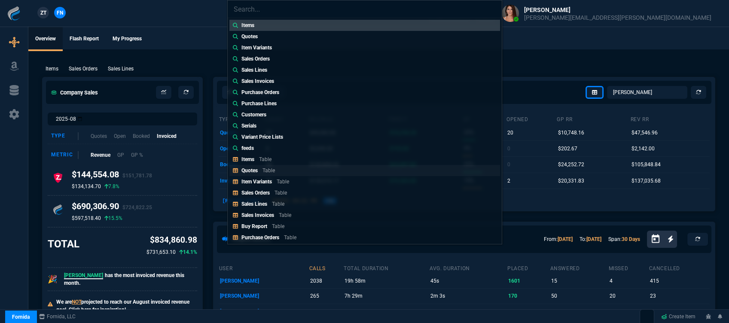
click at [265, 172] on p "Table" at bounding box center [269, 171] width 12 height 6
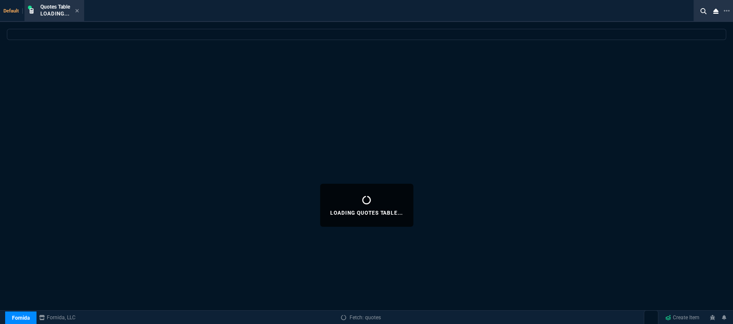
select select
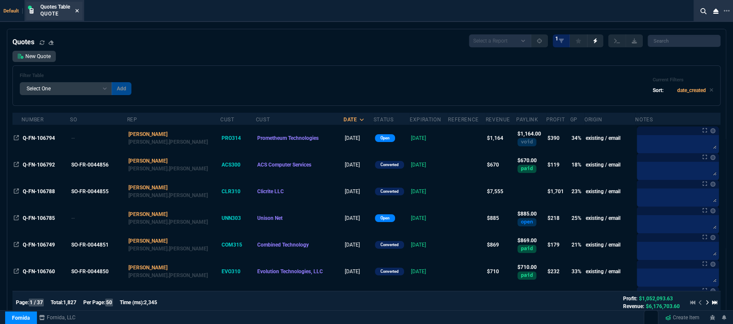
click at [76, 12] on icon at bounding box center [77, 10] width 4 height 5
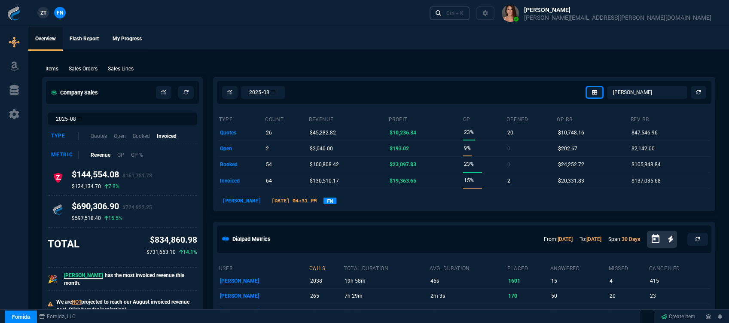
click at [464, 12] on div "Ctrl + K" at bounding box center [454, 13] width 17 height 7
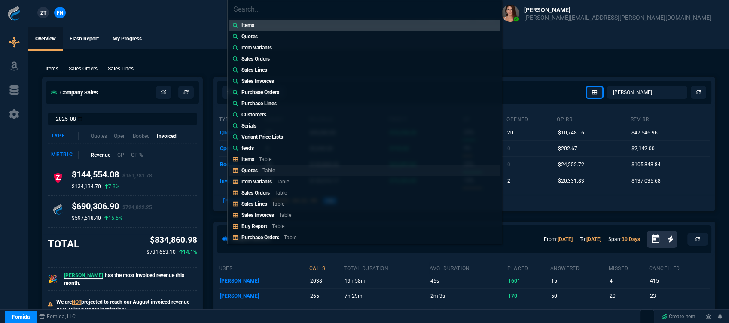
click at [258, 167] on div "Quotes Table" at bounding box center [259, 171] width 37 height 8
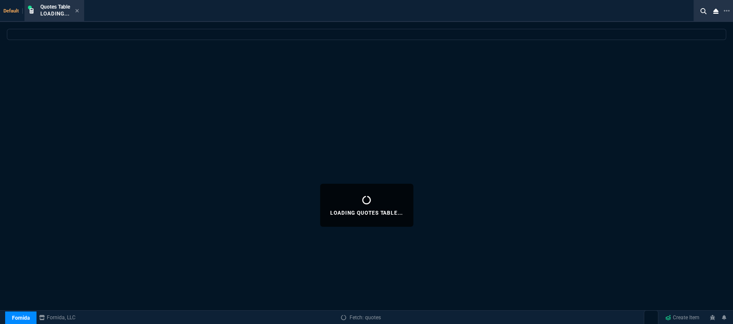
select select
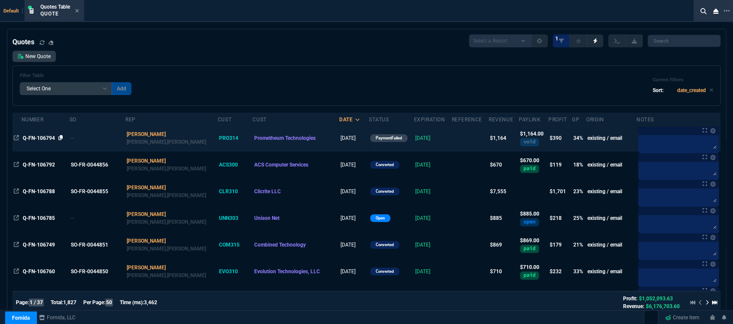
click at [61, 138] on icon at bounding box center [60, 137] width 5 height 5
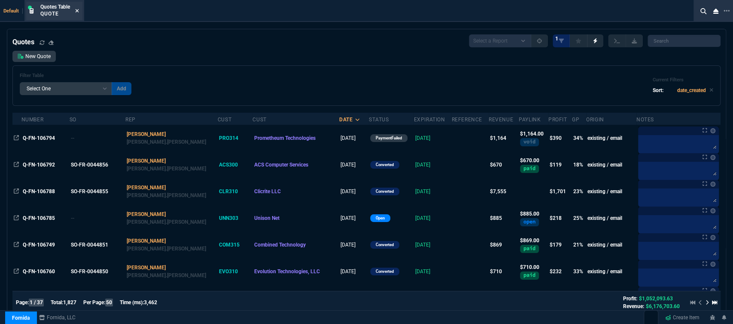
click at [77, 12] on icon at bounding box center [77, 10] width 4 height 5
